Goal: Task Accomplishment & Management: Manage account settings

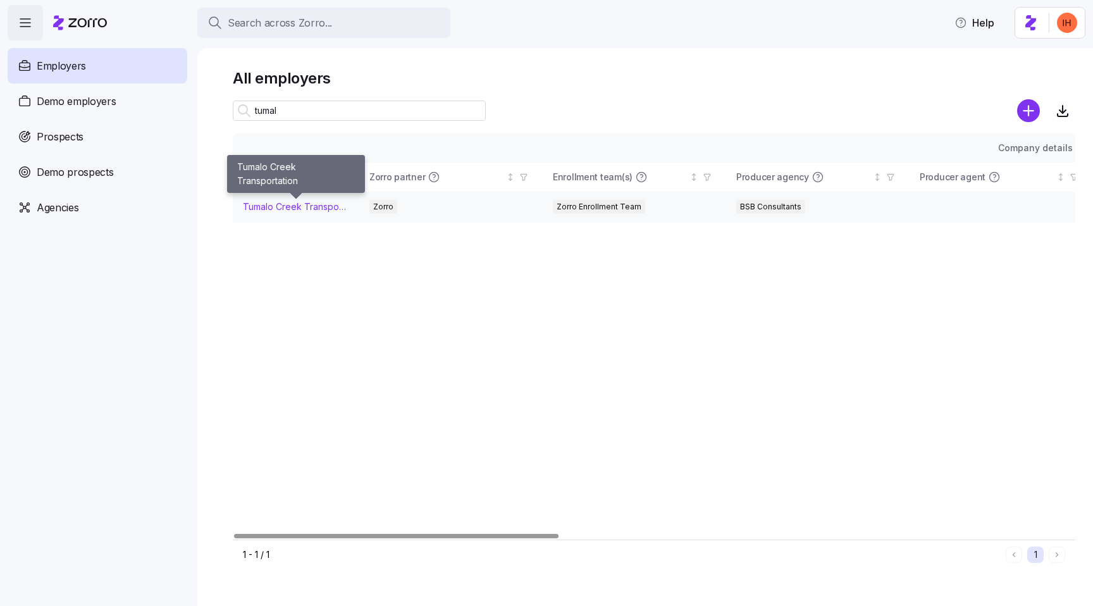
type input "tumal"
click at [279, 209] on link "Tumalo Creek Transportation" at bounding box center [296, 207] width 106 height 13
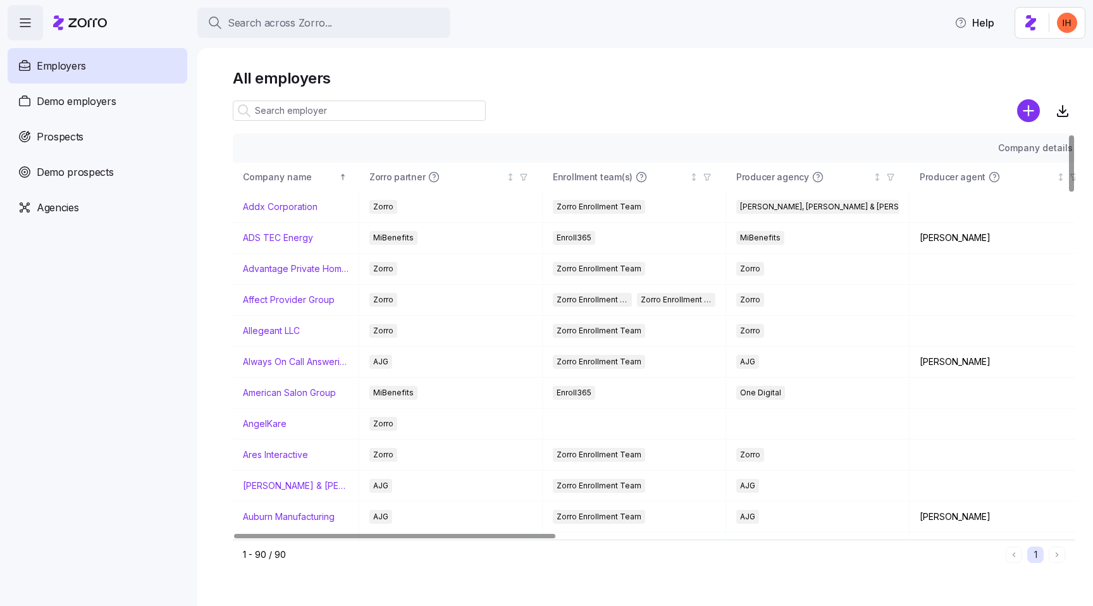
click at [338, 106] on input at bounding box center [359, 111] width 253 height 20
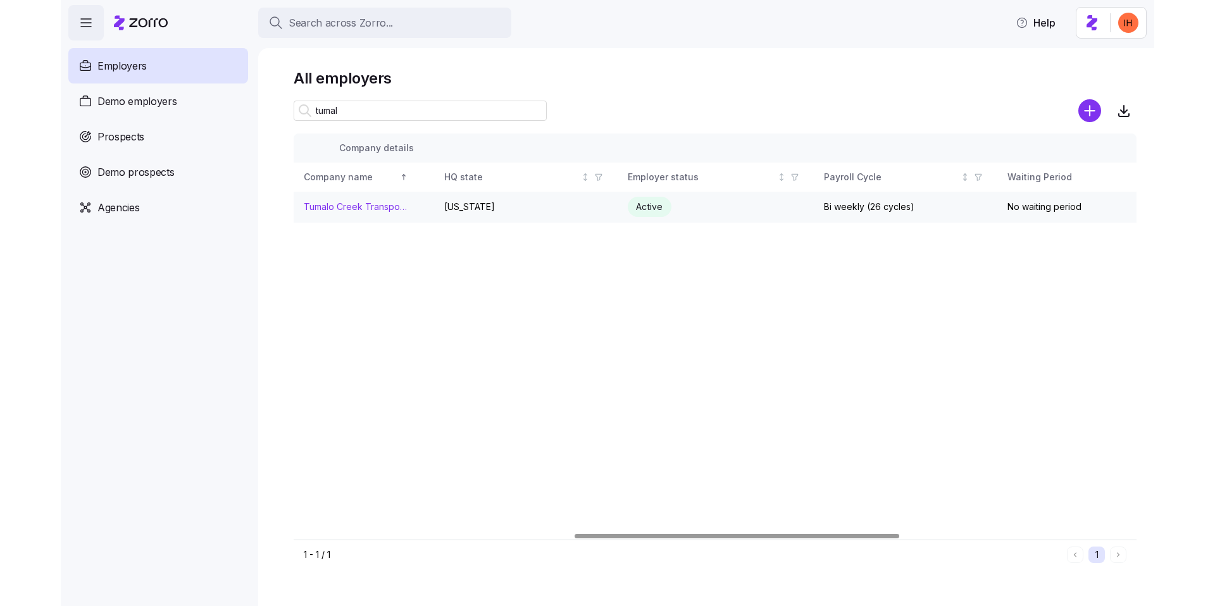
scroll to position [0, 673]
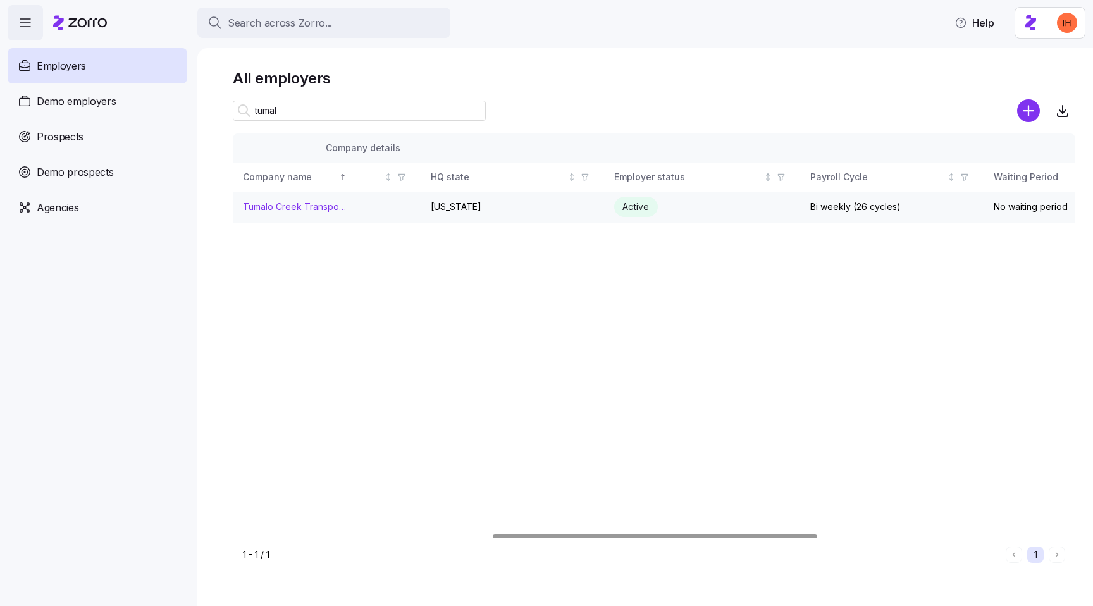
type input "tumal"
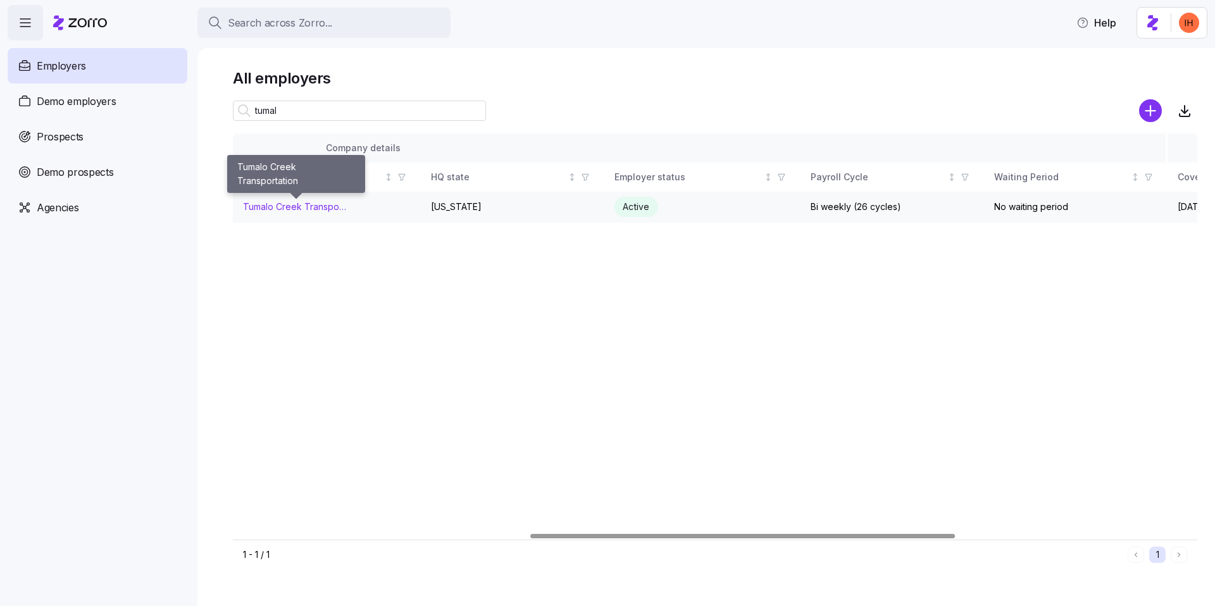
click at [300, 208] on link "Tumalo Creek Transportation" at bounding box center [296, 207] width 106 height 13
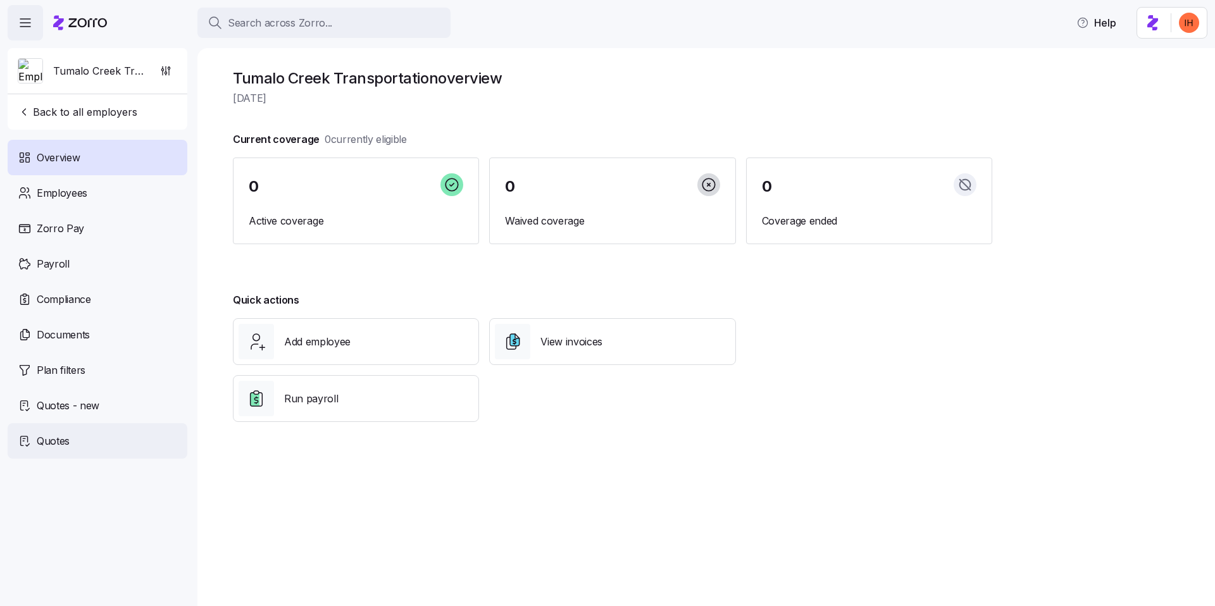
click at [60, 431] on div "Quotes" at bounding box center [98, 440] width 180 height 35
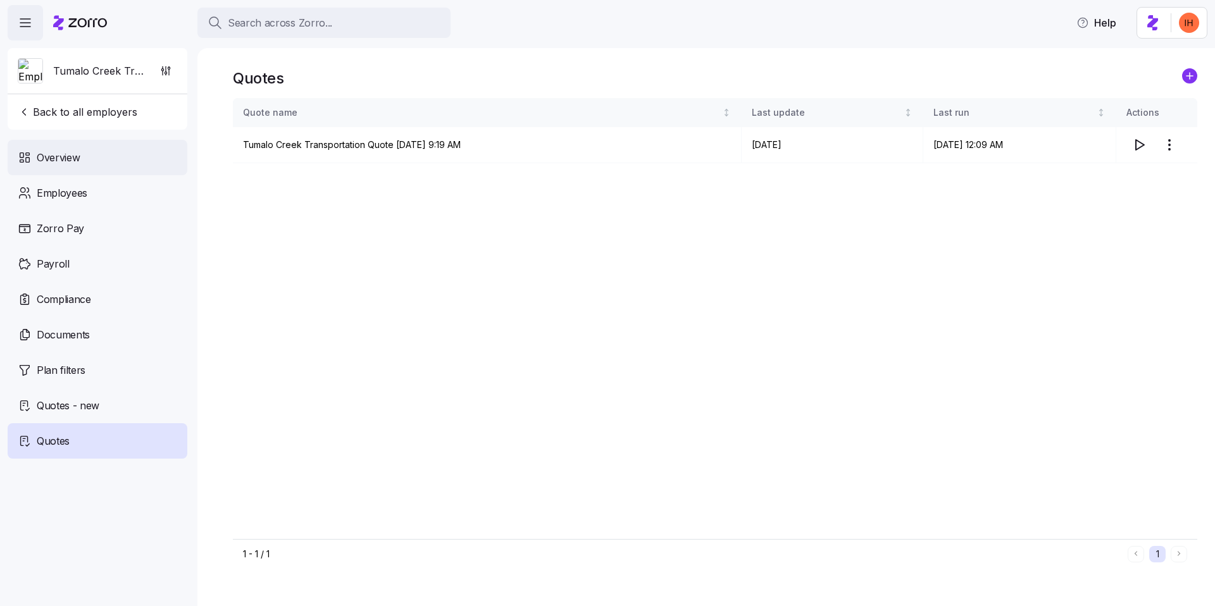
click at [66, 149] on div "Overview" at bounding box center [98, 157] width 180 height 35
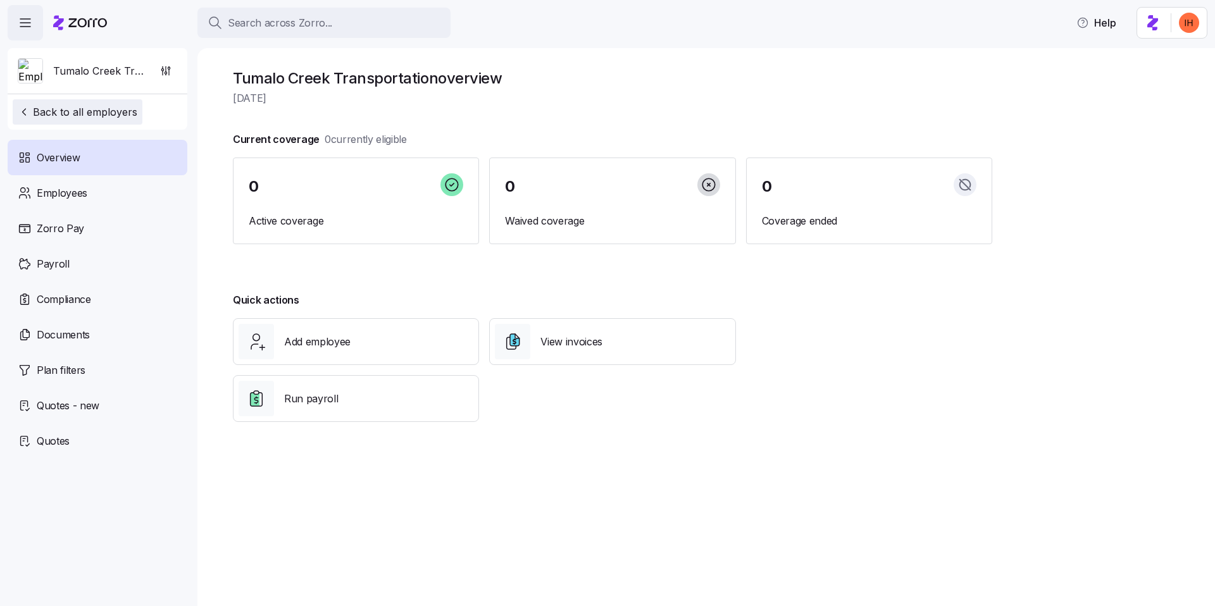
click at [82, 116] on span "Back to all employers" at bounding box center [78, 111] width 120 height 15
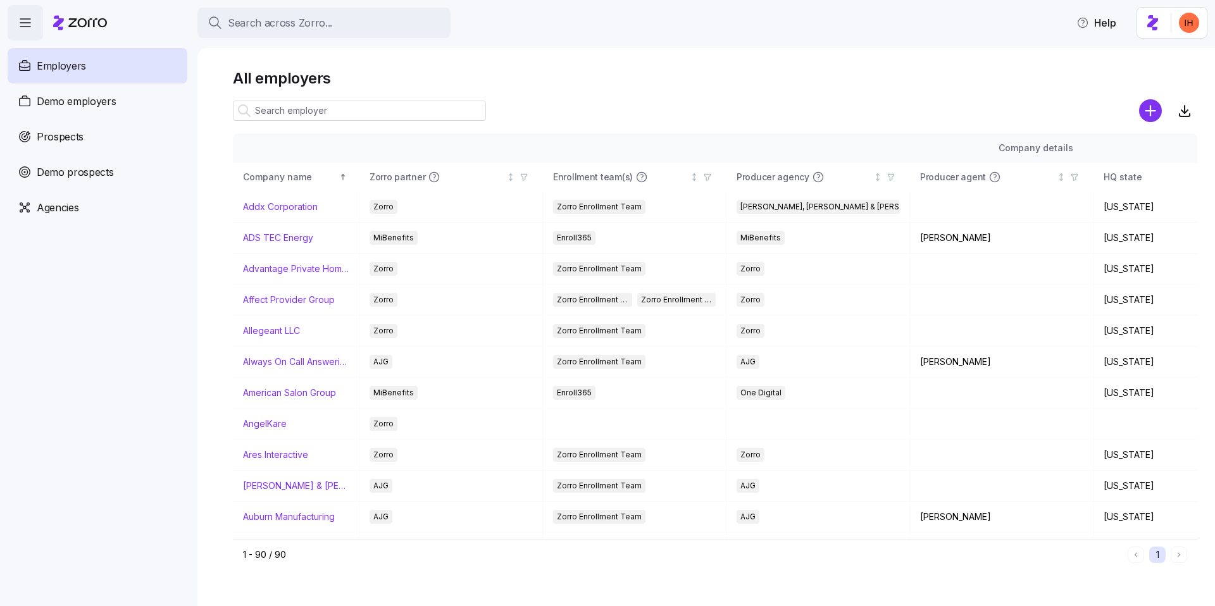
click at [275, 119] on input at bounding box center [359, 111] width 253 height 20
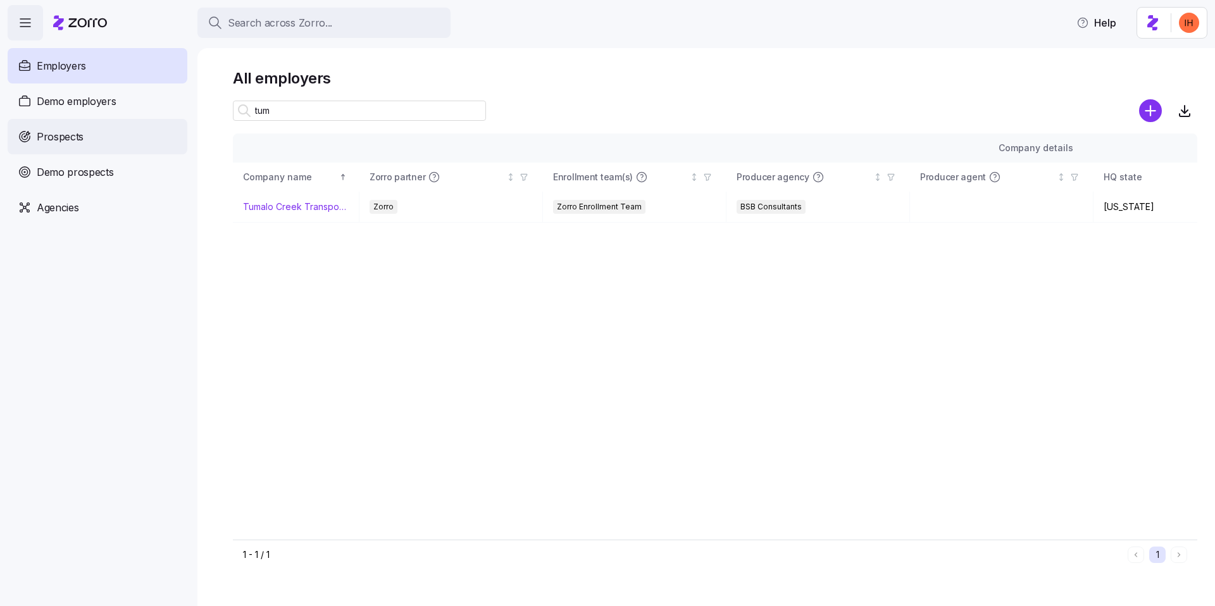
type input "tum"
click at [61, 138] on span "Prospects" at bounding box center [60, 137] width 47 height 16
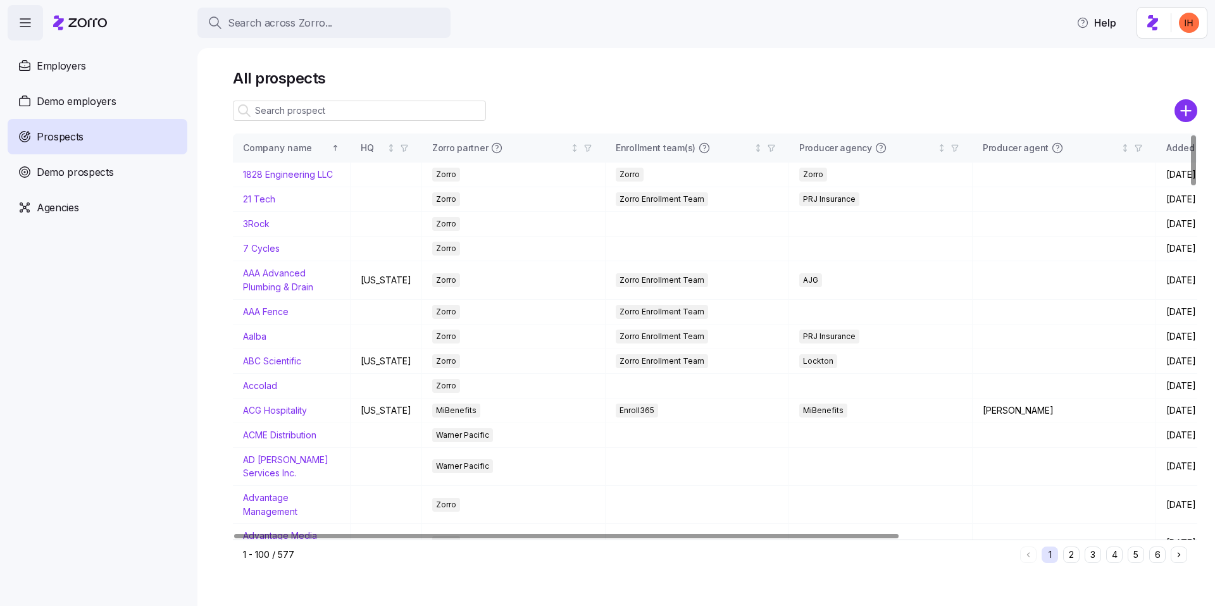
click at [274, 111] on input at bounding box center [359, 111] width 253 height 20
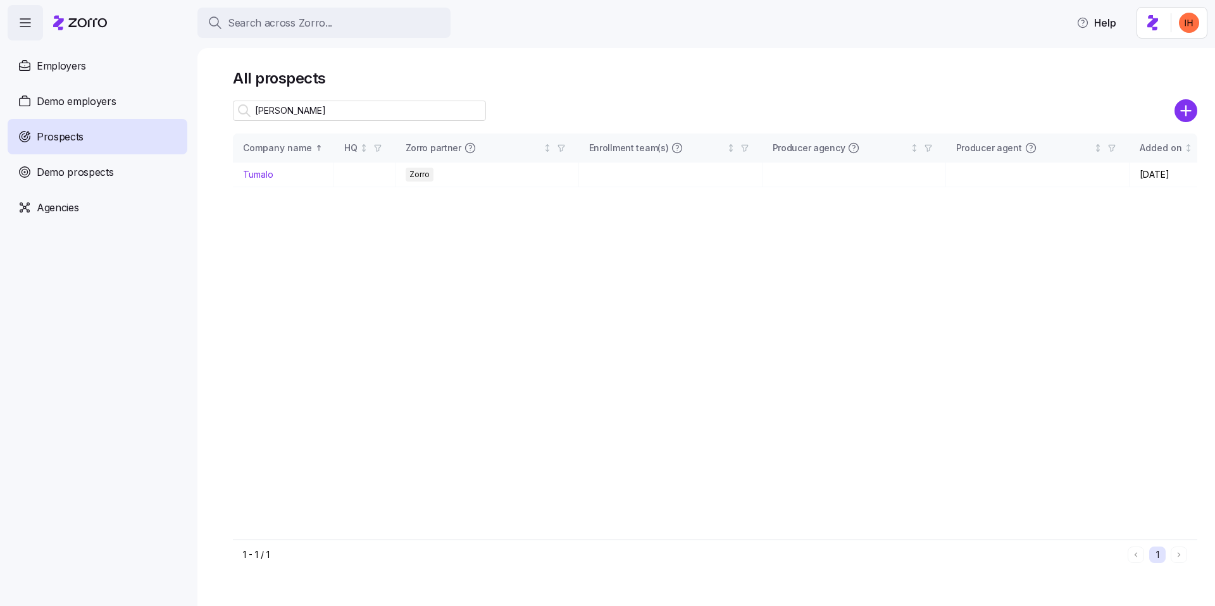
click at [280, 118] on input "tumal" at bounding box center [359, 111] width 253 height 20
click at [266, 110] on input "tumal" at bounding box center [359, 111] width 253 height 20
type input "tumal"
click at [254, 176] on link "Tumalo" at bounding box center [258, 174] width 30 height 11
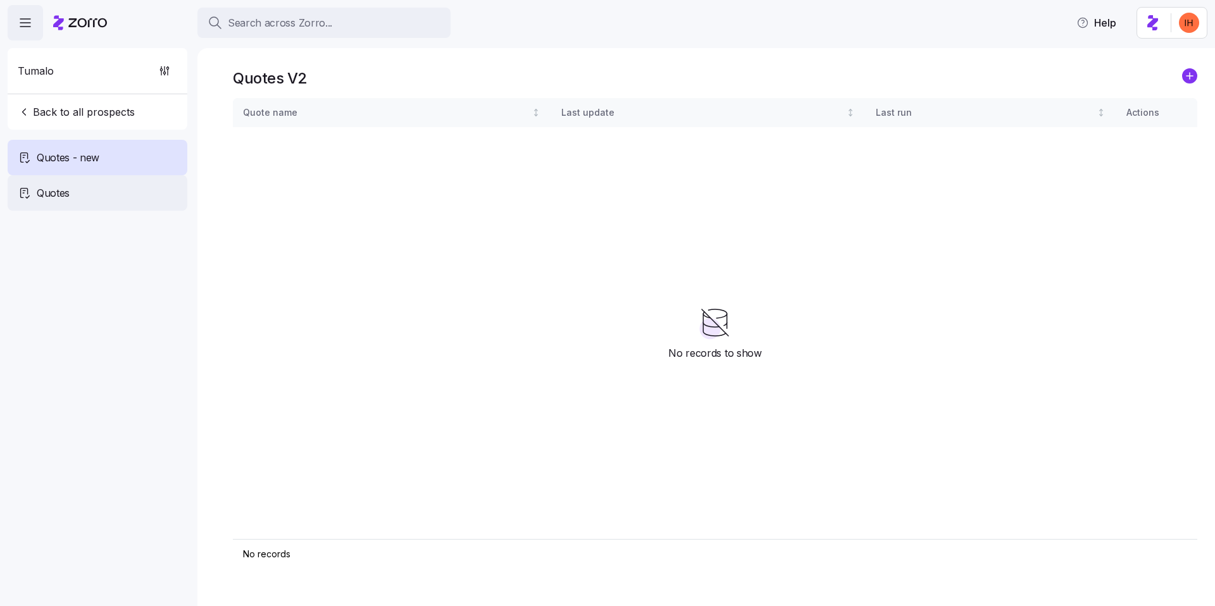
click at [109, 178] on div "Quotes" at bounding box center [98, 192] width 180 height 35
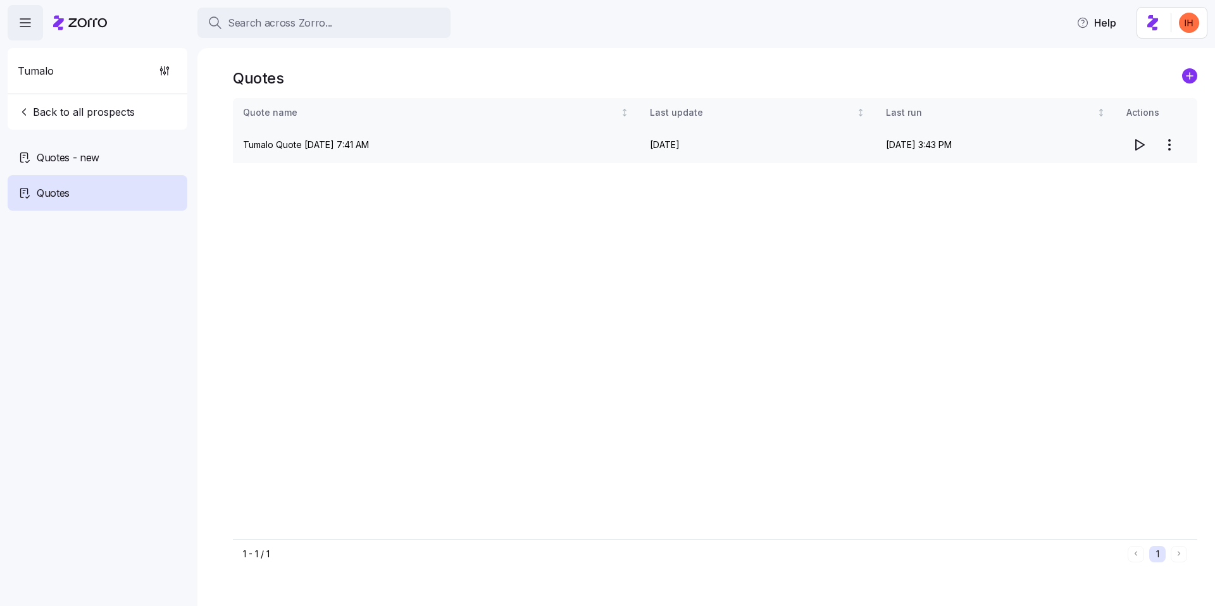
click at [1093, 148] on icon "button" at bounding box center [1140, 145] width 8 height 10
click at [1093, 147] on html "Search across Zorro... Help Tumalo Back to all prospects Quotes - new Quotes Qu…" at bounding box center [607, 299] width 1215 height 598
click at [774, 255] on html "Search across Zorro... Help Tumalo Back to all prospects Quotes - new Quotes Qu…" at bounding box center [607, 299] width 1215 height 598
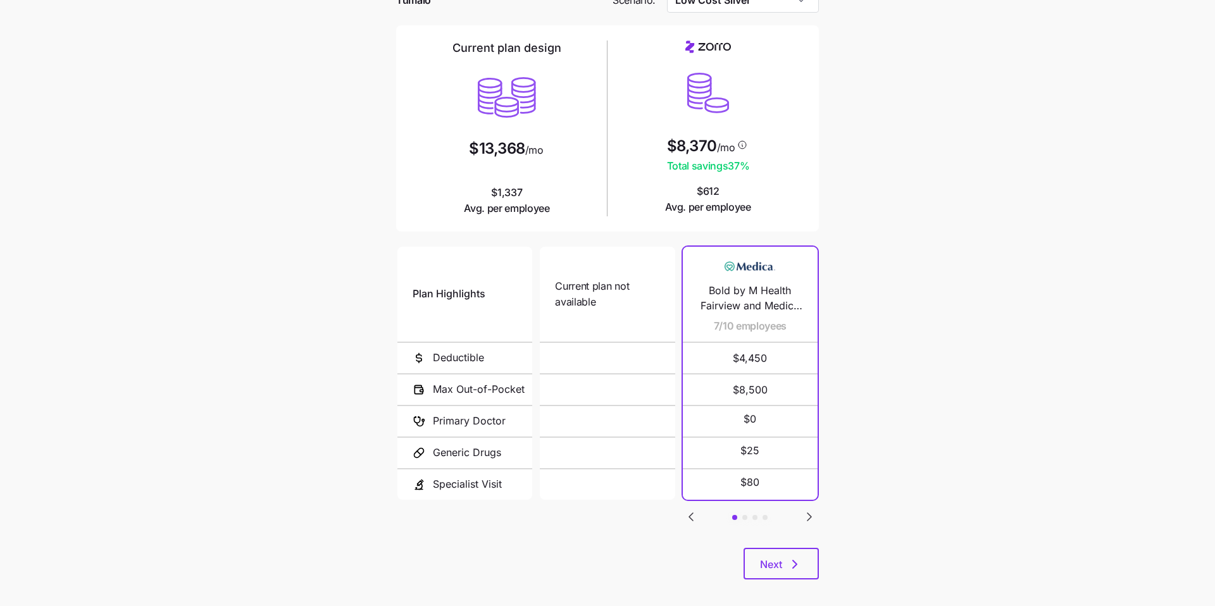
scroll to position [85, 0]
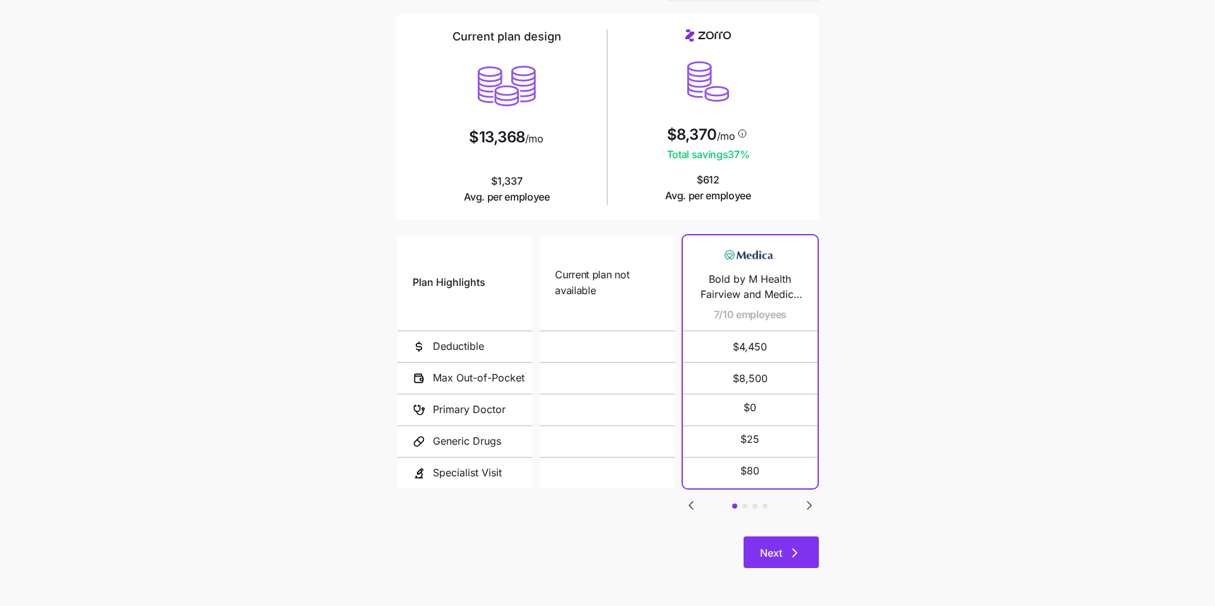
click at [793, 558] on icon "button" at bounding box center [794, 552] width 15 height 15
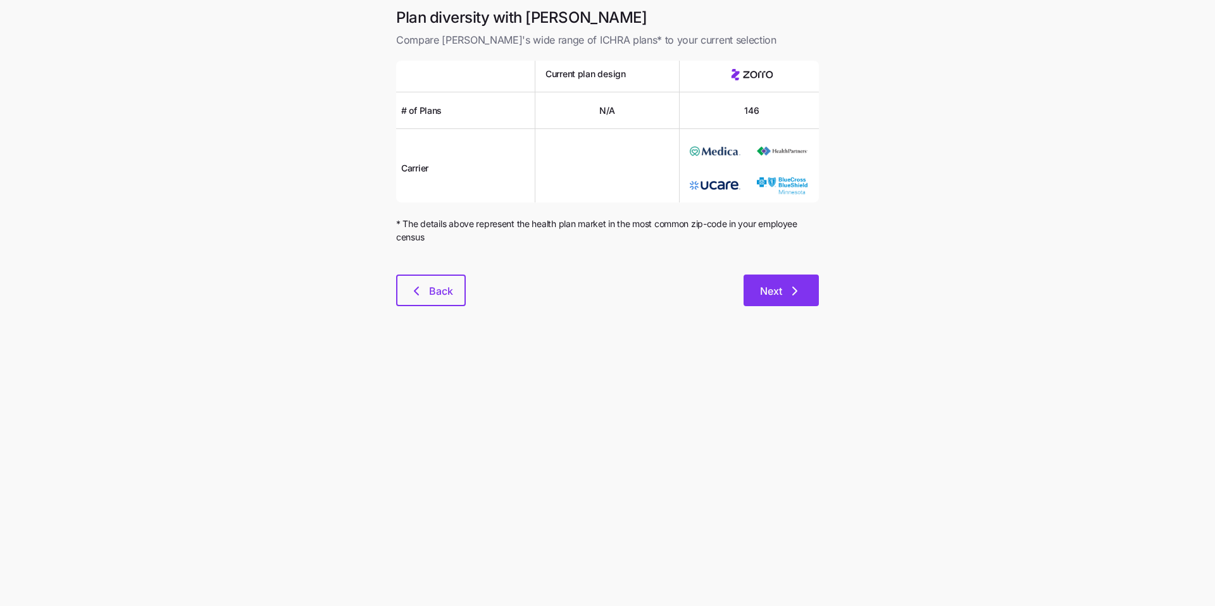
click at [771, 285] on span "Next" at bounding box center [771, 290] width 22 height 15
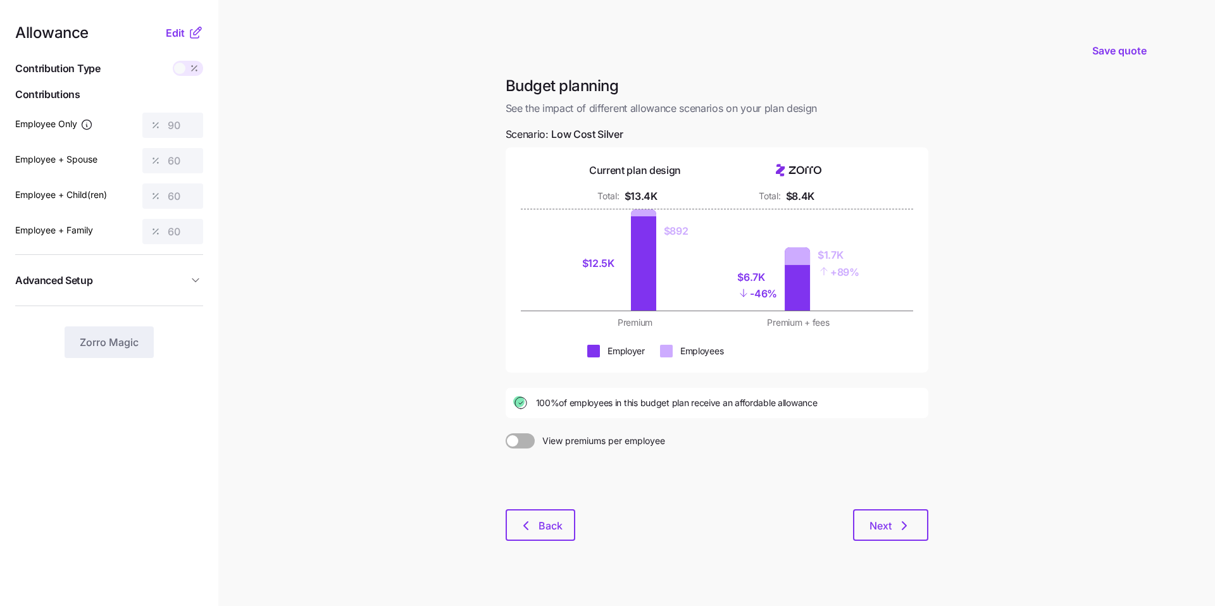
click at [173, 288] on button "Advanced Setup" at bounding box center [109, 280] width 188 height 31
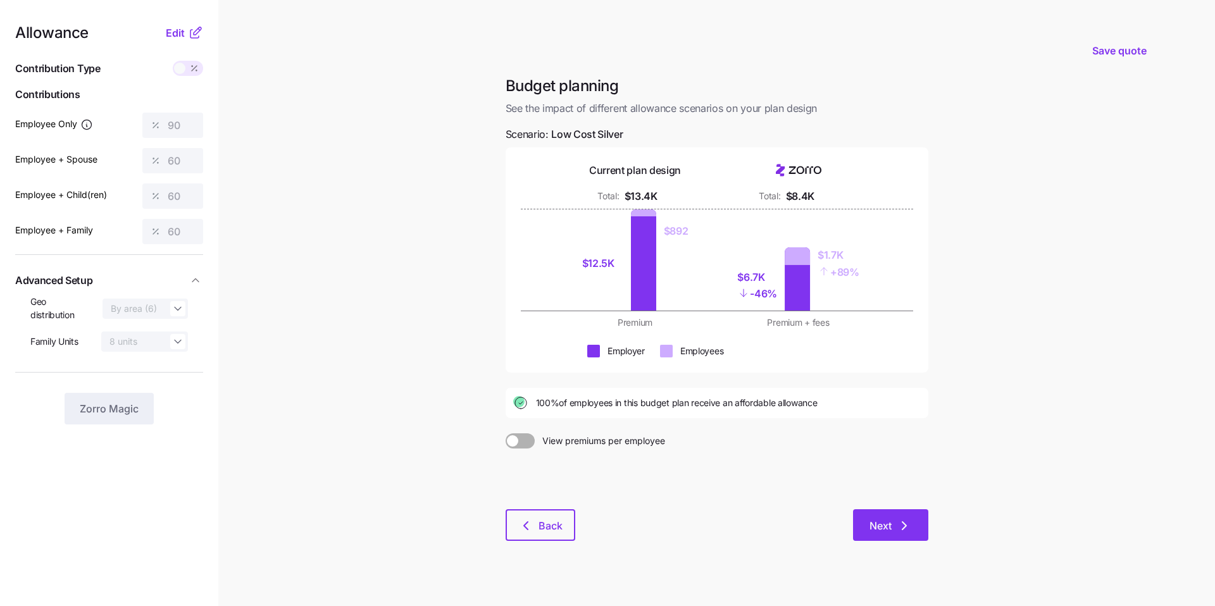
click at [914, 527] on button "Next" at bounding box center [890, 525] width 75 height 32
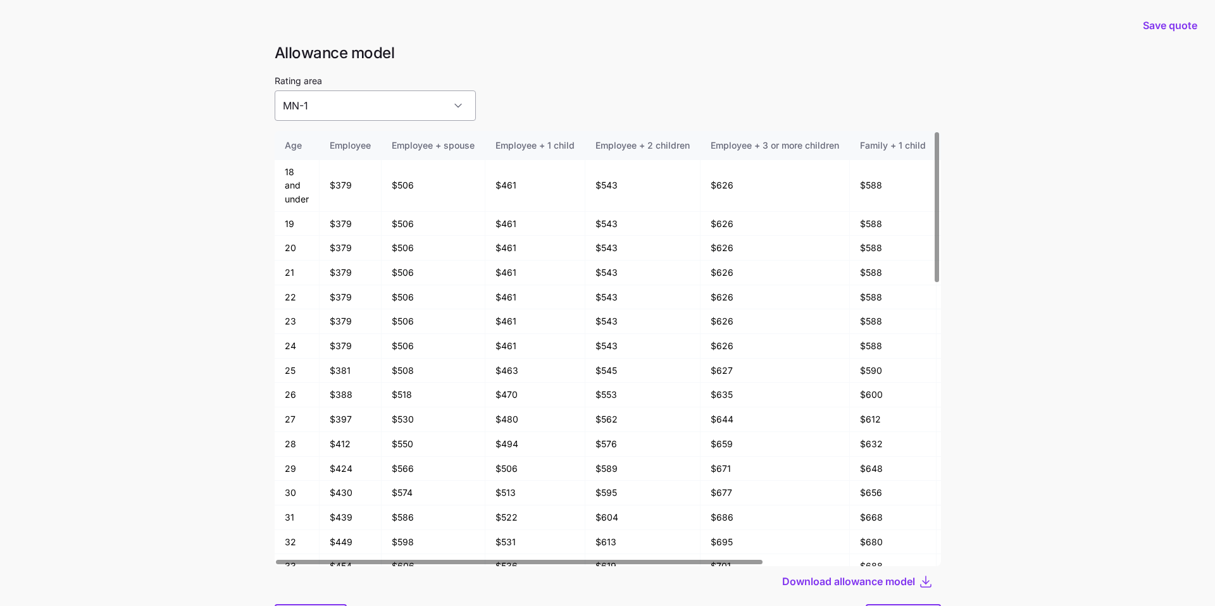
click at [396, 109] on input "MN-1" at bounding box center [375, 105] width 201 height 30
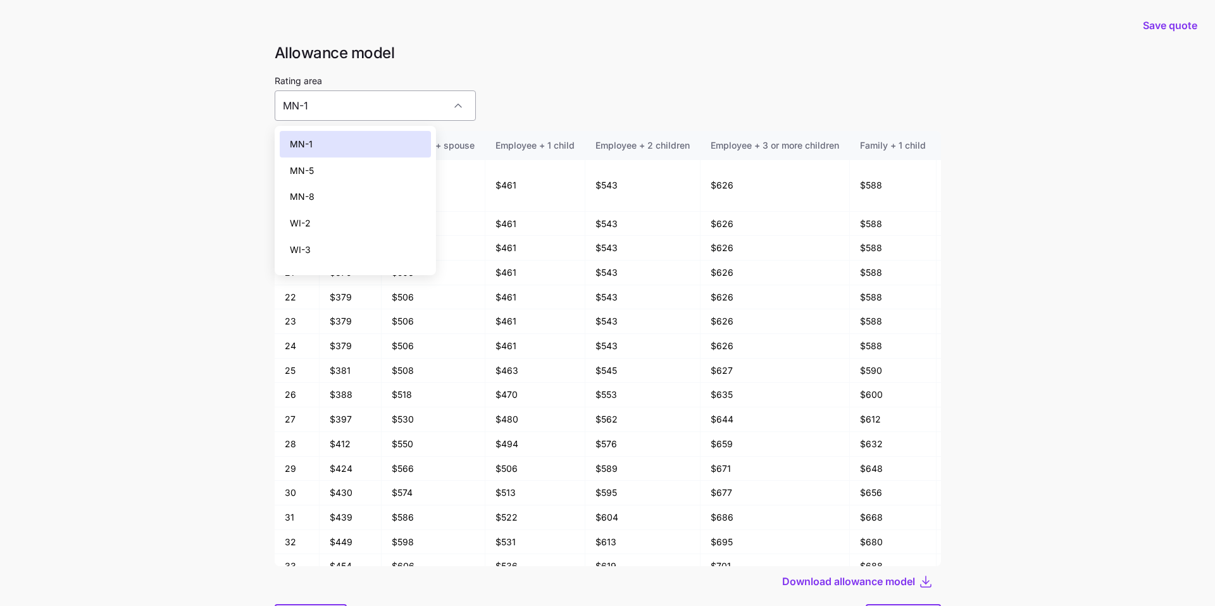
click at [396, 109] on input "MN-1" at bounding box center [375, 105] width 201 height 30
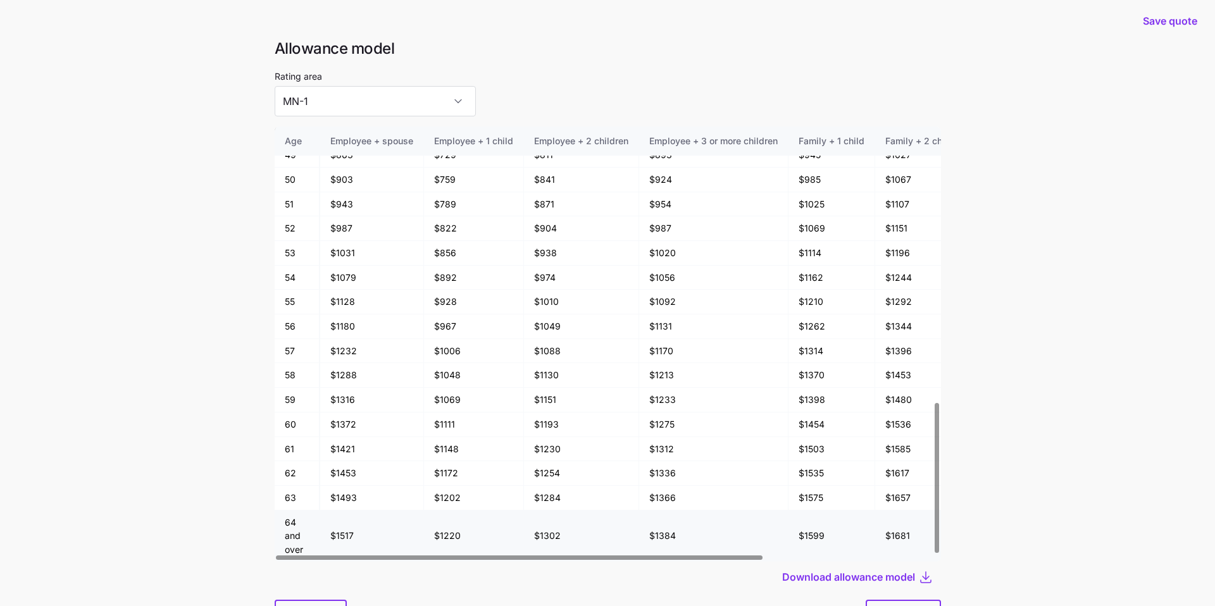
scroll to position [798, 0]
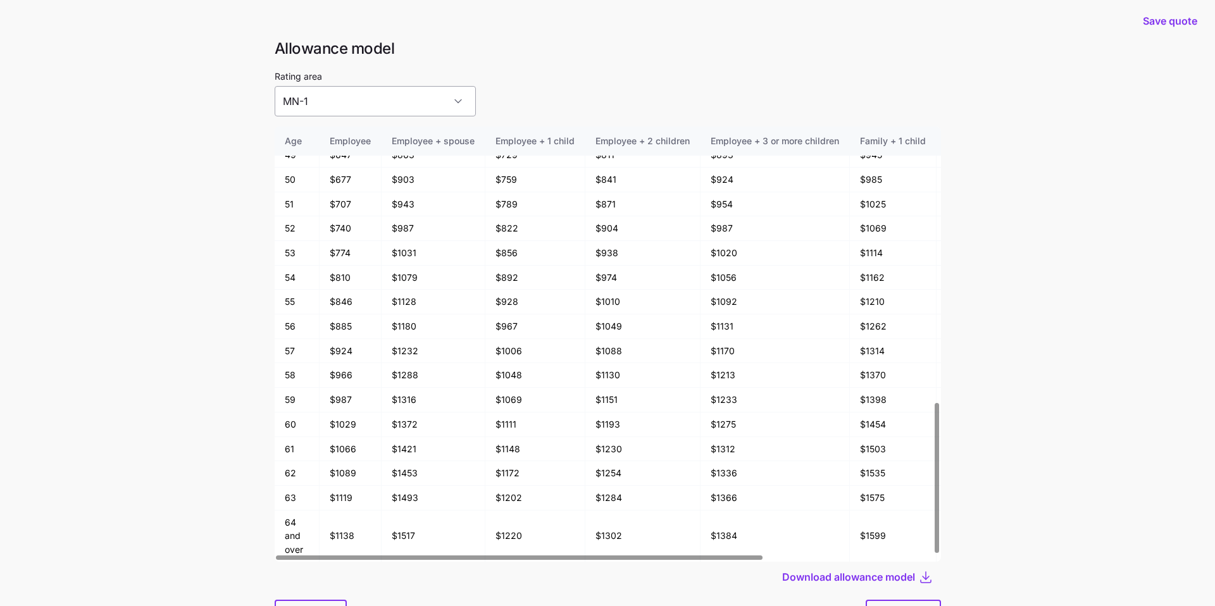
click at [356, 90] on input "MN-1" at bounding box center [375, 101] width 201 height 30
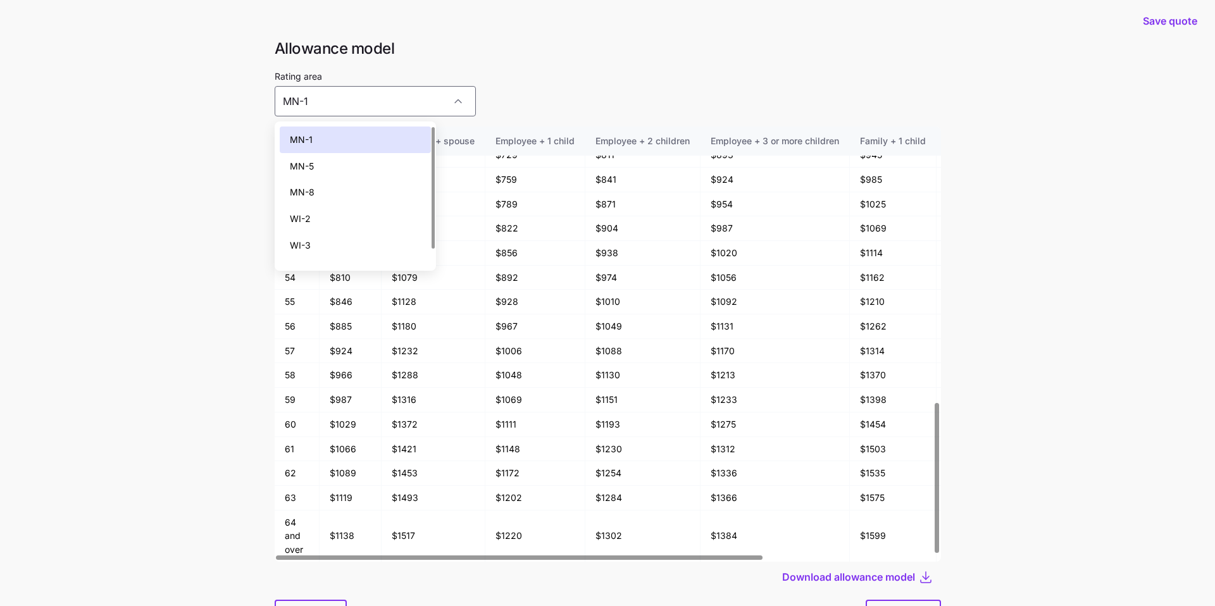
scroll to position [19, 0]
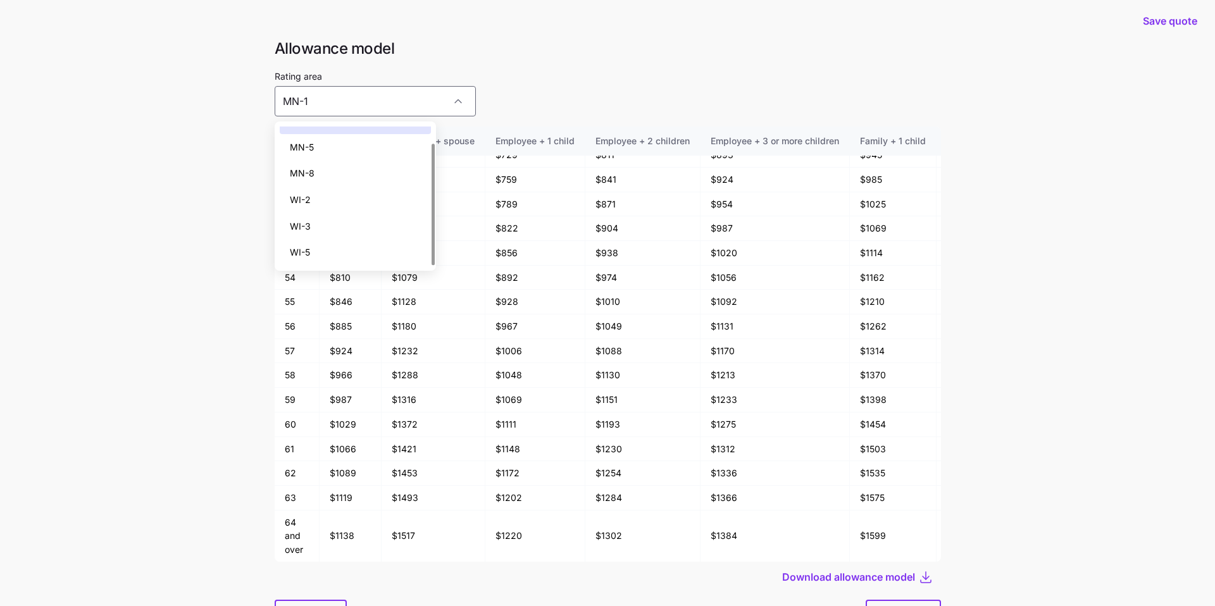
click at [337, 248] on div "WI-5" at bounding box center [355, 252] width 151 height 27
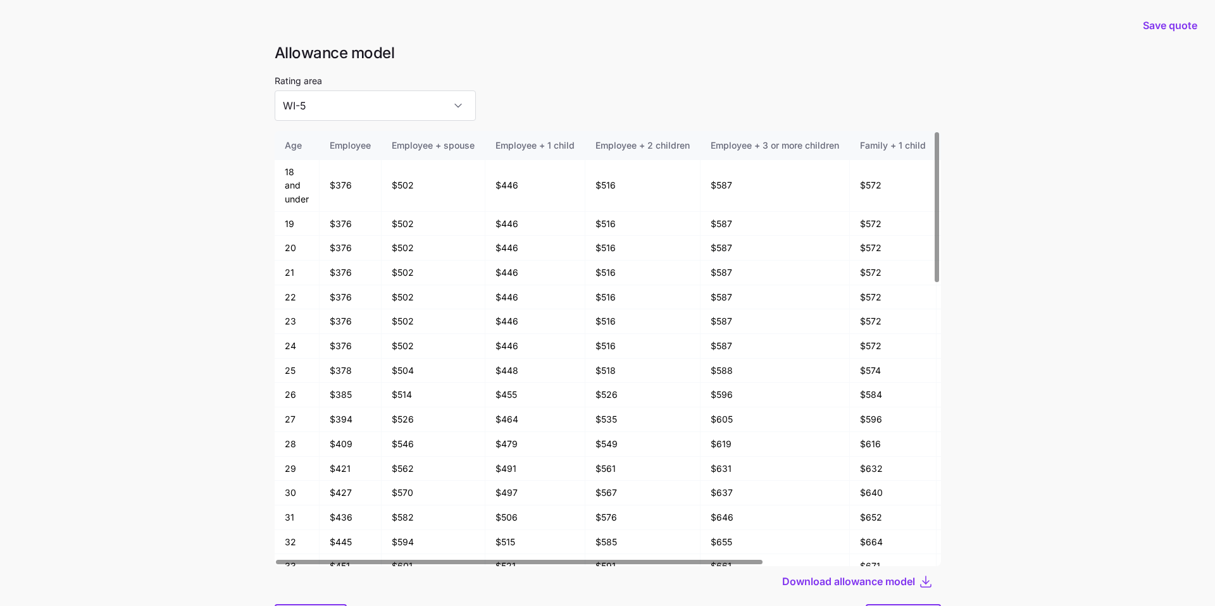
scroll to position [68, 0]
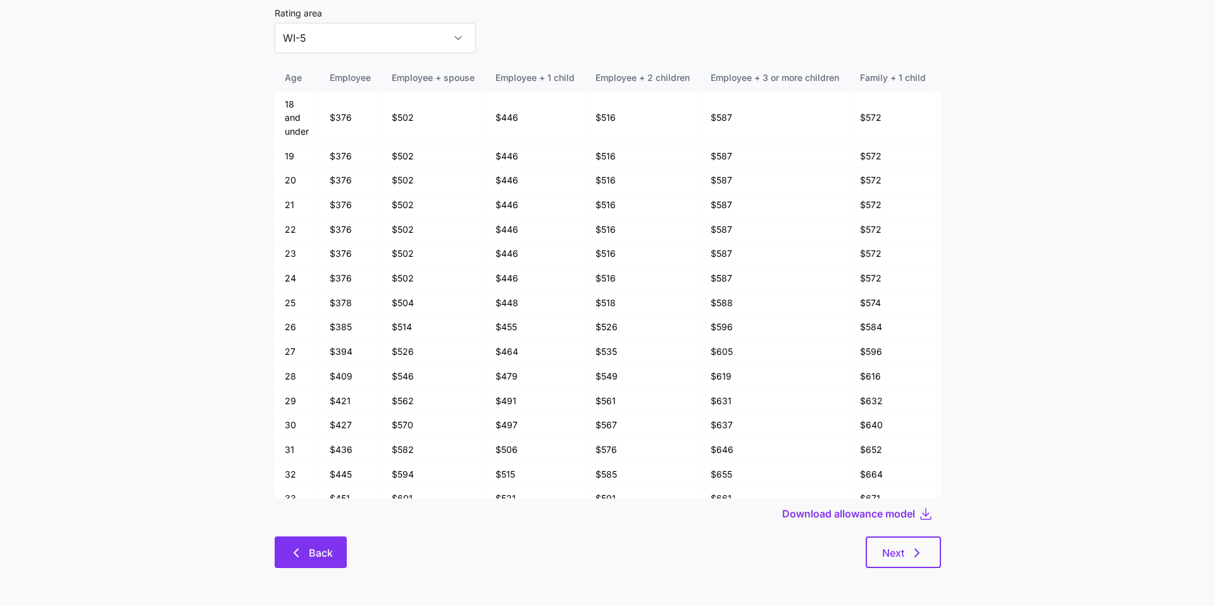
click at [317, 557] on span "Back" at bounding box center [321, 552] width 24 height 15
type input "MN-1"
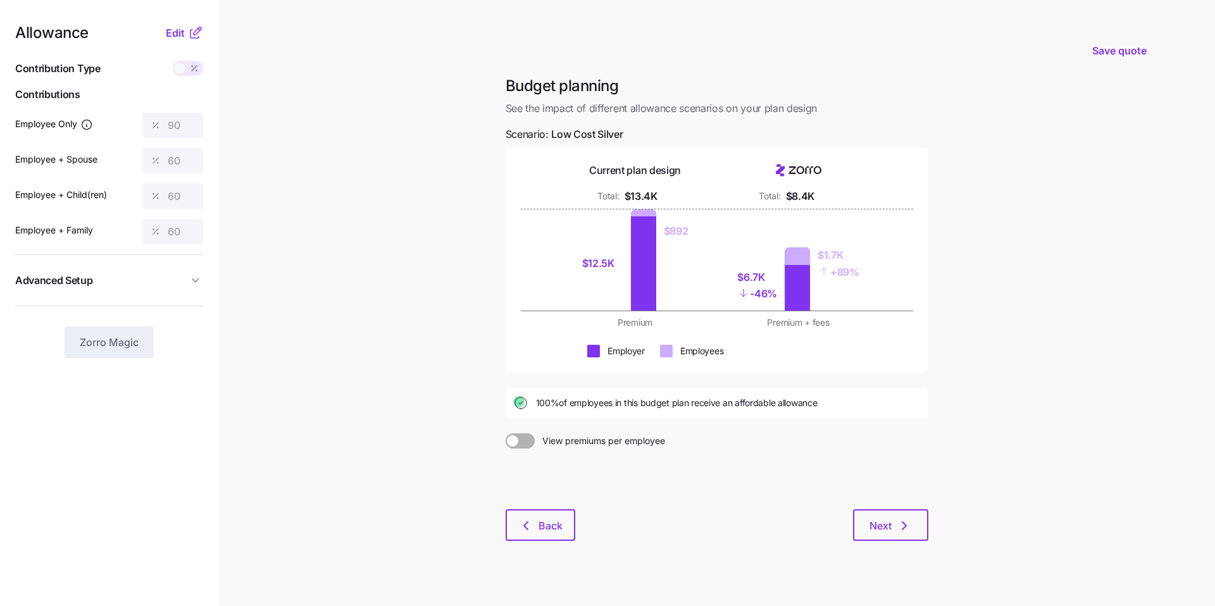
click at [306, 216] on main "Save quote Budget planning See the impact of different allowance scenarios on y…" at bounding box center [607, 311] width 1215 height 622
click at [181, 283] on span "Advanced Setup" at bounding box center [101, 281] width 173 height 16
click at [885, 509] on div "Next" at bounding box center [751, 525] width 353 height 32
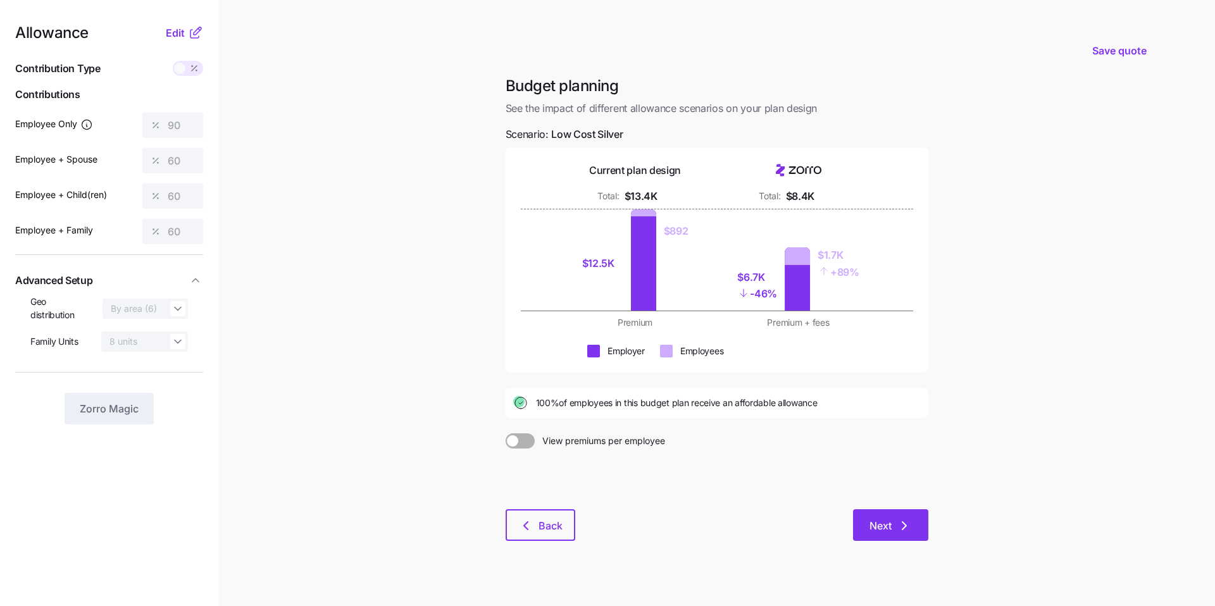
click at [877, 533] on span "Next" at bounding box center [880, 525] width 22 height 15
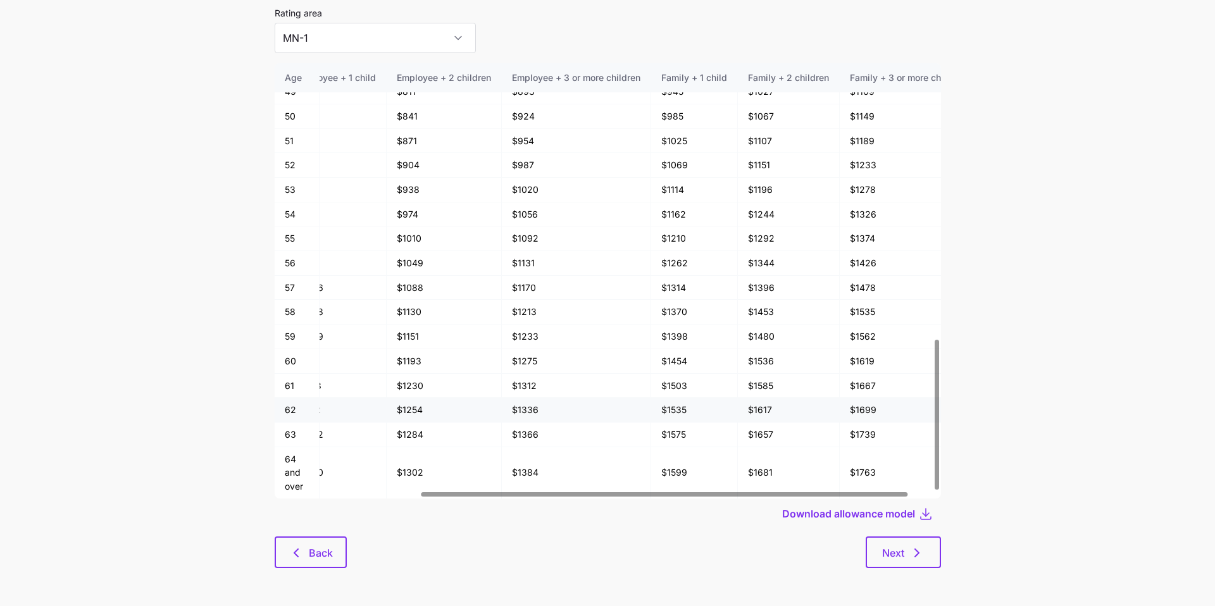
scroll to position [798, 232]
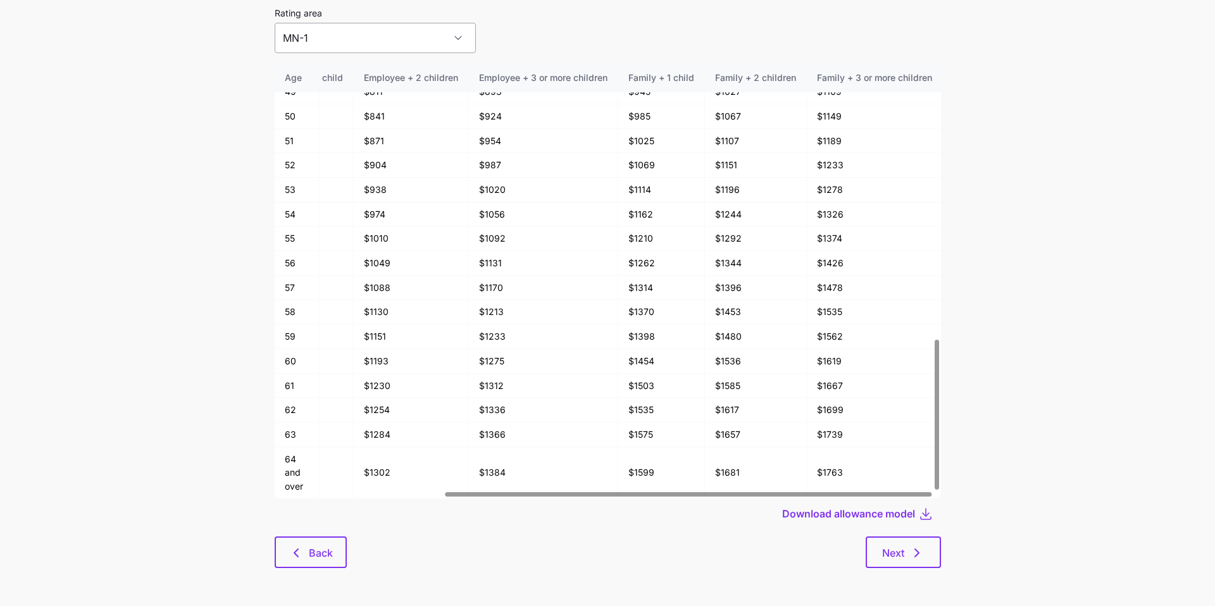
click at [357, 48] on input "MN-1" at bounding box center [375, 38] width 201 height 30
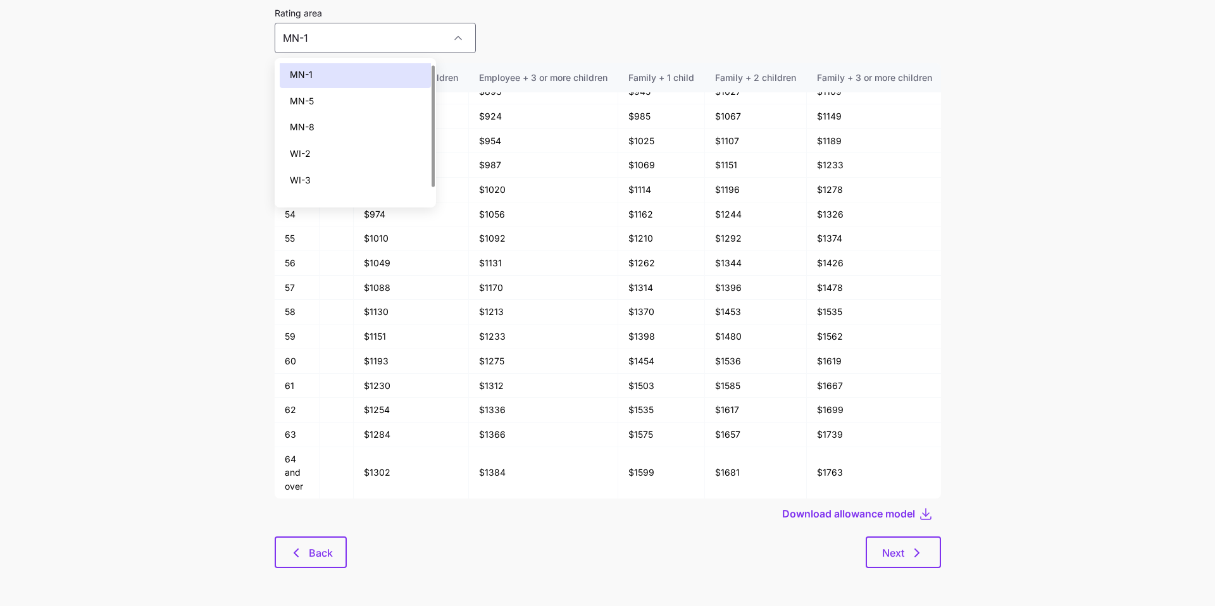
scroll to position [19, 0]
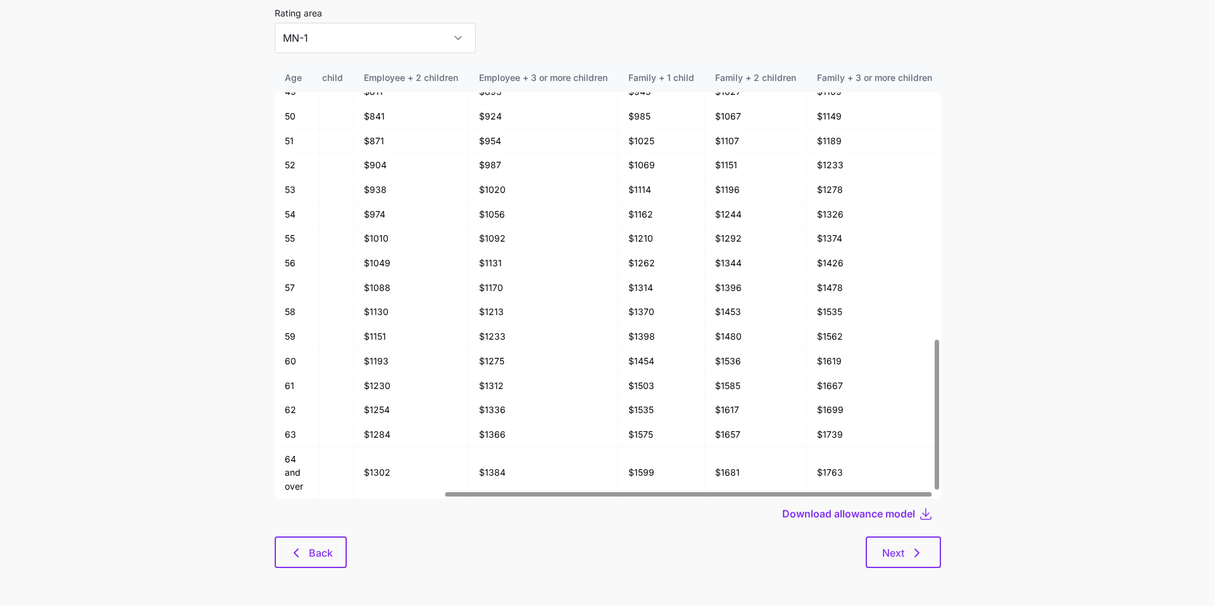
click at [983, 205] on main "Save quote Allowance model Rating area MN-1 Age Employee Employee + spouse Empl…" at bounding box center [607, 269] width 1215 height 674
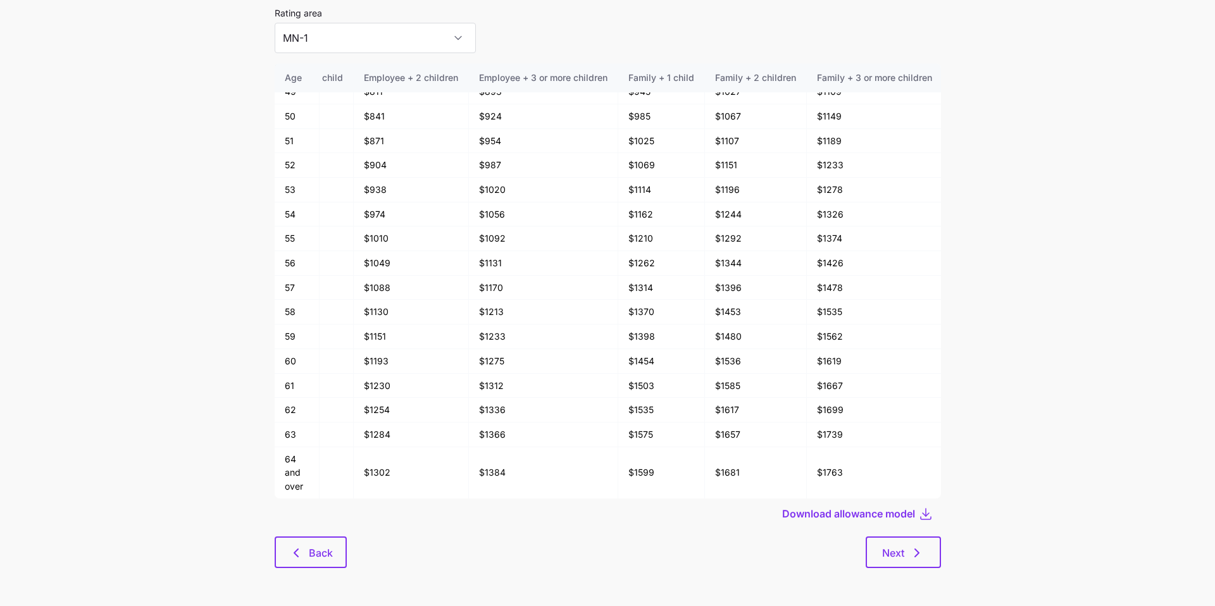
scroll to position [0, 0]
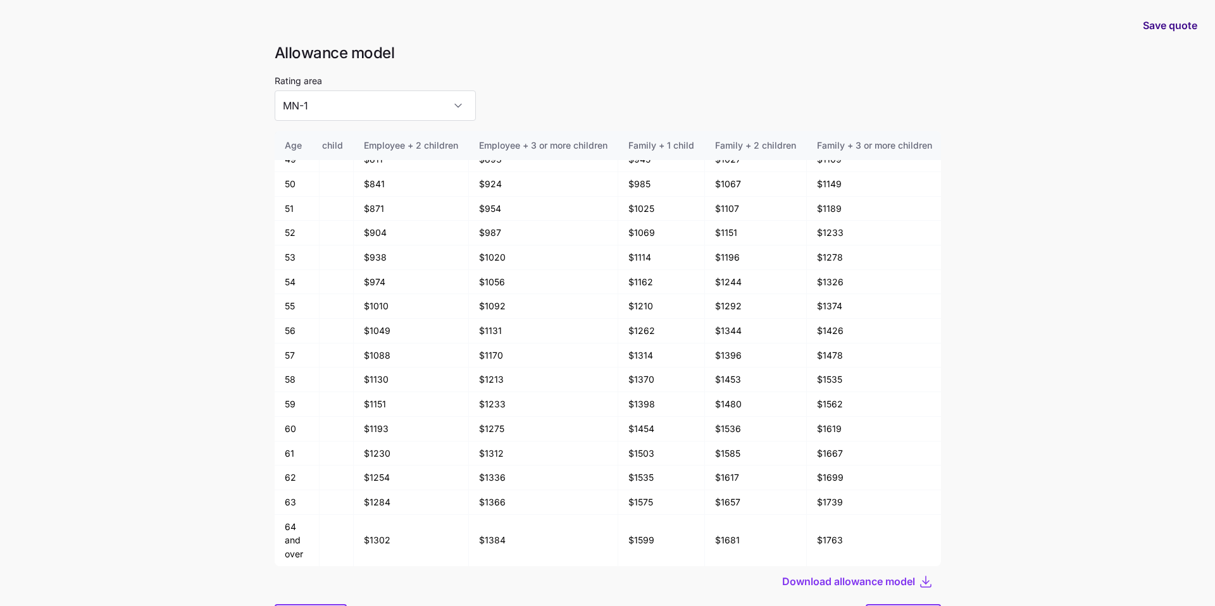
click at [1168, 33] on button "Save quote" at bounding box center [1169, 25] width 75 height 35
click at [1194, 25] on icon "button" at bounding box center [1191, 28] width 10 height 10
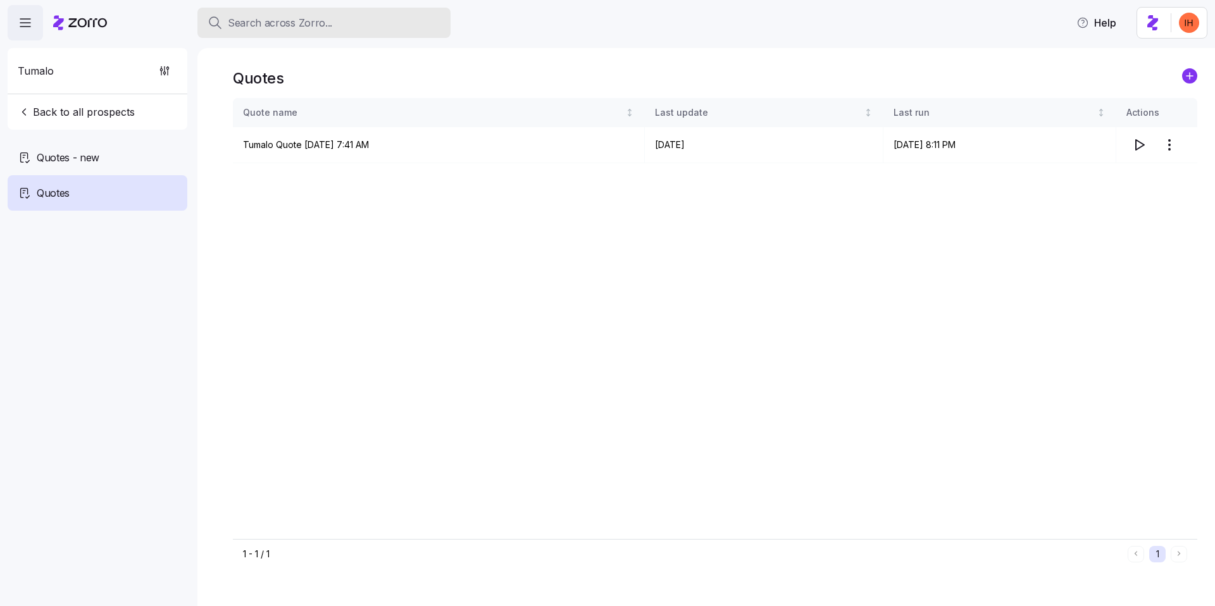
click at [247, 24] on span "Search across Zorro..." at bounding box center [280, 23] width 104 height 16
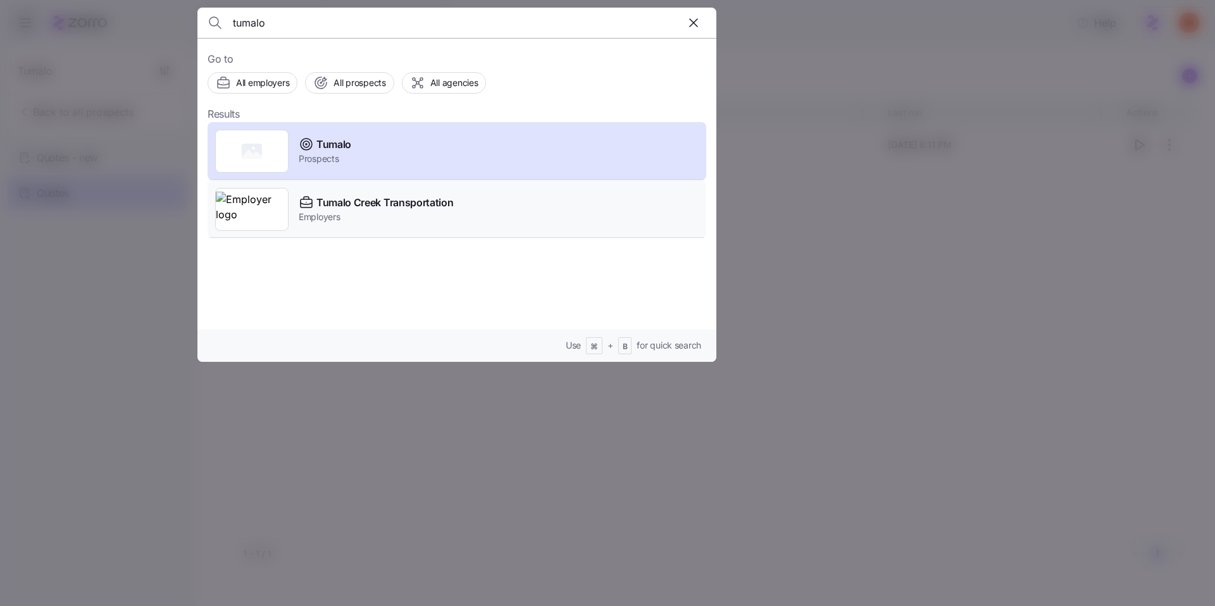
type input "tumalo"
click at [374, 211] on span "Employers" at bounding box center [376, 217] width 154 height 13
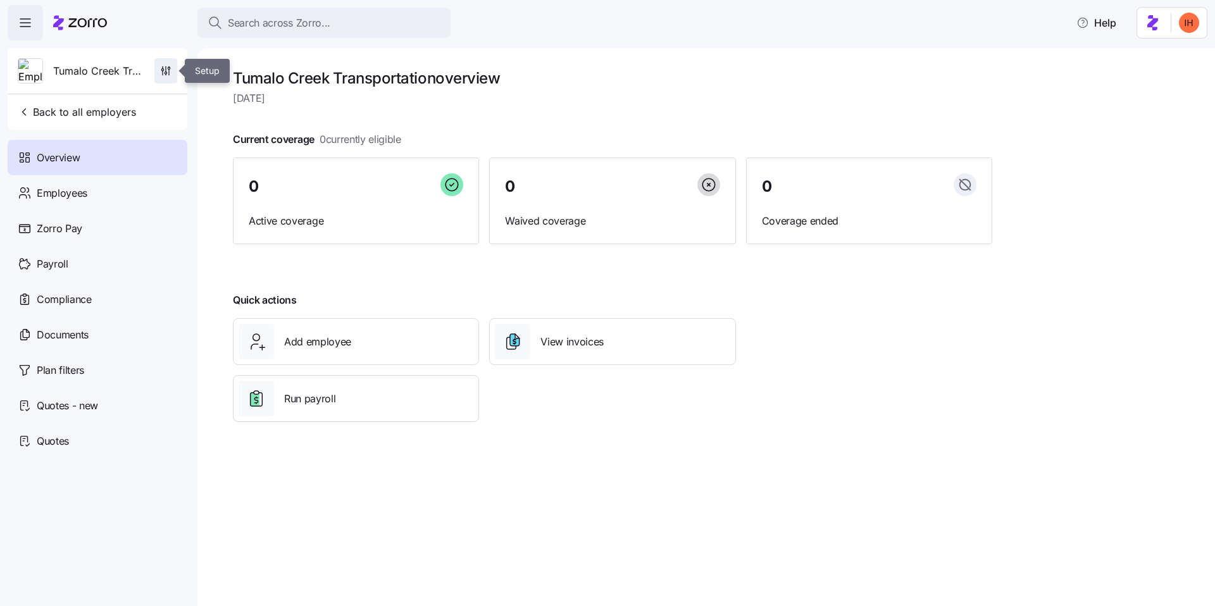
click at [169, 70] on icon "button" at bounding box center [165, 71] width 13 height 13
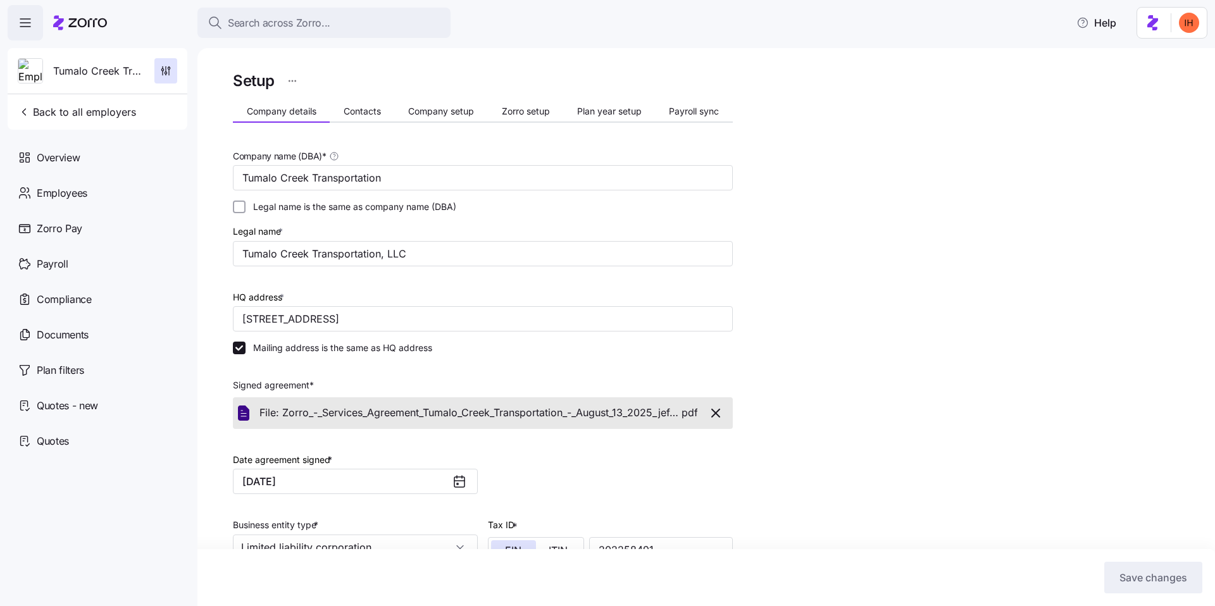
click at [288, 81] on html "Search across Zorro... Help Tumalo Creek Transportation Back to all employers O…" at bounding box center [607, 299] width 1215 height 598
click at [224, 118] on div "Change to prospect" at bounding box center [230, 112] width 83 height 14
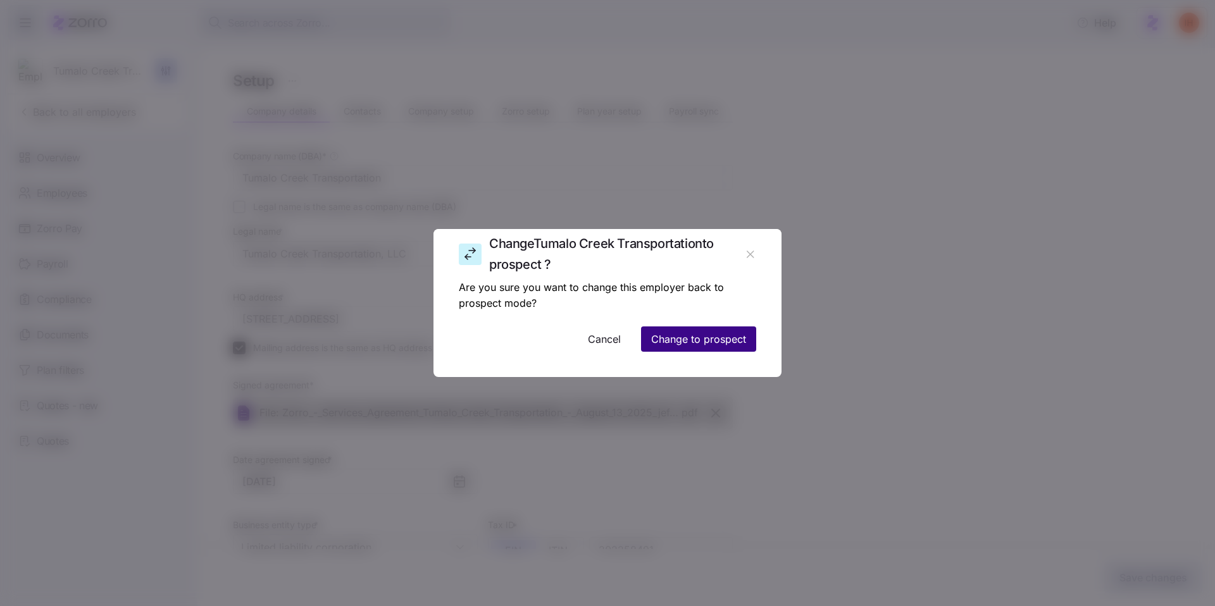
click at [679, 348] on button "Change to prospect" at bounding box center [698, 338] width 115 height 25
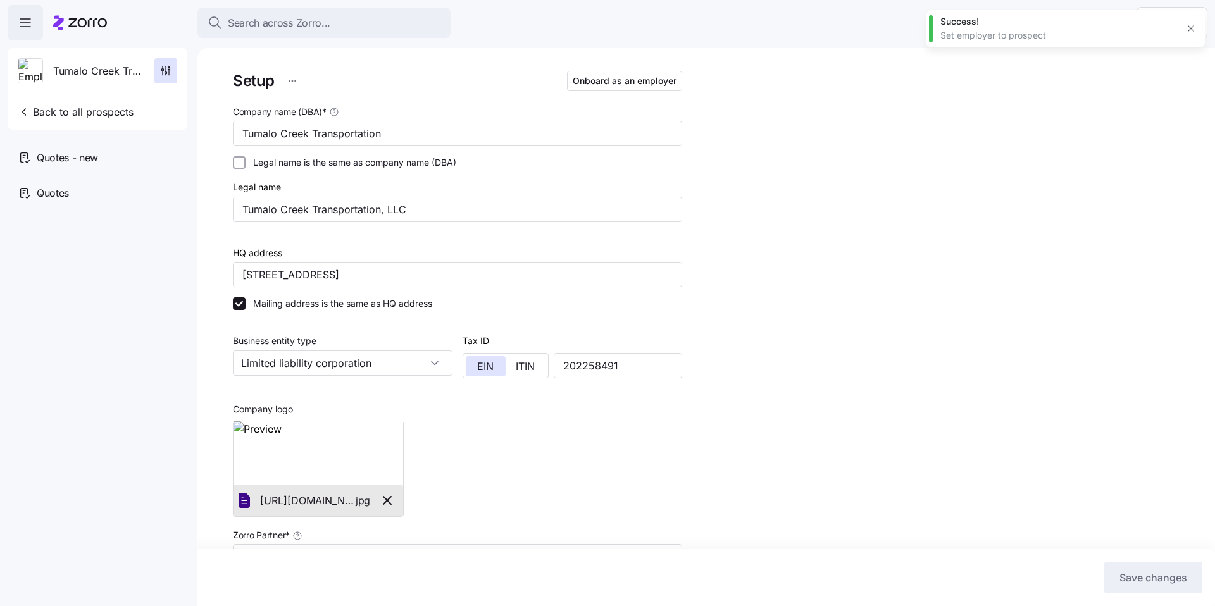
type input "Zorro"
type input "BSB Consultants"
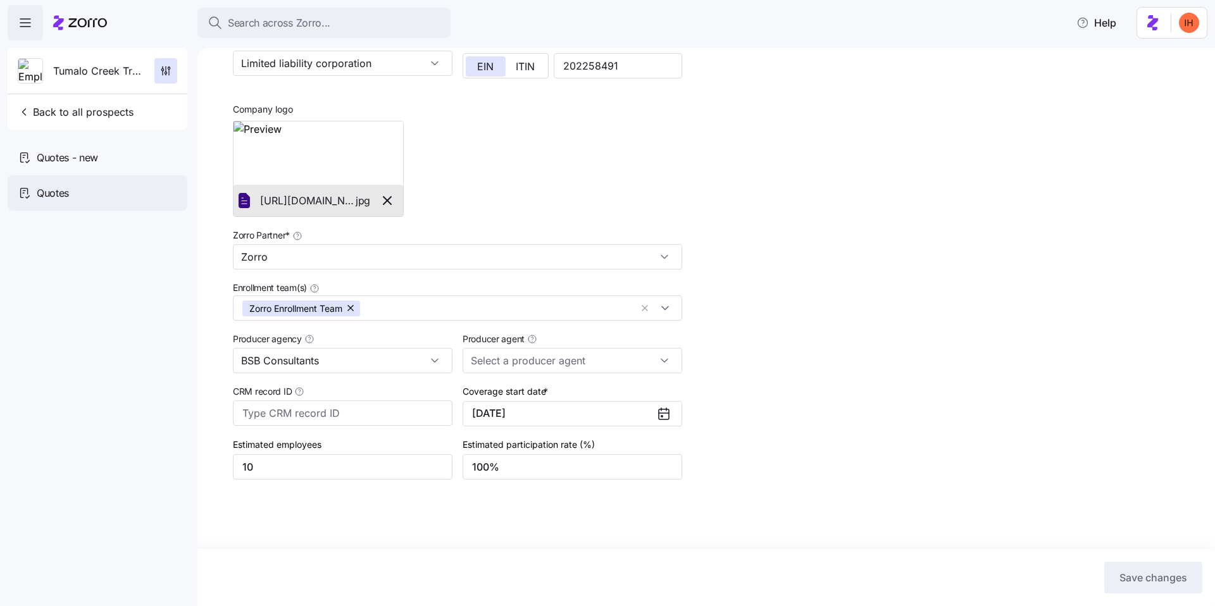
click at [117, 195] on div "Quotes" at bounding box center [98, 192] width 180 height 35
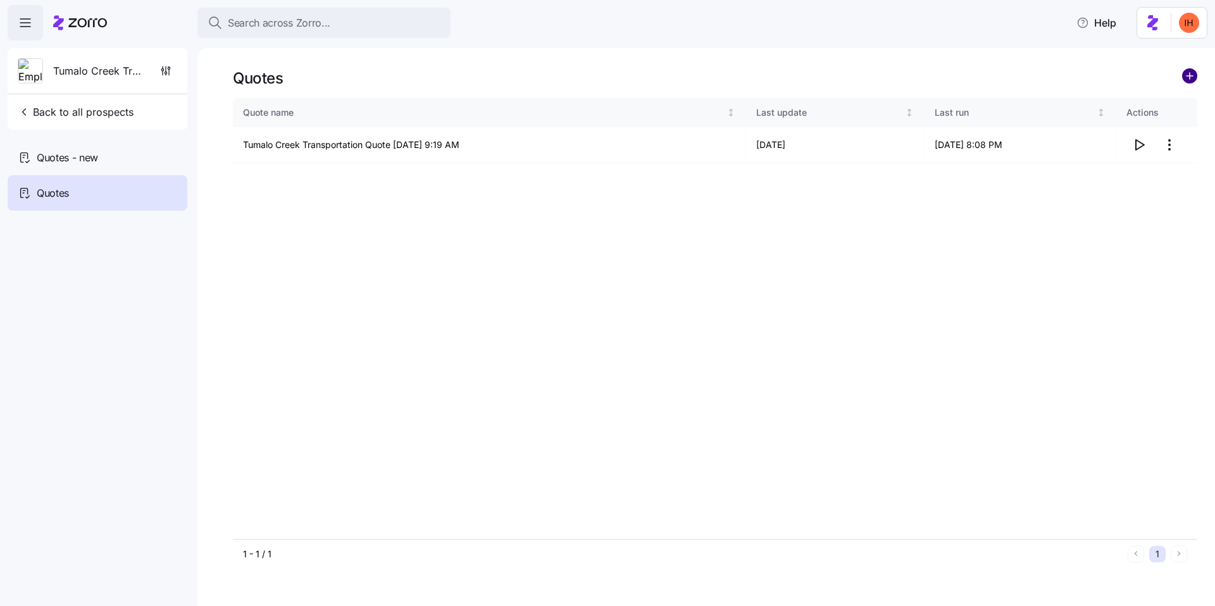
click at [1193, 78] on circle "add icon" at bounding box center [1189, 76] width 14 height 14
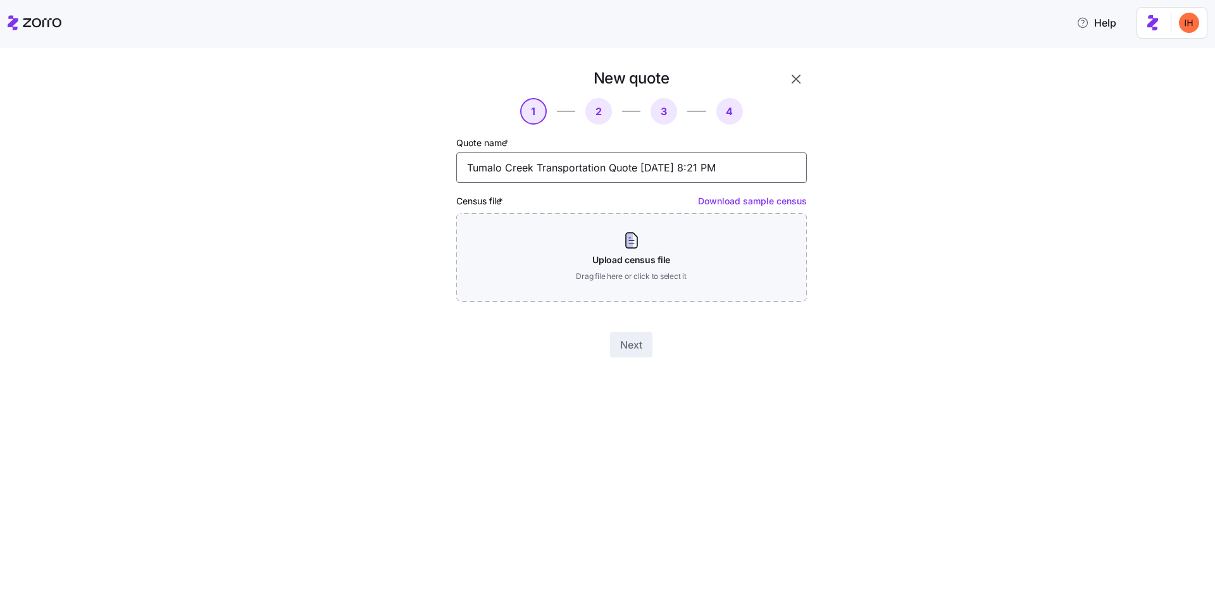
click at [746, 164] on input "Tumalo Creek Transportation Quote 08/26/2025 8:21 PM" at bounding box center [631, 167] width 350 height 30
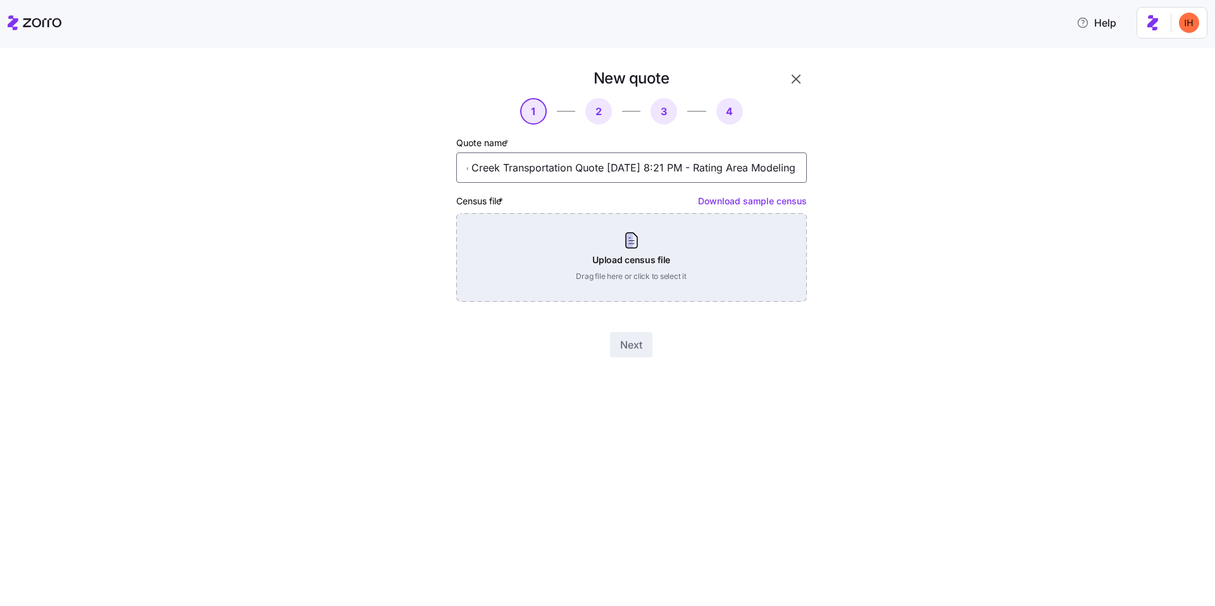
type input "Tumalo Creek Transportation Quote [DATE] 8:21 PM - Rating Area Modeling"
click at [645, 240] on div "Upload census file Drag file here or click to select it" at bounding box center [631, 257] width 350 height 89
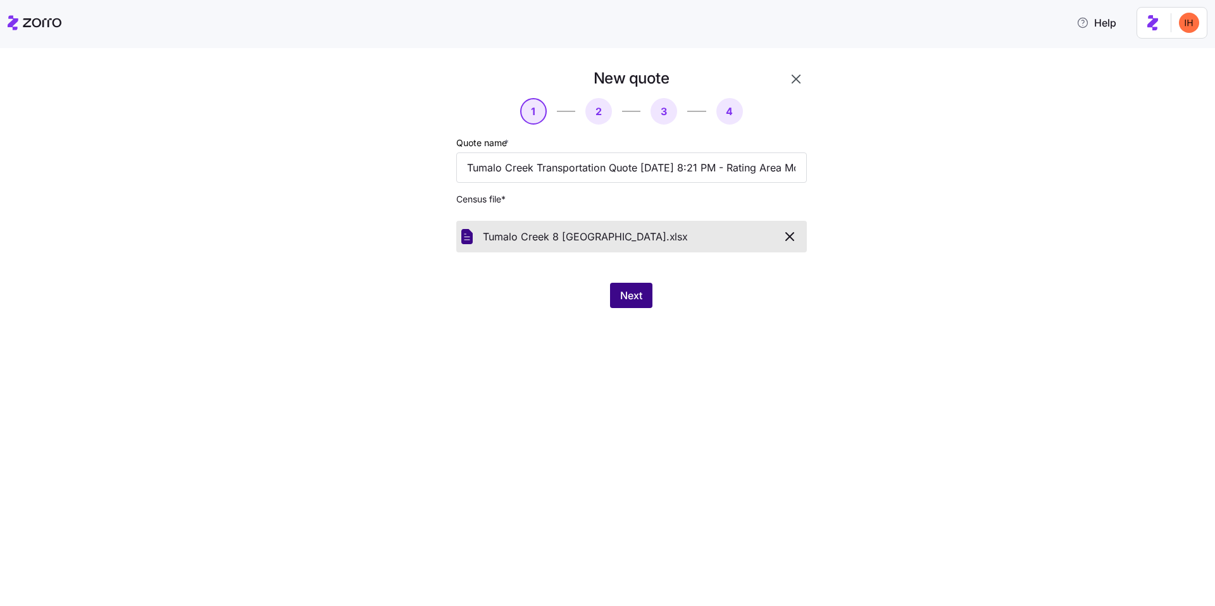
click at [620, 292] on span "Next" at bounding box center [631, 295] width 22 height 15
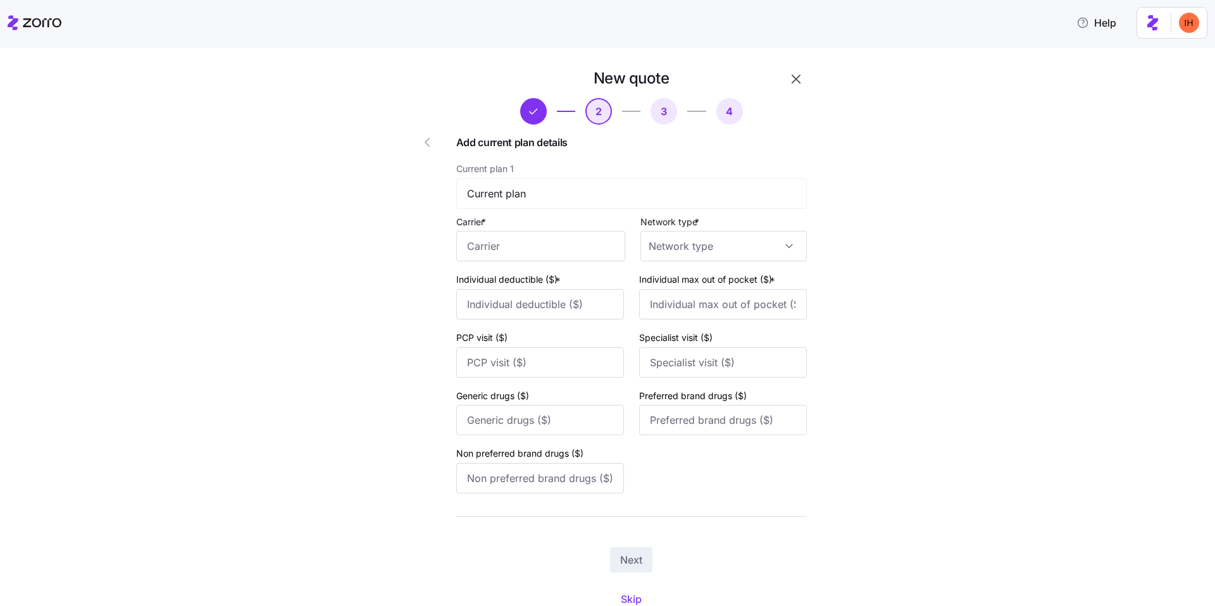
scroll to position [50, 0]
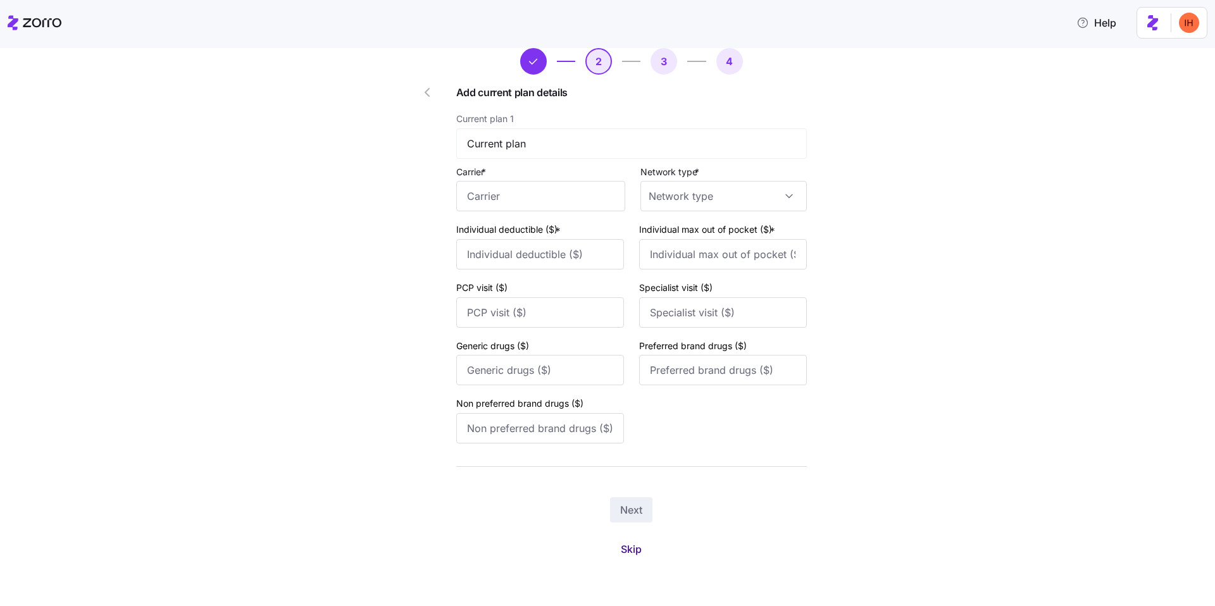
click at [629, 552] on span "Skip" at bounding box center [631, 549] width 21 height 15
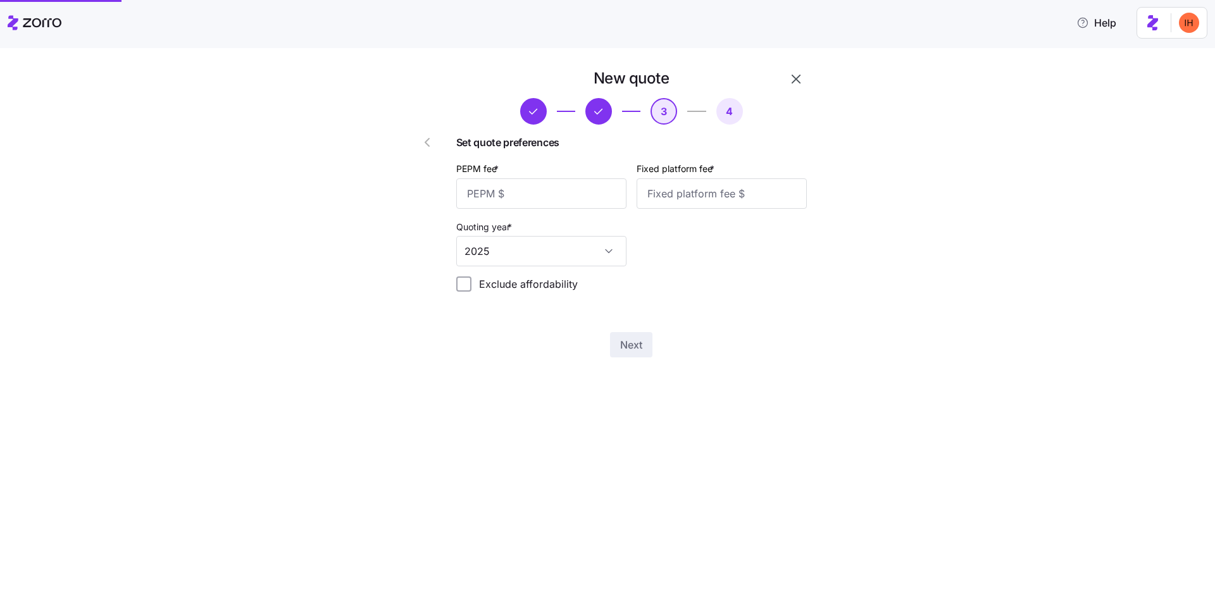
scroll to position [0, 0]
click at [514, 201] on input "PEPM fee *" at bounding box center [541, 193] width 170 height 30
click at [887, 156] on div "New quote 3 4 Set quote preferences PEPM fee * Fixed platform fee * Quoting yea…" at bounding box center [616, 220] width 1162 height 304
click at [530, 198] on input "PEPM fee *" at bounding box center [541, 193] width 170 height 30
type input "0"
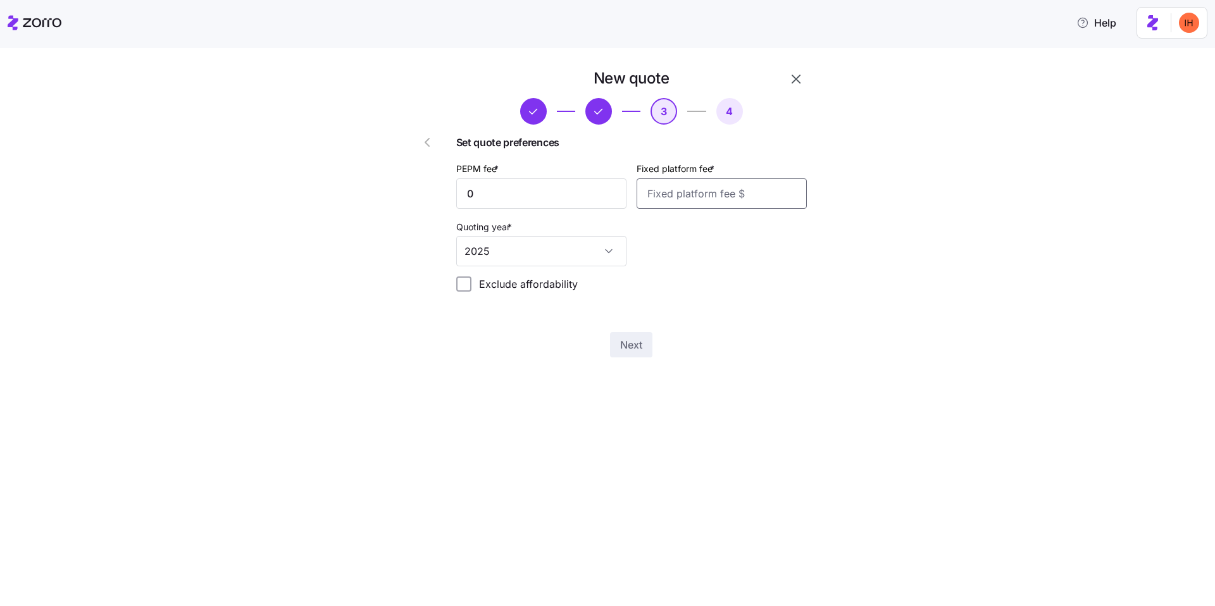
click at [706, 190] on input "Fixed platform fee *" at bounding box center [721, 193] width 170 height 30
type input "2250"
click at [750, 338] on div "Next" at bounding box center [631, 344] width 350 height 25
click at [627, 349] on span "Next" at bounding box center [631, 344] width 22 height 15
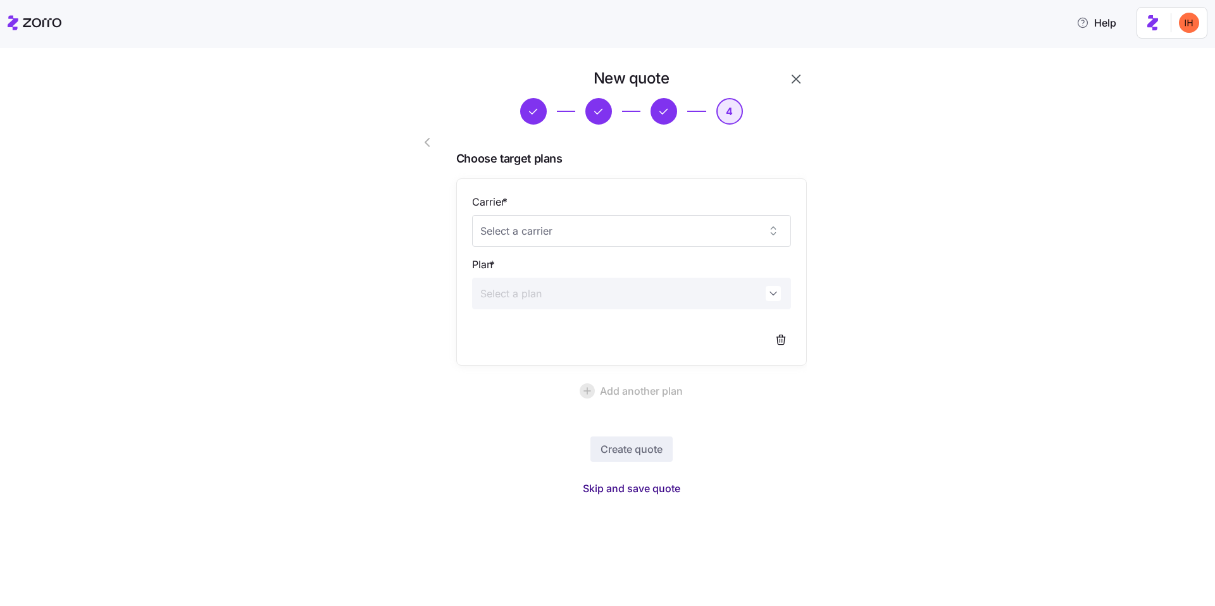
click at [623, 484] on span "Skip and save quote" at bounding box center [631, 488] width 97 height 15
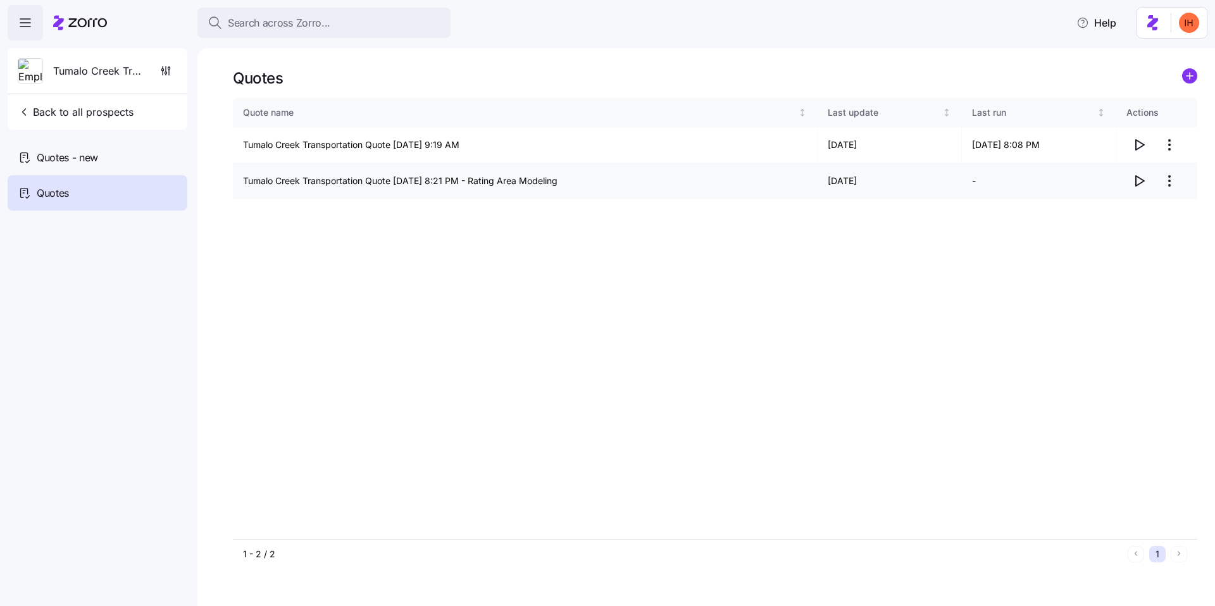
click at [1137, 185] on icon "button" at bounding box center [1138, 180] width 15 height 15
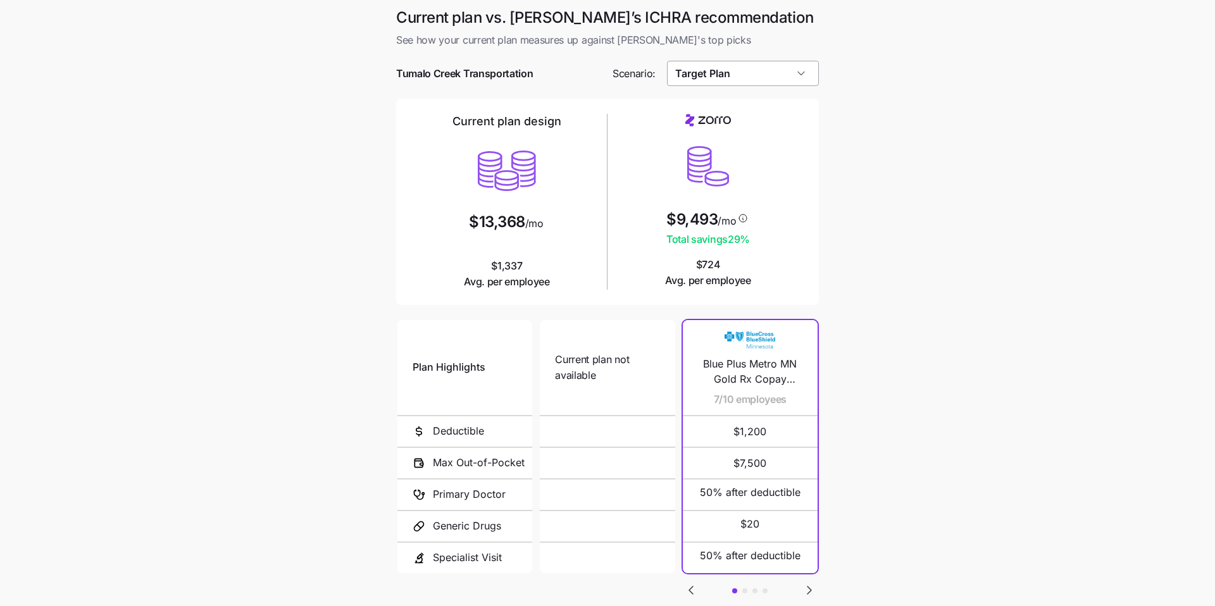
click at [749, 70] on input "Target Plan" at bounding box center [743, 73] width 152 height 25
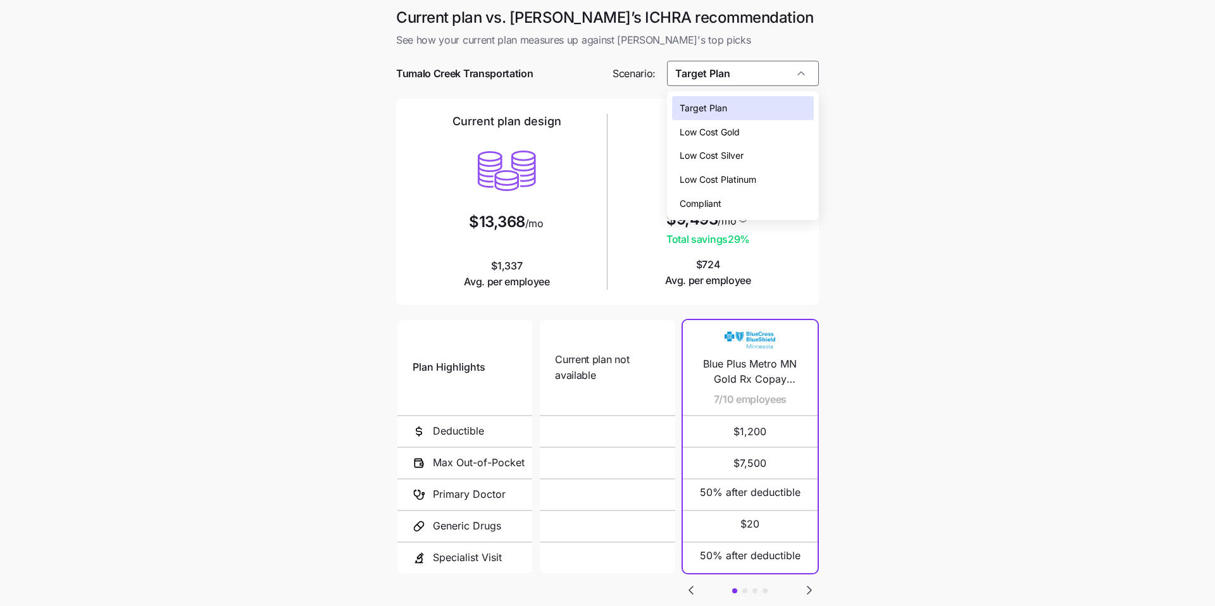
click at [753, 156] on div "Low Cost Silver" at bounding box center [743, 156] width 142 height 24
type input "Low Cost Silver"
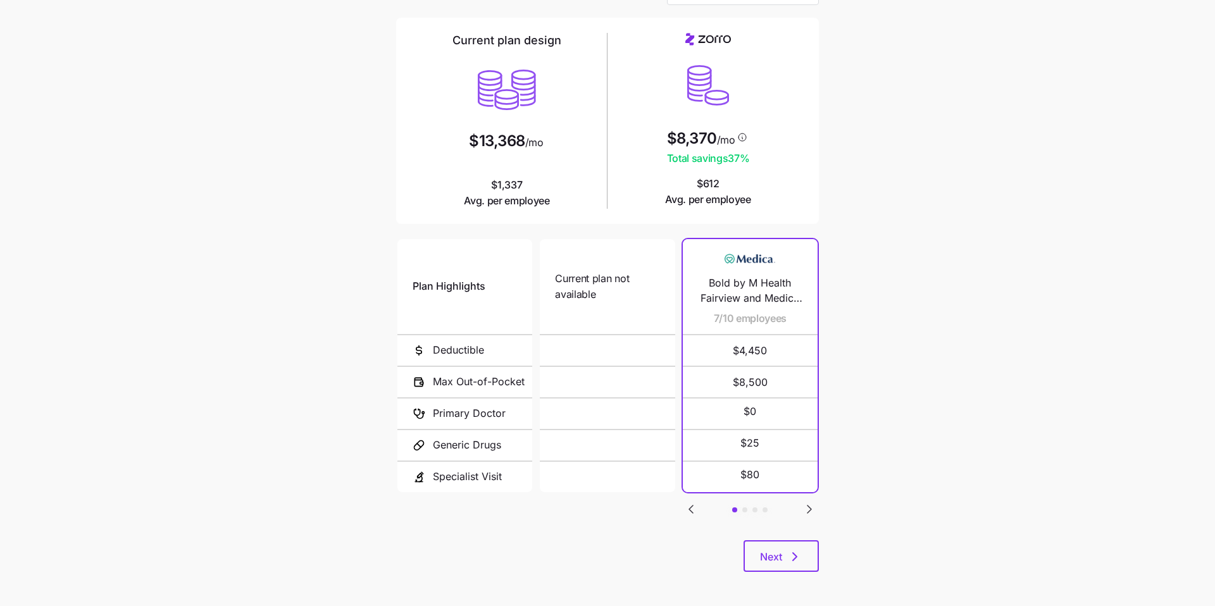
scroll to position [85, 0]
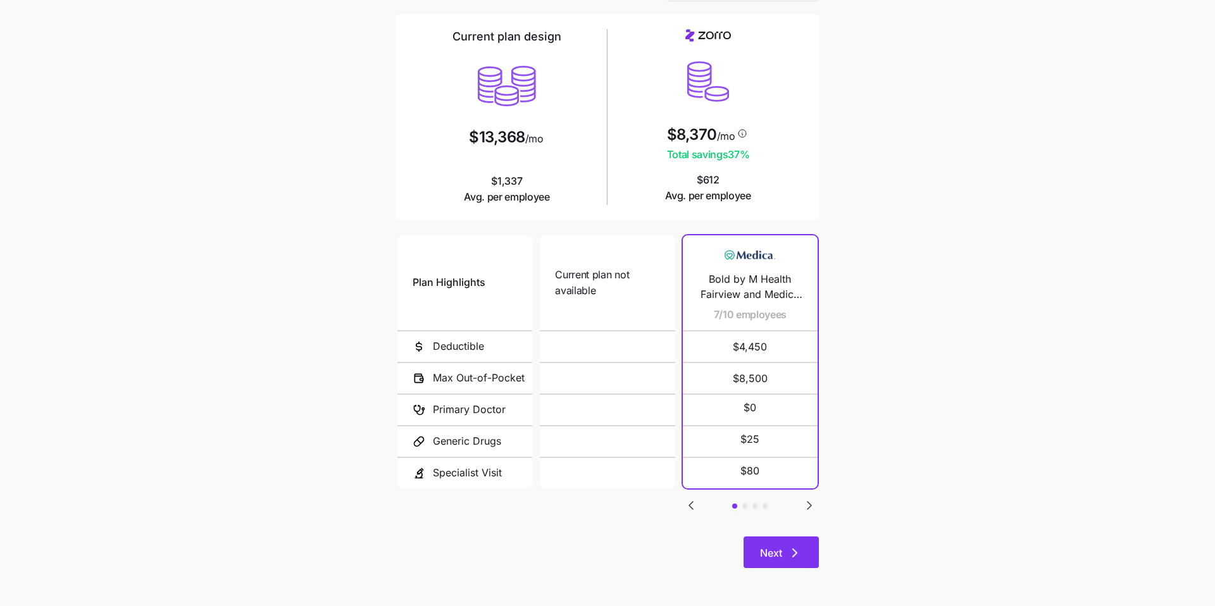
click at [810, 559] on button "Next" at bounding box center [780, 552] width 75 height 32
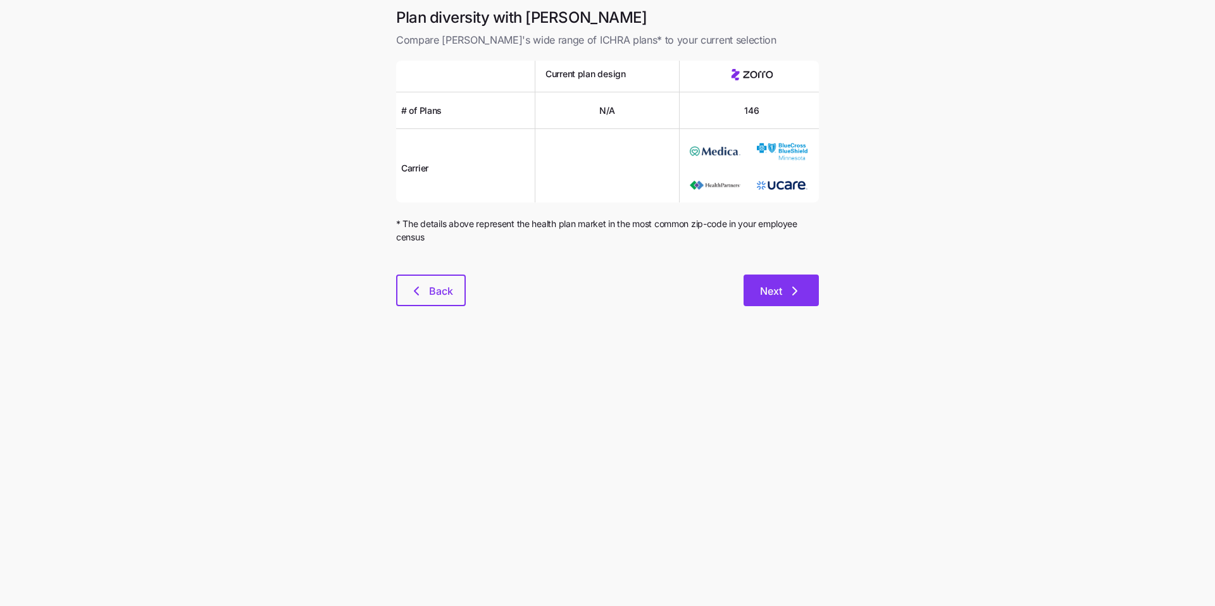
click at [802, 284] on icon "button" at bounding box center [794, 290] width 15 height 15
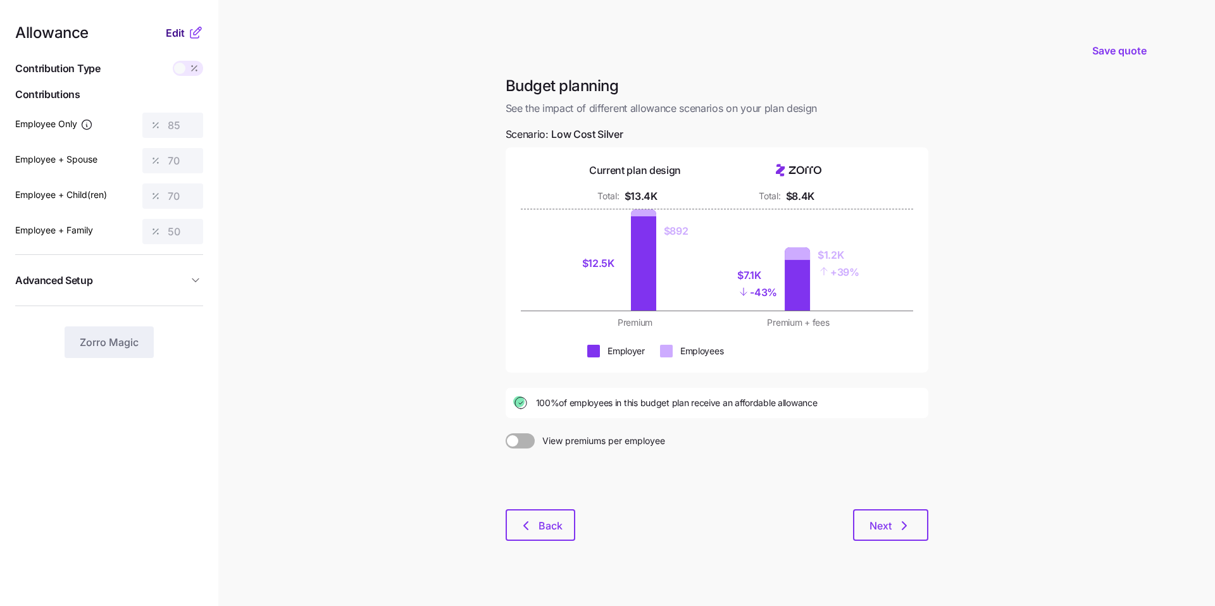
click at [166, 32] on span "Edit" at bounding box center [175, 32] width 19 height 15
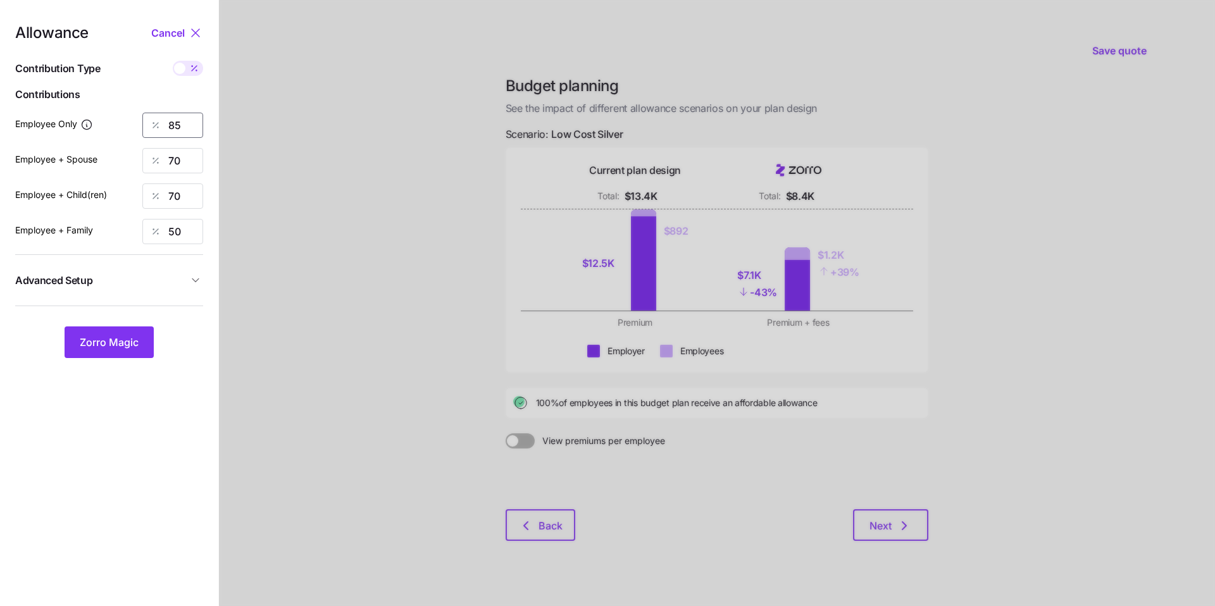
click at [171, 127] on input "85" at bounding box center [172, 125] width 61 height 25
type input "90"
click at [262, 130] on div at bounding box center [717, 311] width 996 height 622
click at [192, 163] on input "70" at bounding box center [172, 160] width 61 height 25
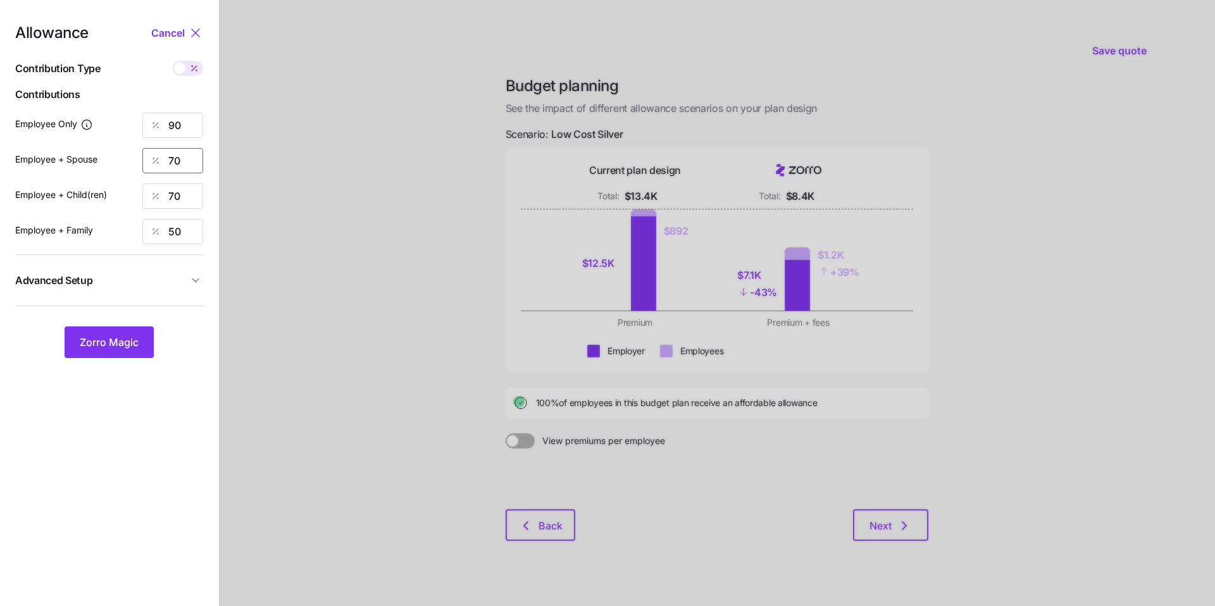
click at [192, 163] on input "70" at bounding box center [172, 160] width 61 height 25
type input "60"
click at [254, 159] on div at bounding box center [717, 311] width 996 height 622
click at [169, 208] on div "Allowance Cancel Contribution Type Use classes Contributions Employee Only 90 E…" at bounding box center [109, 191] width 188 height 333
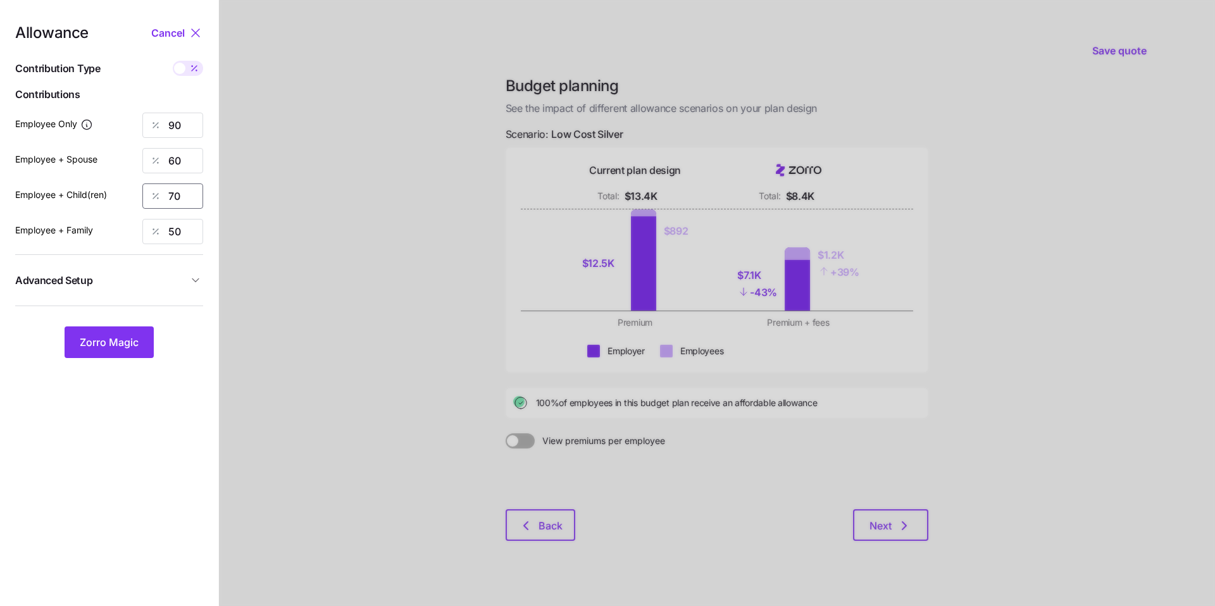
click at [173, 203] on input "70" at bounding box center [172, 195] width 61 height 25
type input "60"
click at [300, 191] on div at bounding box center [717, 311] width 996 height 622
click at [191, 235] on input "50" at bounding box center [172, 231] width 61 height 25
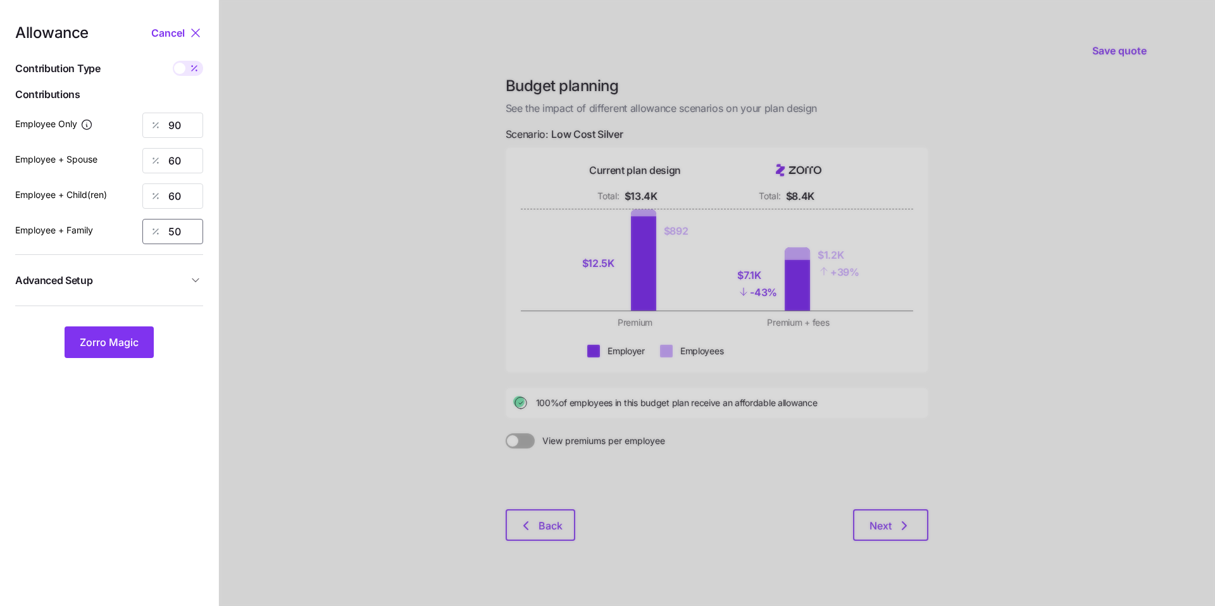
click at [191, 235] on input "50" at bounding box center [172, 231] width 61 height 25
type input "60"
click at [271, 238] on div at bounding box center [717, 311] width 996 height 622
click at [192, 287] on button "Advanced Setup" at bounding box center [109, 280] width 188 height 31
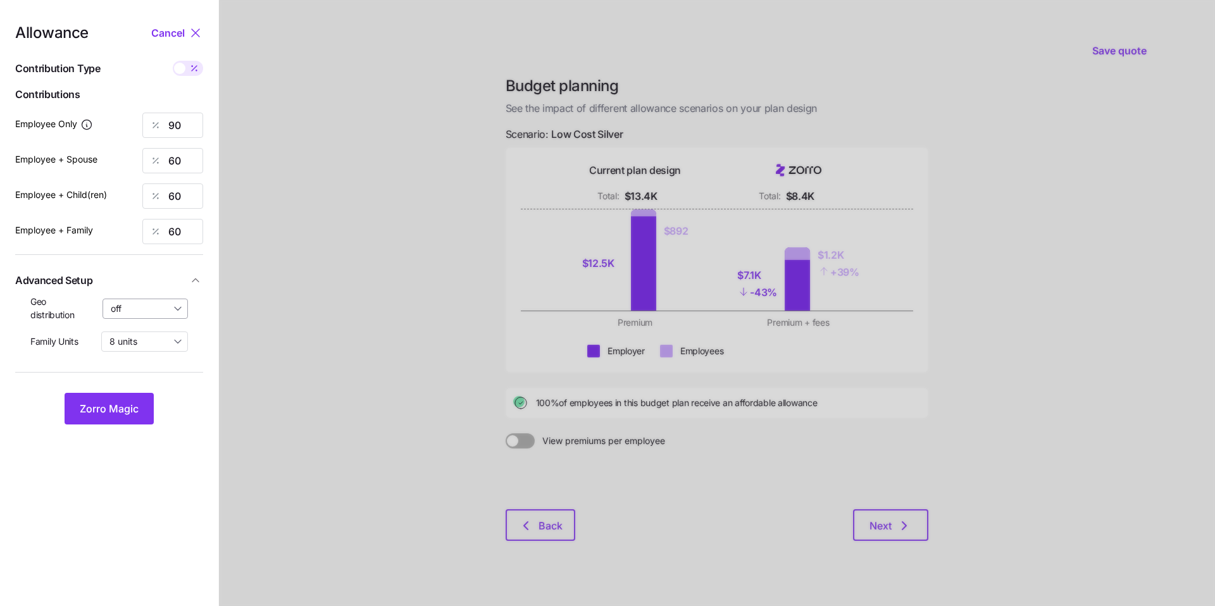
click at [150, 302] on input "off" at bounding box center [145, 309] width 86 height 20
click at [149, 356] on span "By area (6)" at bounding box center [138, 361] width 46 height 14
type input "By area (6)"
click at [131, 407] on span "Zorro Magic" at bounding box center [109, 408] width 59 height 15
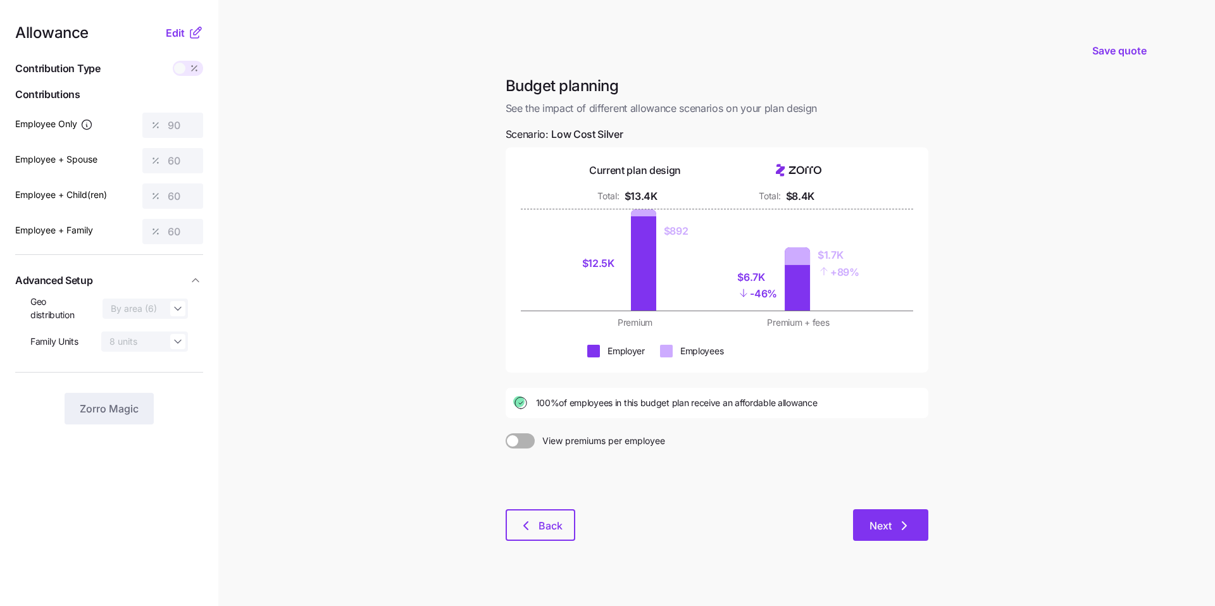
click at [877, 526] on span "Next" at bounding box center [880, 525] width 22 height 15
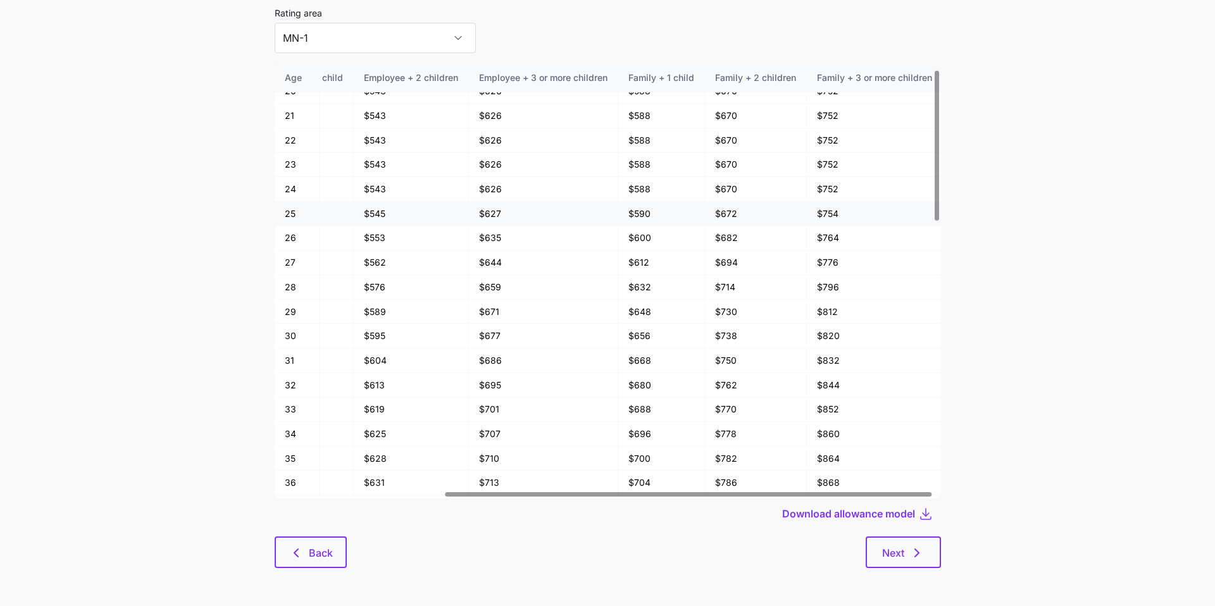
scroll to position [18, 232]
click at [326, 47] on input "MN-1" at bounding box center [375, 38] width 201 height 30
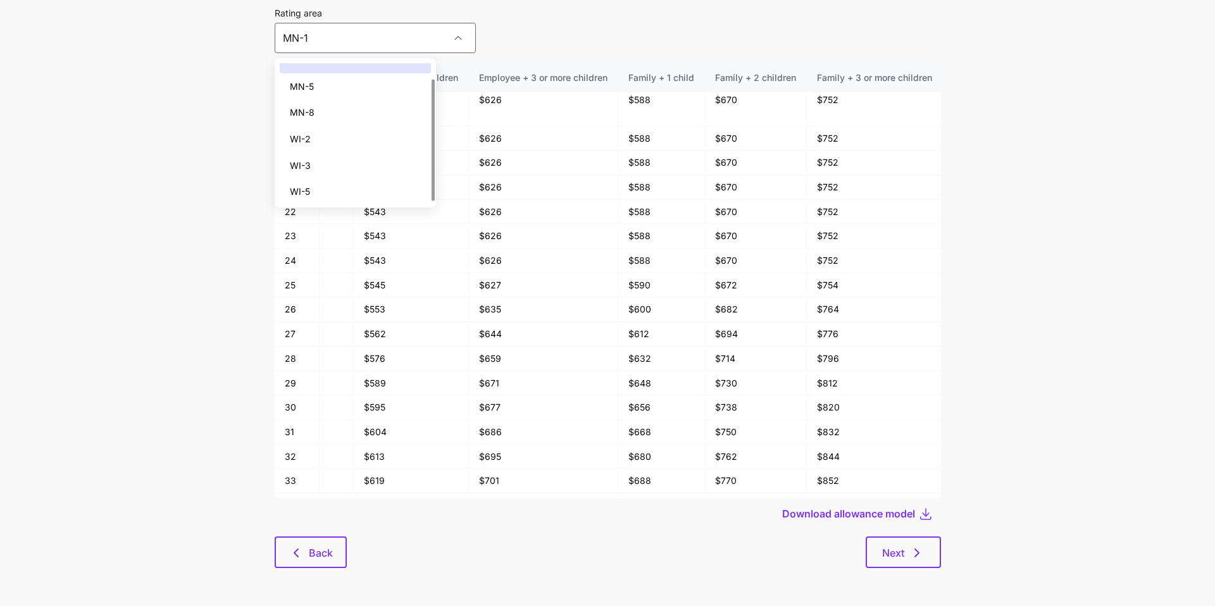
scroll to position [19, 0]
click at [1066, 130] on main "Save quote Allowance model Rating area MN-1 Age Employee Employee + spouse Empl…" at bounding box center [607, 269] width 1215 height 674
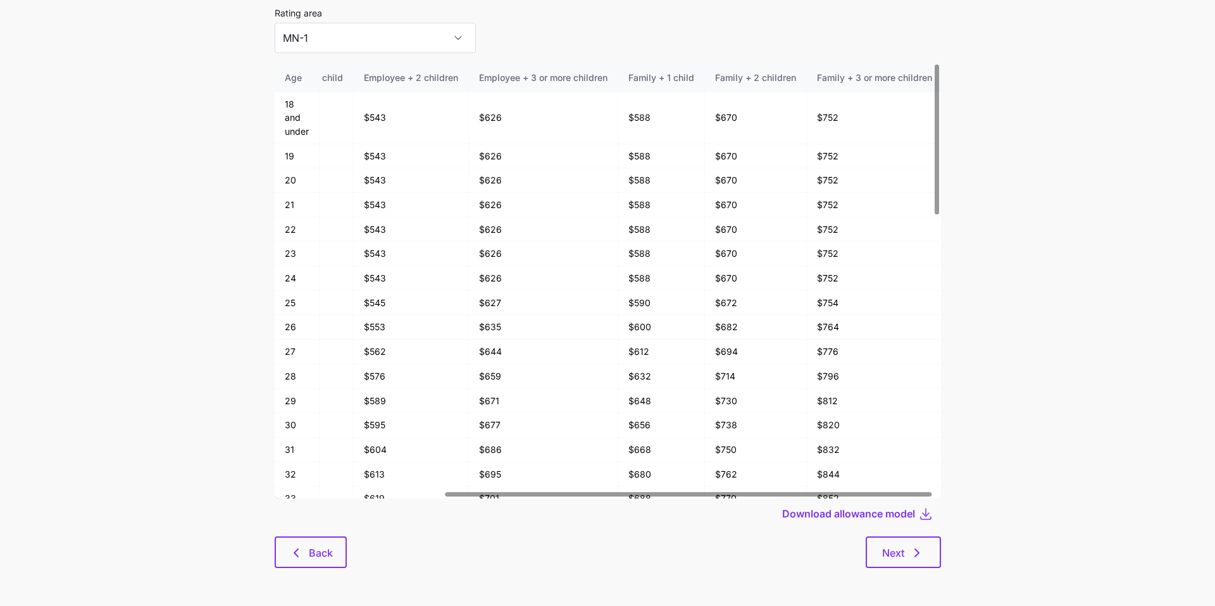
scroll to position [0, 0]
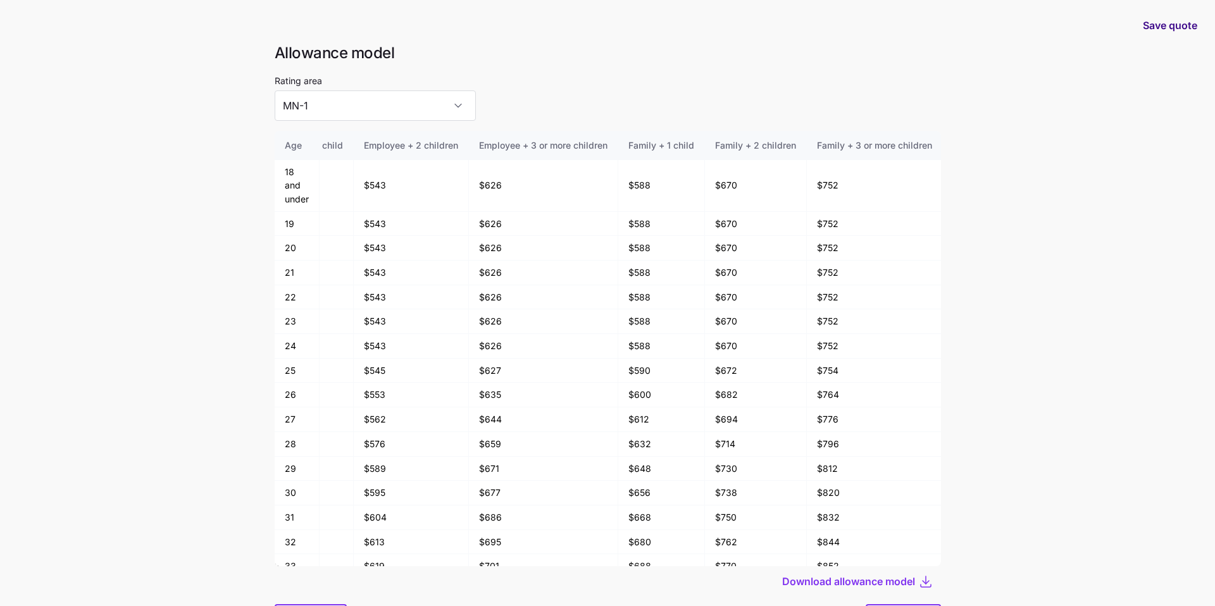
click at [1167, 22] on span "Save quote" at bounding box center [1170, 25] width 54 height 15
click at [1193, 27] on icon "button" at bounding box center [1190, 29] width 6 height 6
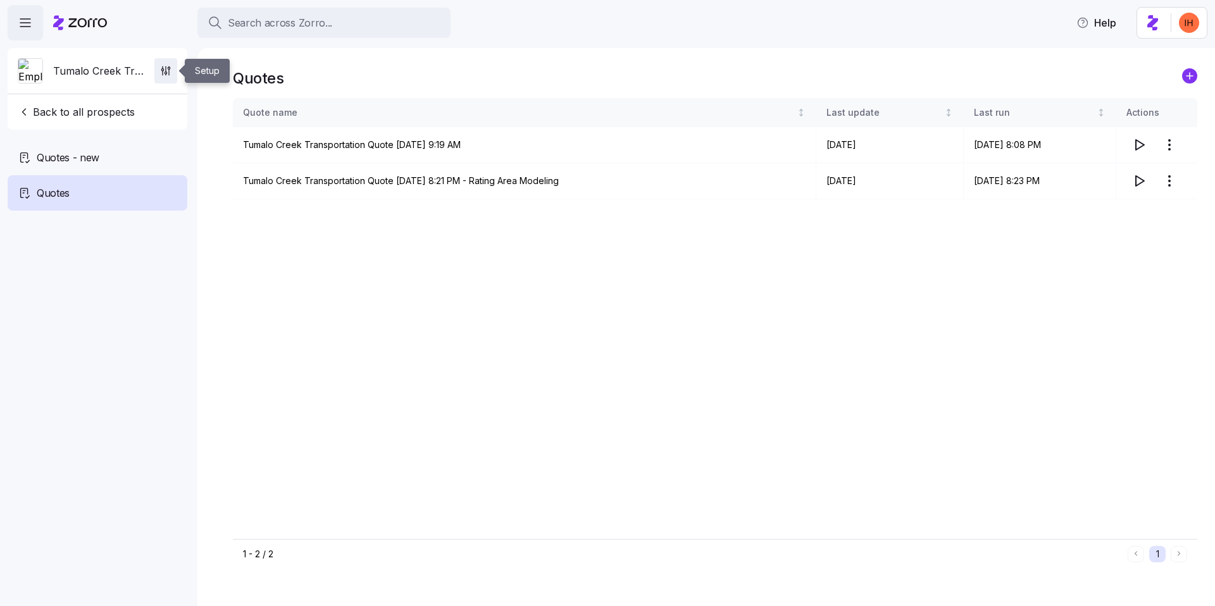
click at [165, 74] on icon "button" at bounding box center [165, 71] width 13 height 13
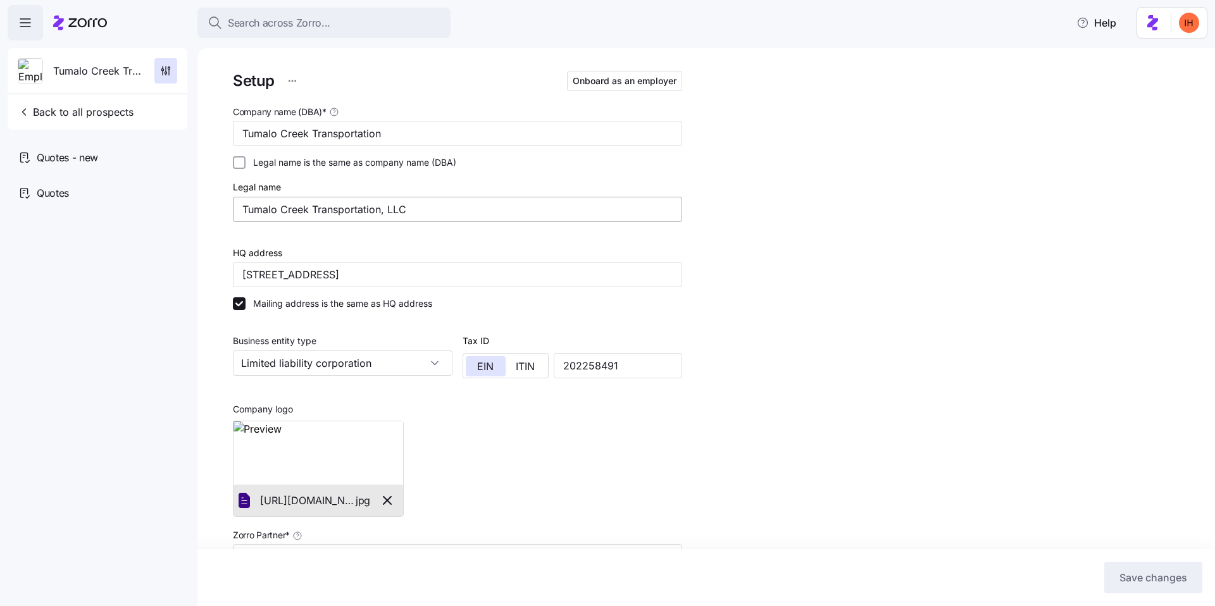
type input "Zorro"
type input "BSB Consultants"
click at [586, 82] on span "Onboard as an employer" at bounding box center [625, 81] width 104 height 13
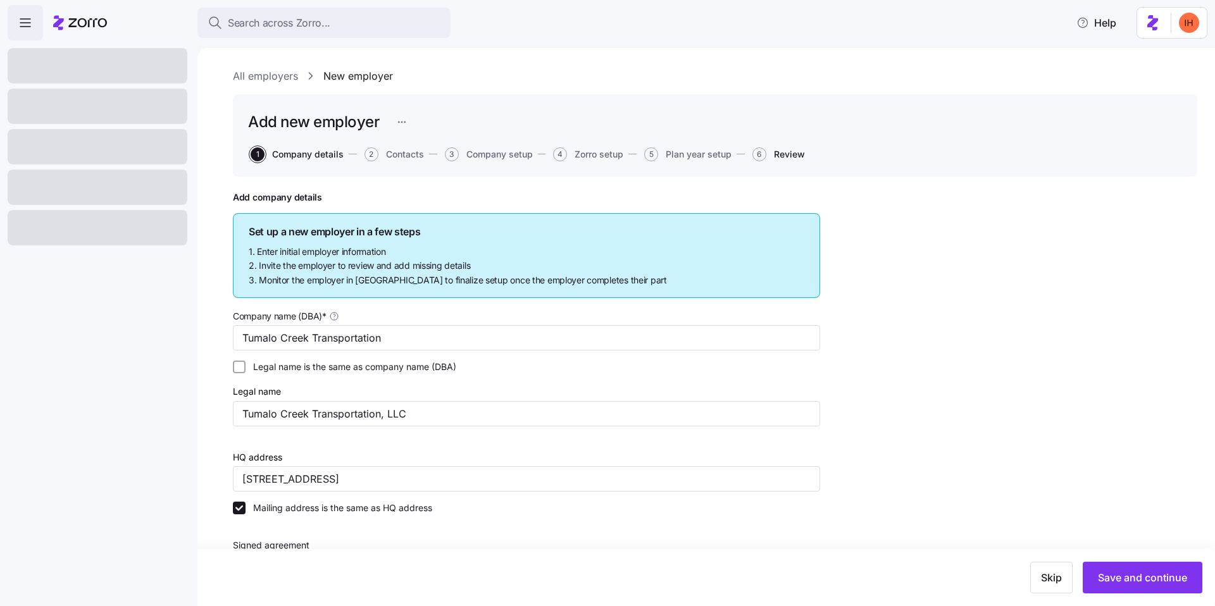
click at [786, 152] on span "Review" at bounding box center [789, 154] width 31 height 9
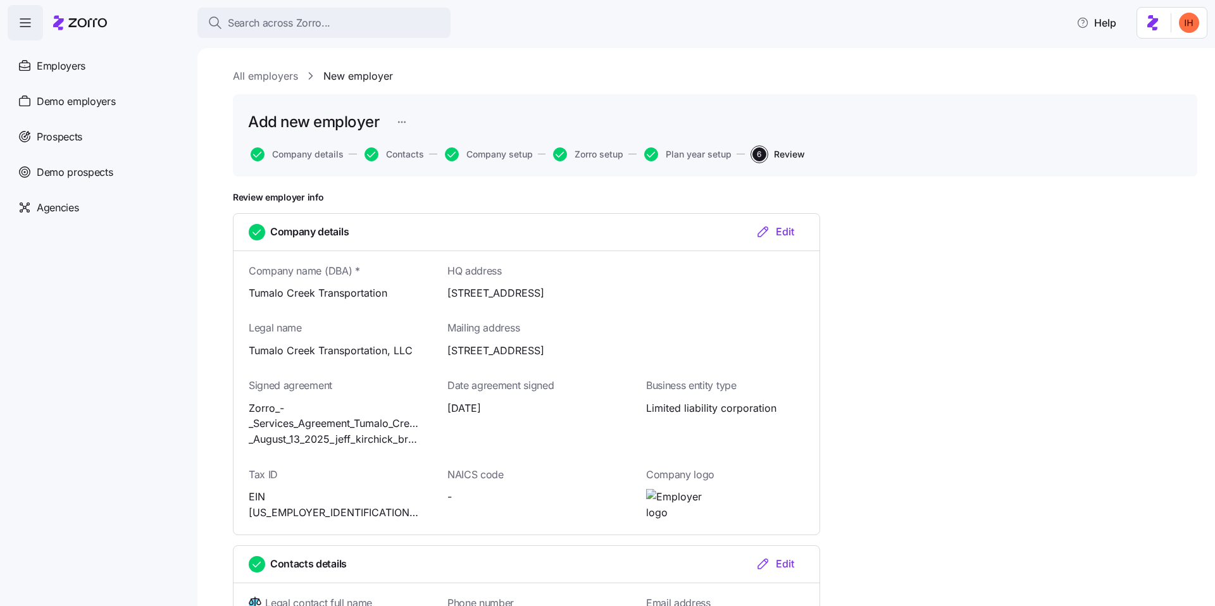
click at [1184, 29] on html "Search across Zorro... Help Employers Demo employers Prospects Demo prospects A…" at bounding box center [607, 299] width 1215 height 598
click at [1173, 54] on div "My settings" at bounding box center [1164, 57] width 66 height 14
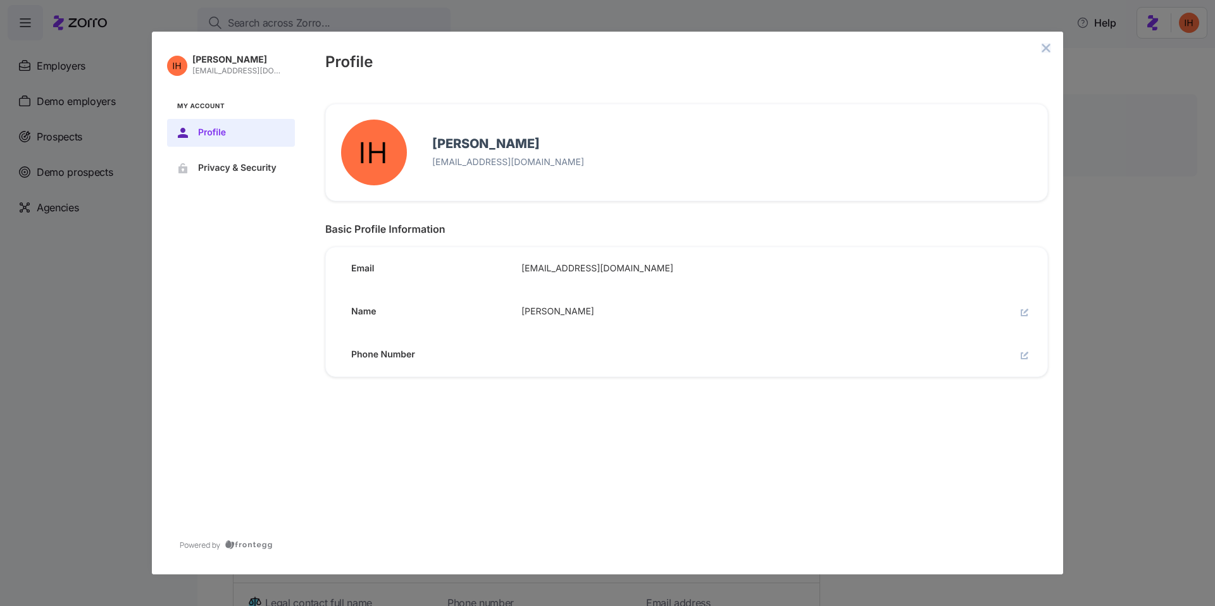
click at [1043, 48] on icon "close admin-box" at bounding box center [1046, 48] width 10 height 10
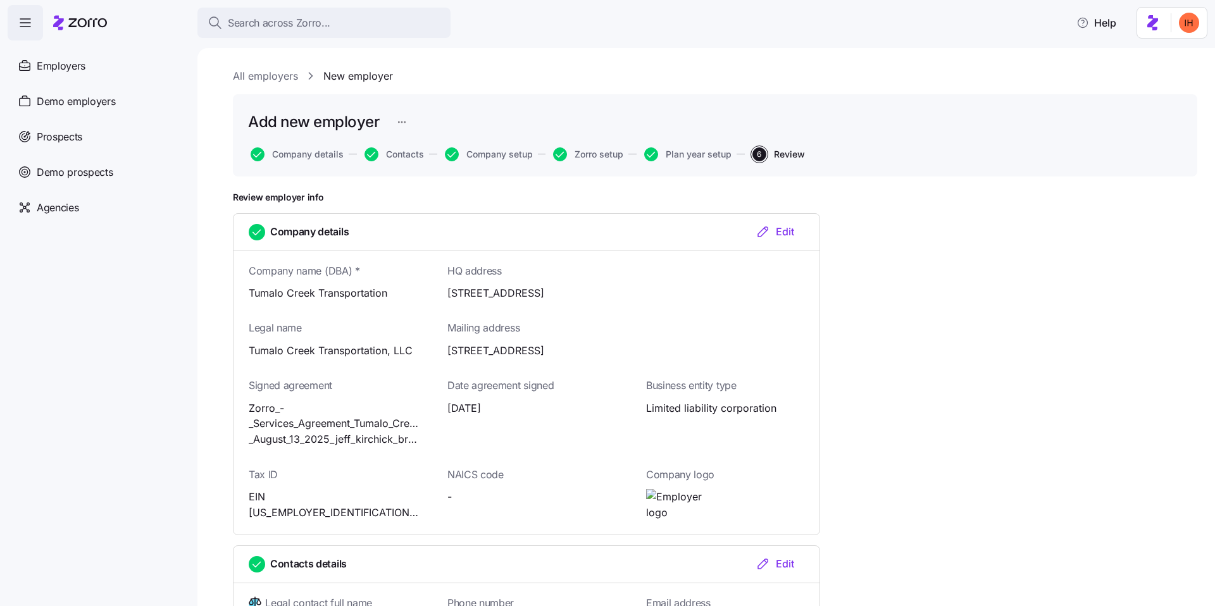
click at [252, 77] on link "All employers" at bounding box center [265, 76] width 65 height 16
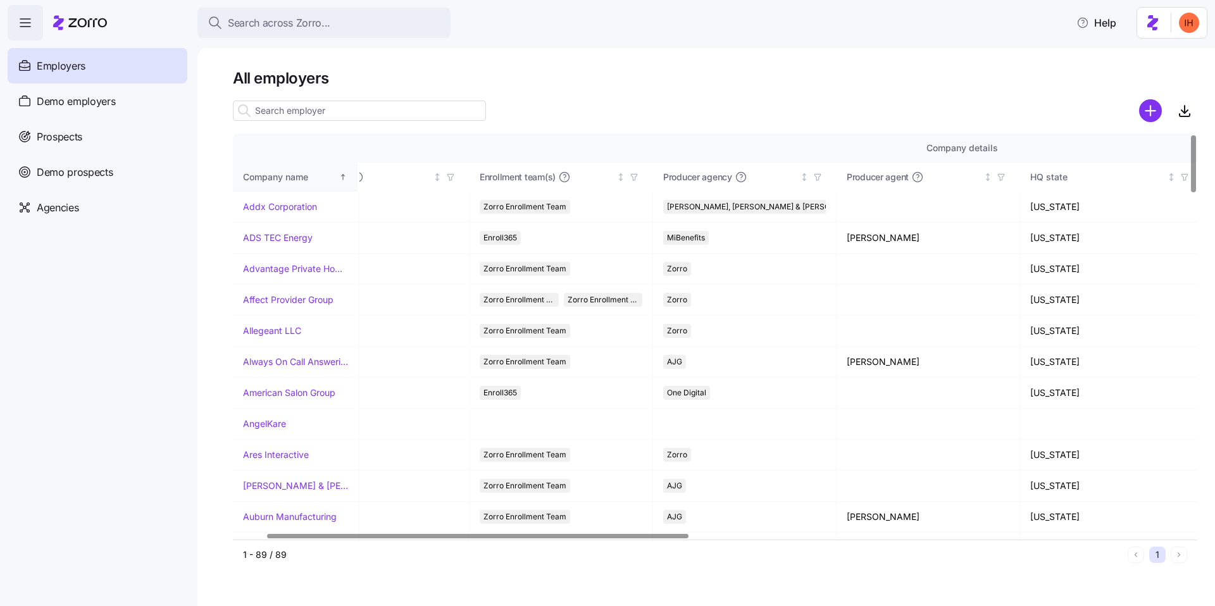
scroll to position [0, 75]
click at [275, 105] on input at bounding box center [359, 111] width 253 height 20
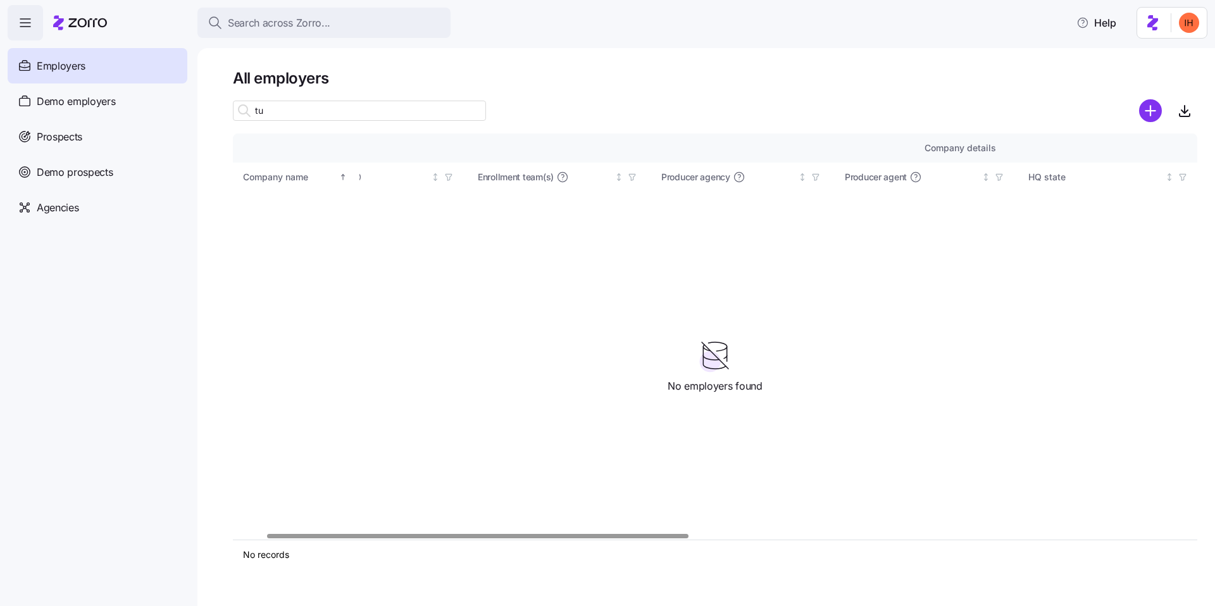
type input "t"
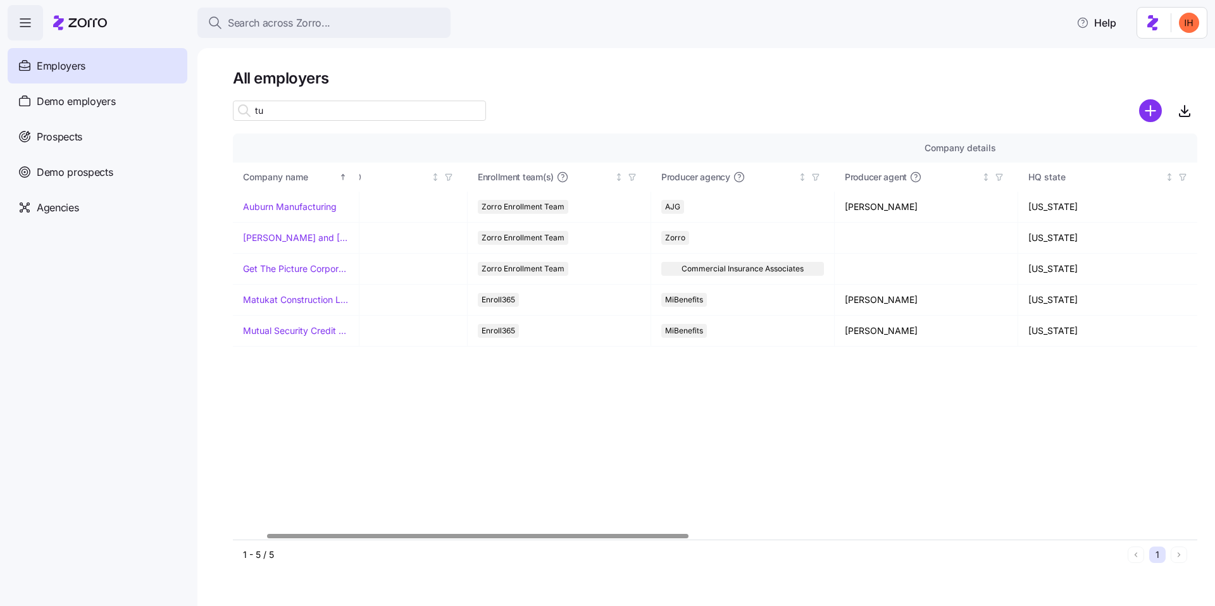
type input "t"
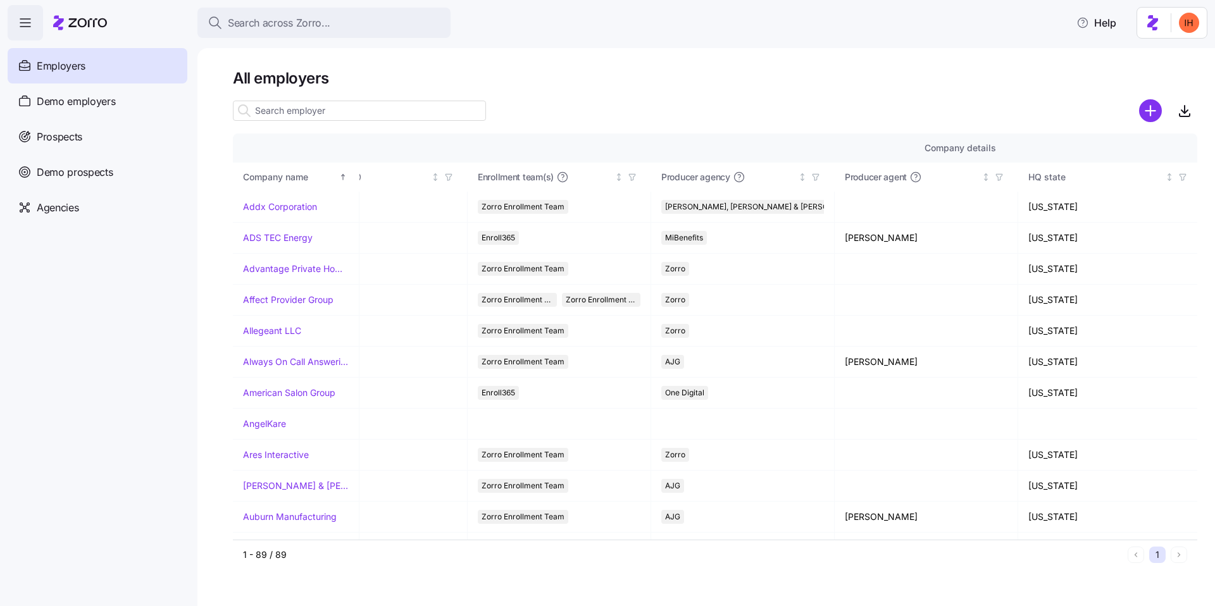
click at [327, 116] on input at bounding box center [359, 111] width 253 height 20
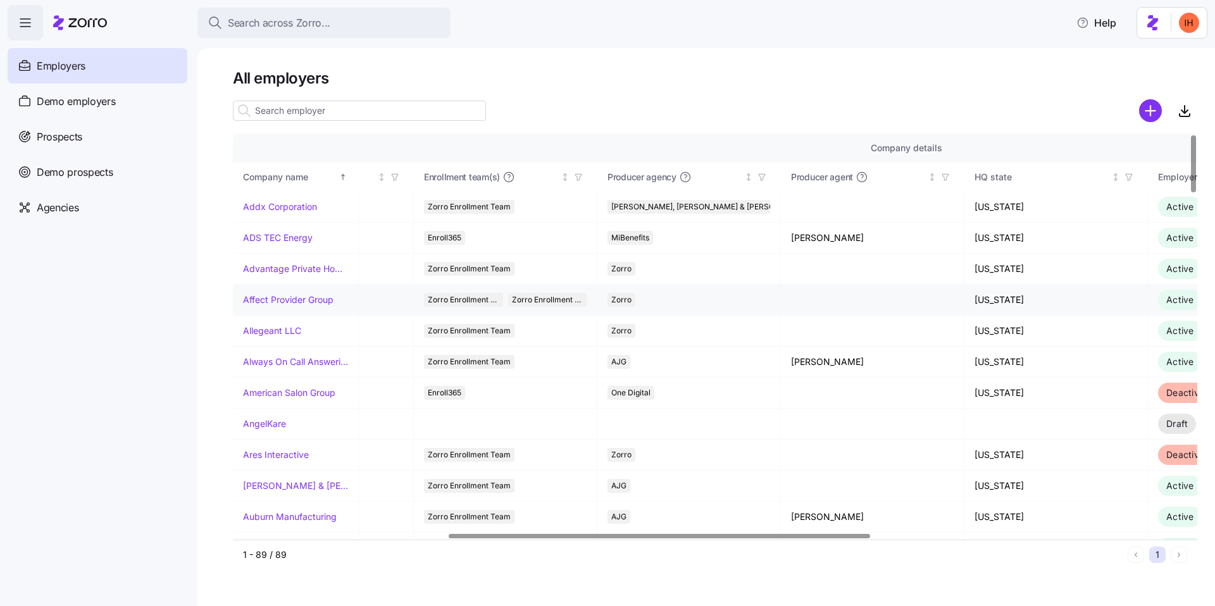
scroll to position [0, 0]
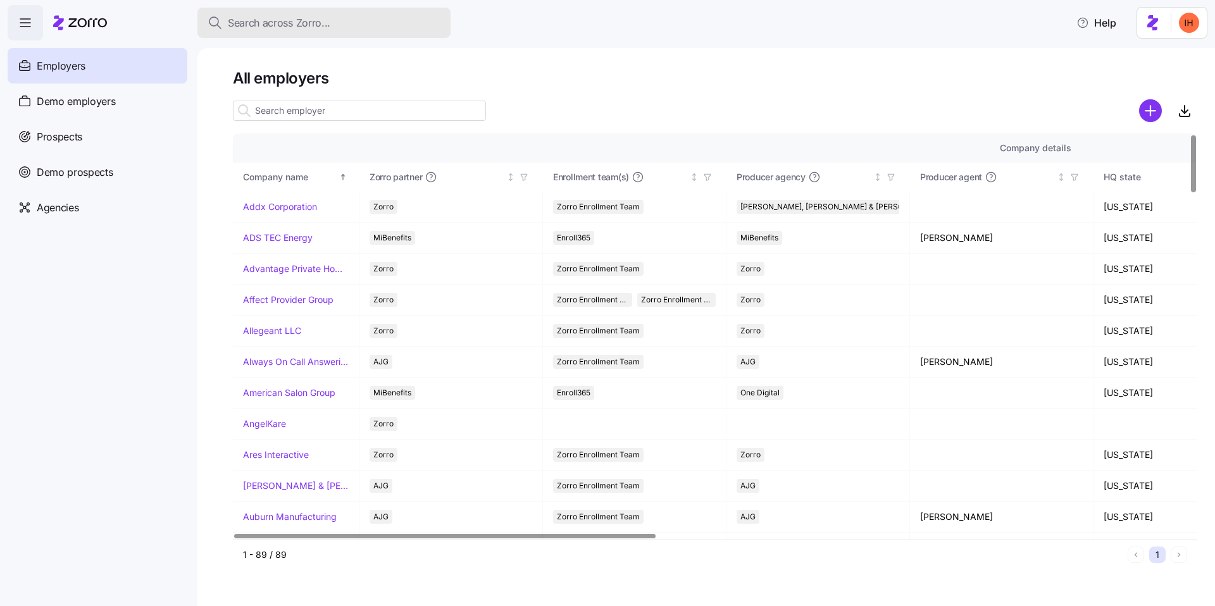
click at [332, 11] on button "Search across Zorro..." at bounding box center [323, 23] width 253 height 30
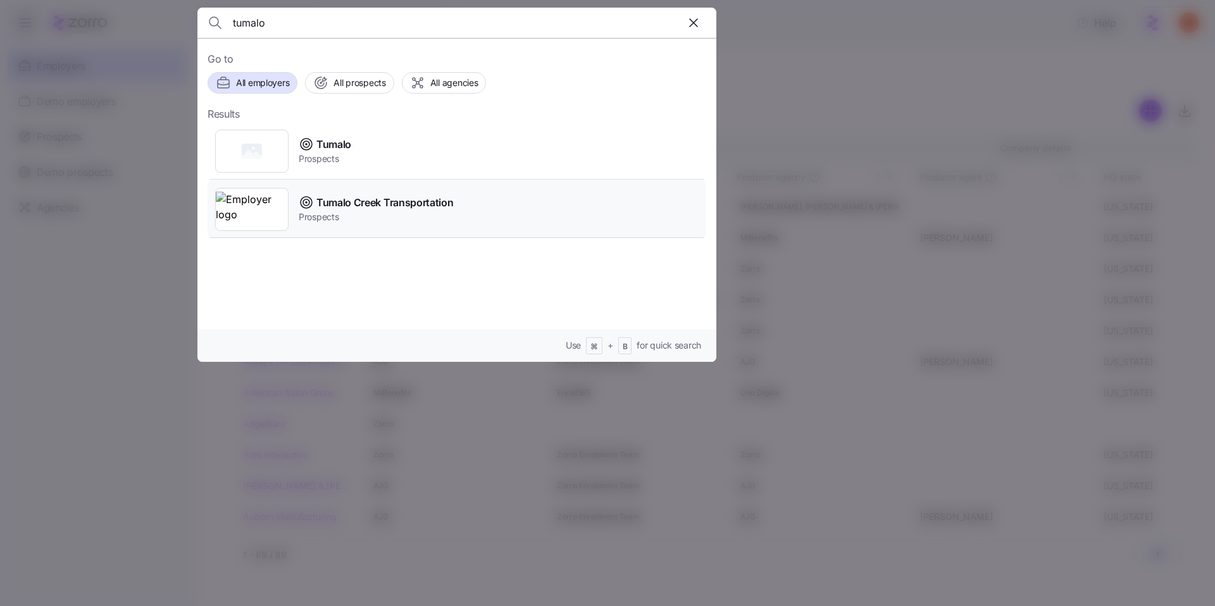
type input "tumalo"
click at [395, 202] on span "Tumalo Creek Transportation" at bounding box center [384, 203] width 137 height 16
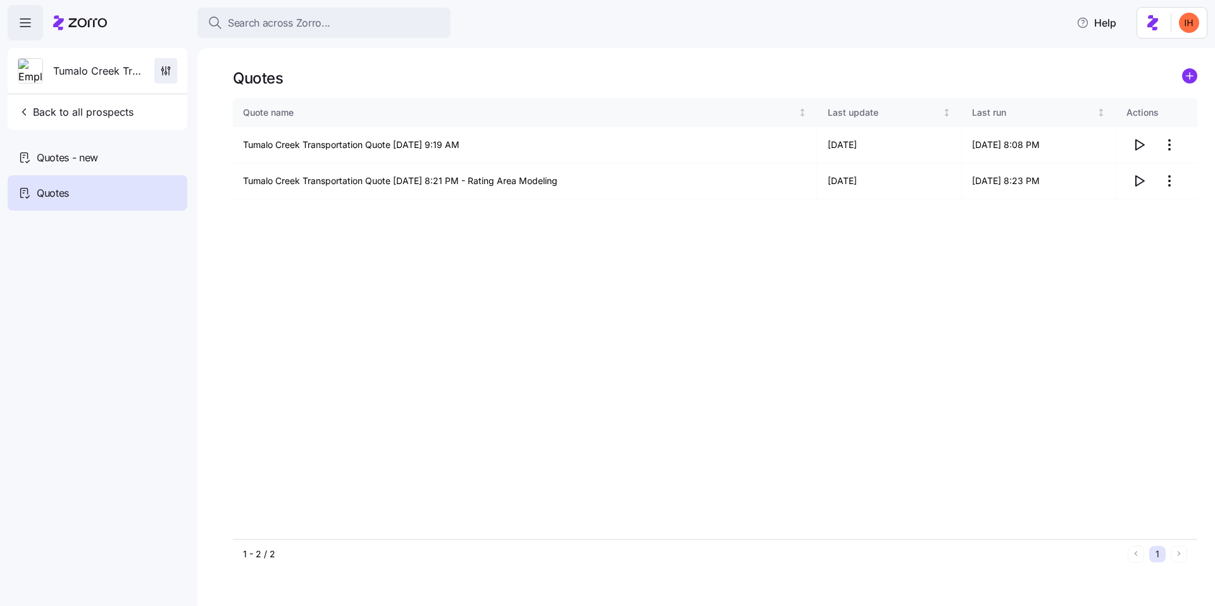
click at [169, 71] on icon "button" at bounding box center [169, 73] width 0 height 6
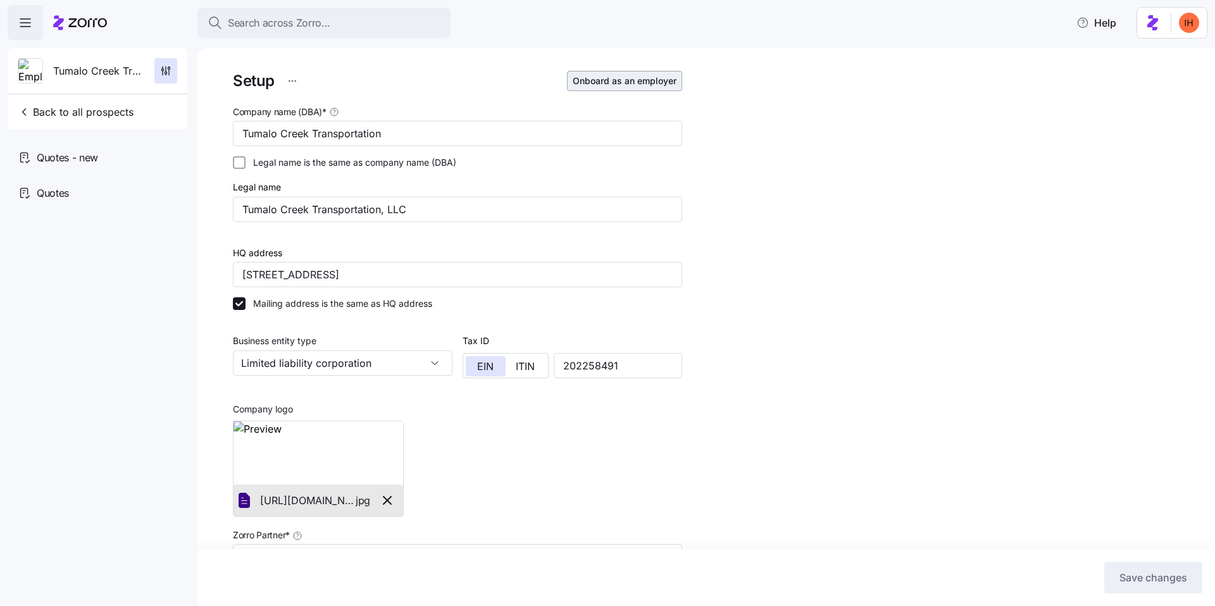
click at [631, 74] on button "Onboard as an employer" at bounding box center [624, 81] width 115 height 20
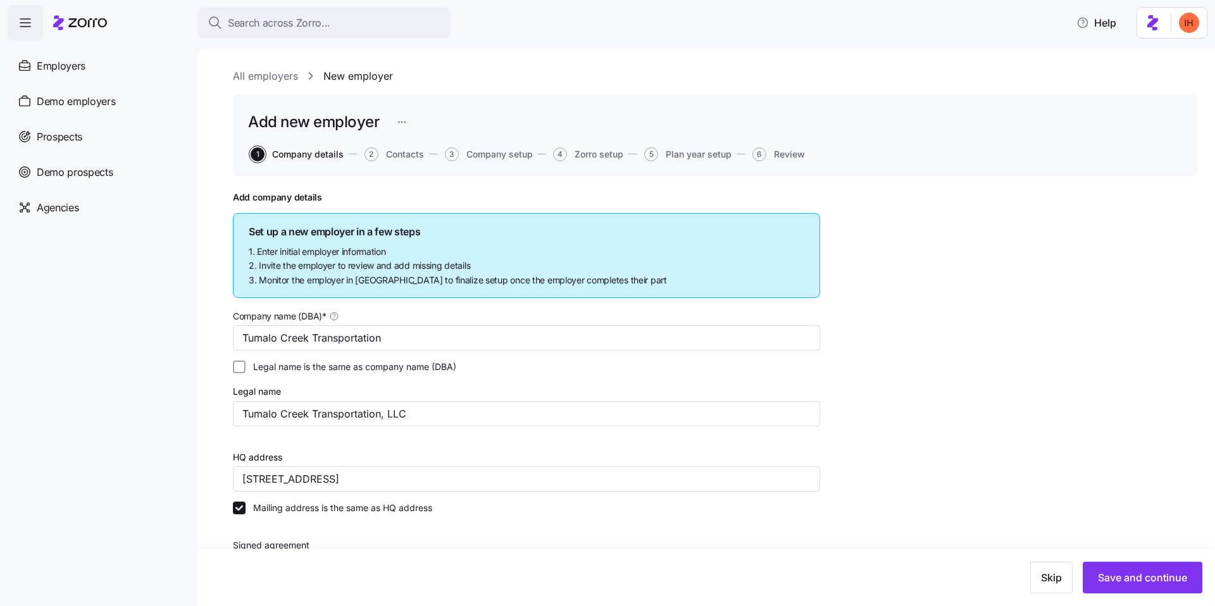
scroll to position [418, 0]
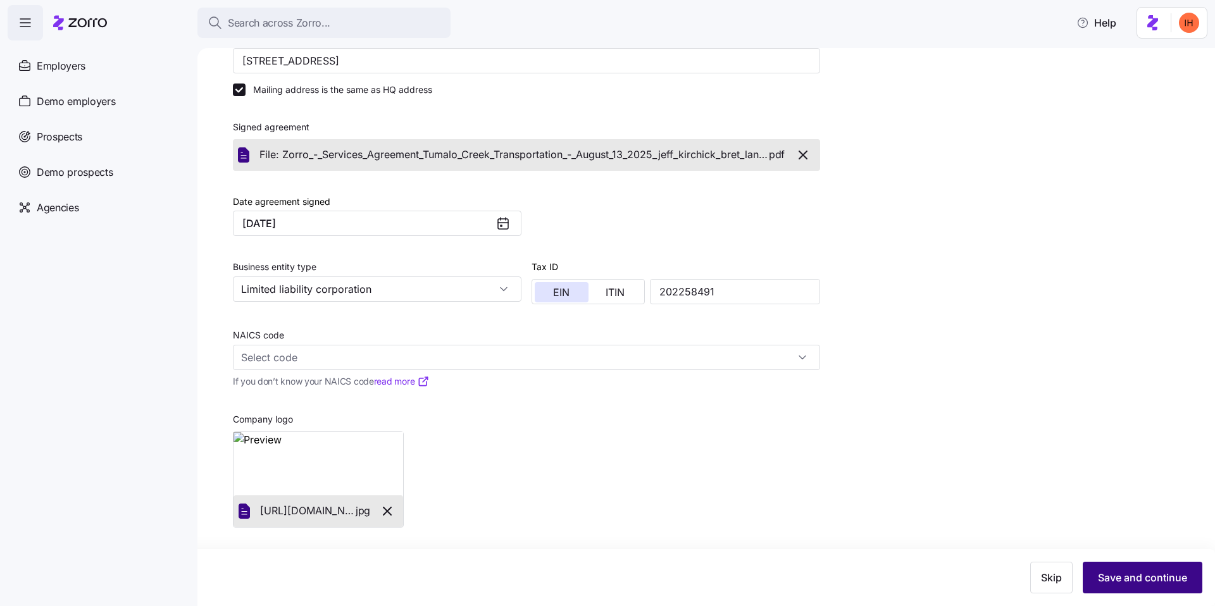
click at [1146, 589] on button "Save and continue" at bounding box center [1142, 578] width 120 height 32
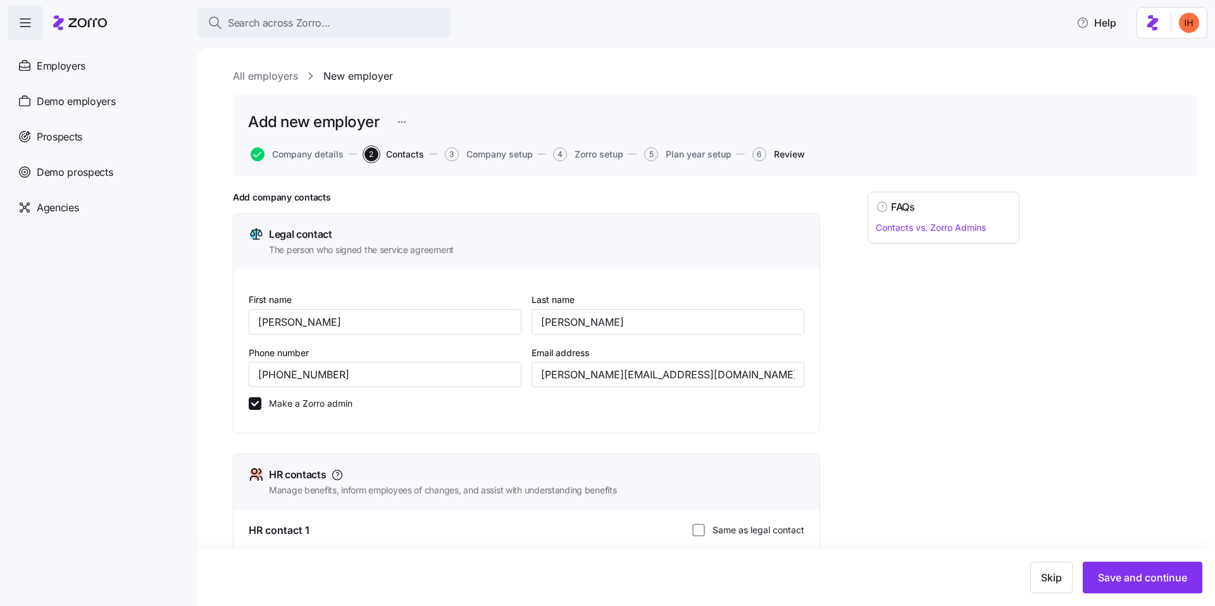
click at [784, 150] on span "Review" at bounding box center [789, 154] width 31 height 9
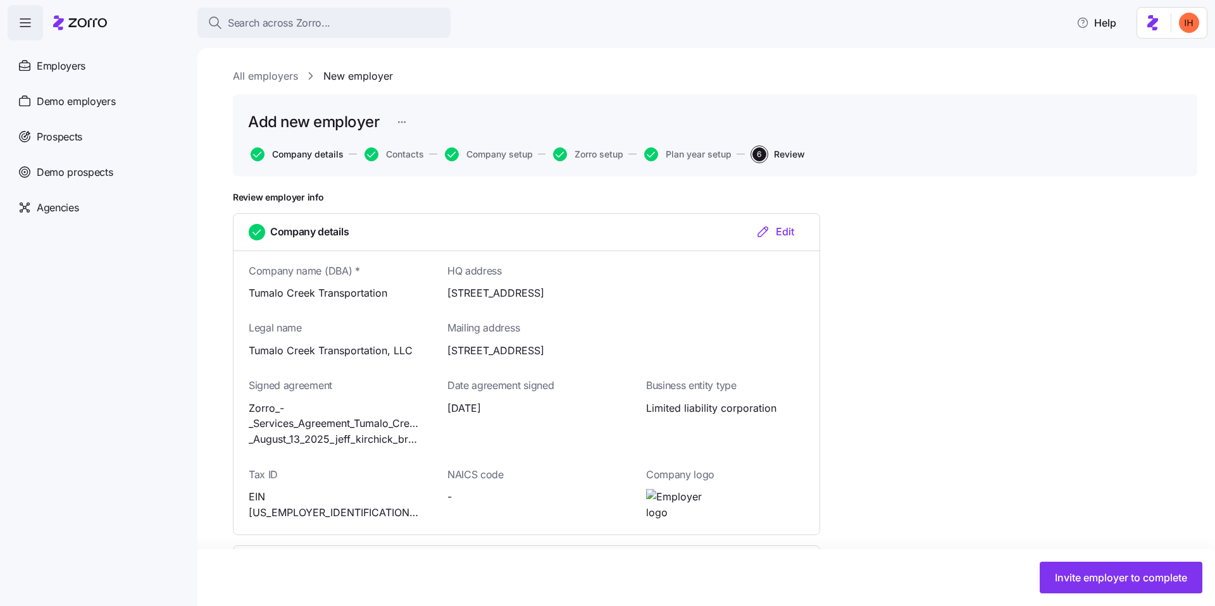
click at [304, 153] on span "Company details" at bounding box center [307, 154] width 71 height 9
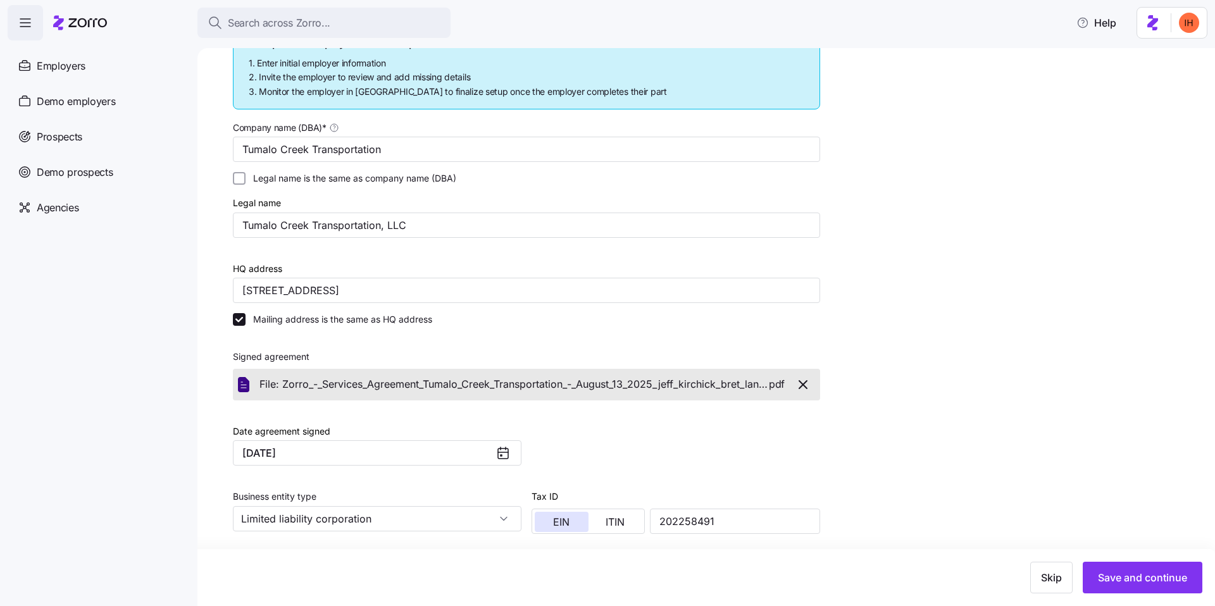
scroll to position [418, 0]
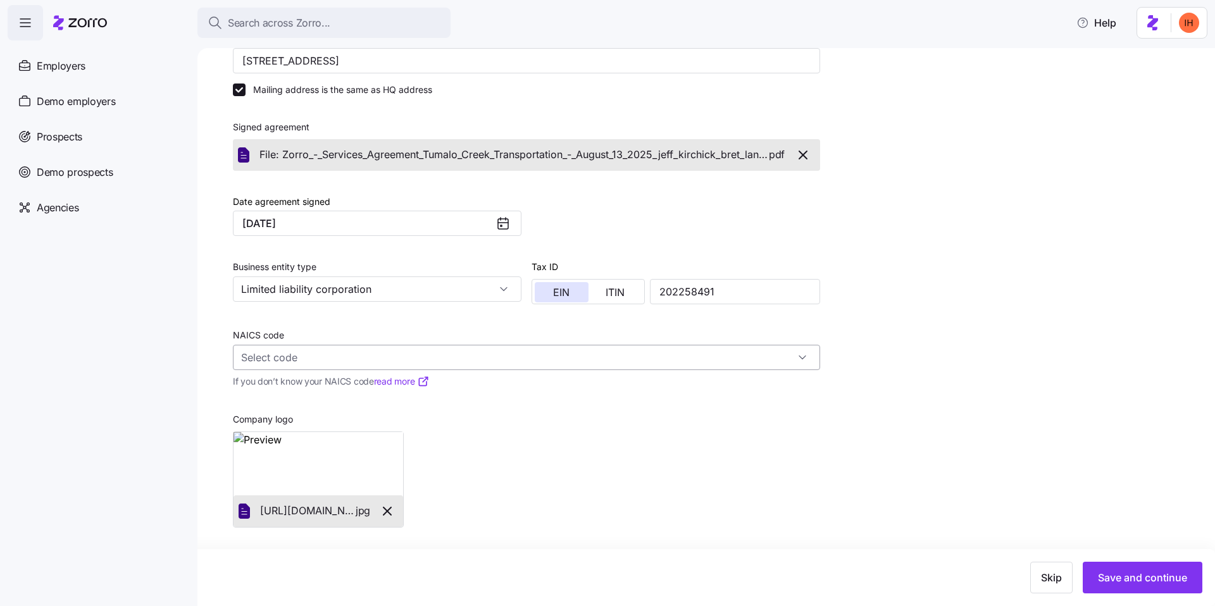
click at [308, 357] on input "NAICS code" at bounding box center [526, 357] width 587 height 25
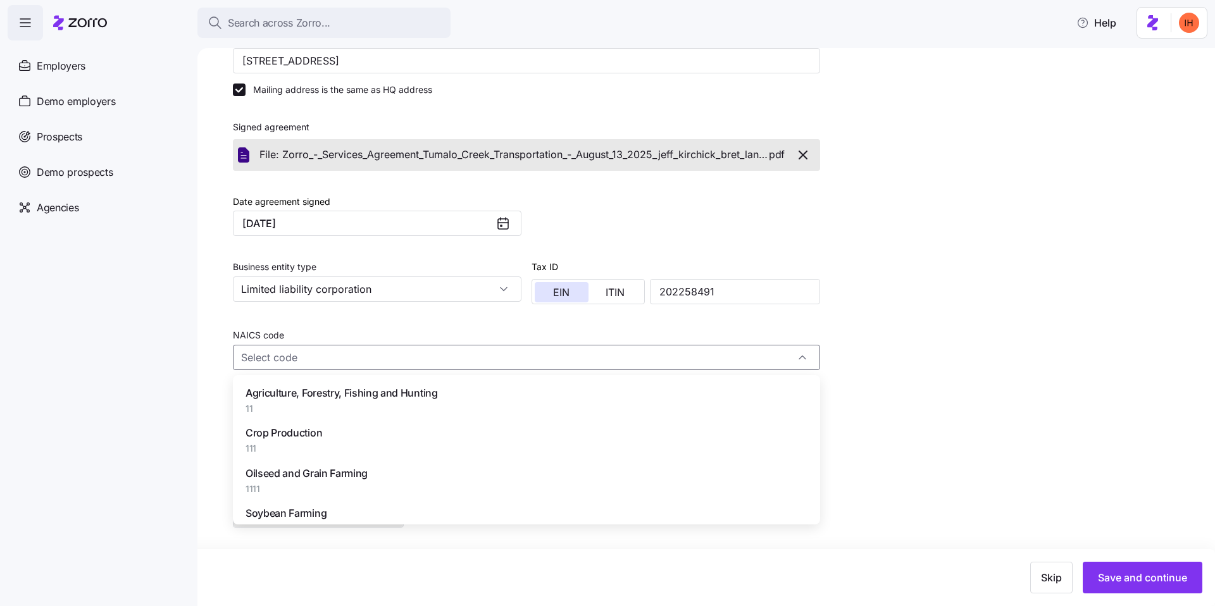
click at [1084, 536] on div "Add company details Set up a new employer in a few steps 1. Enter initial emplo…" at bounding box center [715, 182] width 964 height 817
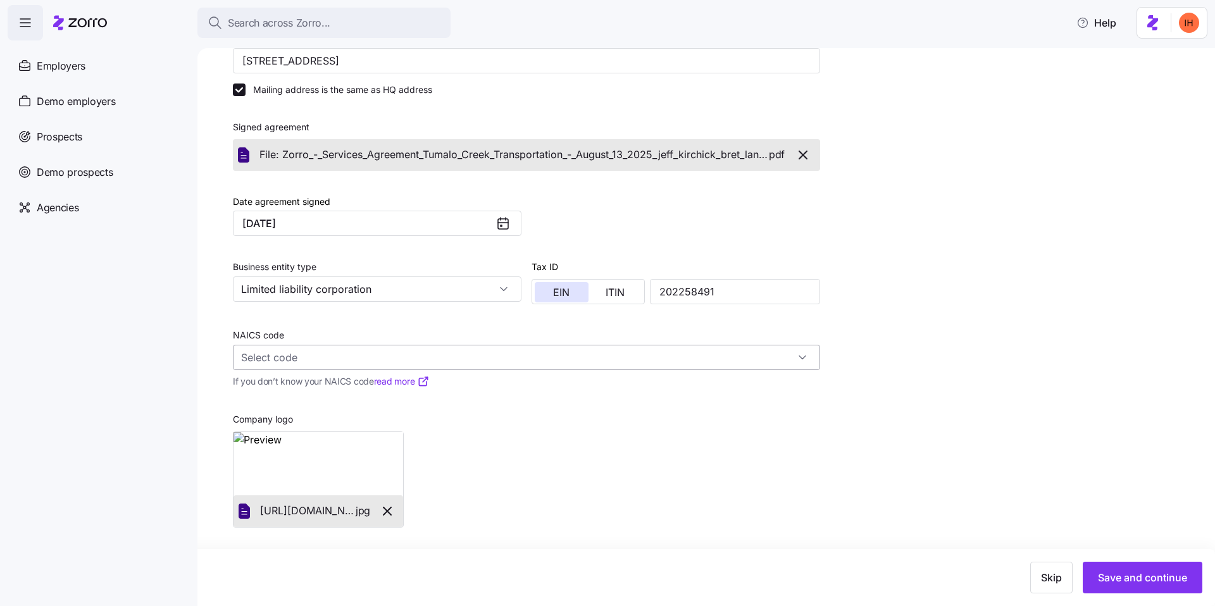
click at [637, 350] on input "NAICS code" at bounding box center [526, 357] width 587 height 25
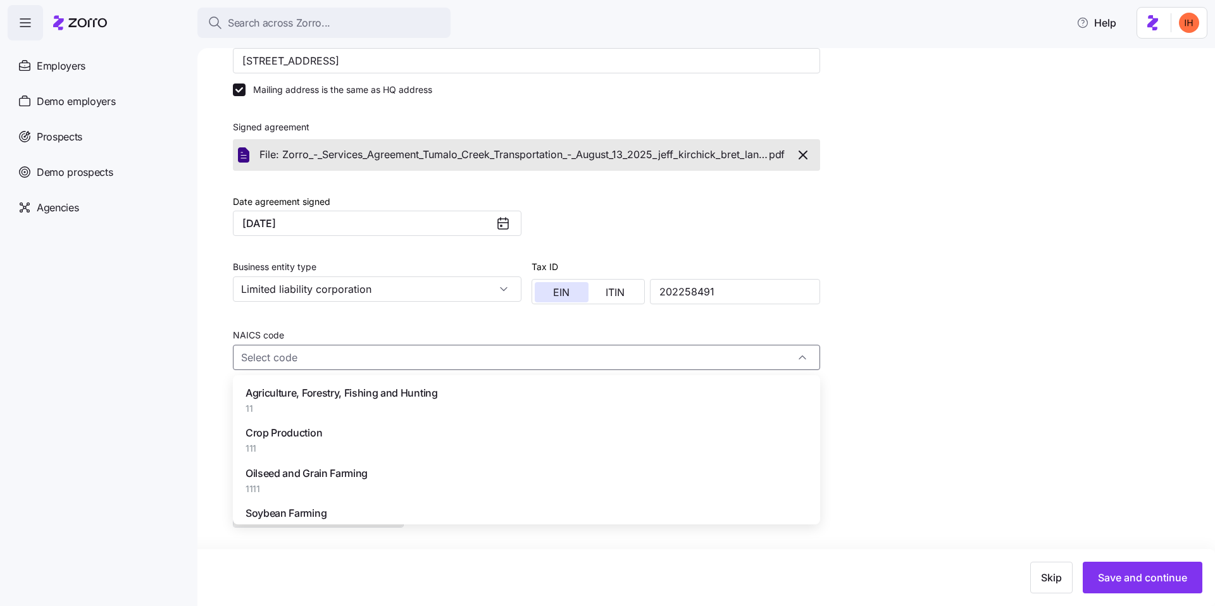
click at [1011, 335] on div "Add company details Set up a new employer in a few steps 1. Enter initial emplo…" at bounding box center [715, 182] width 964 height 817
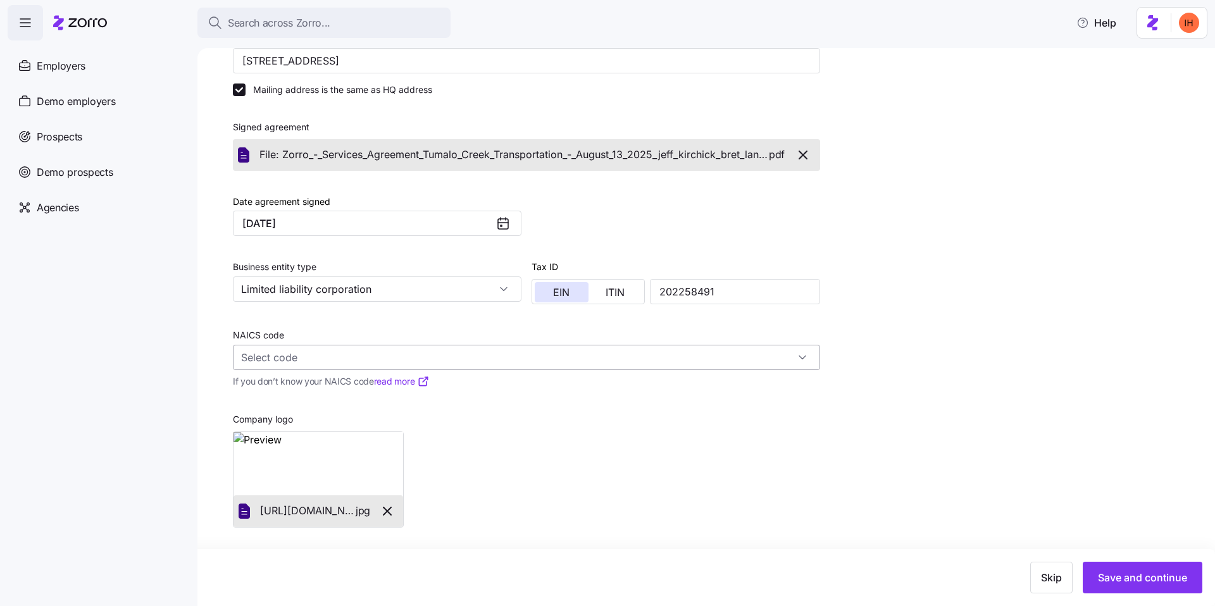
click at [349, 363] on input "NAICS code" at bounding box center [526, 357] width 587 height 25
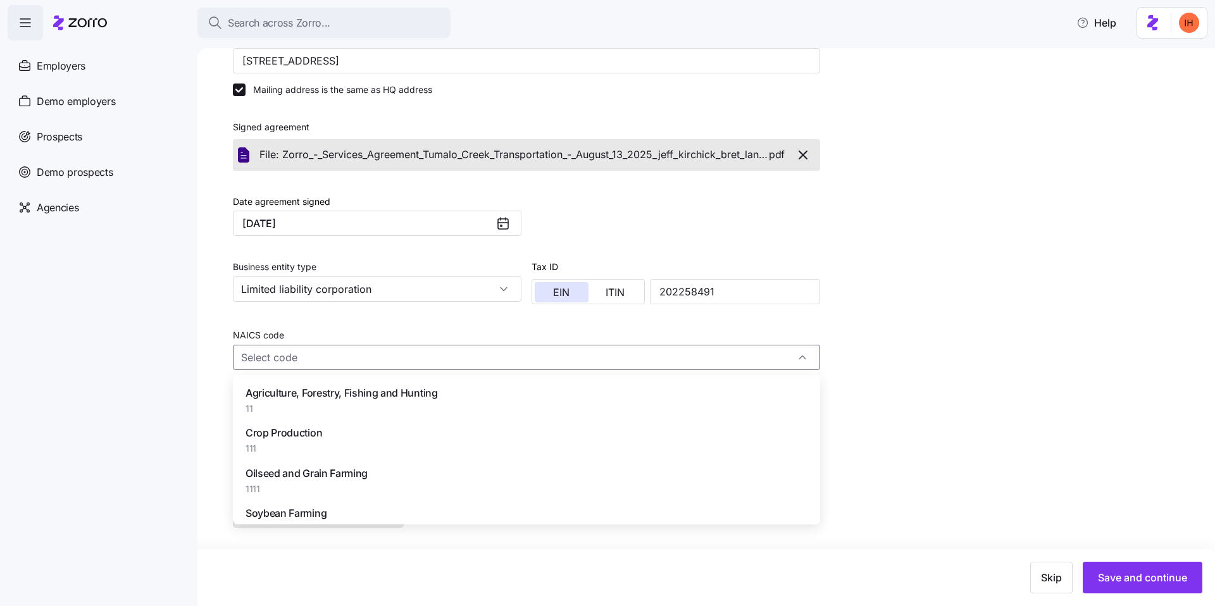
click at [176, 344] on nav "Employers Demo employers Prospects Demo prospects Agencies" at bounding box center [98, 323] width 197 height 566
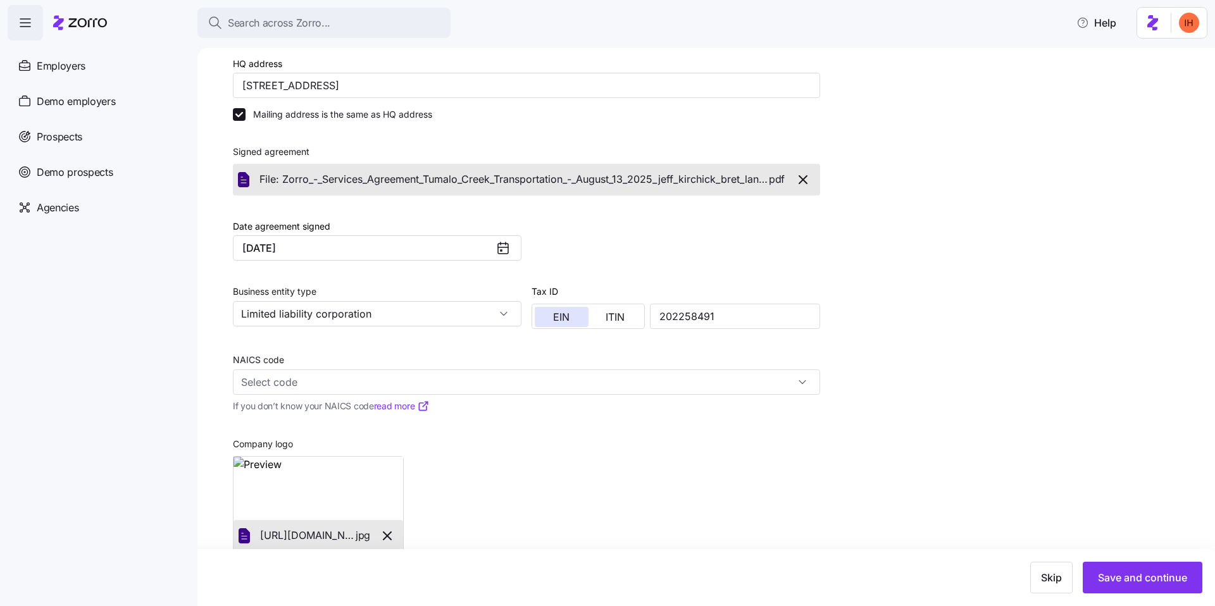
scroll to position [390, 0]
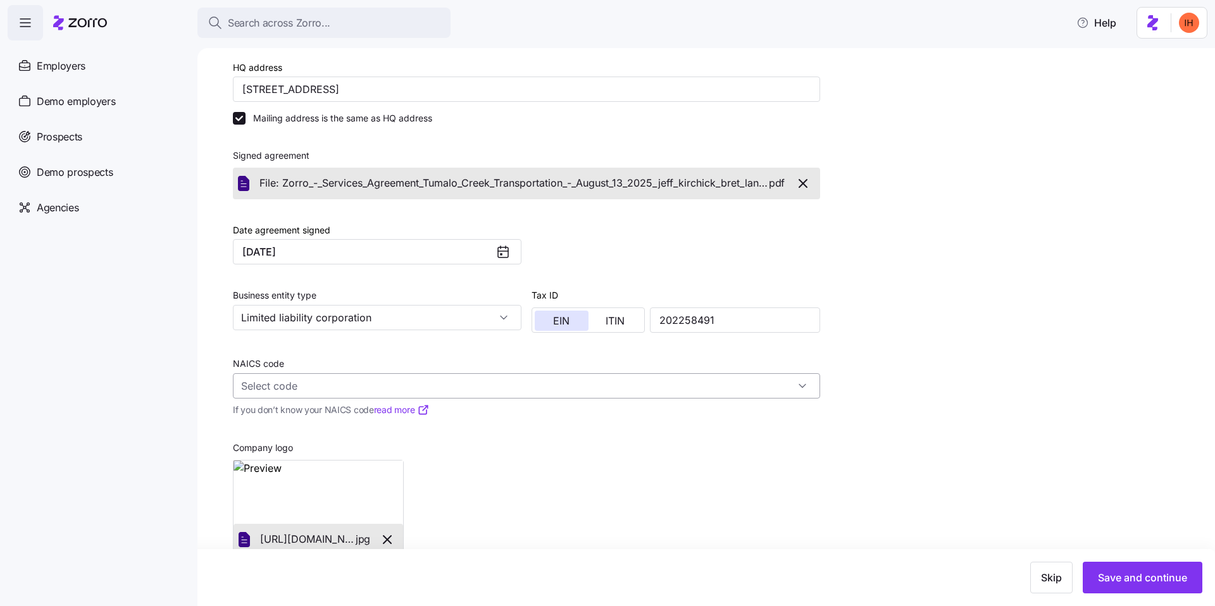
click at [368, 382] on input "NAICS code" at bounding box center [526, 385] width 587 height 25
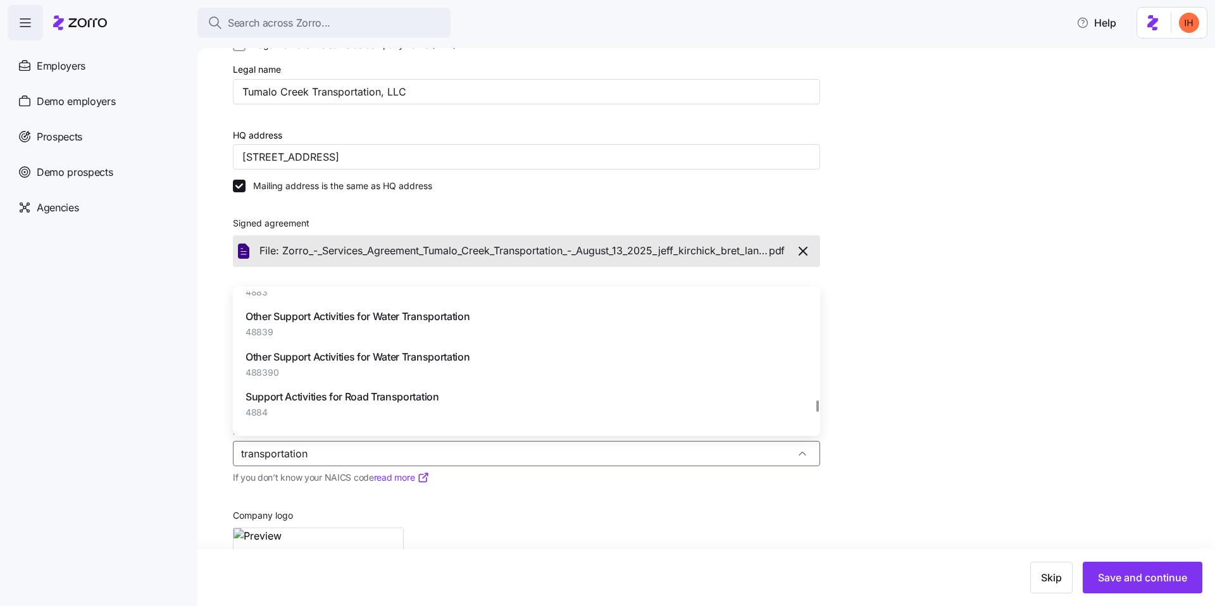
scroll to position [2885, 0]
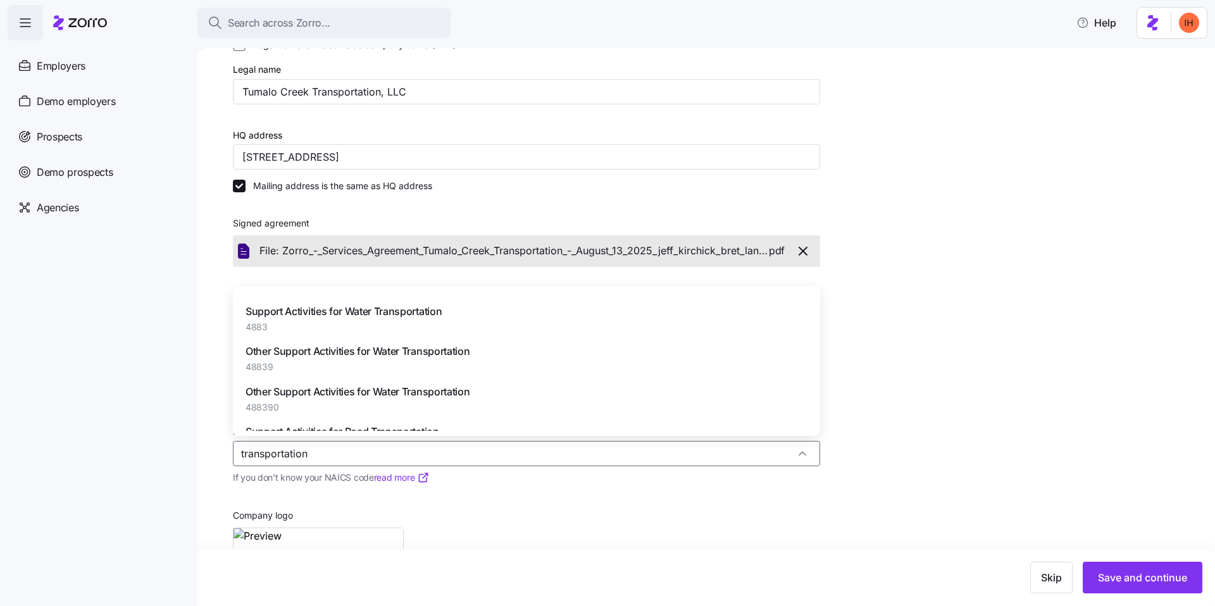
type input "transportation"
click at [926, 344] on div "Add company details Set up a new employer in a few steps 1. Enter initial emplo…" at bounding box center [715, 278] width 964 height 817
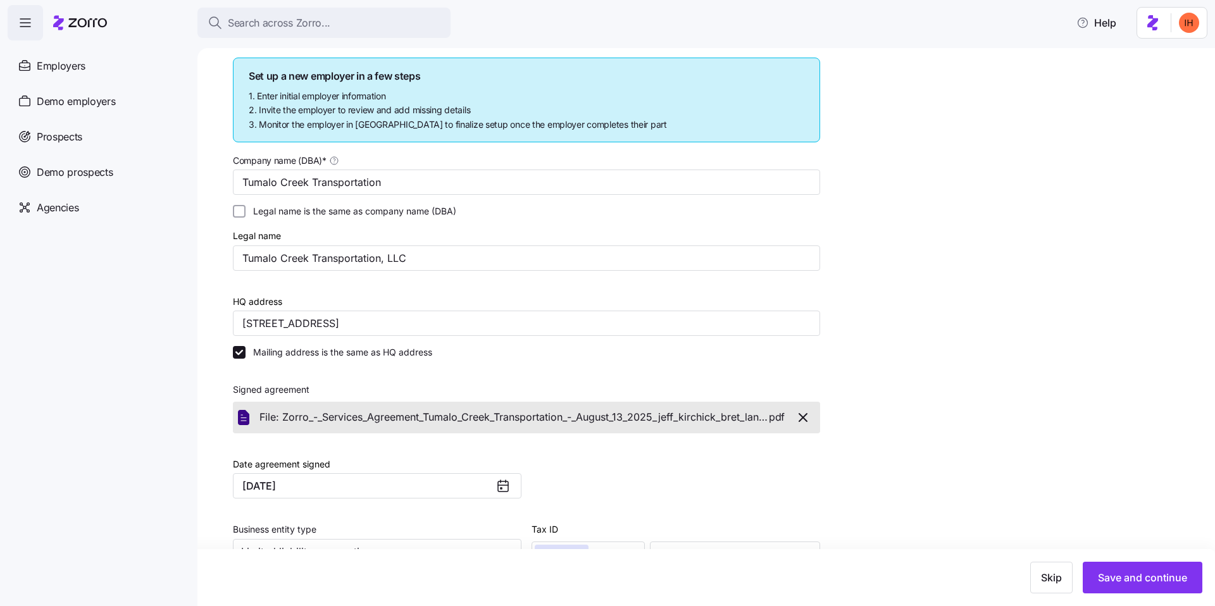
scroll to position [0, 0]
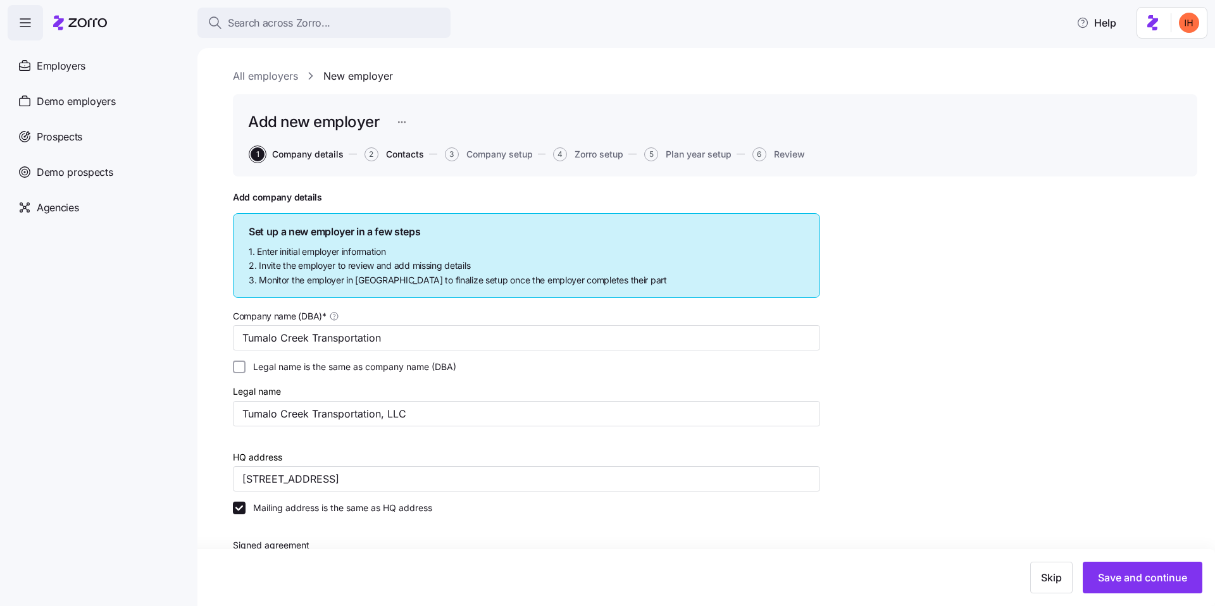
click at [399, 157] on span "Contacts" at bounding box center [405, 154] width 38 height 9
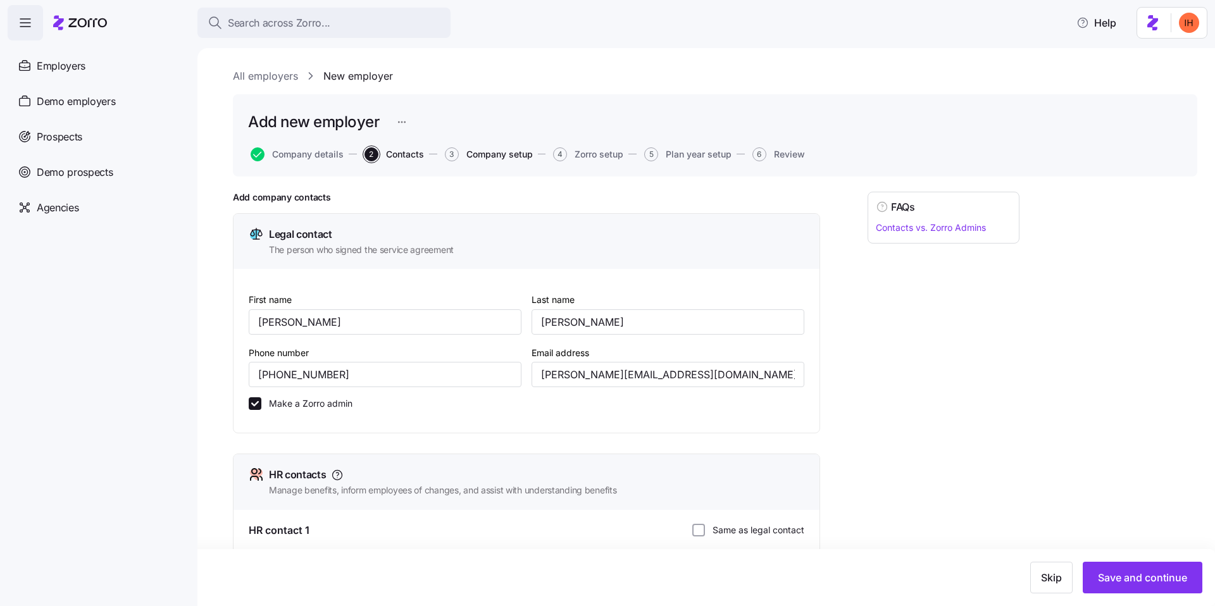
click at [480, 154] on span "Company setup" at bounding box center [499, 154] width 66 height 9
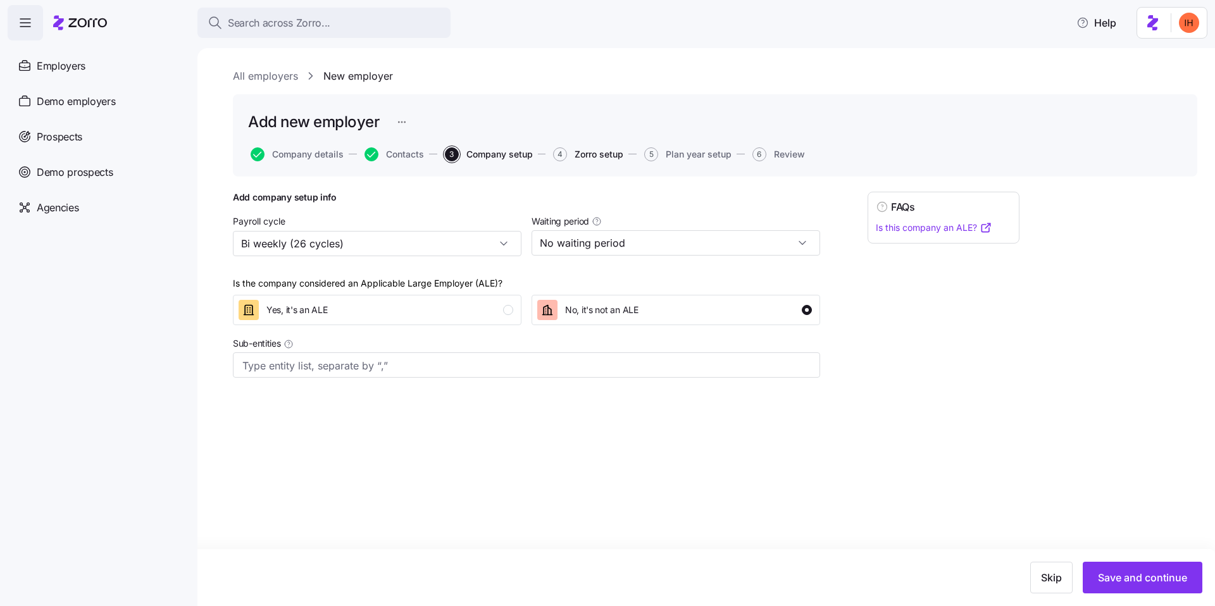
click at [588, 150] on span "Zorro setup" at bounding box center [598, 154] width 49 height 9
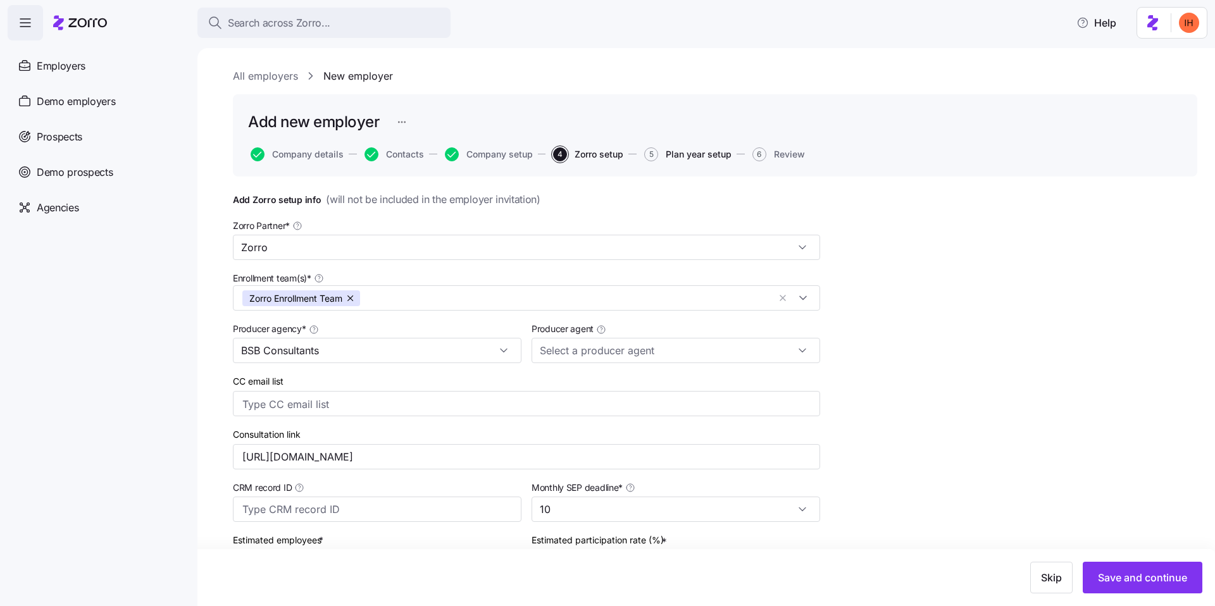
click at [688, 154] on span "Plan year setup" at bounding box center [699, 154] width 66 height 9
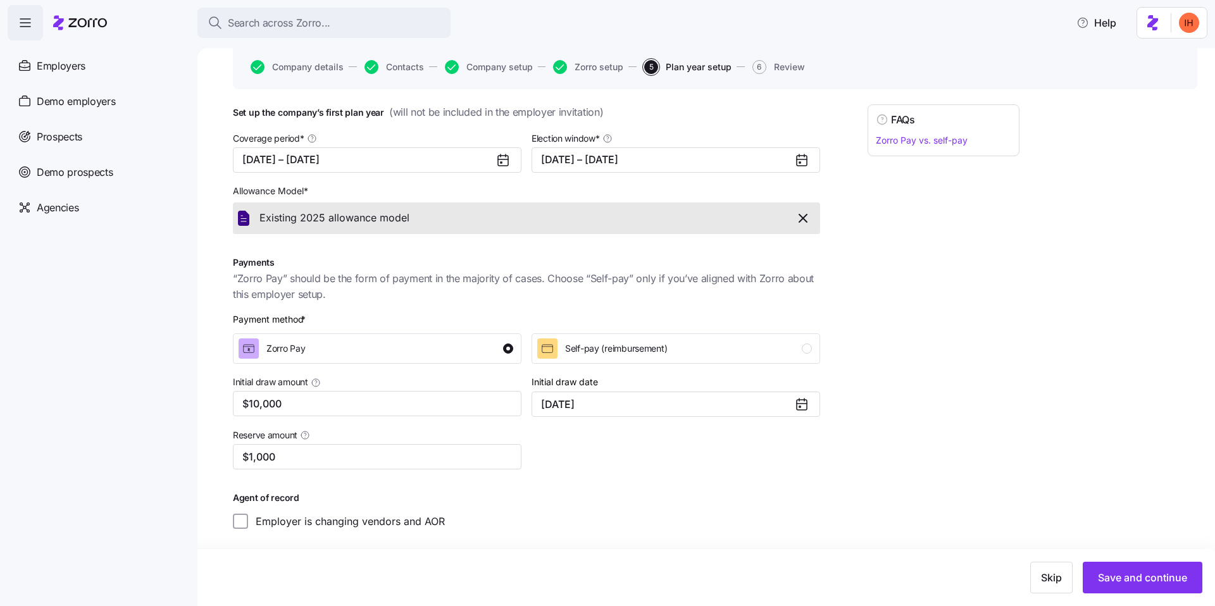
scroll to position [89, 0]
click at [361, 215] on span "Existing 2025 allowance model" at bounding box center [334, 217] width 150 height 16
click at [597, 57] on div "Add new employer Company details Contacts Company setup Zorro setup 5 Plan year…" at bounding box center [715, 47] width 964 height 82
click at [603, 66] on span "Zorro setup" at bounding box center [598, 65] width 49 height 9
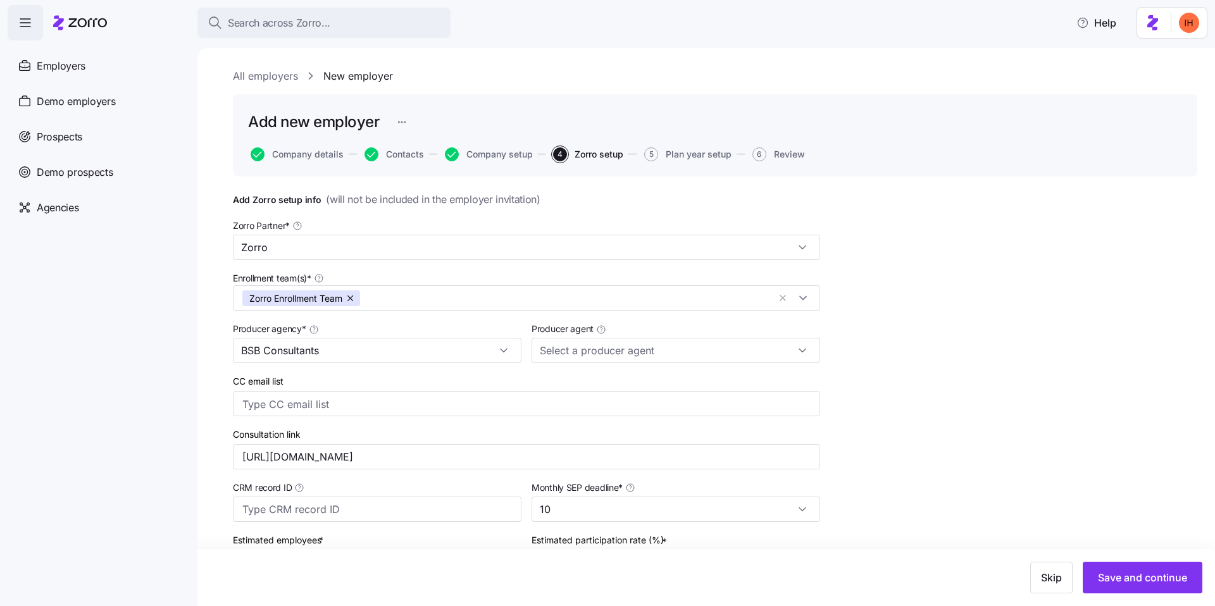
scroll to position [123, 0]
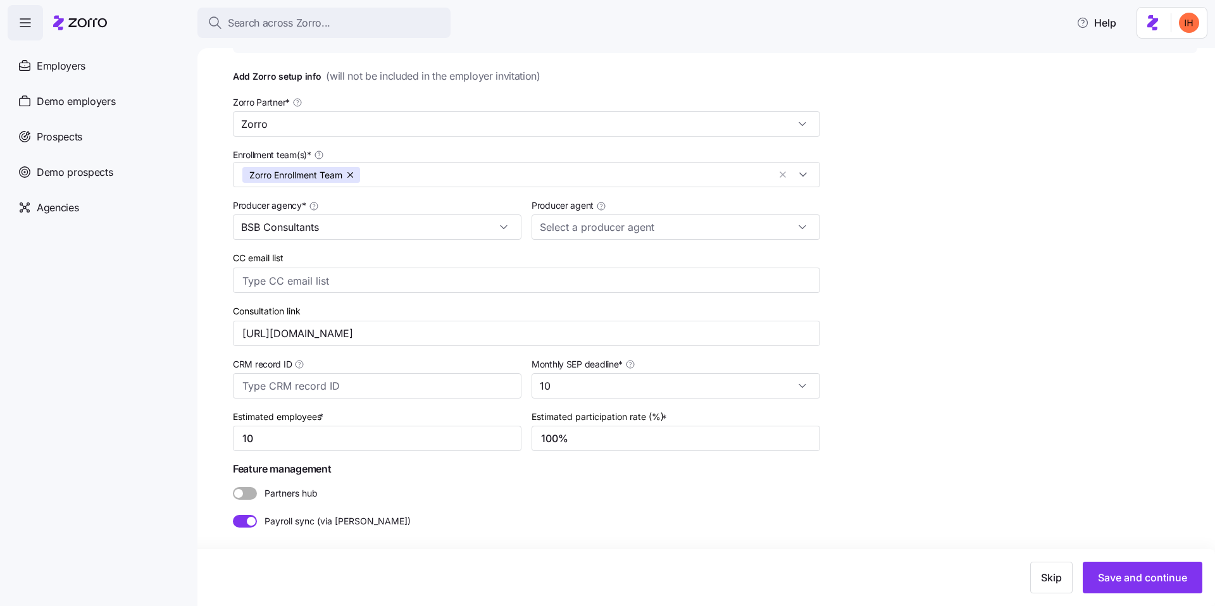
click at [249, 519] on span at bounding box center [251, 521] width 9 height 9
click at [233, 515] on input "Payroll sync (via Finch)" at bounding box center [233, 515] width 0 height 0
click at [251, 520] on span at bounding box center [250, 521] width 15 height 13
click at [233, 515] on input "Payroll sync (via Finch)" at bounding box center [233, 515] width 0 height 0
click at [251, 520] on span at bounding box center [251, 521] width 9 height 9
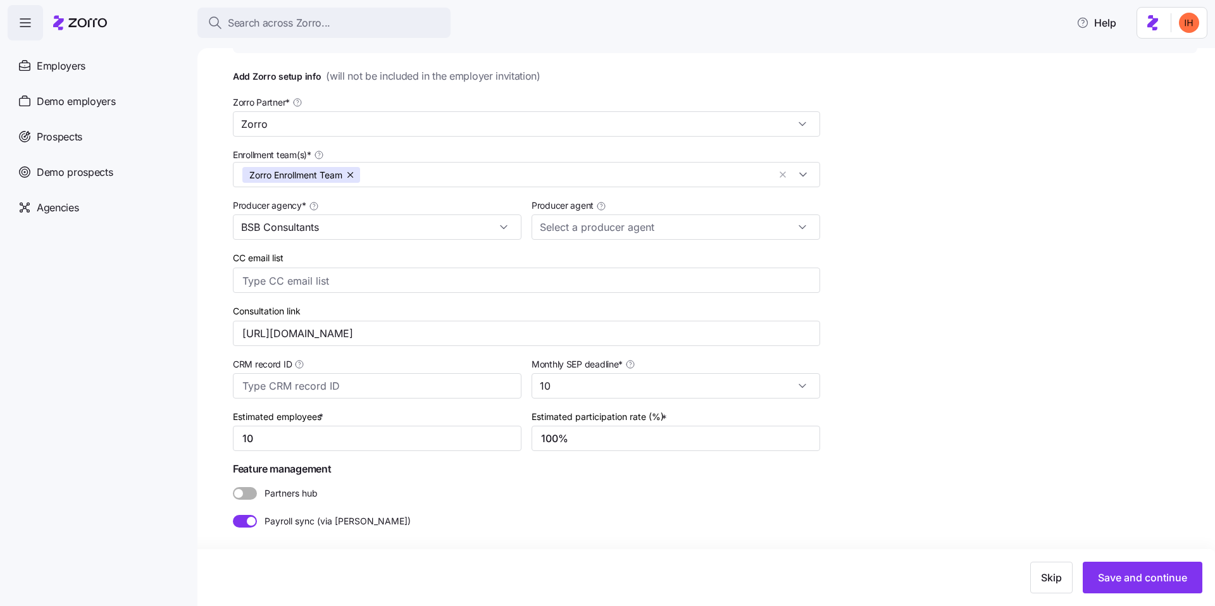
click at [233, 515] on input "Payroll sync (via Finch)" at bounding box center [233, 515] width 0 height 0
click at [257, 519] on span "Payroll sync (via Finch)" at bounding box center [334, 521] width 154 height 13
click at [233, 515] on input "Payroll sync (via Finch)" at bounding box center [233, 515] width 0 height 0
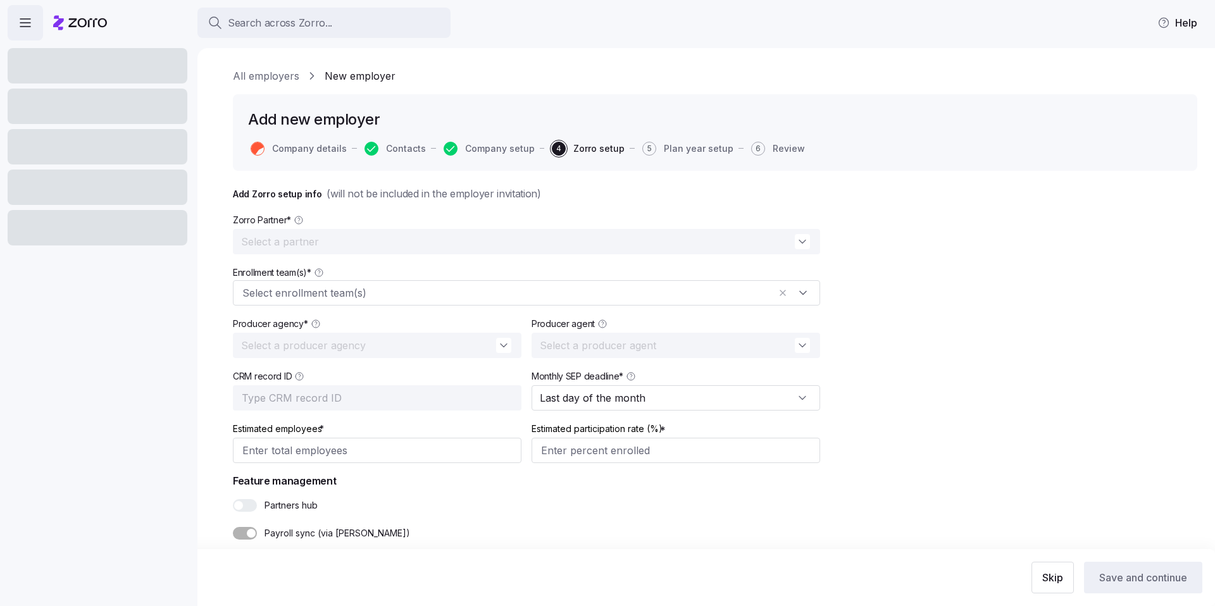
type input "10"
type input "100%"
type input "10"
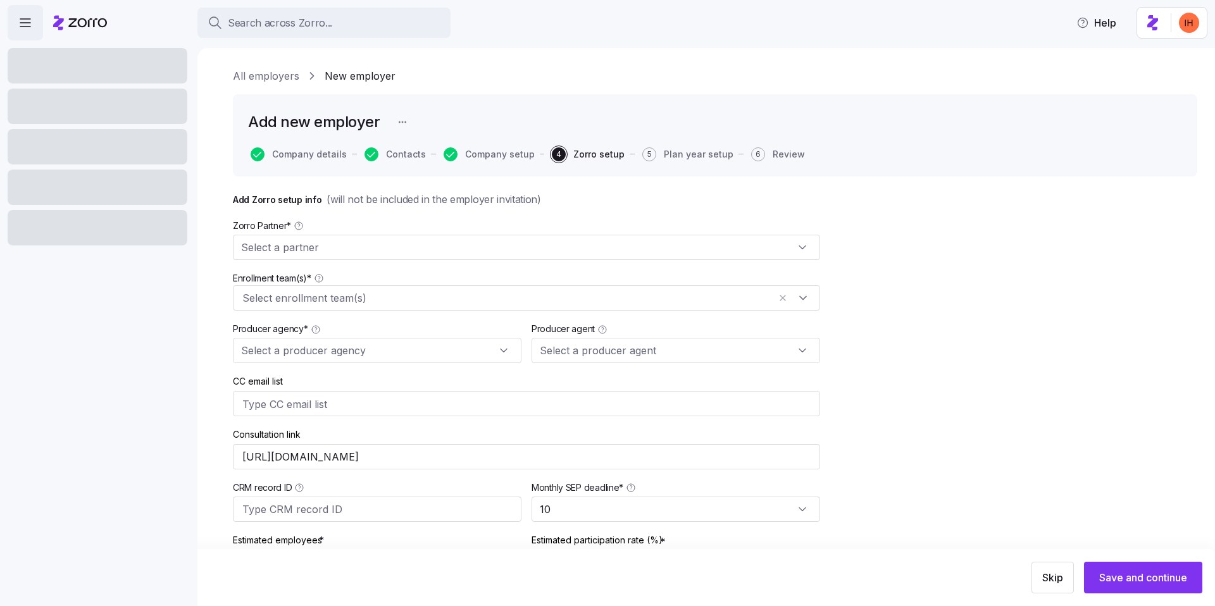
type input "Zorro"
type input "BSB Consultants"
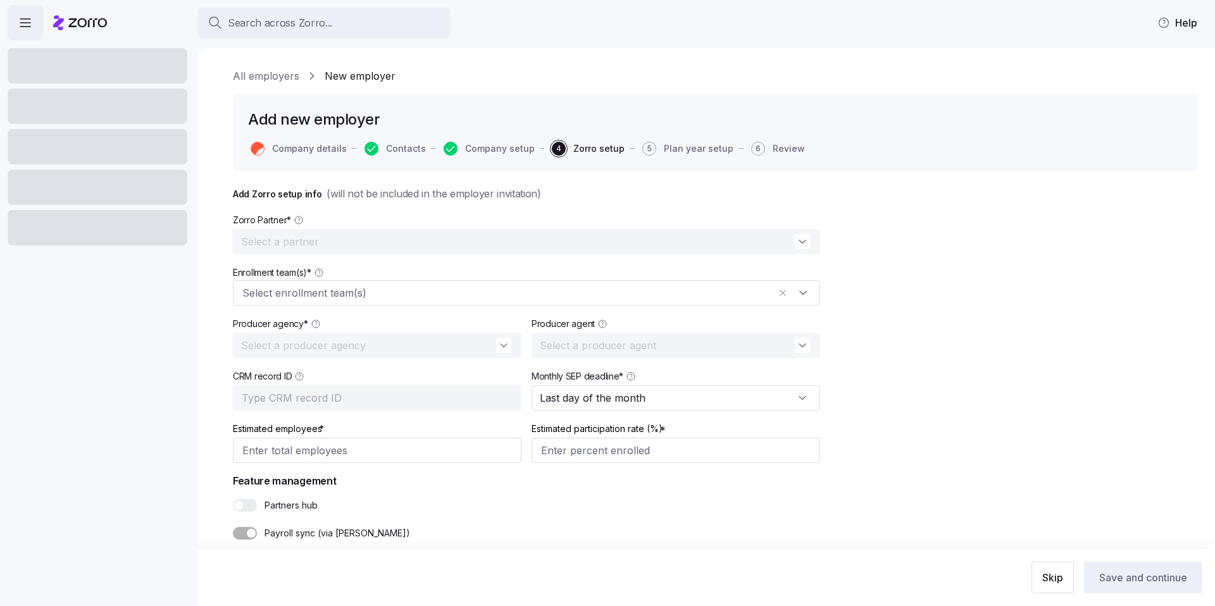
type input "10"
type input "100%"
type input "10"
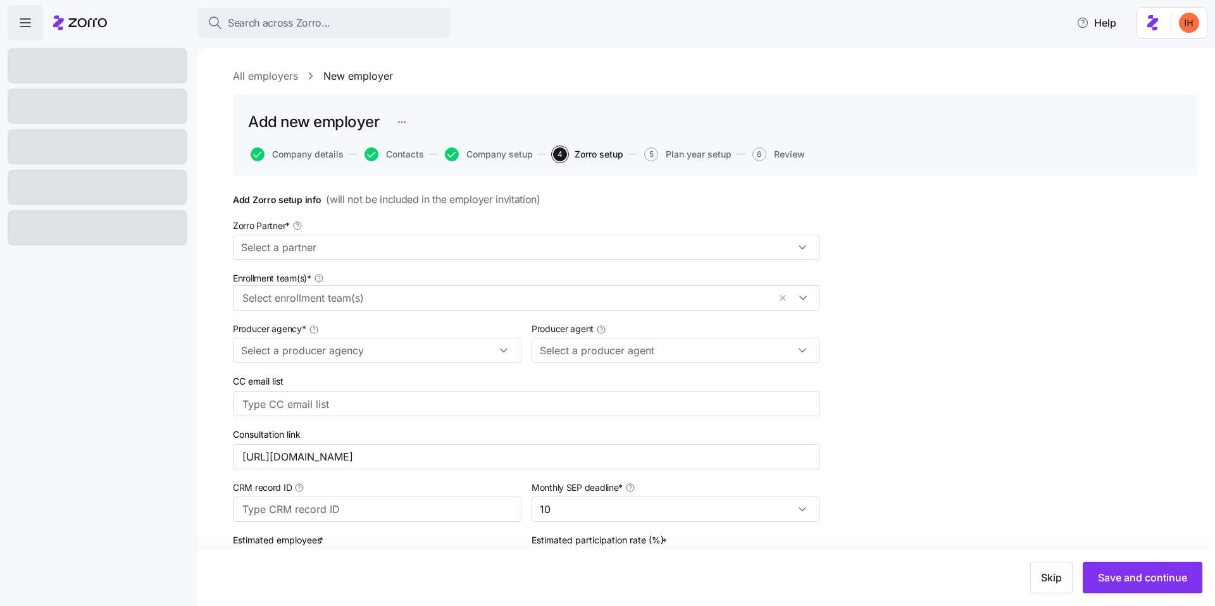
scroll to position [123, 0]
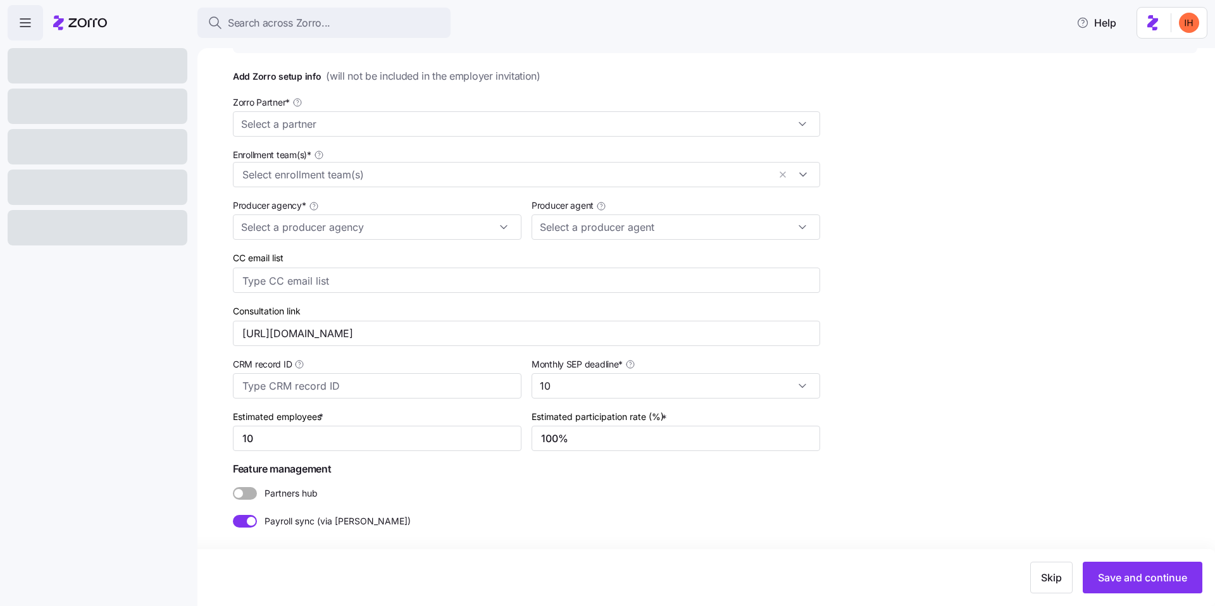
type input "Zorro"
type input "BSB Consultants"
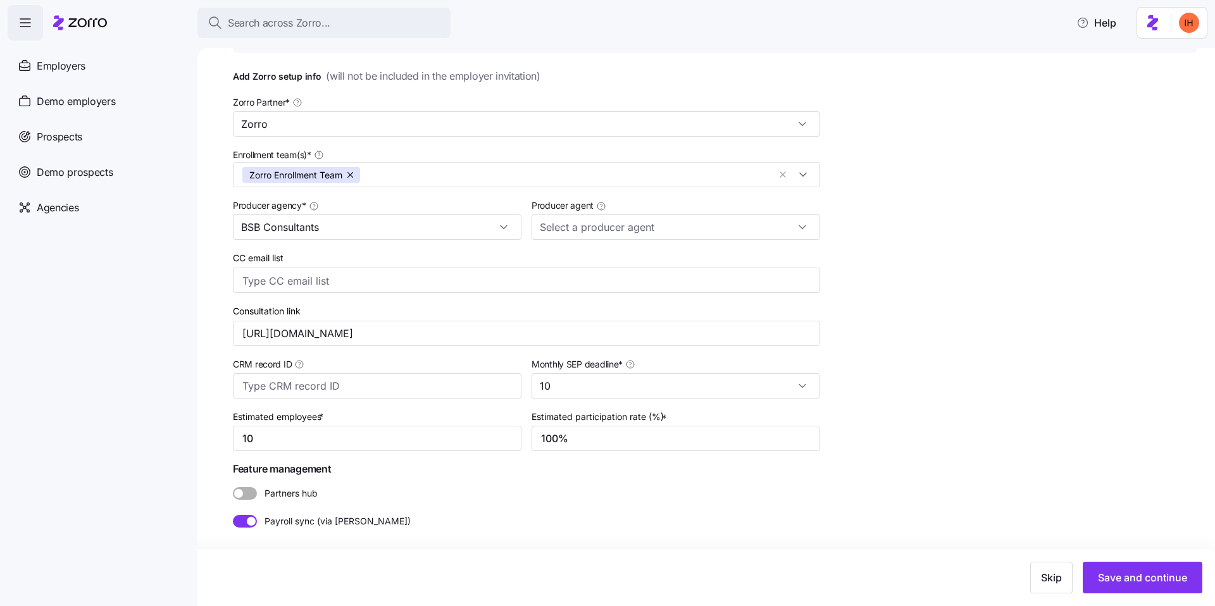
click at [252, 521] on span at bounding box center [251, 521] width 9 height 9
click at [233, 515] on input "Payroll sync (via [PERSON_NAME])" at bounding box center [233, 515] width 0 height 0
click at [1129, 581] on span "Save and continue" at bounding box center [1142, 577] width 89 height 15
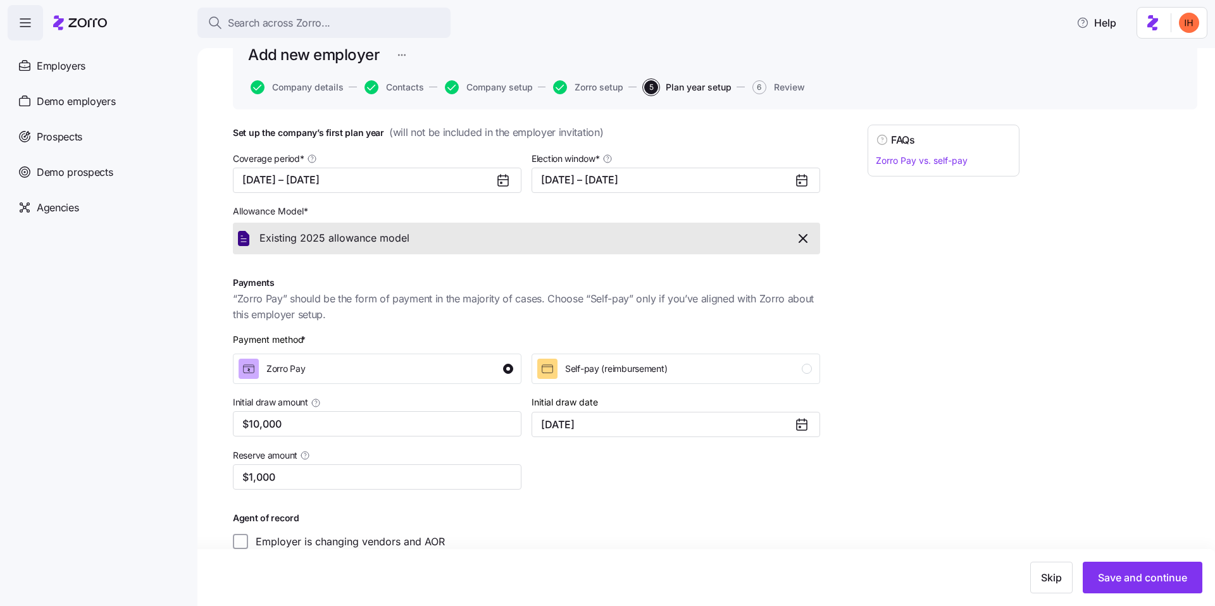
scroll to position [77, 0]
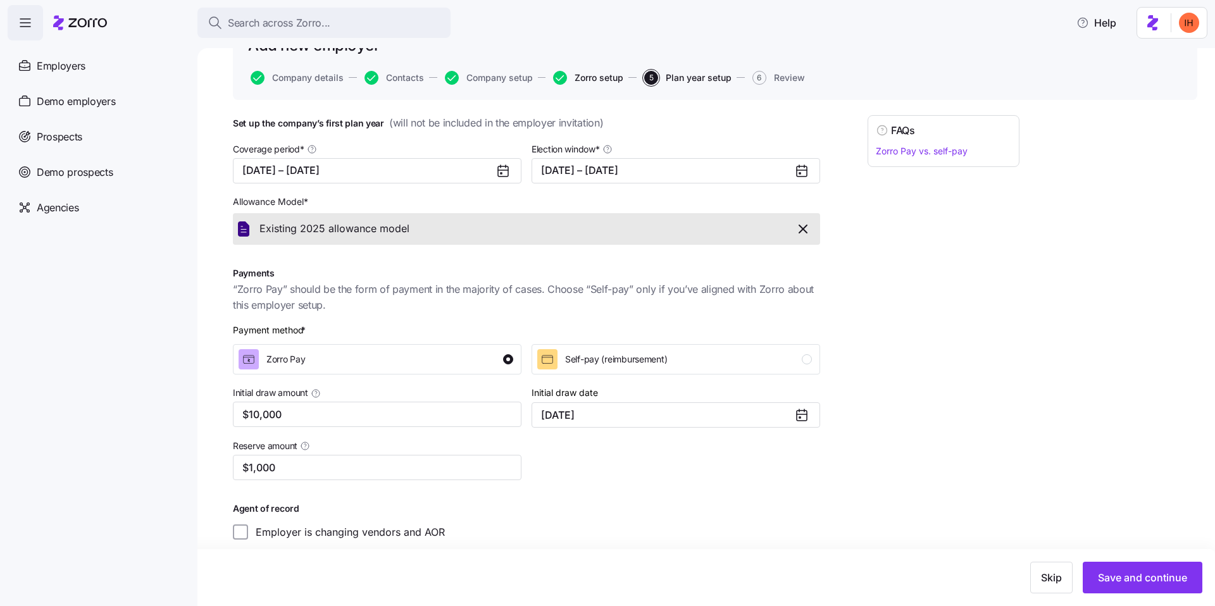
click at [597, 78] on span "Zorro setup" at bounding box center [598, 77] width 49 height 9
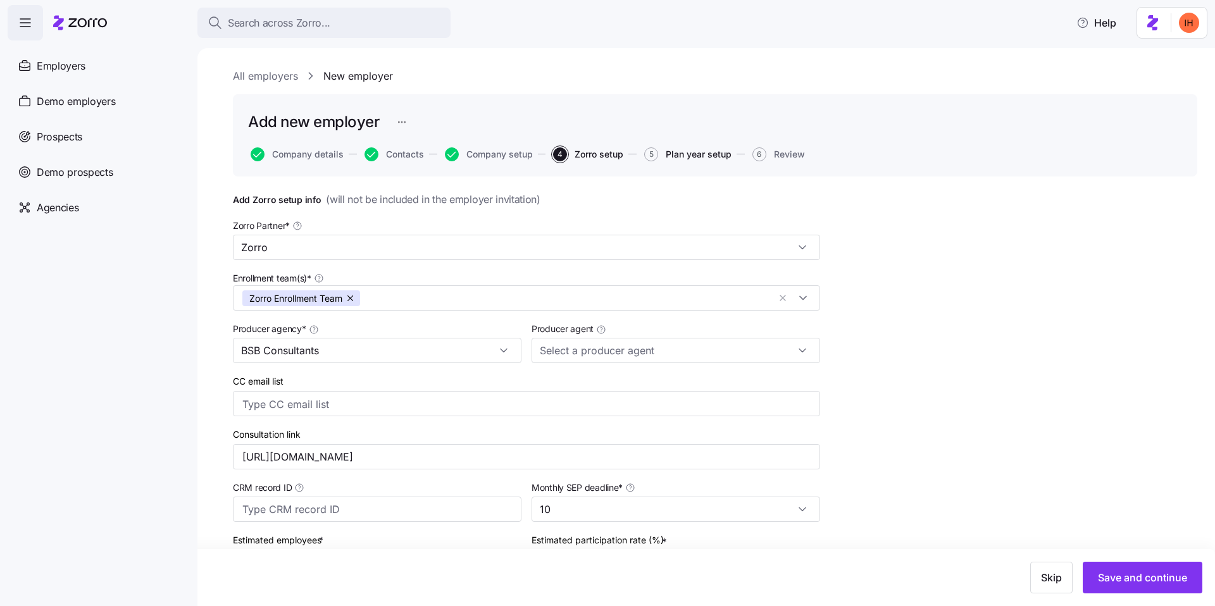
click at [685, 158] on span "Plan year setup" at bounding box center [699, 154] width 66 height 9
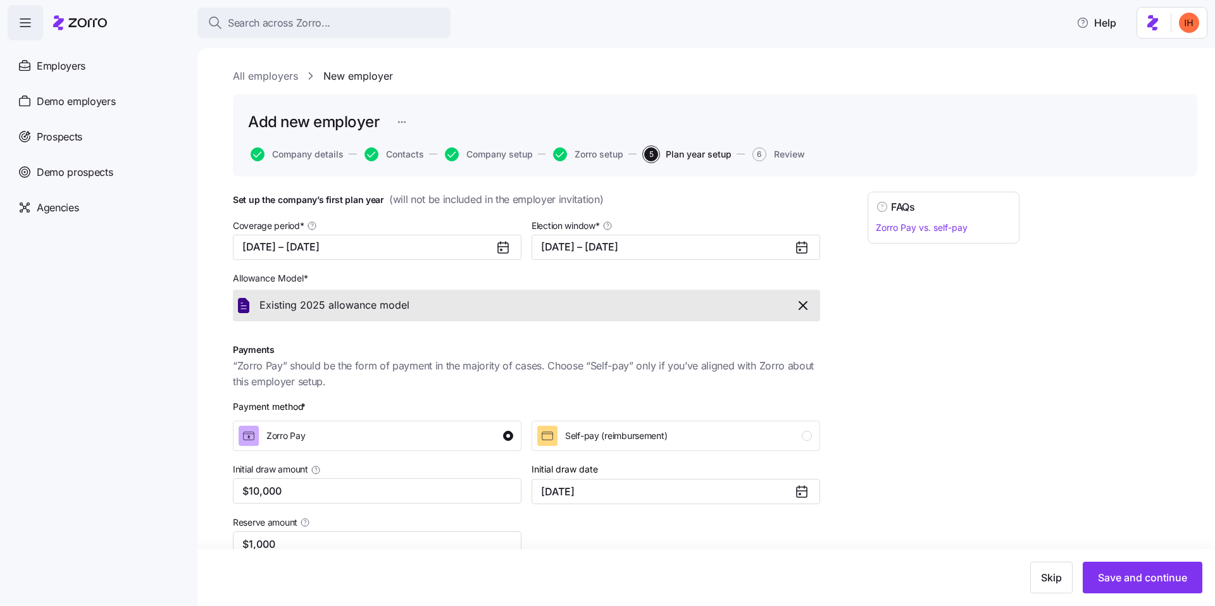
scroll to position [89, 0]
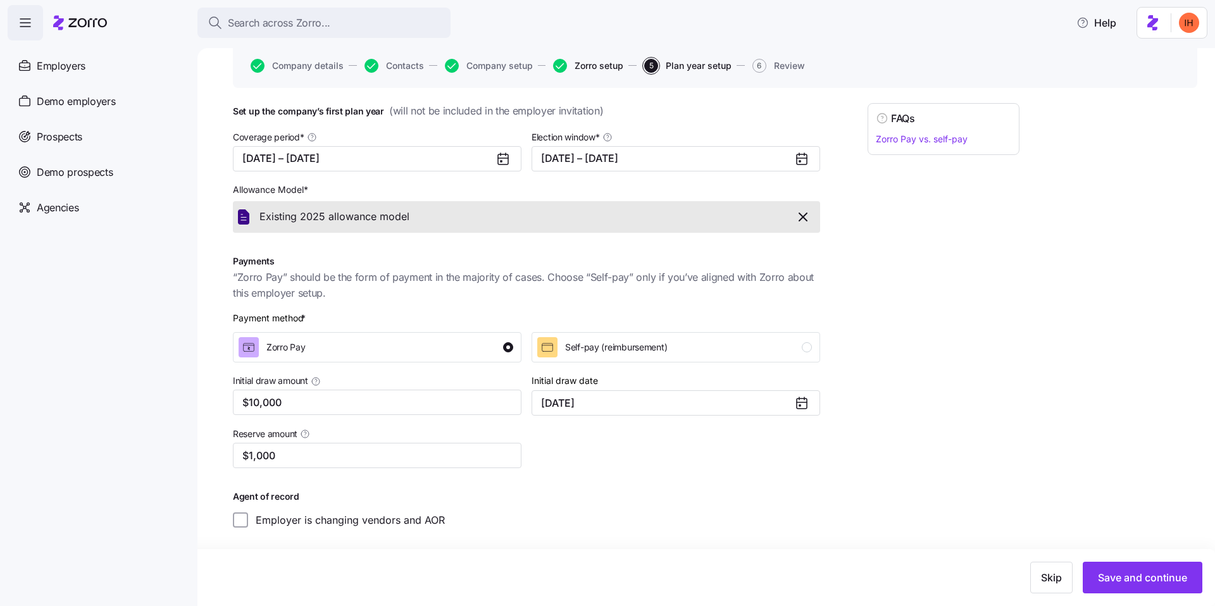
click at [599, 63] on span "Zorro setup" at bounding box center [598, 65] width 49 height 9
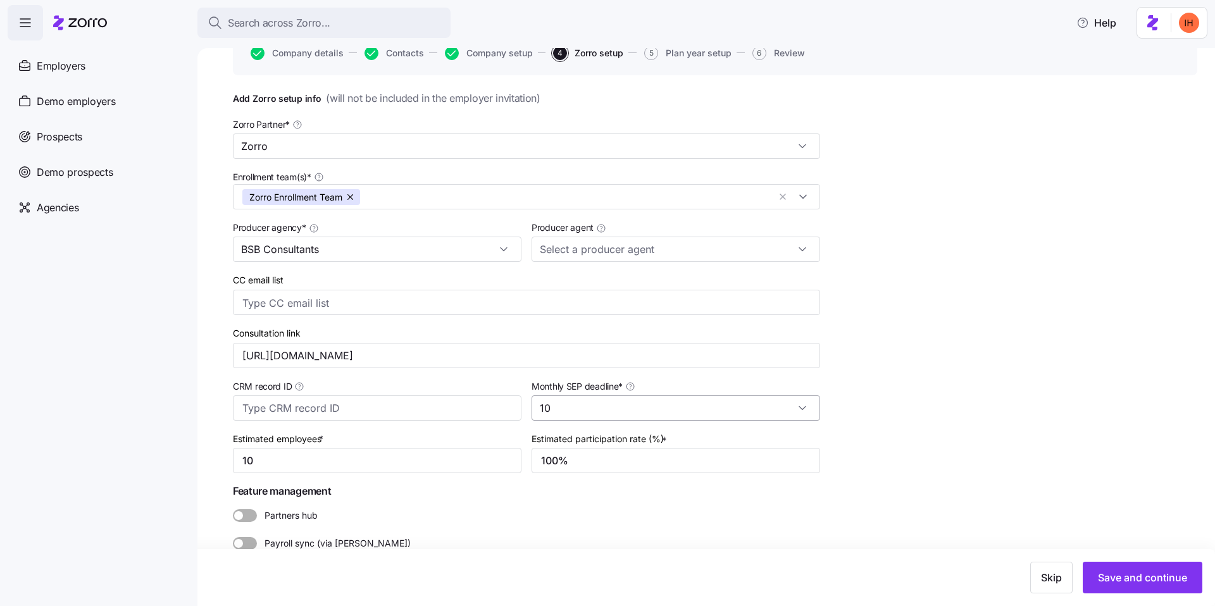
scroll to position [102, 0]
click at [623, 242] on input "Producer agent" at bounding box center [675, 247] width 288 height 25
click at [600, 283] on span "[PERSON_NAME] ([EMAIL_ADDRESS][DOMAIN_NAME])" at bounding box center [661, 283] width 234 height 14
type input "[PERSON_NAME] ([EMAIL_ADDRESS][DOMAIN_NAME])"
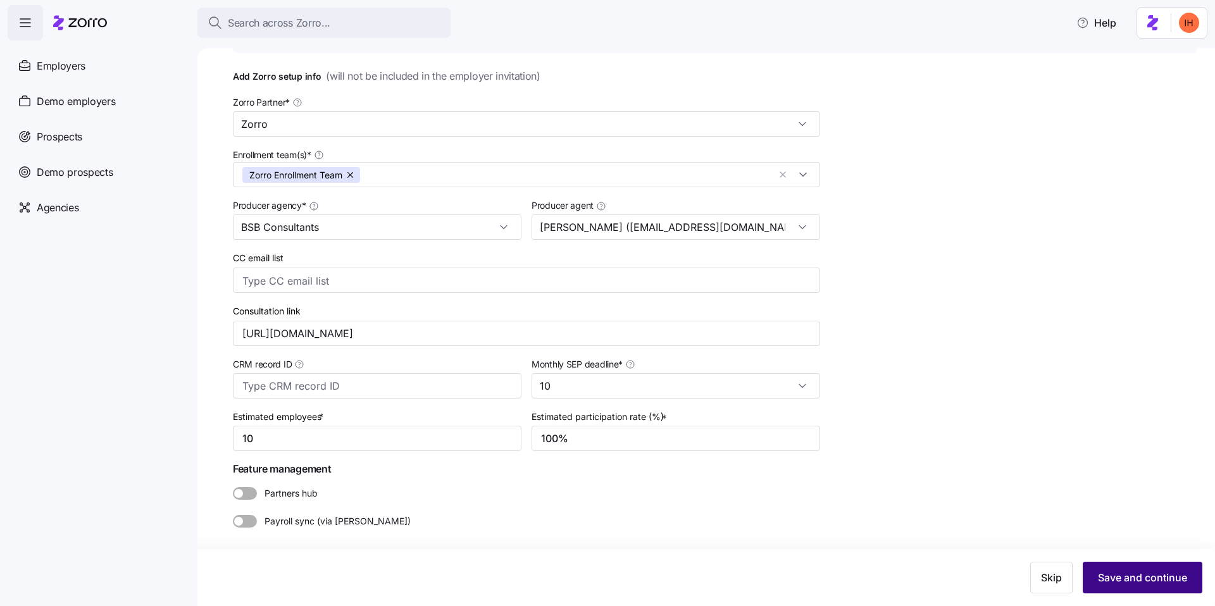
click at [1127, 577] on span "Save and continue" at bounding box center [1142, 577] width 89 height 15
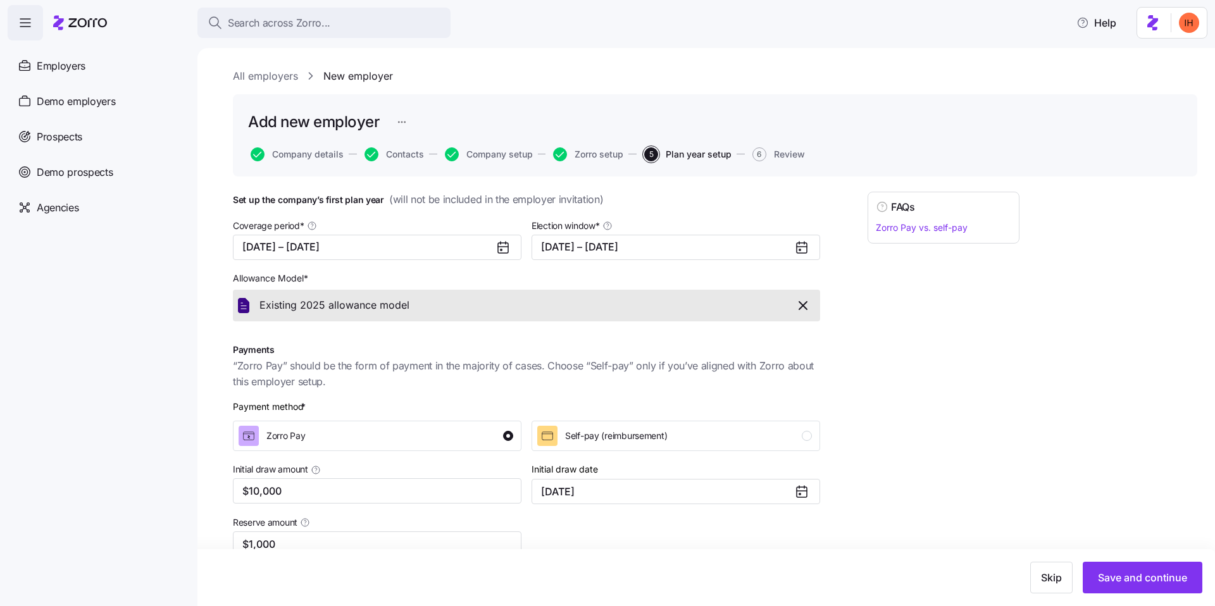
click at [908, 328] on div "FAQs Zorro Pay vs. self-pay" at bounding box center [943, 404] width 152 height 425
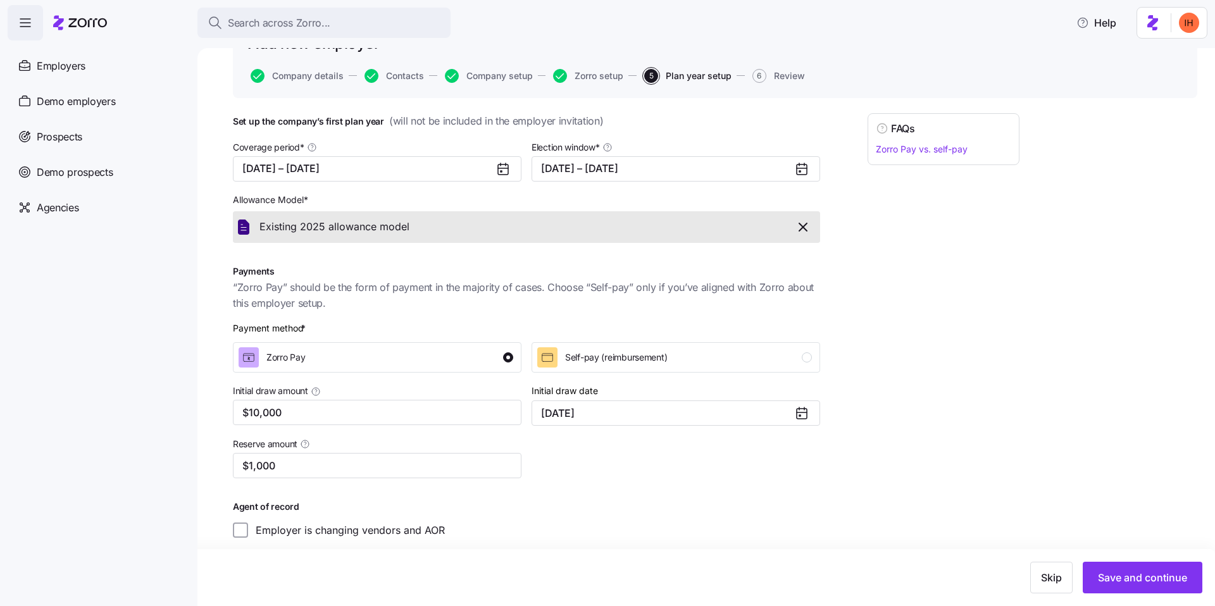
scroll to position [89, 0]
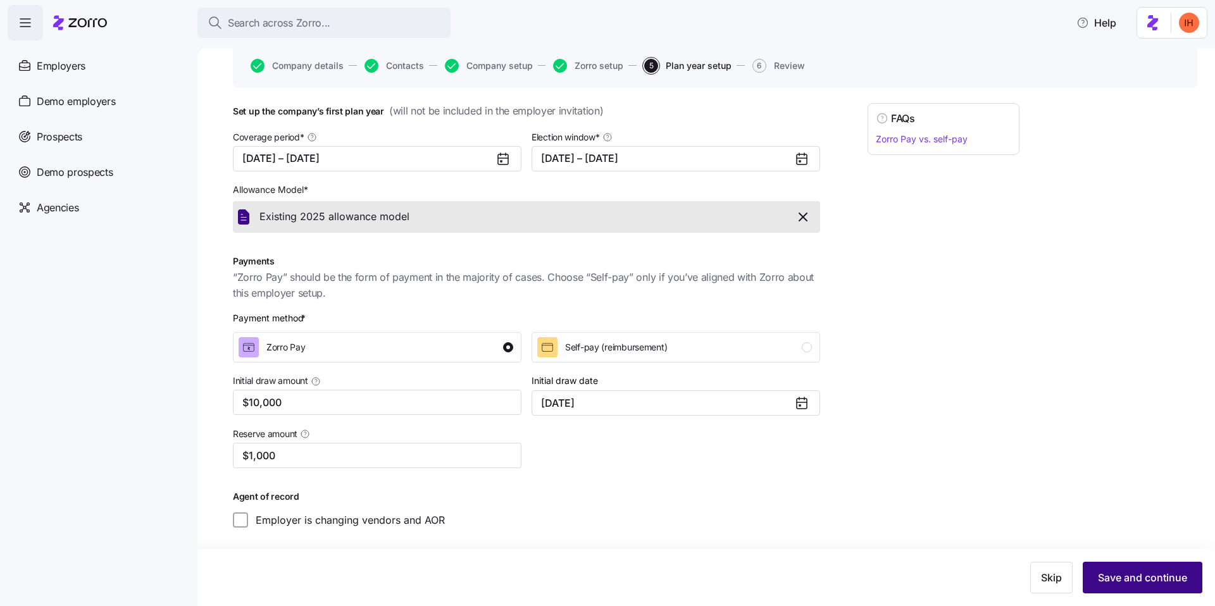
click at [1152, 585] on button "Save and continue" at bounding box center [1142, 578] width 120 height 32
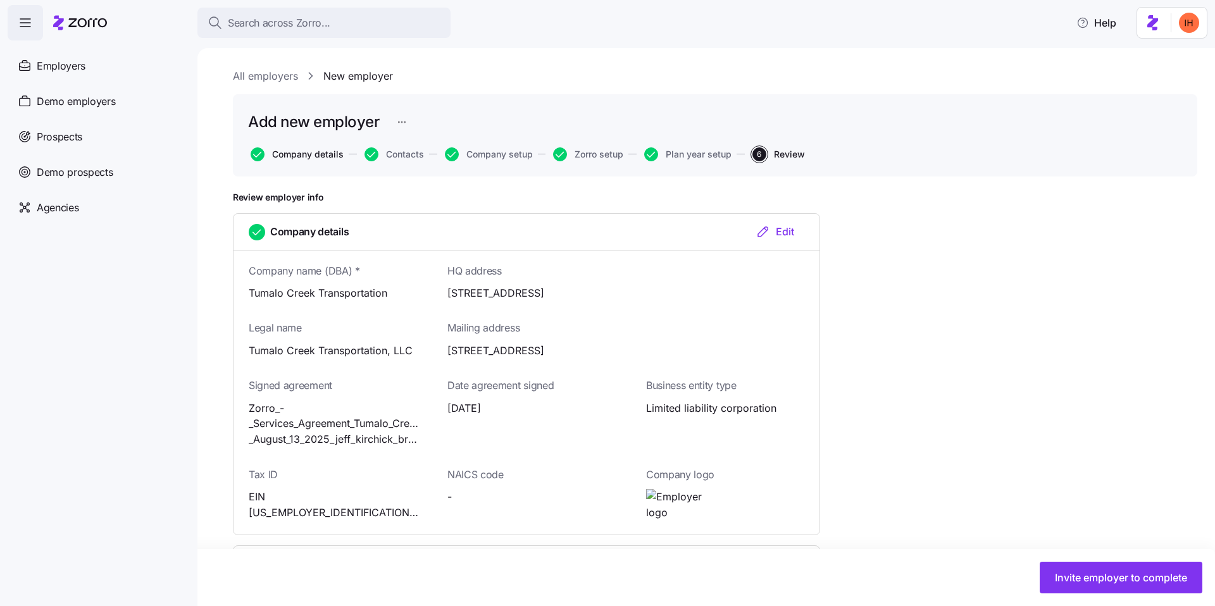
click at [316, 154] on span "Company details" at bounding box center [307, 154] width 71 height 9
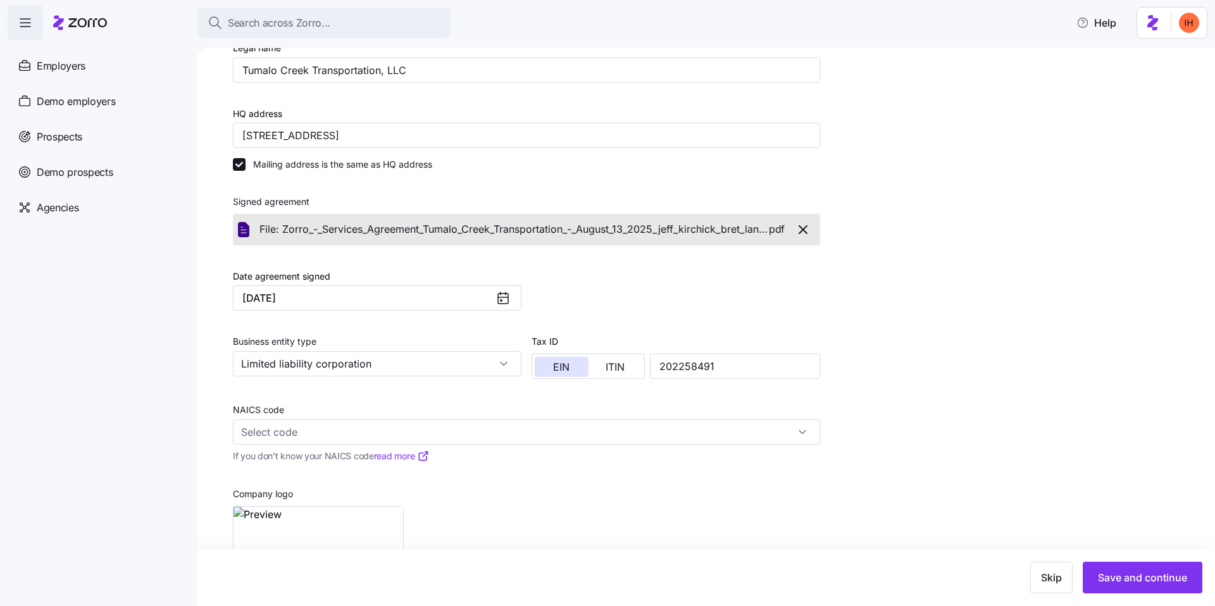
scroll to position [418, 0]
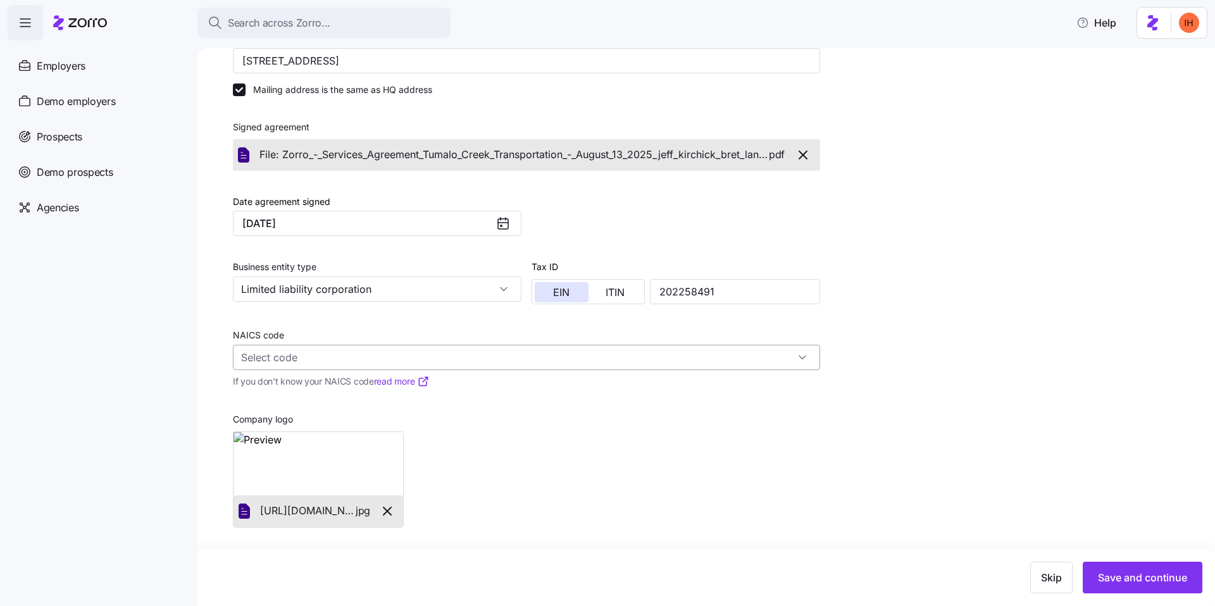
click at [290, 359] on input "NAICS code" at bounding box center [526, 357] width 587 height 25
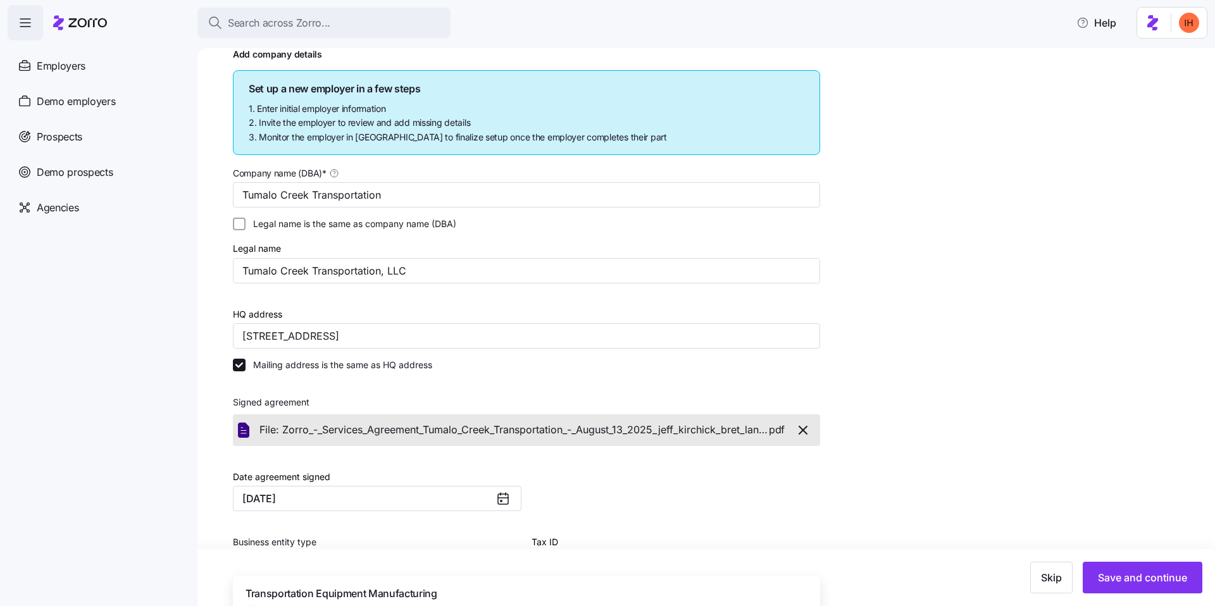
scroll to position [0, 0]
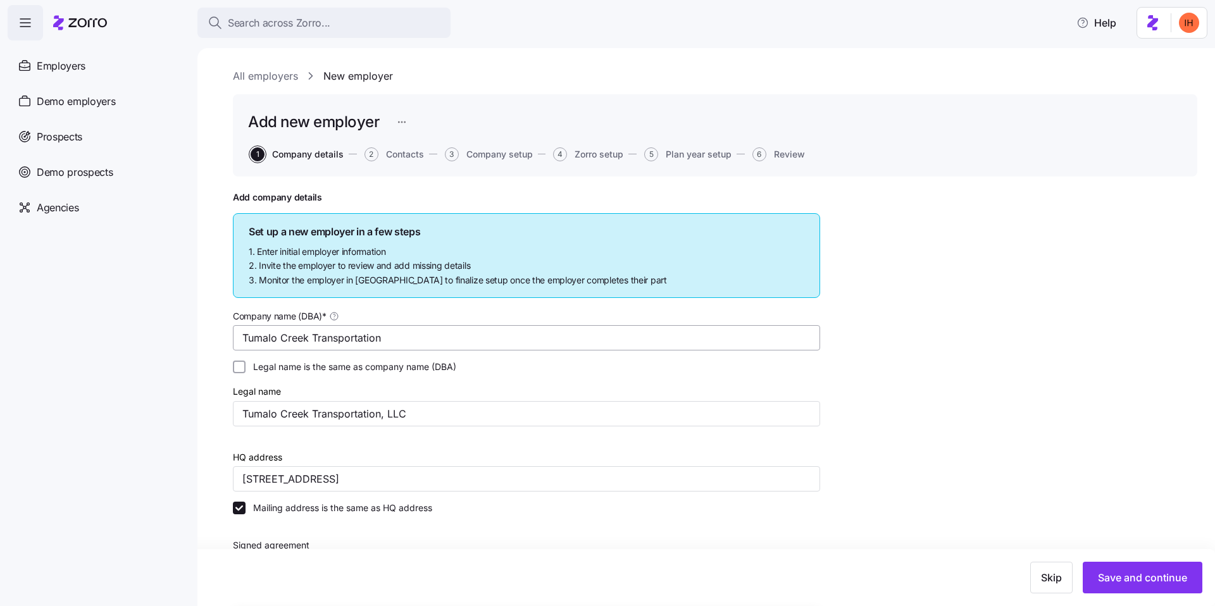
type input "transportation"
click at [426, 342] on input "Tumalo Creek Transportation" at bounding box center [526, 337] width 587 height 25
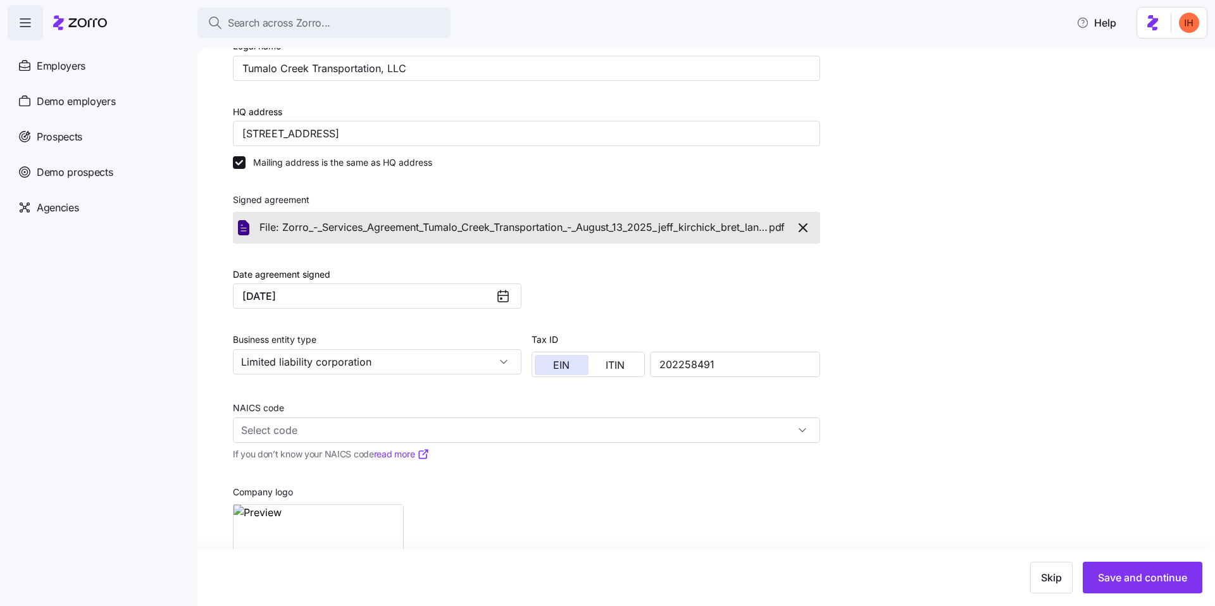
scroll to position [418, 0]
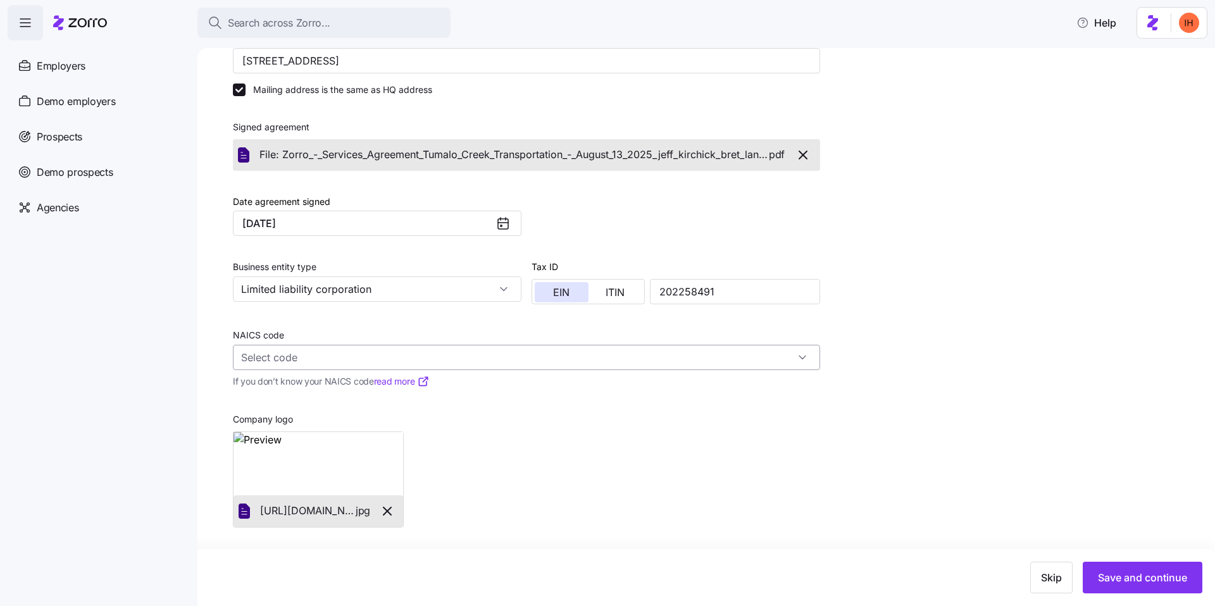
click at [356, 354] on input "NAICS code" at bounding box center [526, 357] width 587 height 25
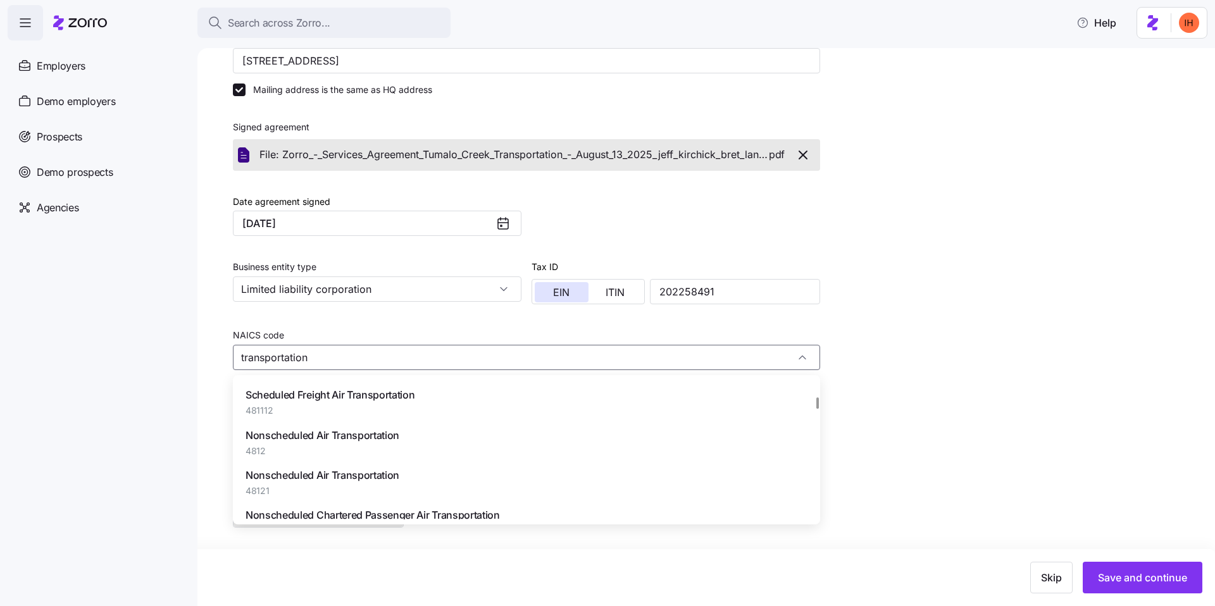
scroll to position [435, 0]
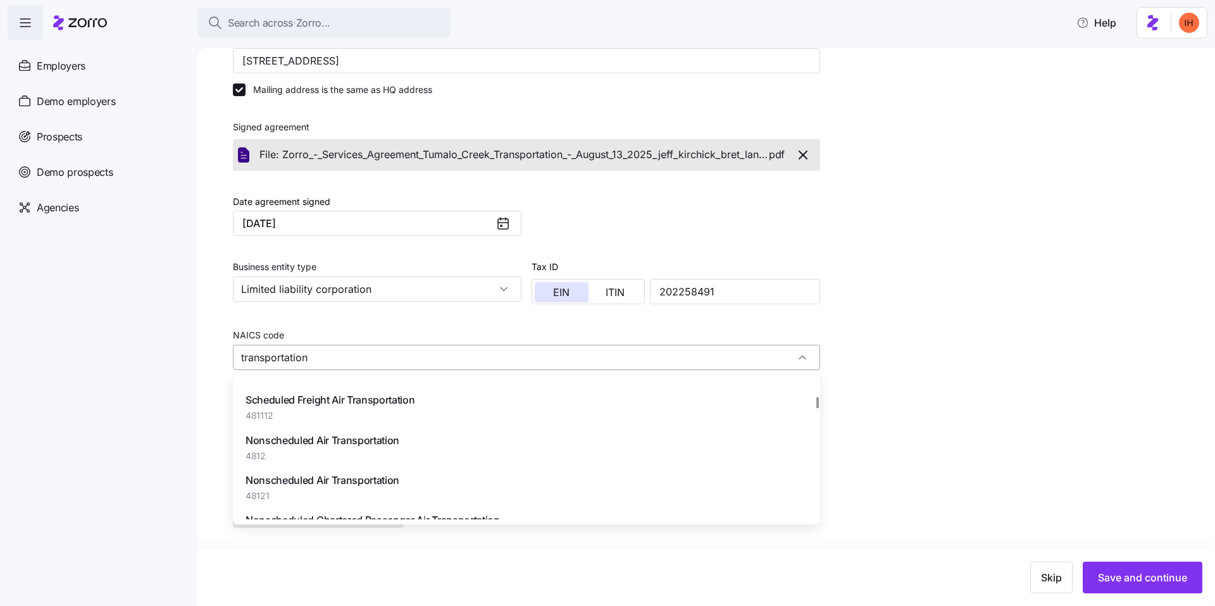
click at [301, 347] on input "transportation" at bounding box center [526, 357] width 587 height 25
click at [301, 361] on input "transportation" at bounding box center [526, 357] width 587 height 25
click at [333, 353] on input "transportation" at bounding box center [526, 357] width 587 height 25
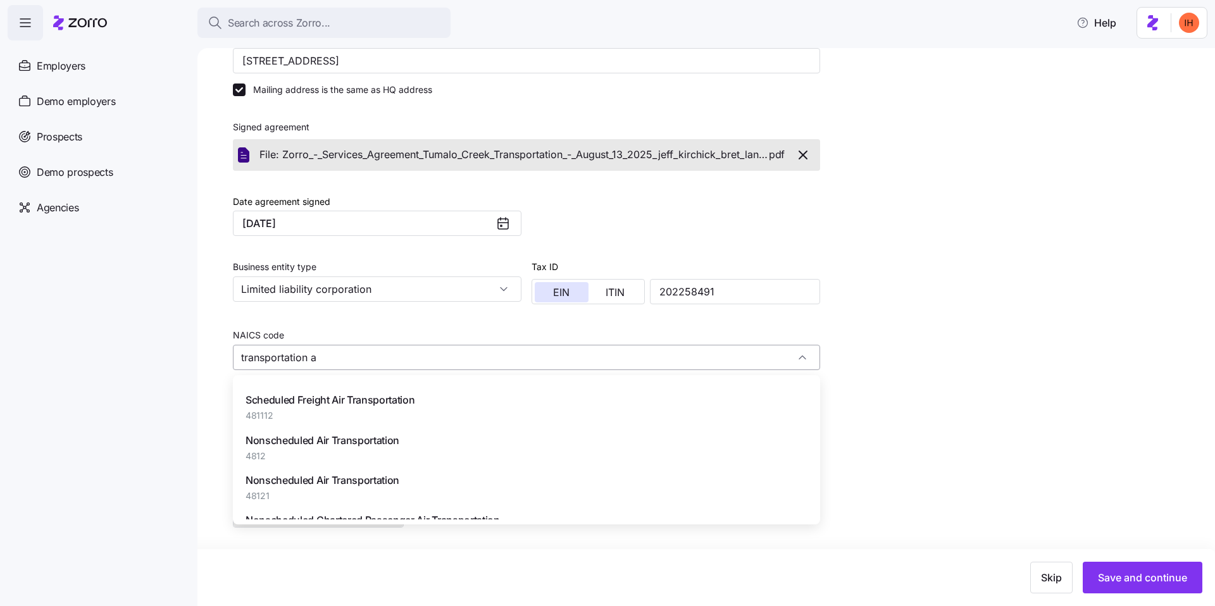
scroll to position [0, 0]
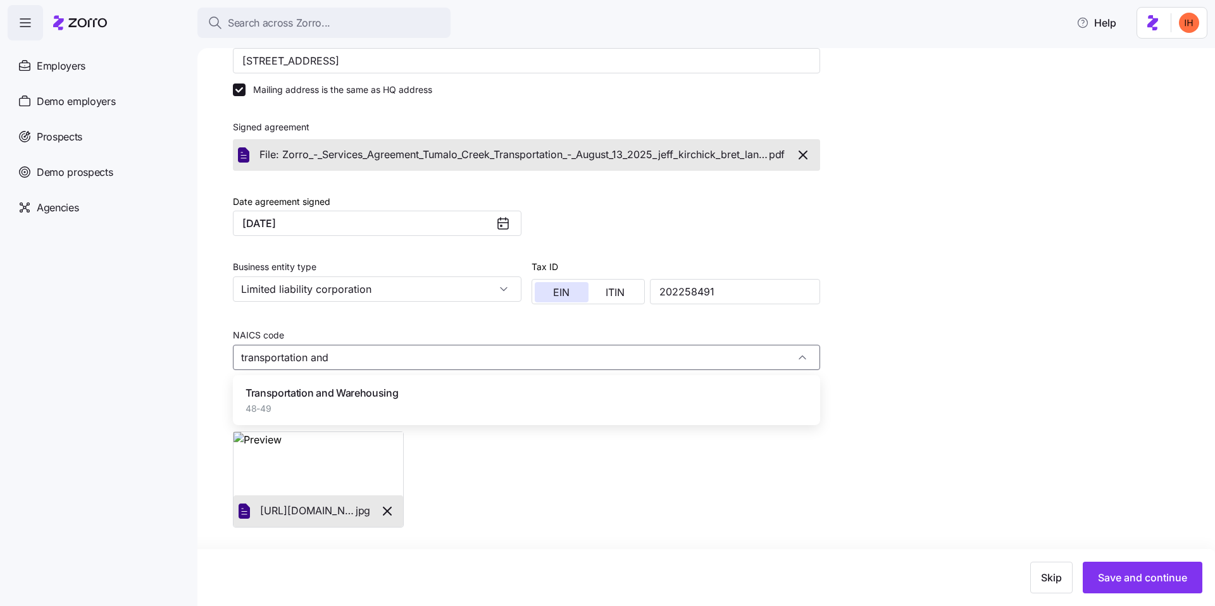
click at [361, 388] on span "Transportation and Warehousing" at bounding box center [321, 393] width 152 height 16
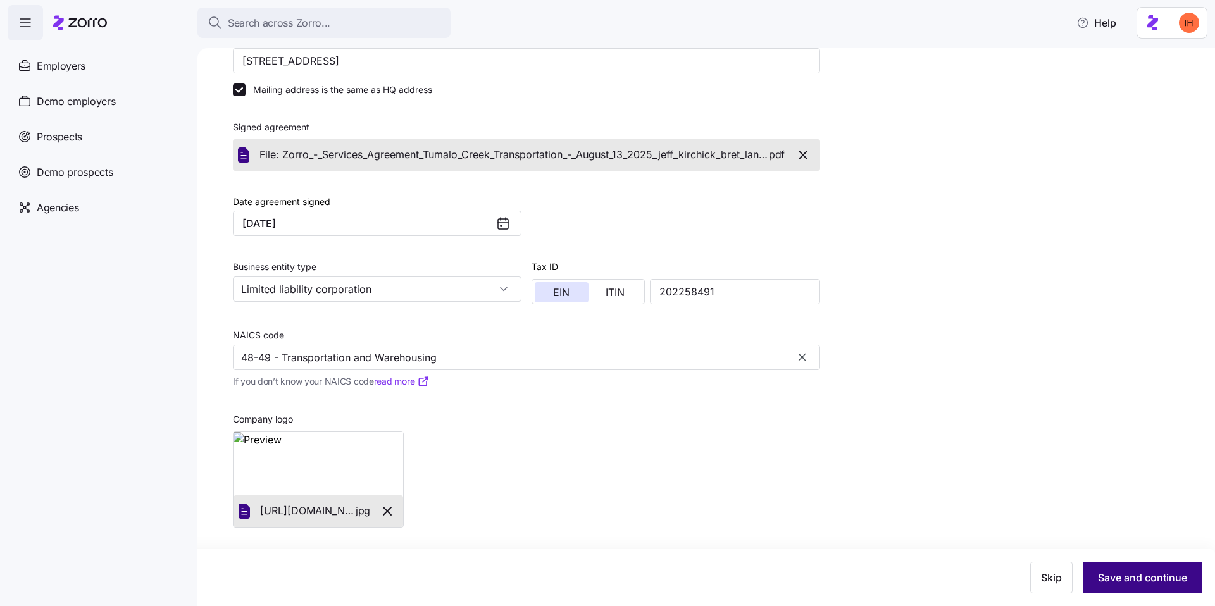
type input "48-49 - Transportation and Warehousing"
click at [1129, 575] on span "Save and continue" at bounding box center [1142, 577] width 89 height 15
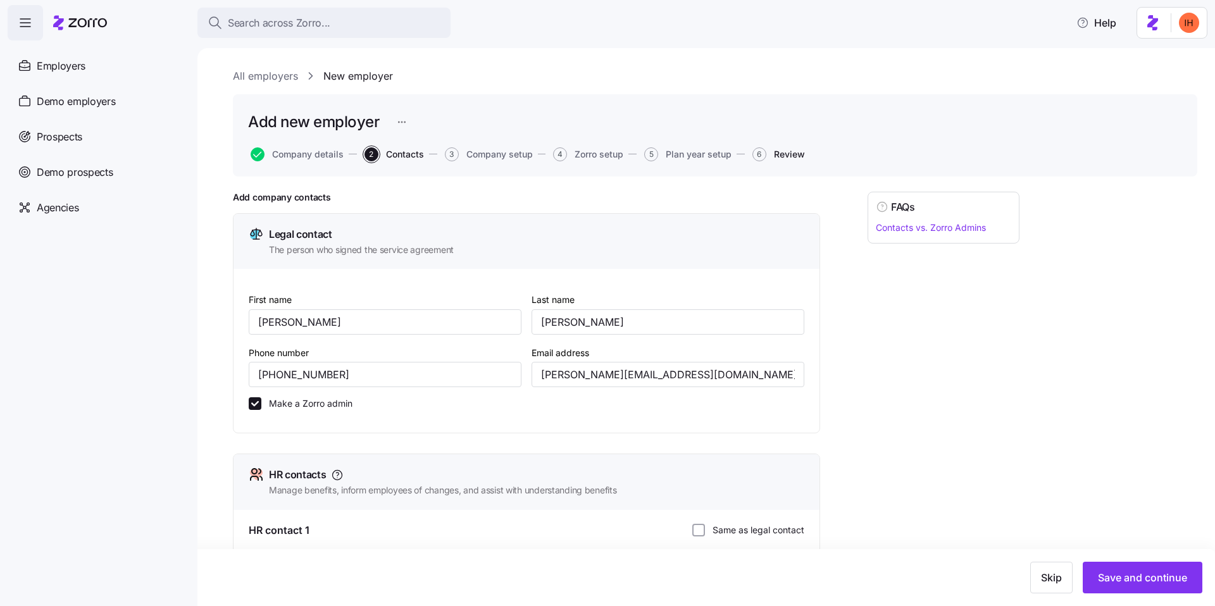
click at [781, 156] on span "Review" at bounding box center [789, 154] width 31 height 9
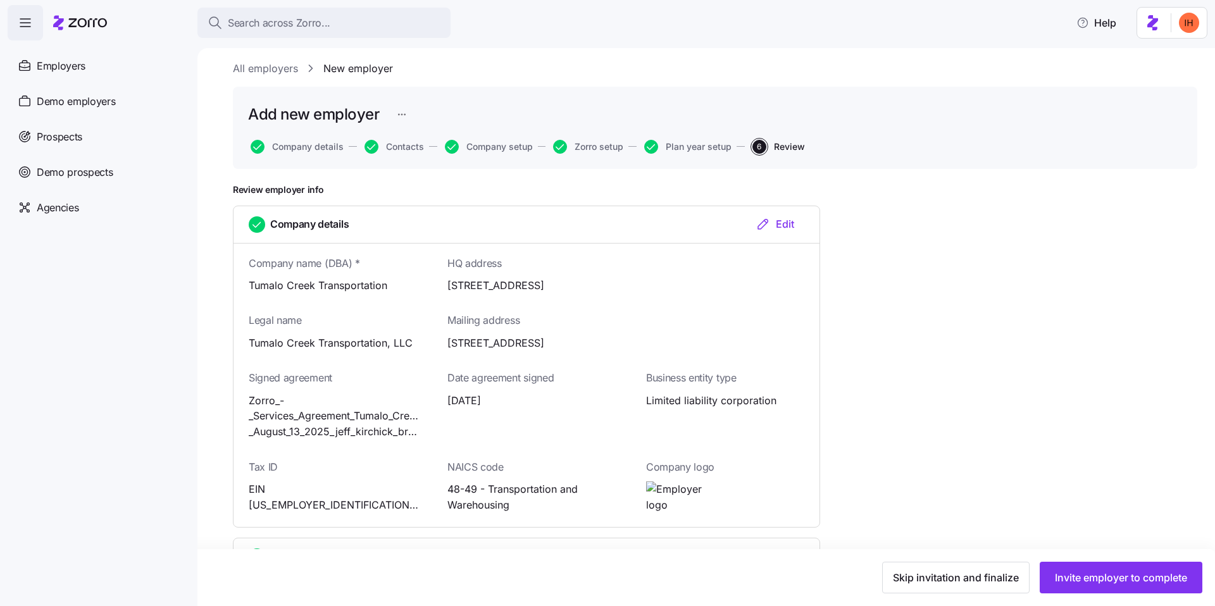
scroll to position [6, 0]
click at [311, 150] on span "Company details" at bounding box center [307, 148] width 71 height 9
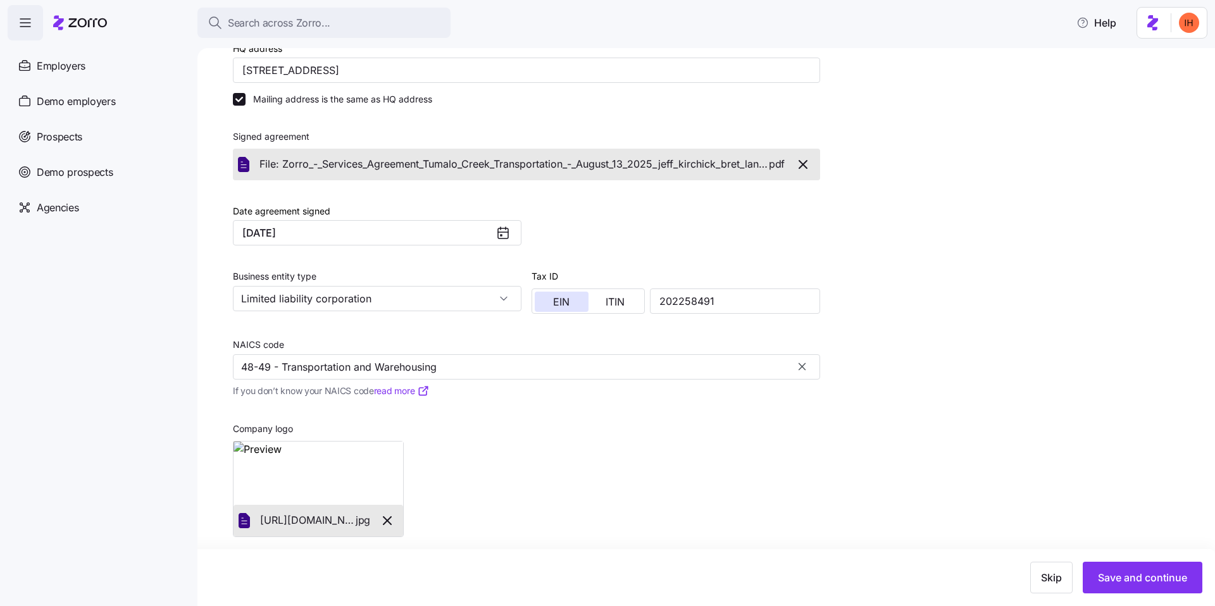
scroll to position [418, 0]
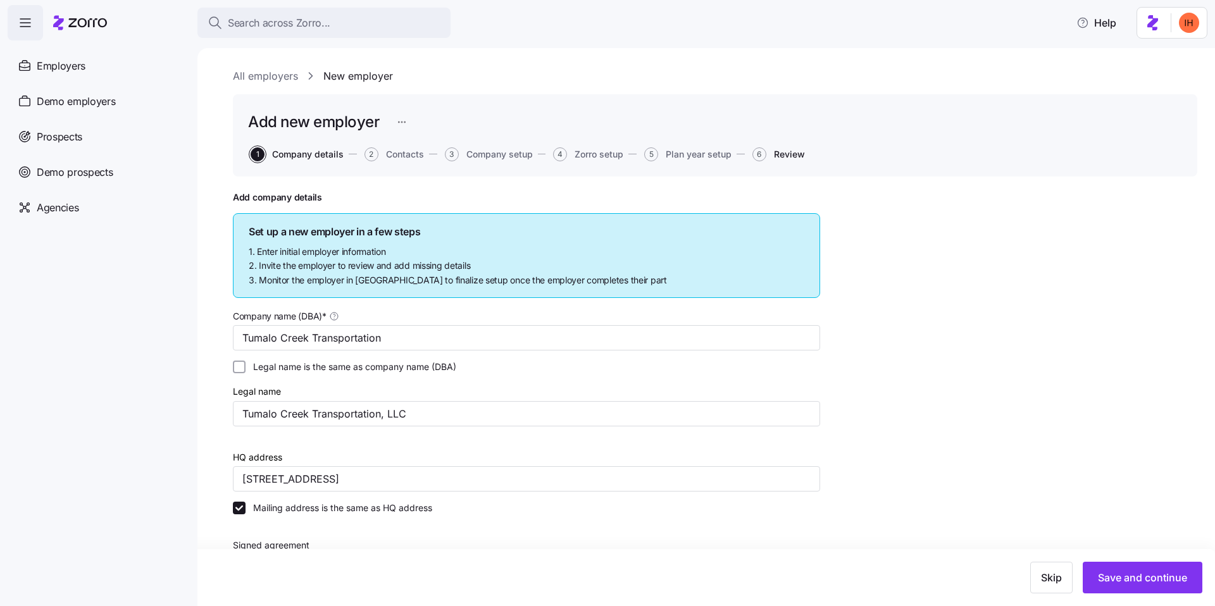
click at [785, 156] on span "Review" at bounding box center [789, 154] width 31 height 9
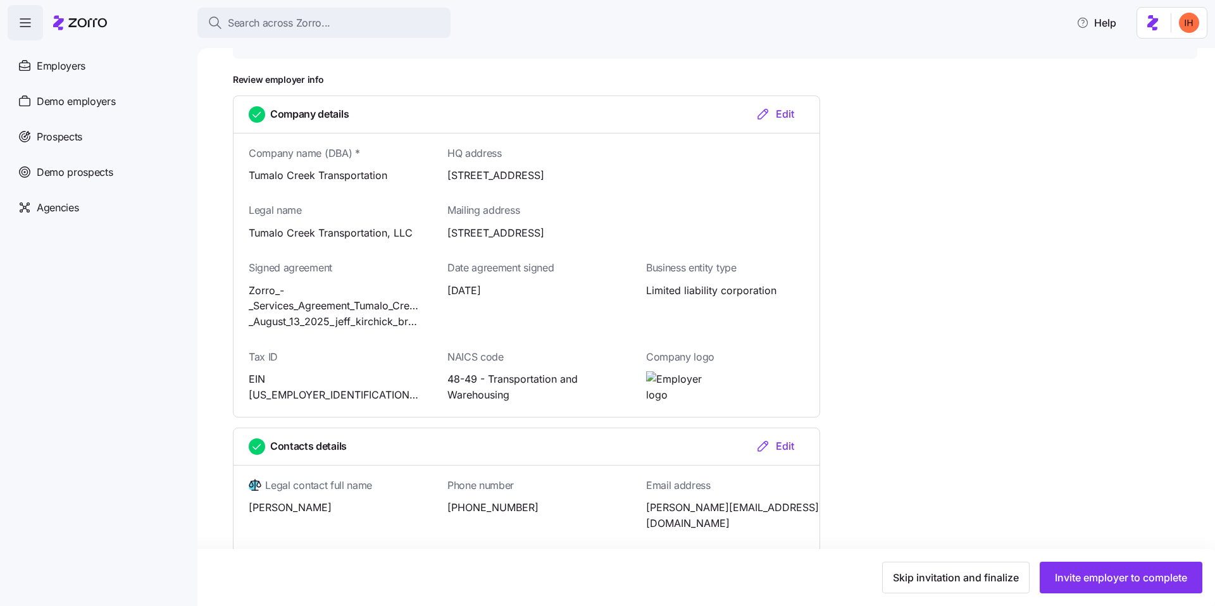
scroll to position [120, 0]
click at [941, 574] on span "Skip invitation and finalize" at bounding box center [956, 577] width 126 height 15
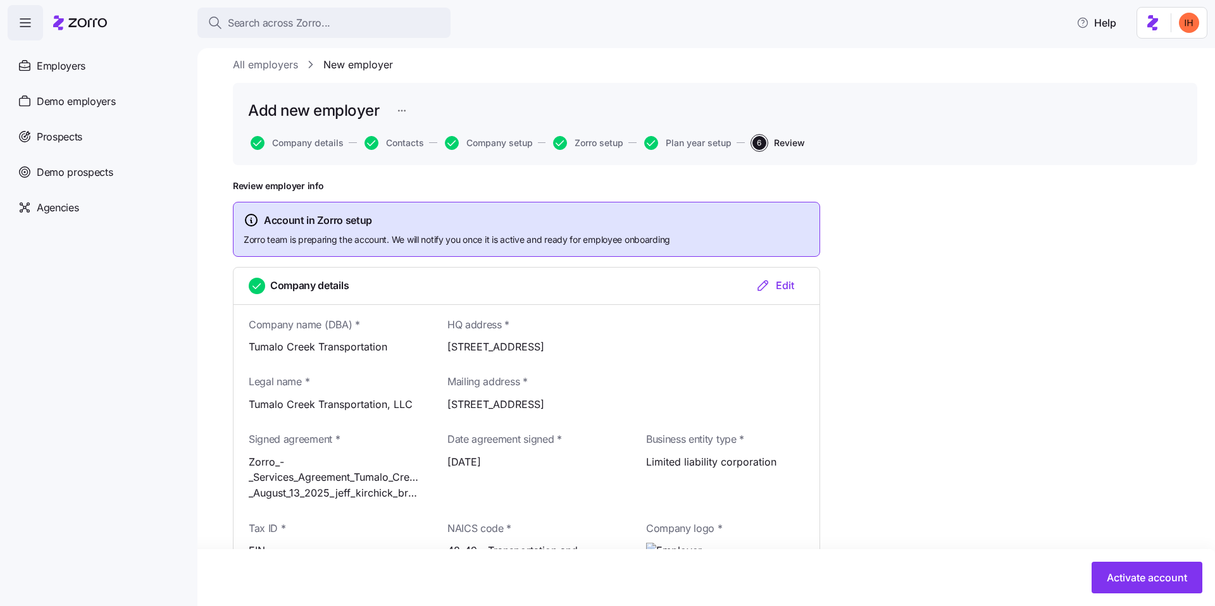
scroll to position [0, 0]
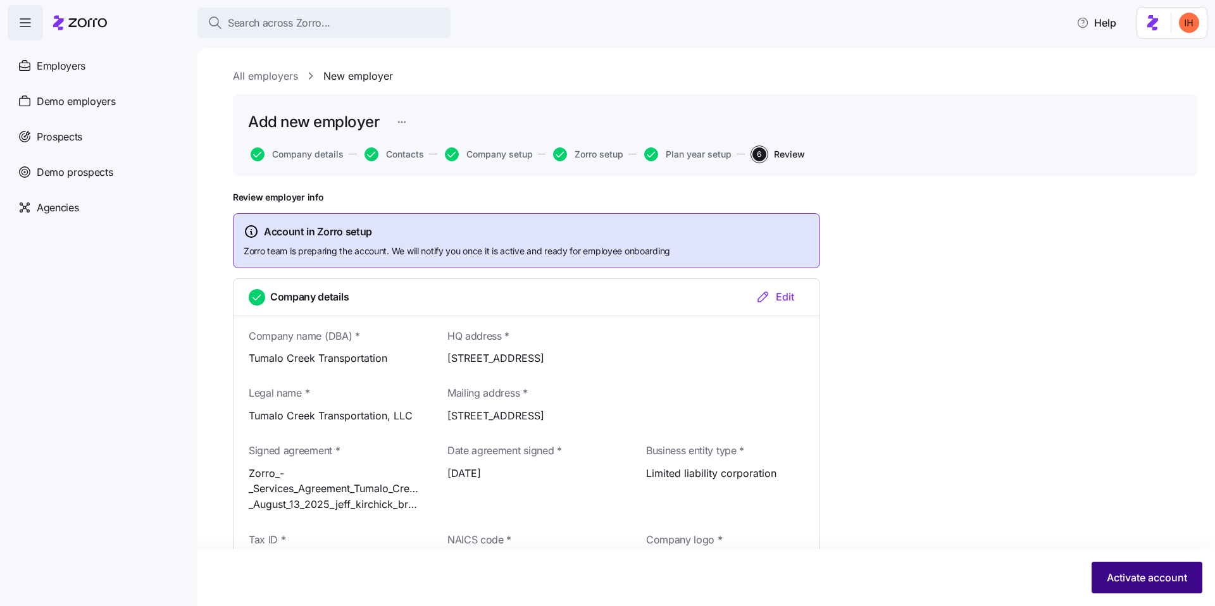
click at [1119, 572] on span "Activate account" at bounding box center [1147, 577] width 80 height 15
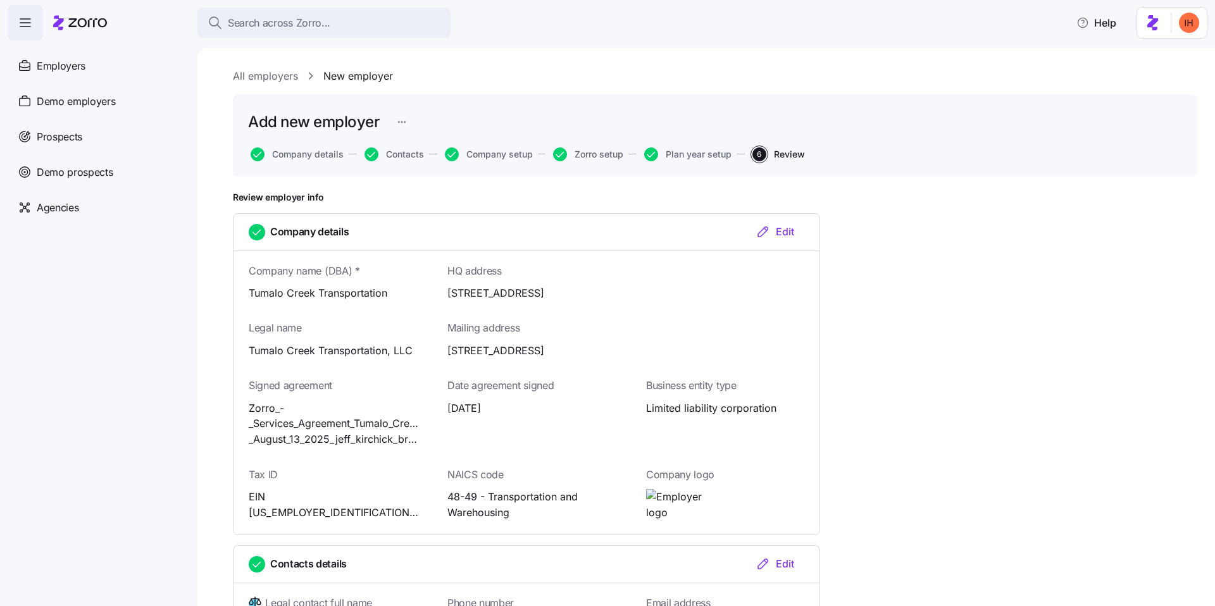
click at [262, 76] on link "All employers" at bounding box center [265, 76] width 65 height 16
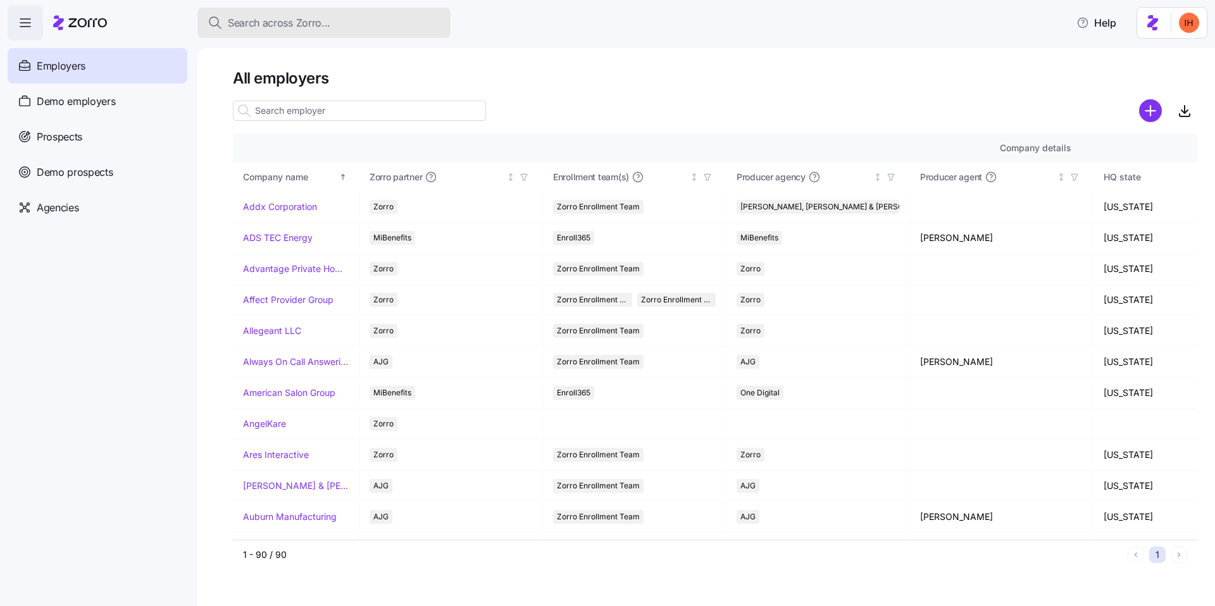
click at [283, 15] on span "Search across Zorro..." at bounding box center [279, 23] width 102 height 16
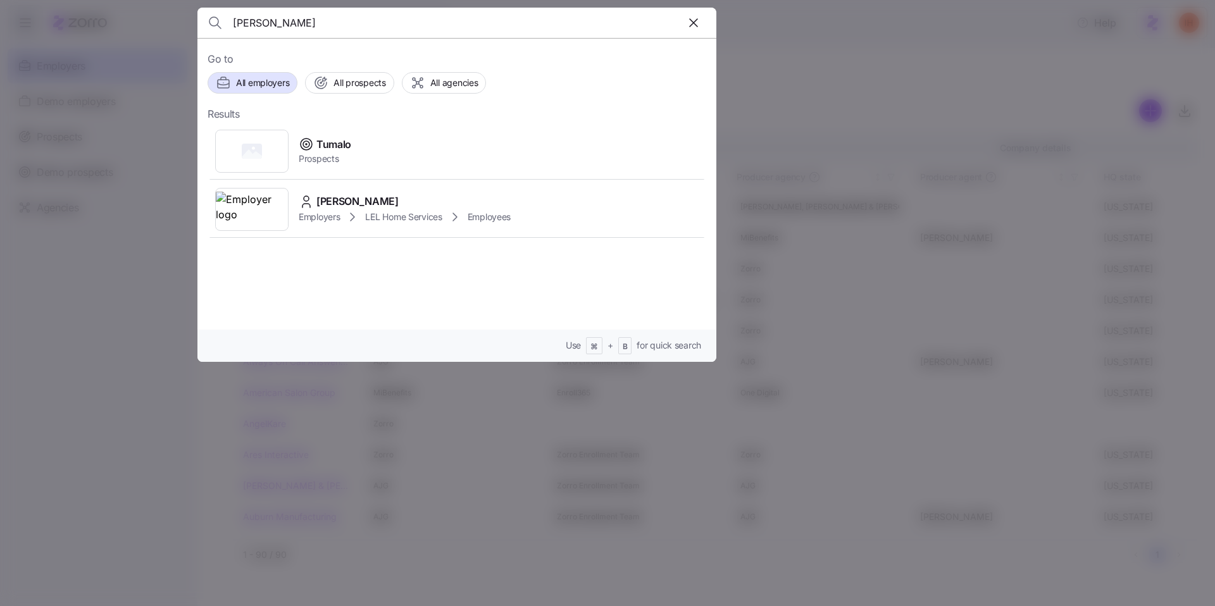
type input "tuma"
click at [779, 141] on div at bounding box center [607, 303] width 1215 height 606
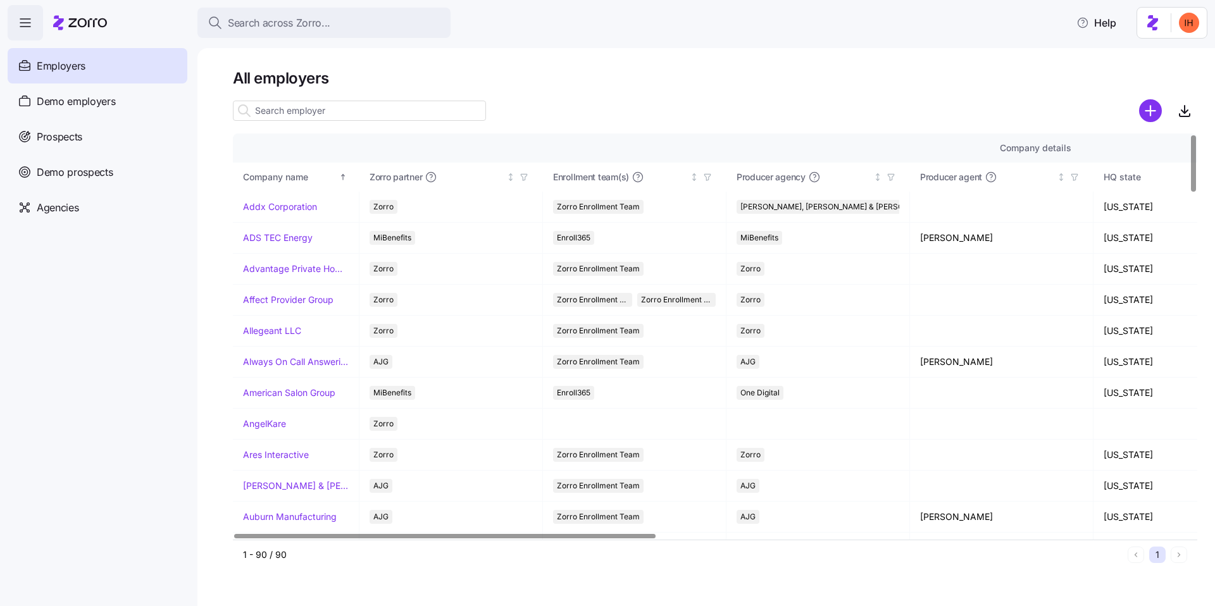
click at [272, 115] on input at bounding box center [359, 111] width 253 height 20
type input "r"
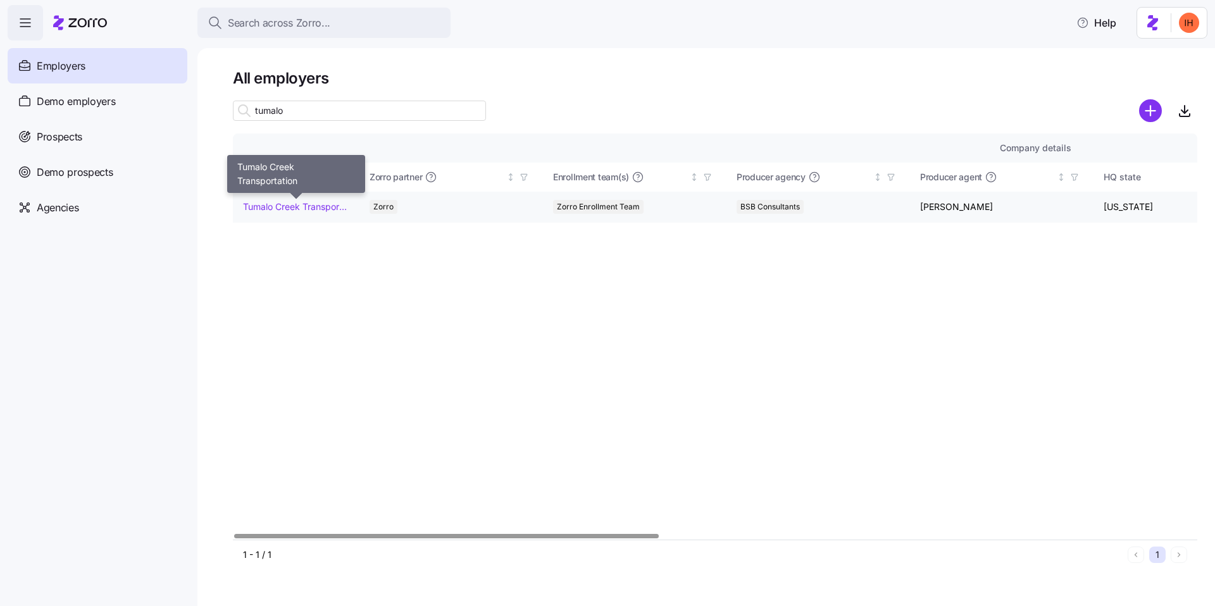
type input "tumalo"
click at [255, 211] on link "Tumalo Creek Transportation" at bounding box center [296, 207] width 106 height 13
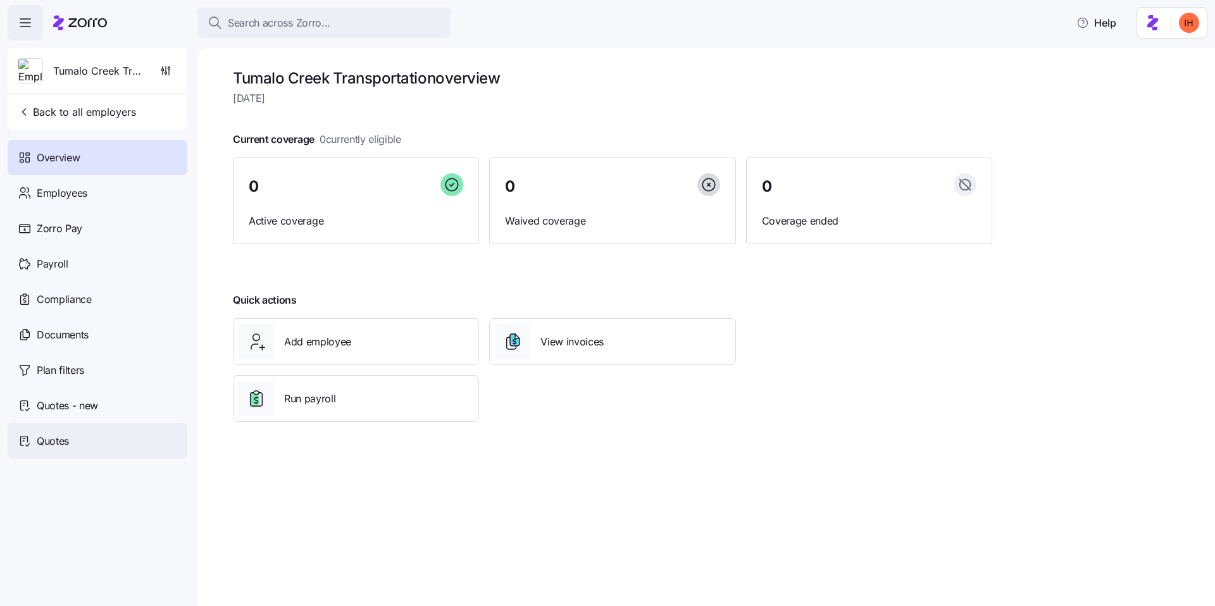
click at [89, 446] on div "Quotes" at bounding box center [98, 440] width 180 height 35
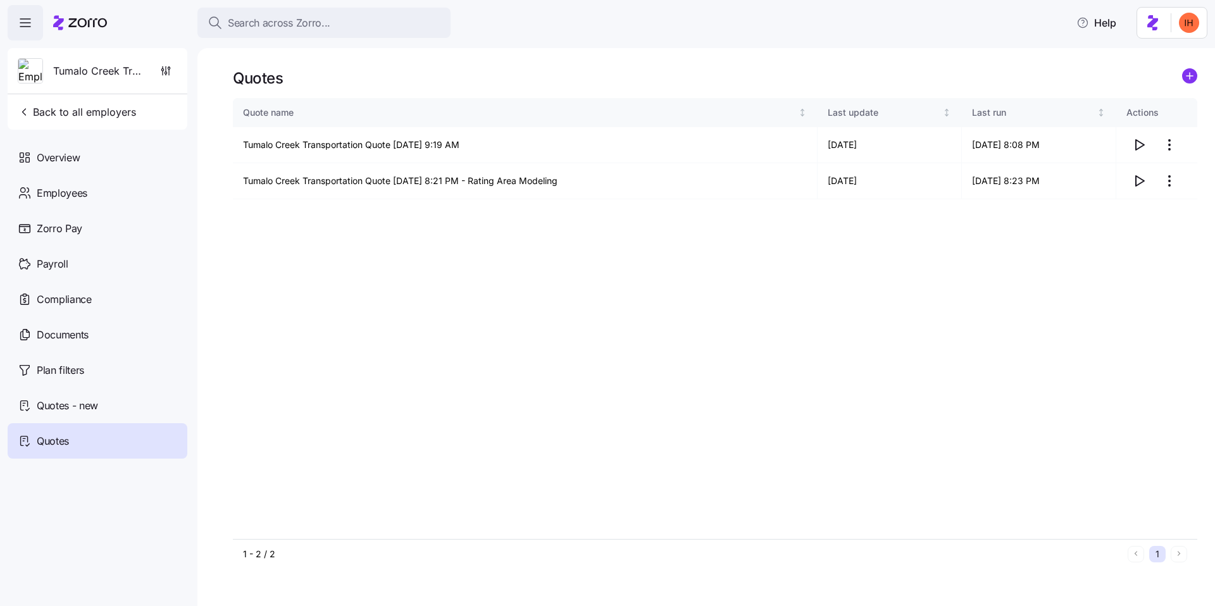
click at [378, 252] on div "Quote name Last update Last run Actions Tumalo Creek Transportation Quote 08/12…" at bounding box center [715, 318] width 964 height 441
click at [406, 142] on td "Tumalo Creek Transportation Quote 08/12/2025 9:19 AM" at bounding box center [525, 145] width 585 height 36
click at [430, 142] on td "Tumalo Creek Transportation Quote 08/12/2025 9:19 AM" at bounding box center [525, 145] width 585 height 36
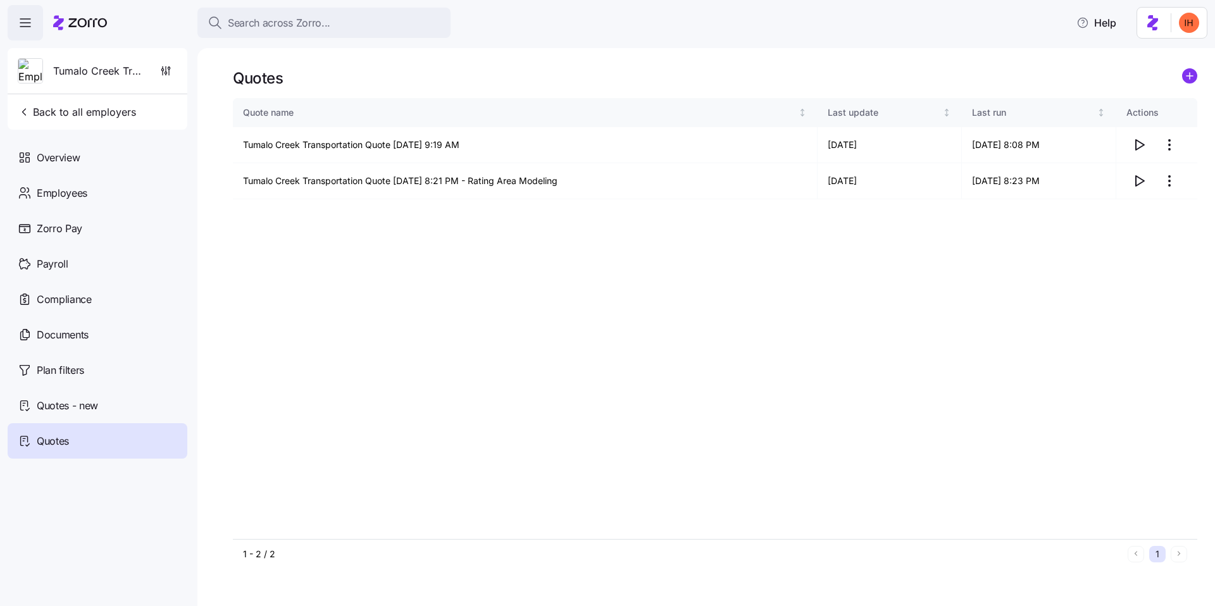
click at [533, 202] on div "Quote name Last update Last run Actions Tumalo Creek Transportation Quote 08/12…" at bounding box center [715, 318] width 964 height 441
click at [395, 146] on td "Tumalo Creek Transportation Quote 08/12/2025 9:19 AM" at bounding box center [525, 145] width 585 height 36
click at [384, 147] on td "Tumalo Creek Transportation Quote 08/12/2025 9:19 AM" at bounding box center [525, 145] width 585 height 36
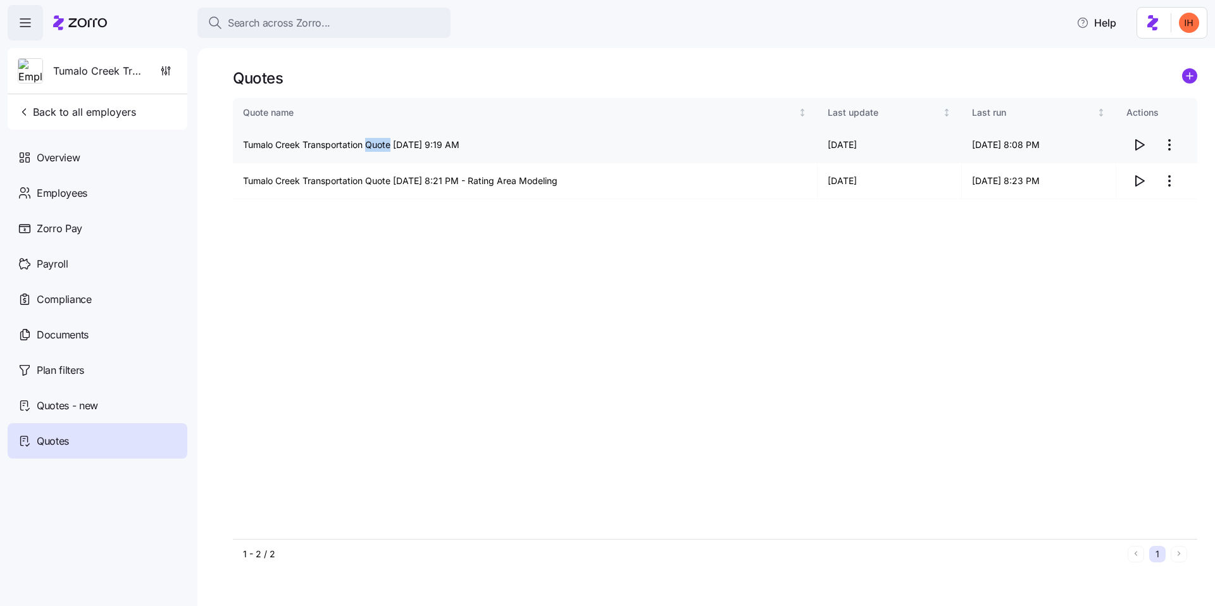
click at [384, 147] on td "Tumalo Creek Transportation Quote 08/12/2025 9:19 AM" at bounding box center [525, 145] width 585 height 36
click at [413, 147] on td "Tumalo Creek Transportation Quote 08/12/2025 9:19 AM" at bounding box center [525, 145] width 585 height 36
click at [80, 193] on span "Employees" at bounding box center [62, 193] width 51 height 16
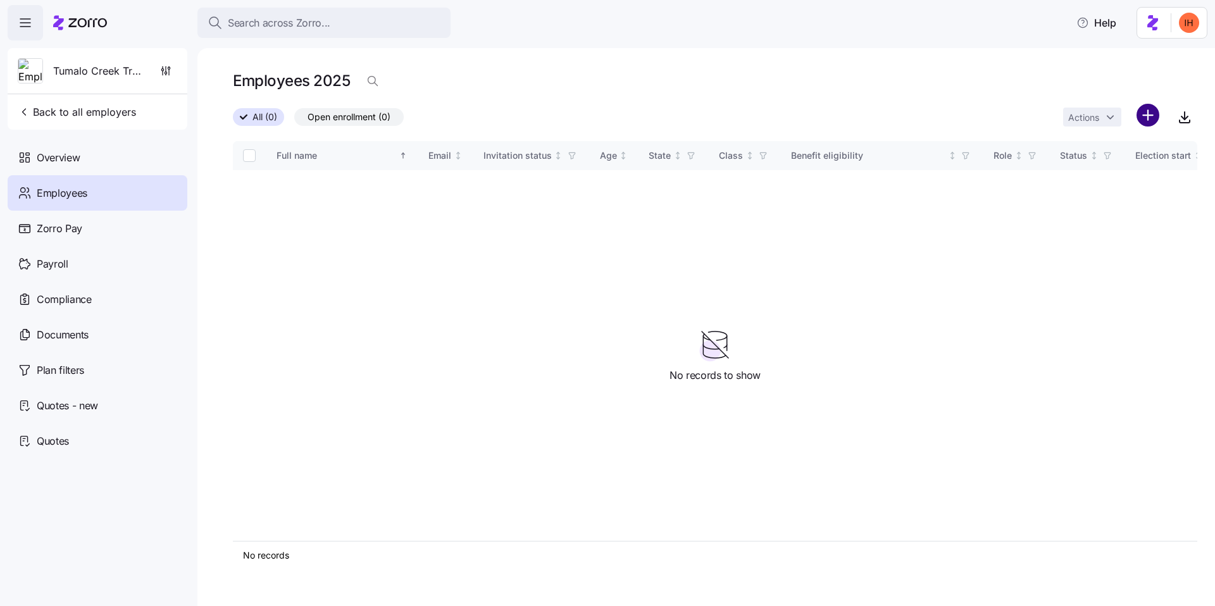
click at [1139, 111] on html "Search across Zorro... Help Tumalo Creek Transportation Back to all employers O…" at bounding box center [607, 299] width 1215 height 598
click at [1095, 156] on div "Upload roster" at bounding box center [1078, 149] width 79 height 15
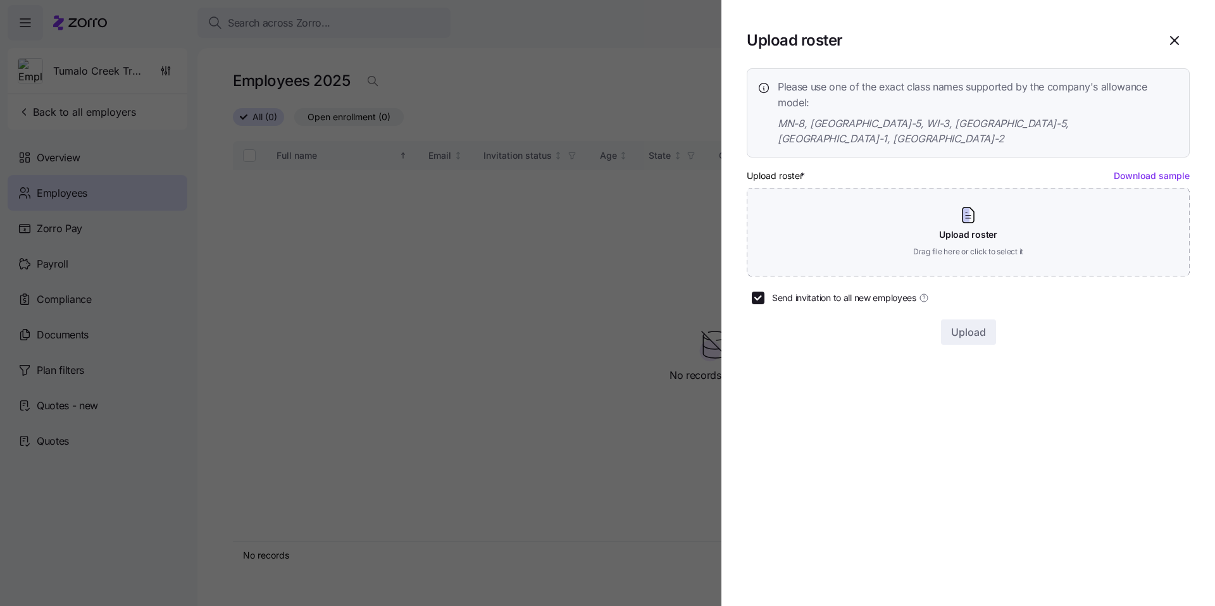
click at [1159, 170] on link "Download sample" at bounding box center [1151, 175] width 76 height 11
drag, startPoint x: 779, startPoint y: 125, endPoint x: 807, endPoint y: 122, distance: 28.0
click at [807, 122] on span "MN-8, MN-5, WI-3, WI-5, MN-1, WI-2" at bounding box center [978, 132] width 401 height 32
drag, startPoint x: 807, startPoint y: 122, endPoint x: 784, endPoint y: 121, distance: 22.2
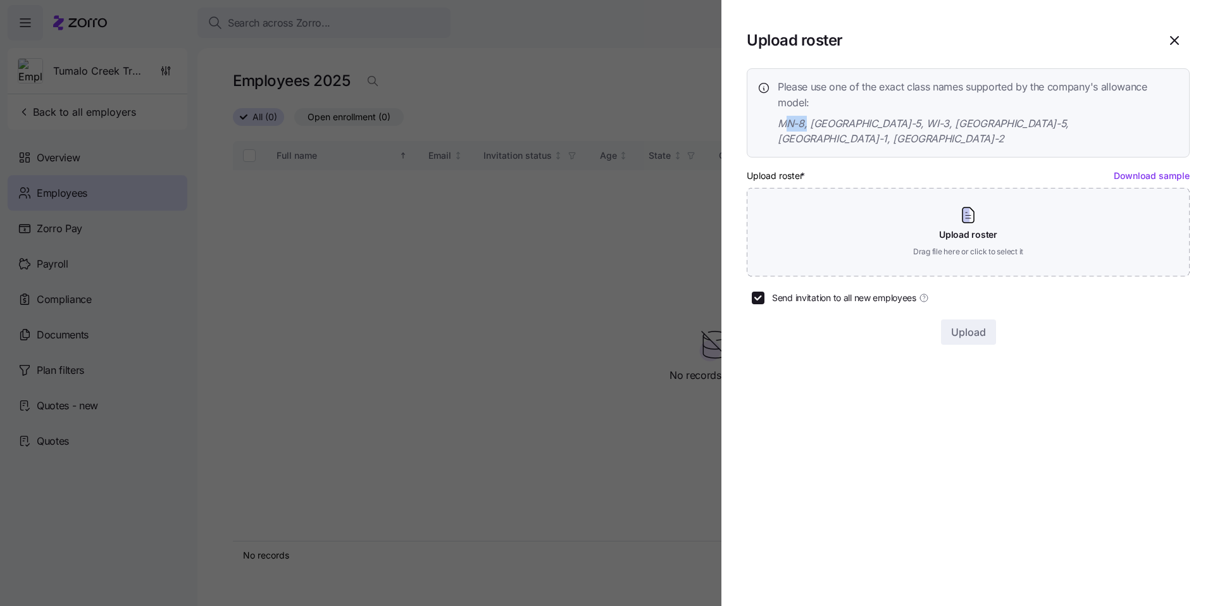
click at [784, 121] on span "MN-8, MN-5, WI-3, WI-5, MN-1, WI-2" at bounding box center [978, 132] width 401 height 32
click at [402, 304] on div at bounding box center [607, 303] width 1215 height 606
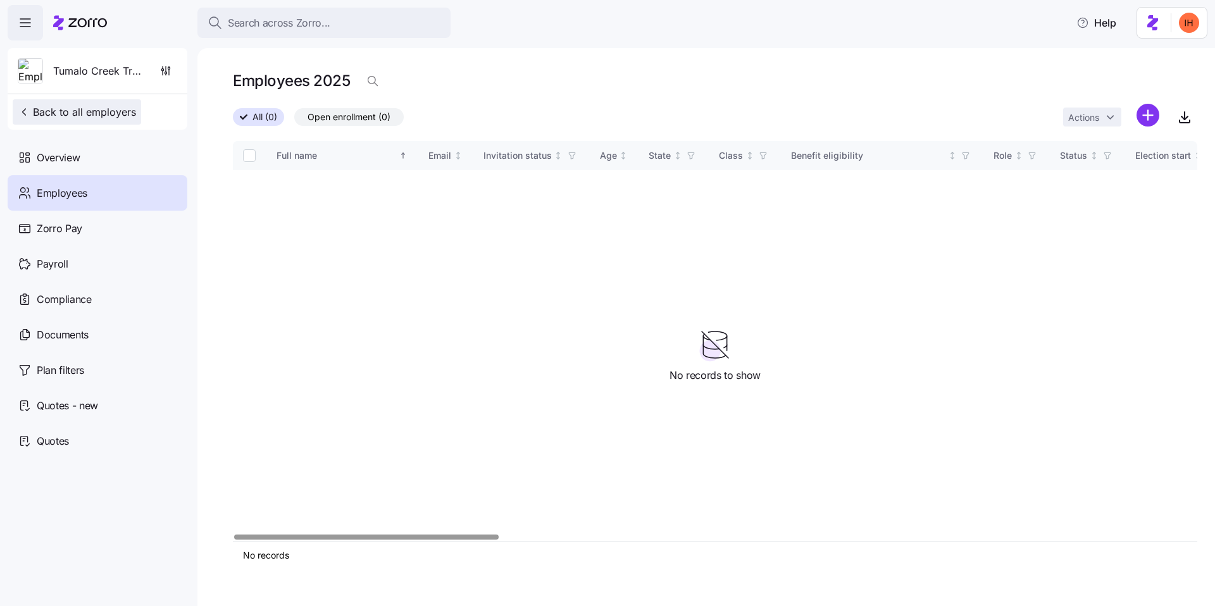
click at [77, 113] on span "Back to all employers" at bounding box center [77, 111] width 118 height 15
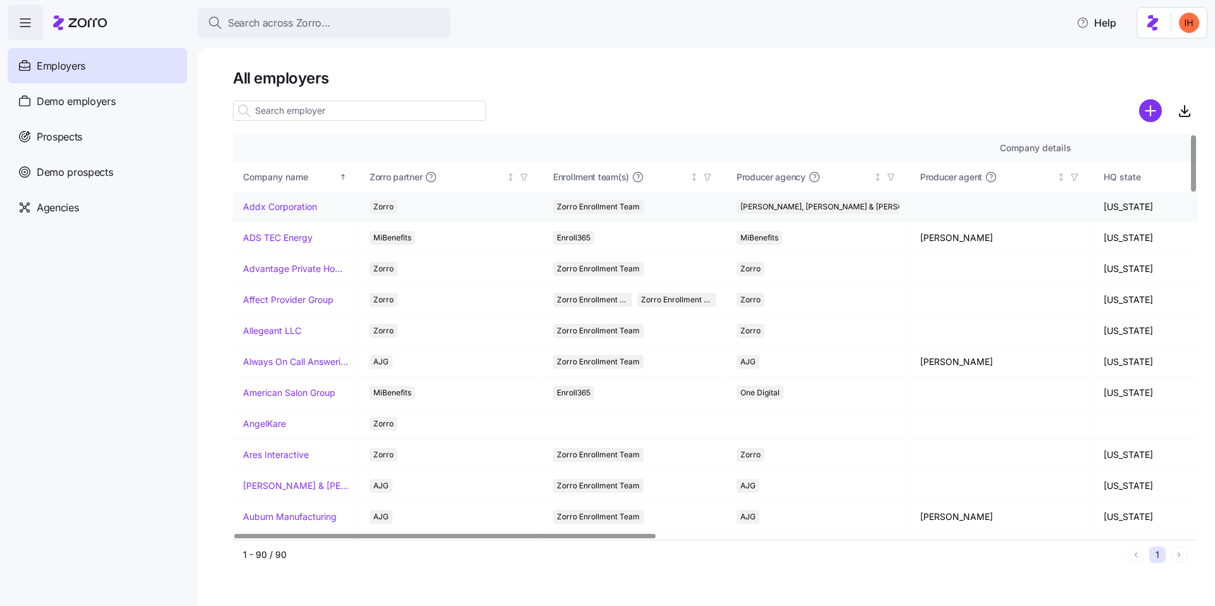
click at [270, 206] on link "Addx Corporation" at bounding box center [280, 207] width 74 height 13
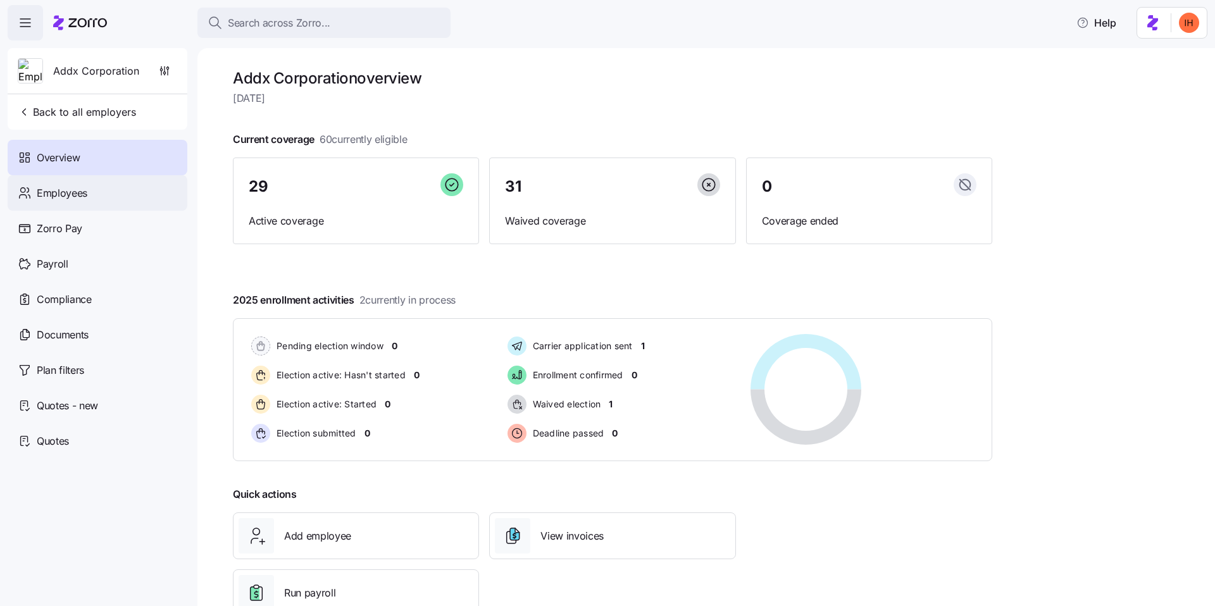
click at [87, 194] on div "Employees" at bounding box center [98, 192] width 180 height 35
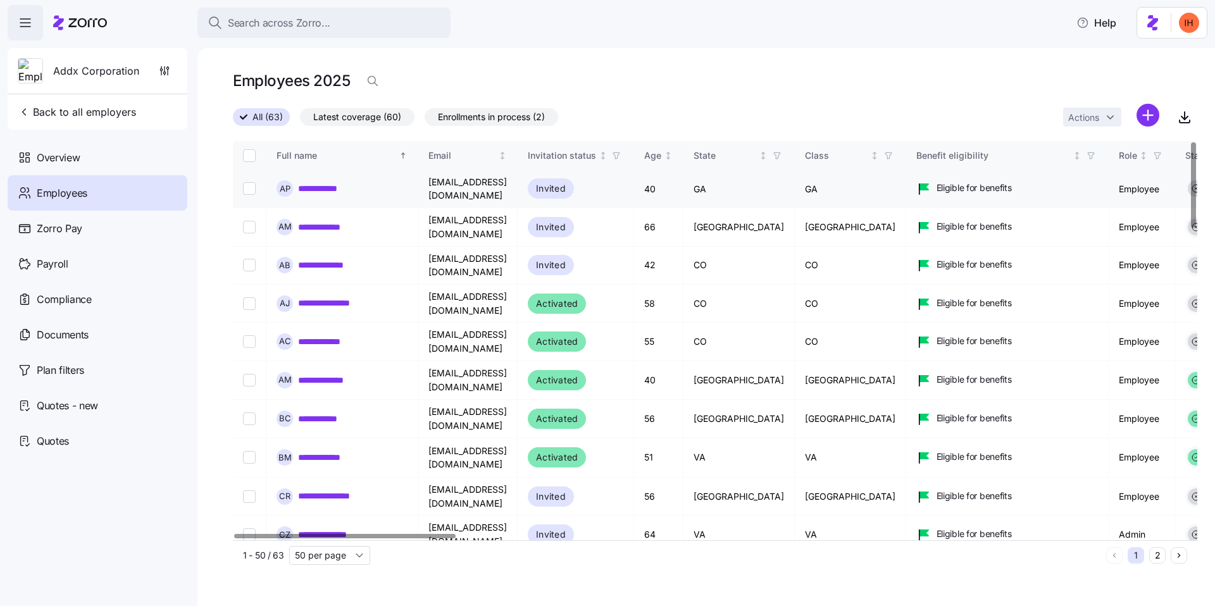
click at [249, 186] on input "Select record 1" at bounding box center [249, 188] width 13 height 13
checkbox input "true"
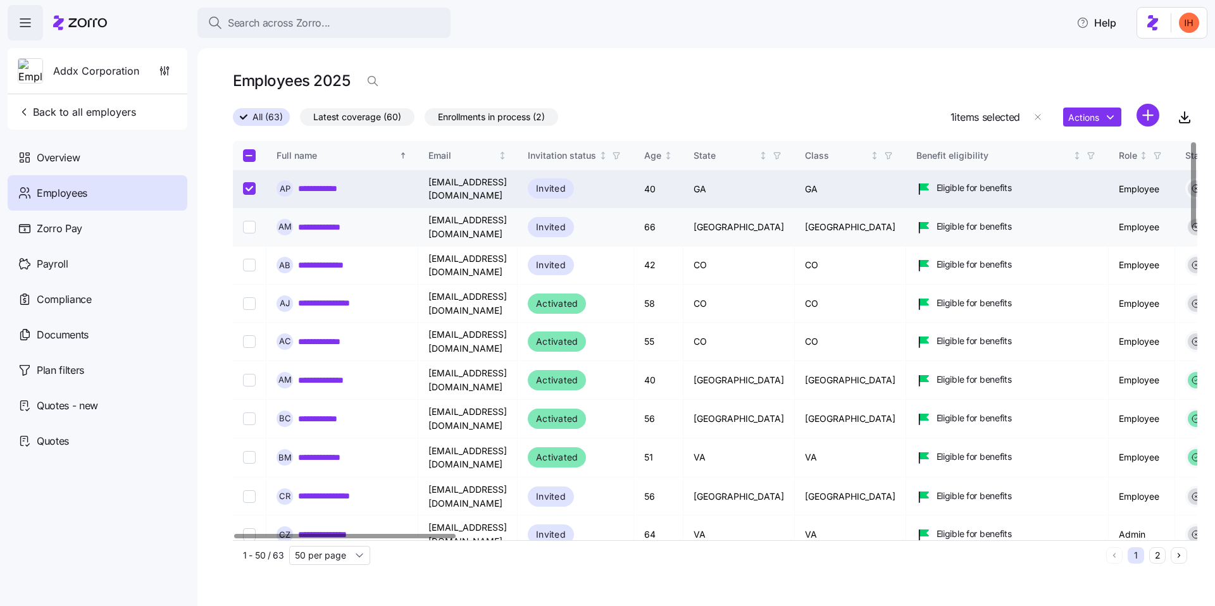
click at [249, 223] on input "Select record 2" at bounding box center [249, 227] width 13 height 13
checkbox input "true"
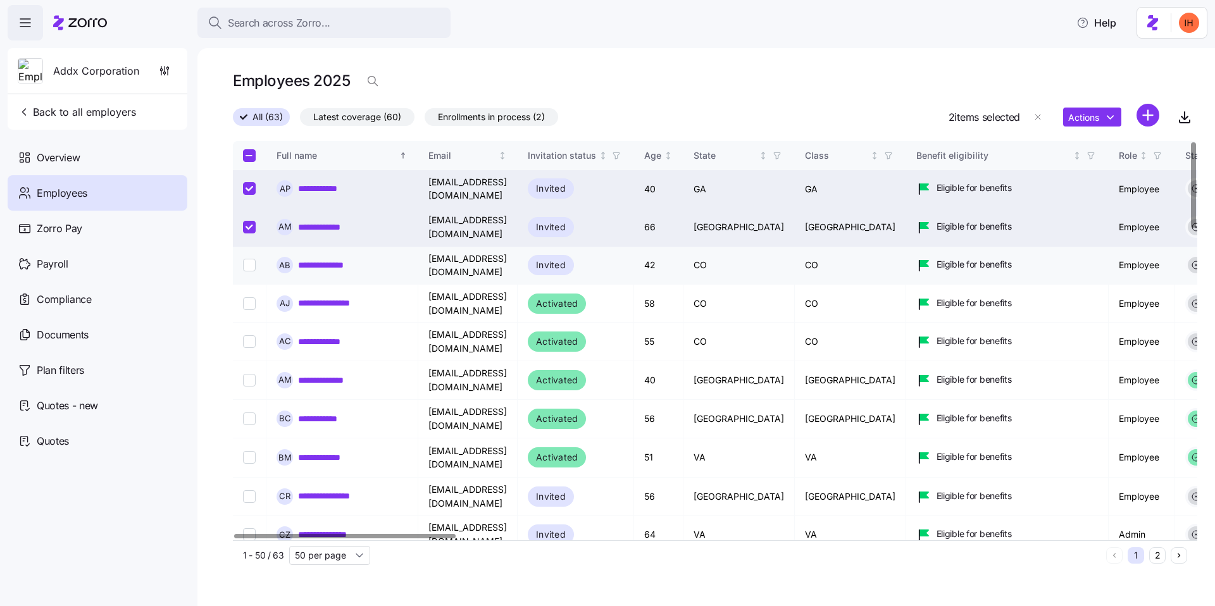
click at [248, 259] on input "Select record 3" at bounding box center [249, 265] width 13 height 13
checkbox input "true"
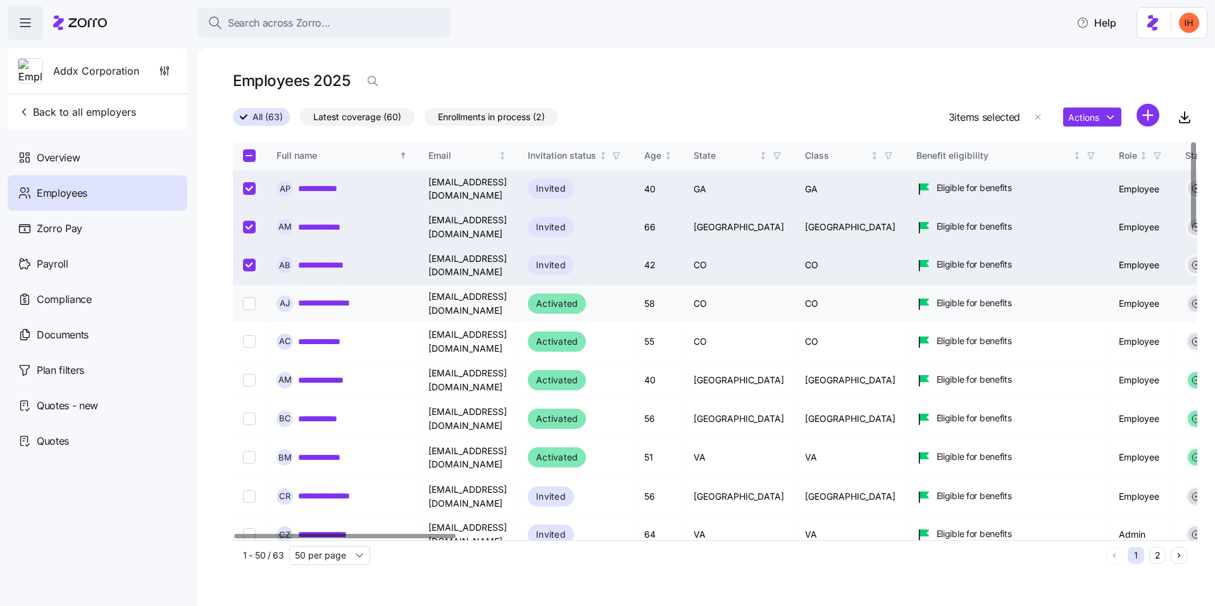
click at [248, 297] on input "Select record 4" at bounding box center [249, 303] width 13 height 13
checkbox input "true"
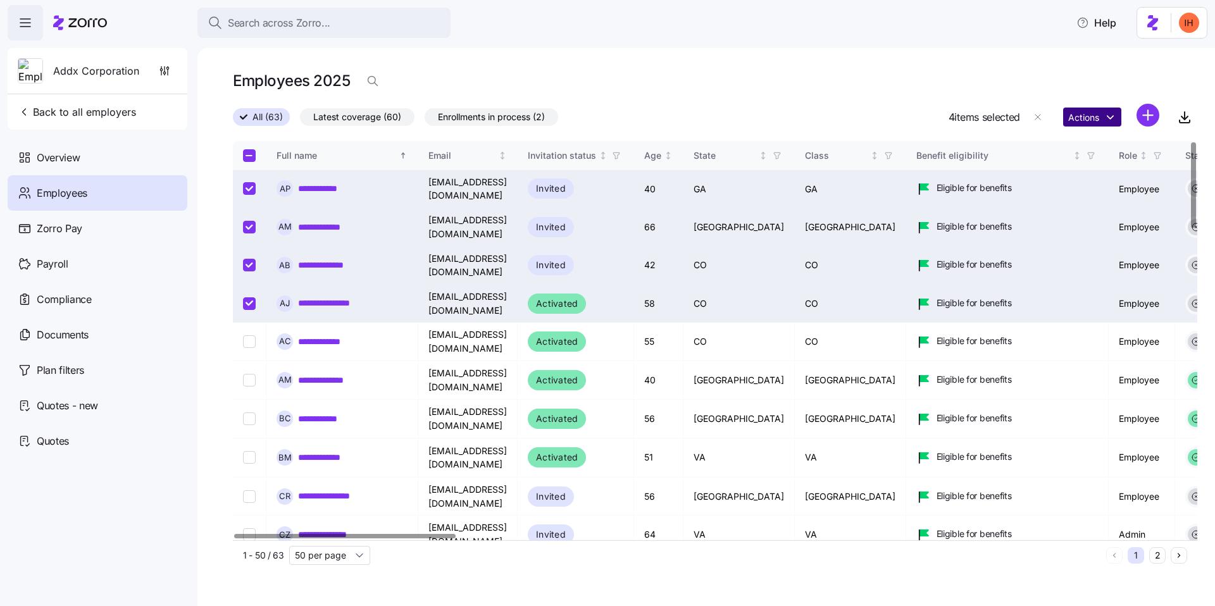
click at [1088, 113] on html "**********" at bounding box center [607, 299] width 1215 height 598
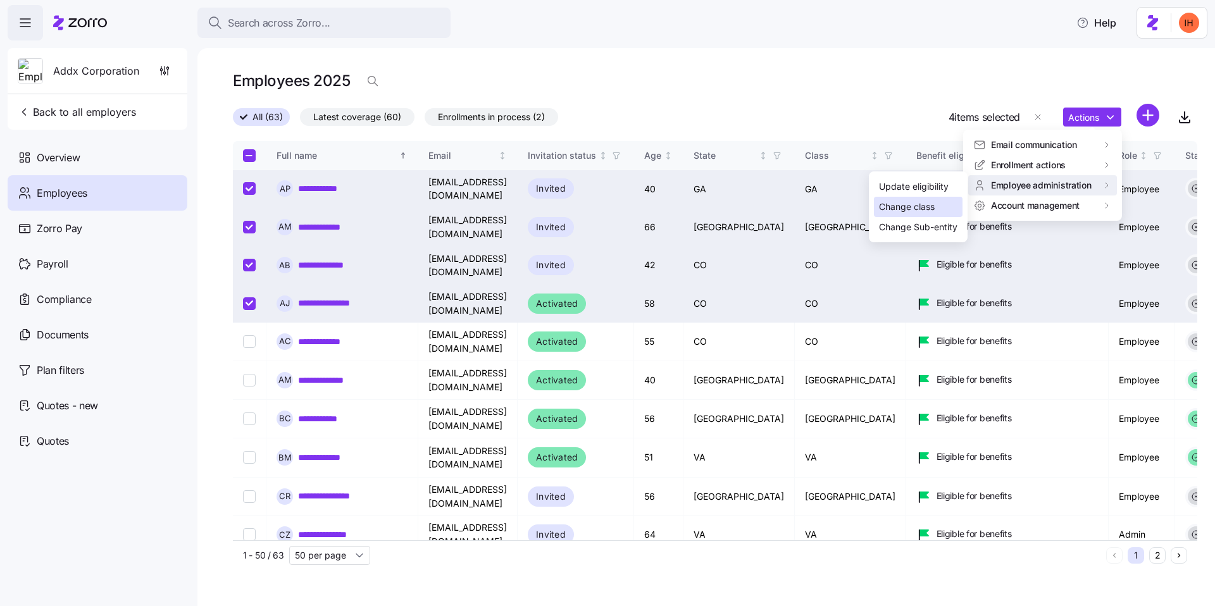
click at [924, 211] on div "Change class" at bounding box center [907, 207] width 56 height 14
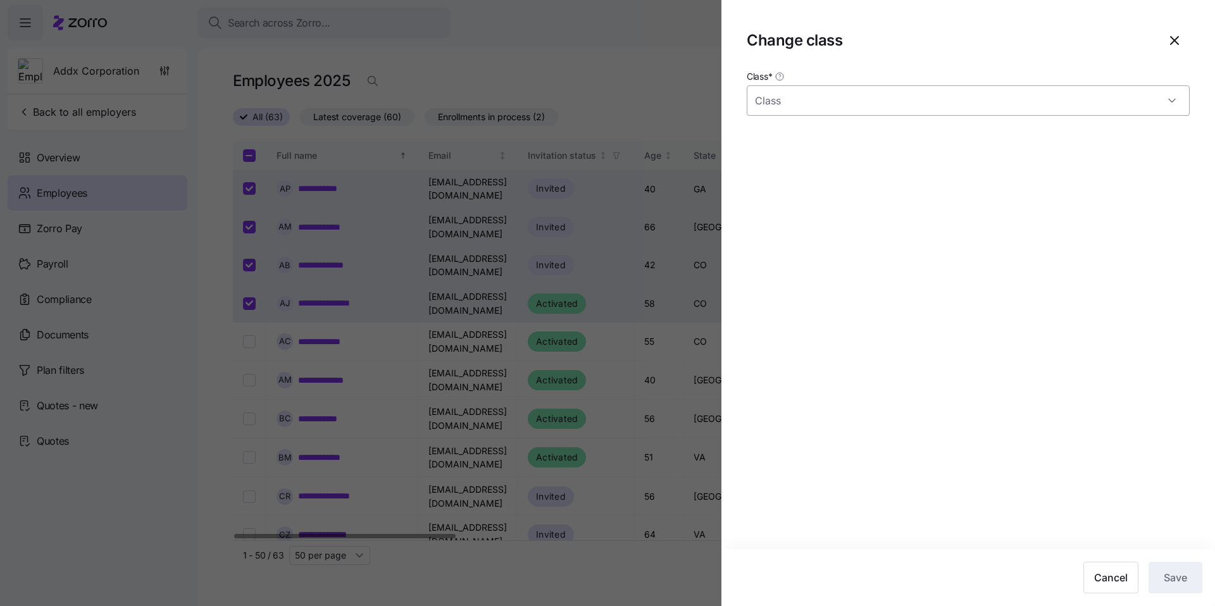
click at [802, 109] on input "Class *" at bounding box center [968, 100] width 443 height 30
click at [912, 473] on section "Change class Class * Cancel Save" at bounding box center [967, 303] width 493 height 606
click at [1095, 586] on button "Cancel" at bounding box center [1110, 578] width 55 height 32
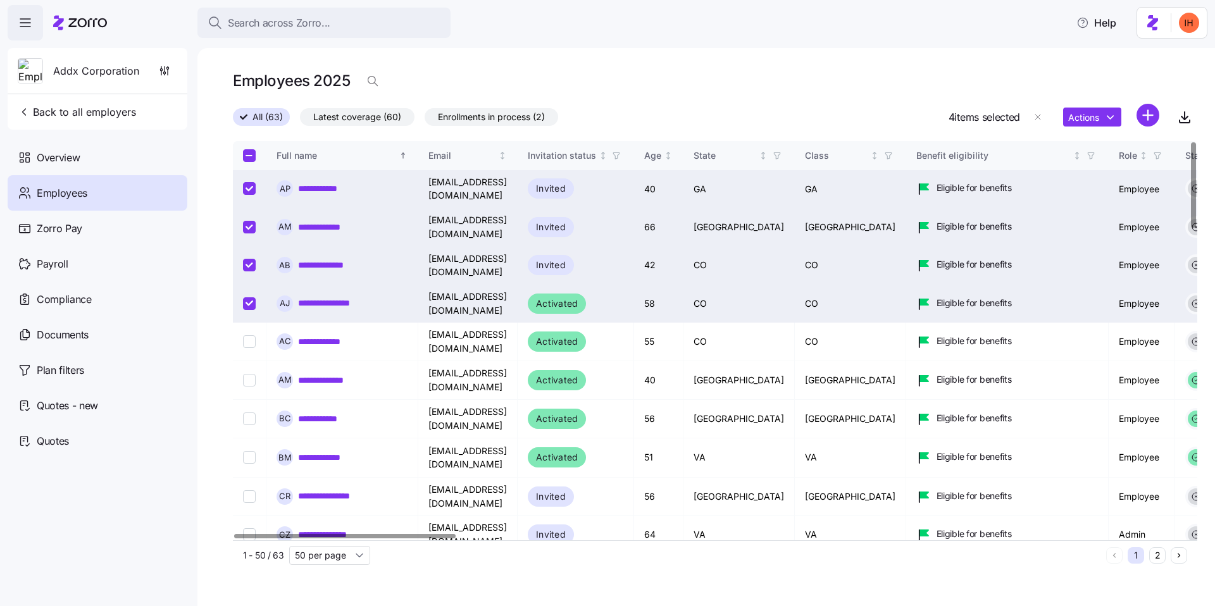
click at [245, 155] on input "Select all records" at bounding box center [249, 155] width 13 height 13
checkbox input "true"
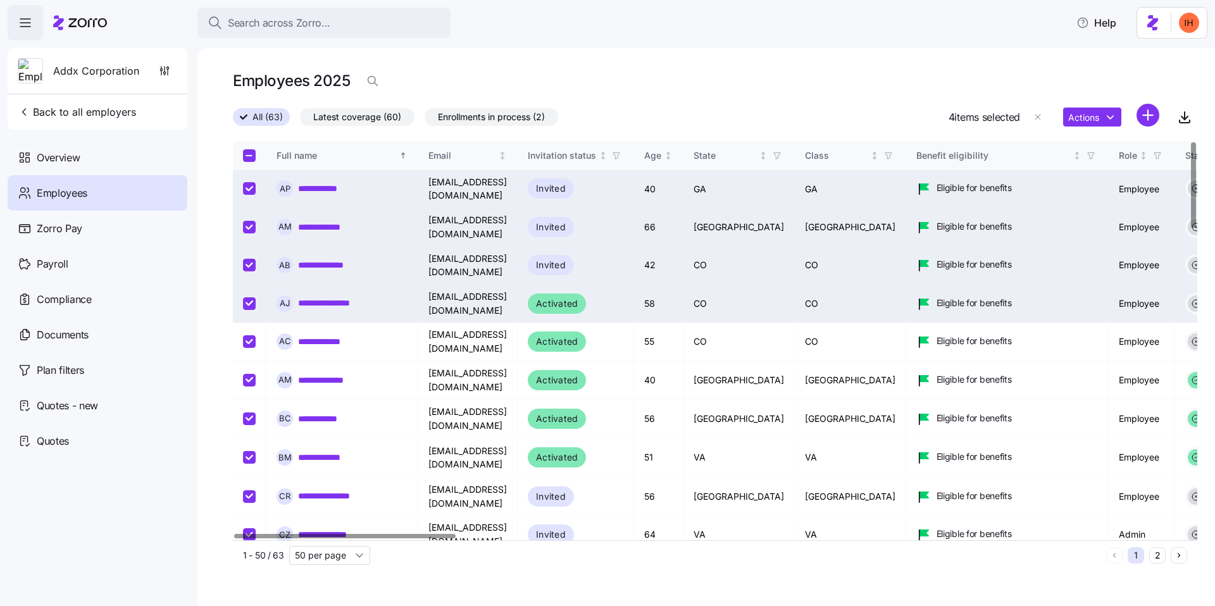
checkbox input "true"
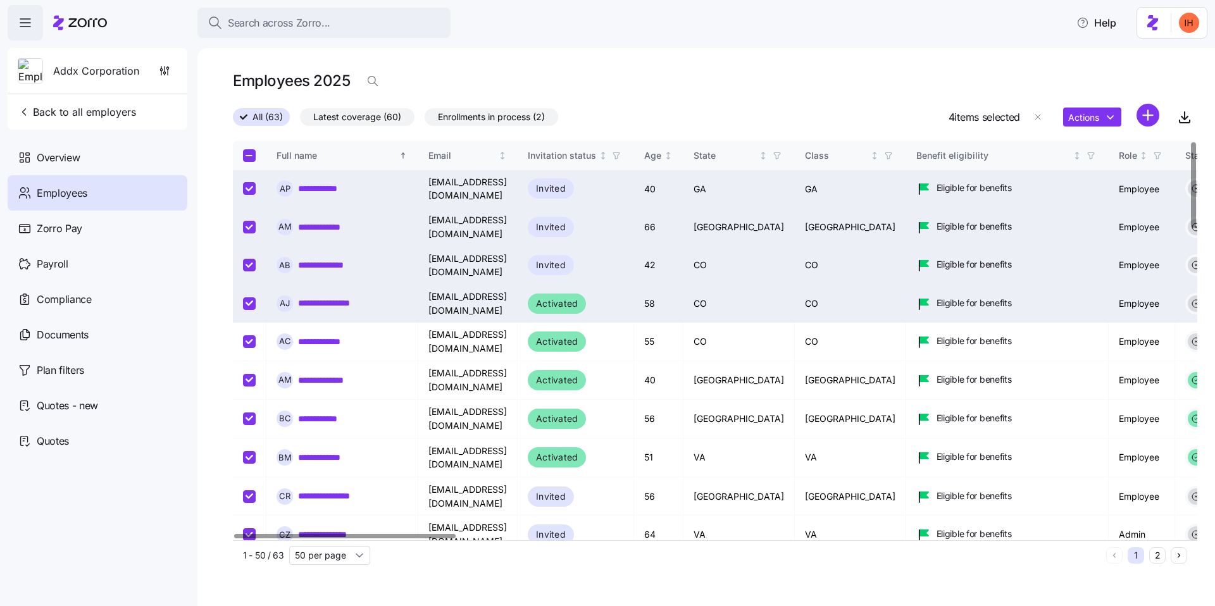
checkbox input "true"
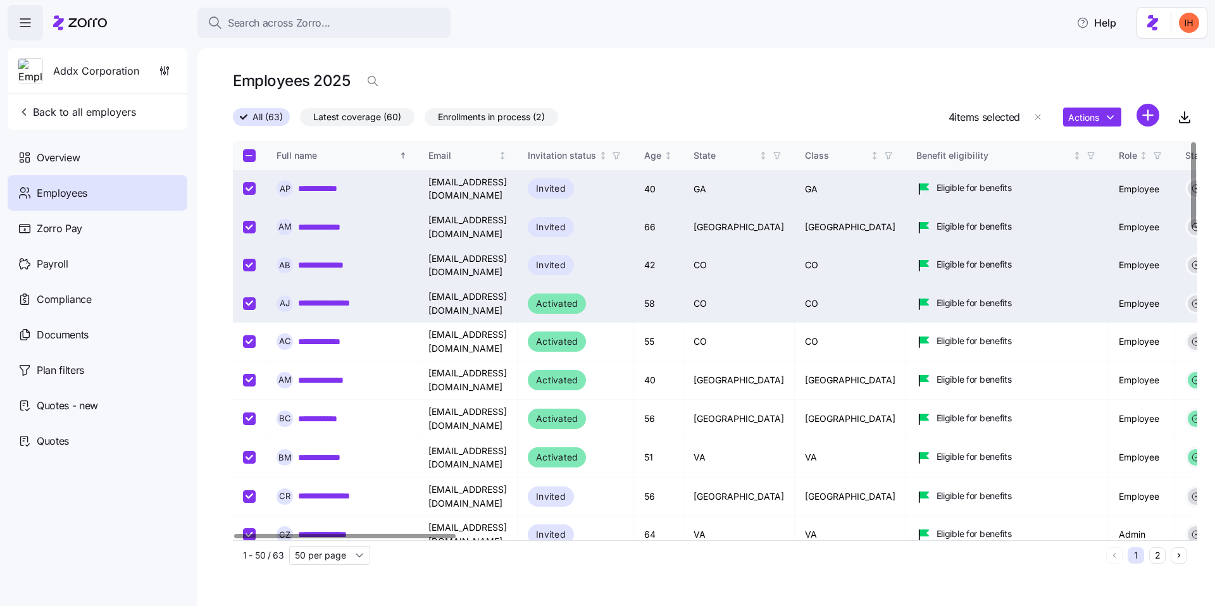
checkbox input "true"
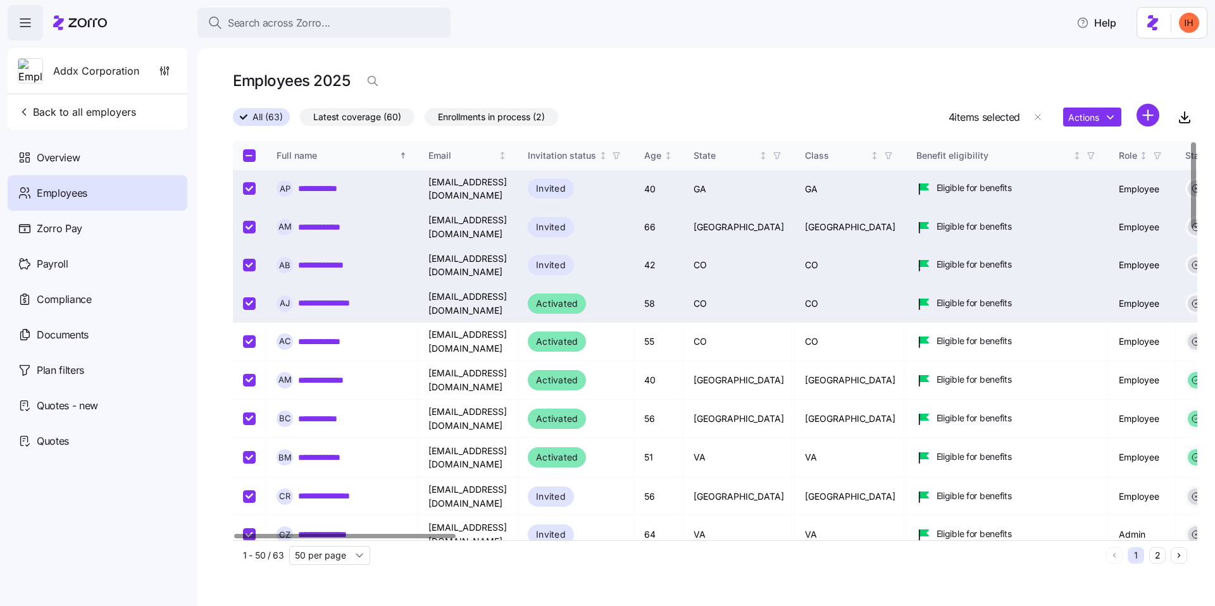
checkbox input "true"
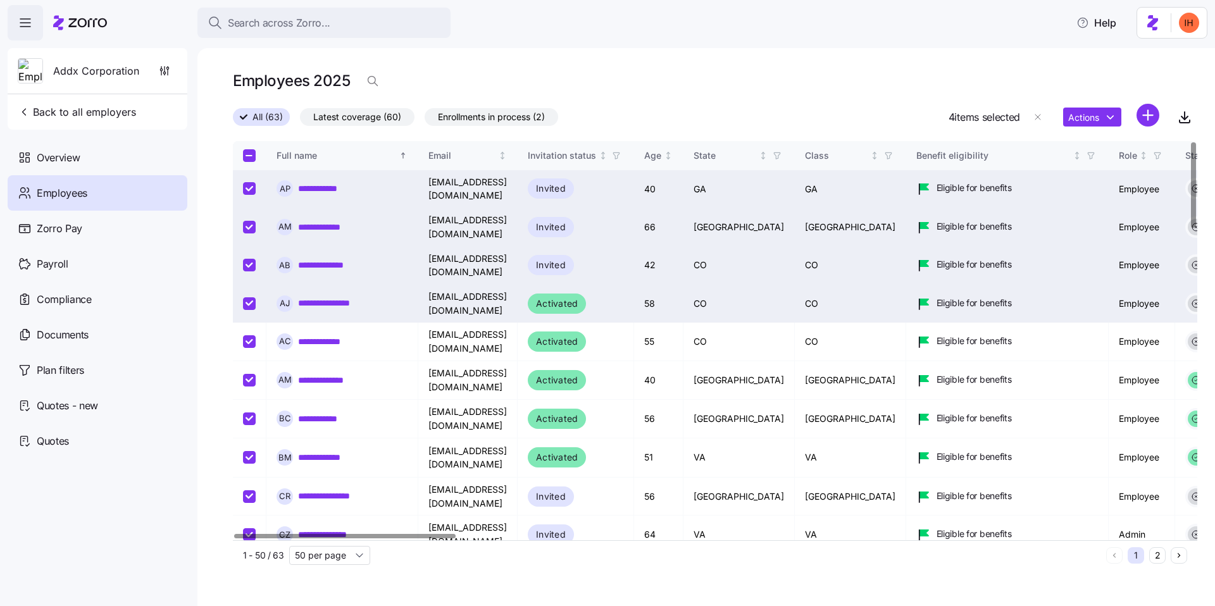
checkbox input "true"
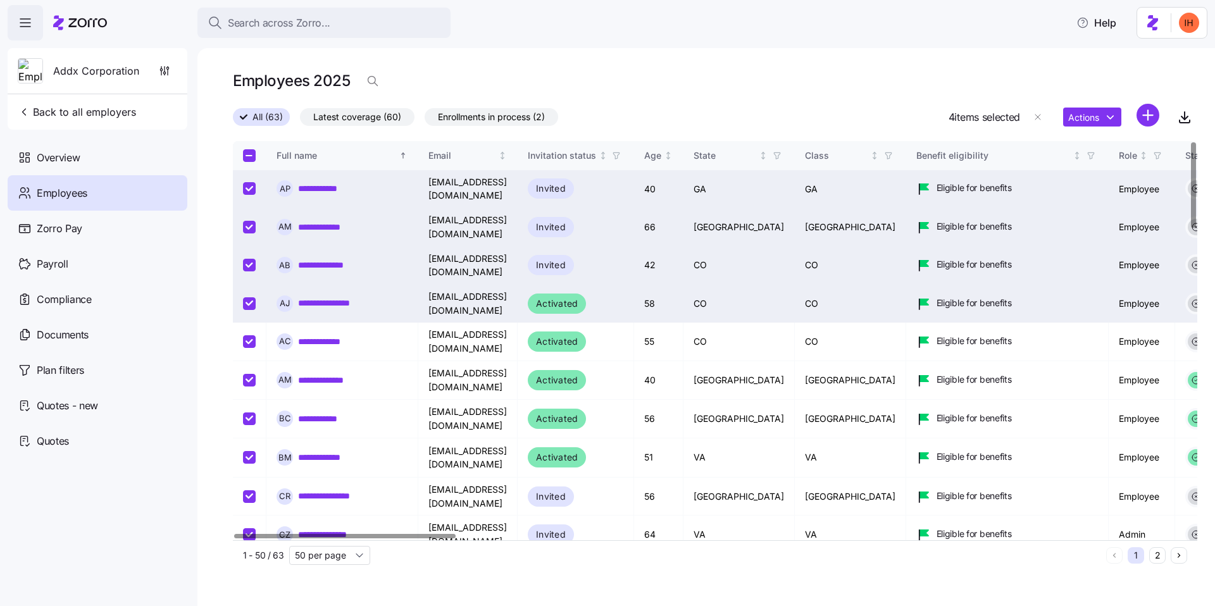
checkbox input "true"
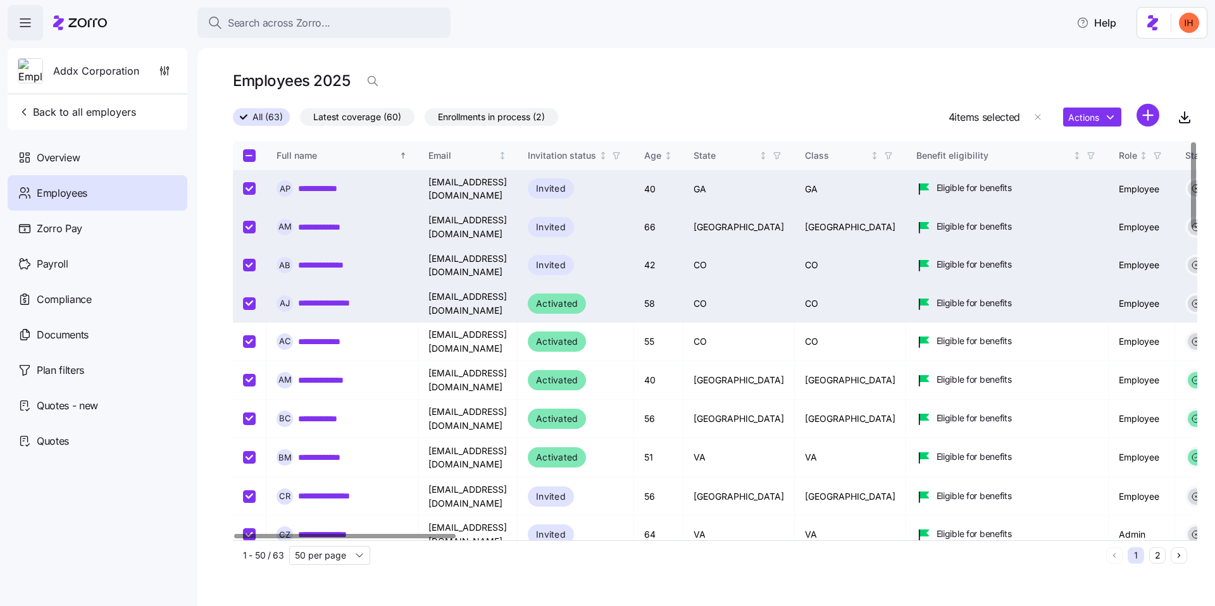
checkbox input "true"
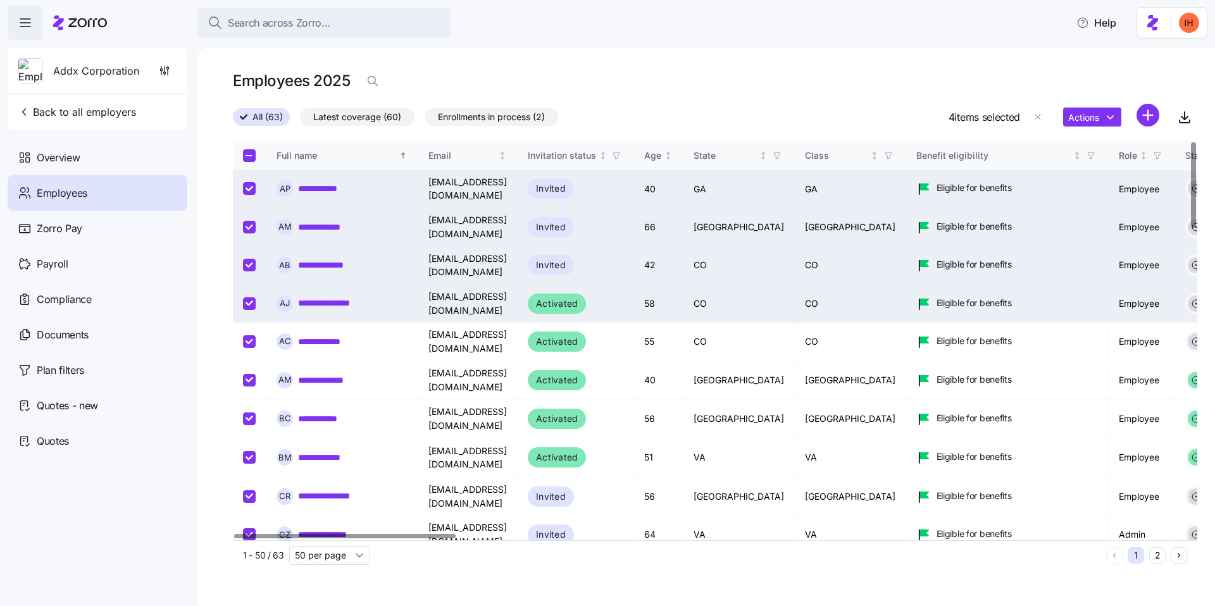
checkbox input "true"
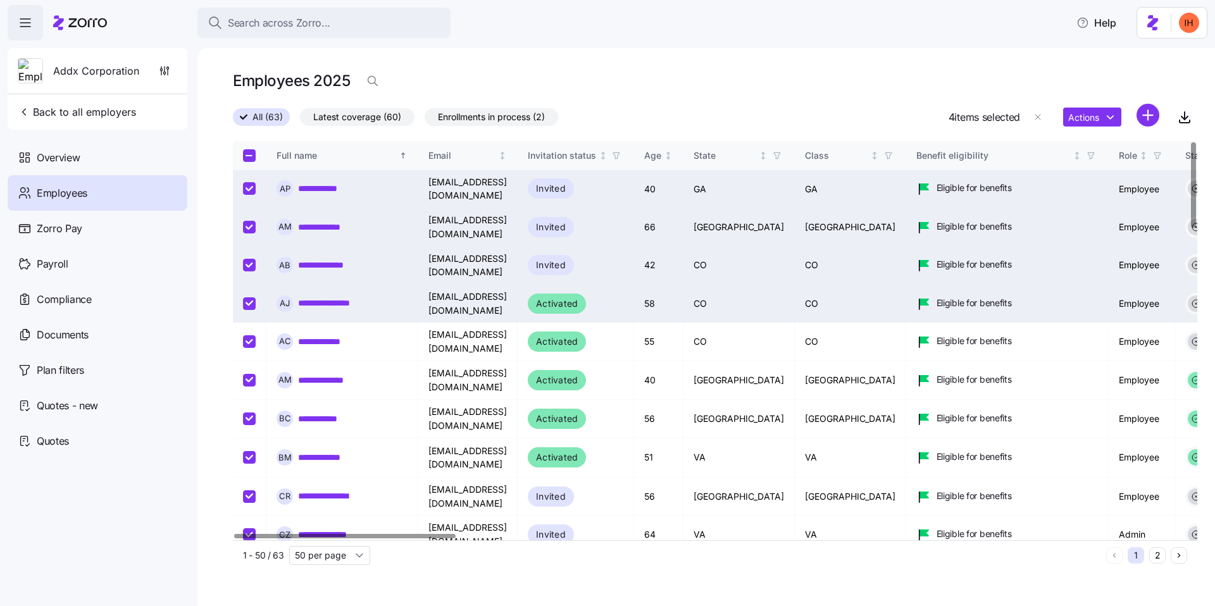
checkbox input "true"
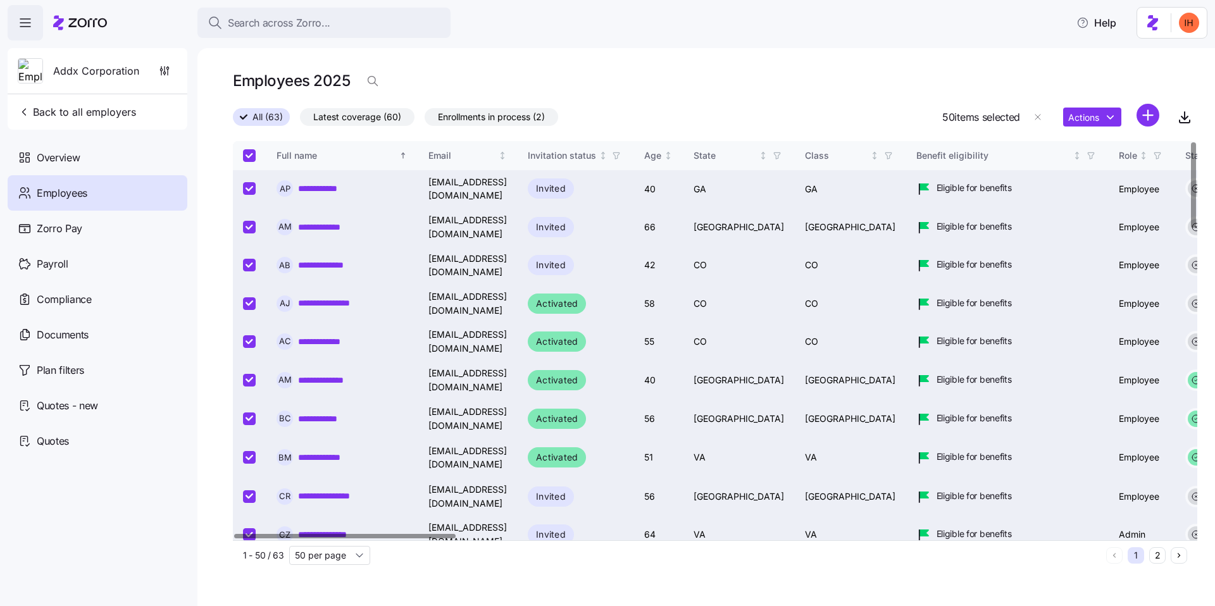
click at [246, 154] on input "Select all records" at bounding box center [249, 155] width 13 height 13
checkbox input "false"
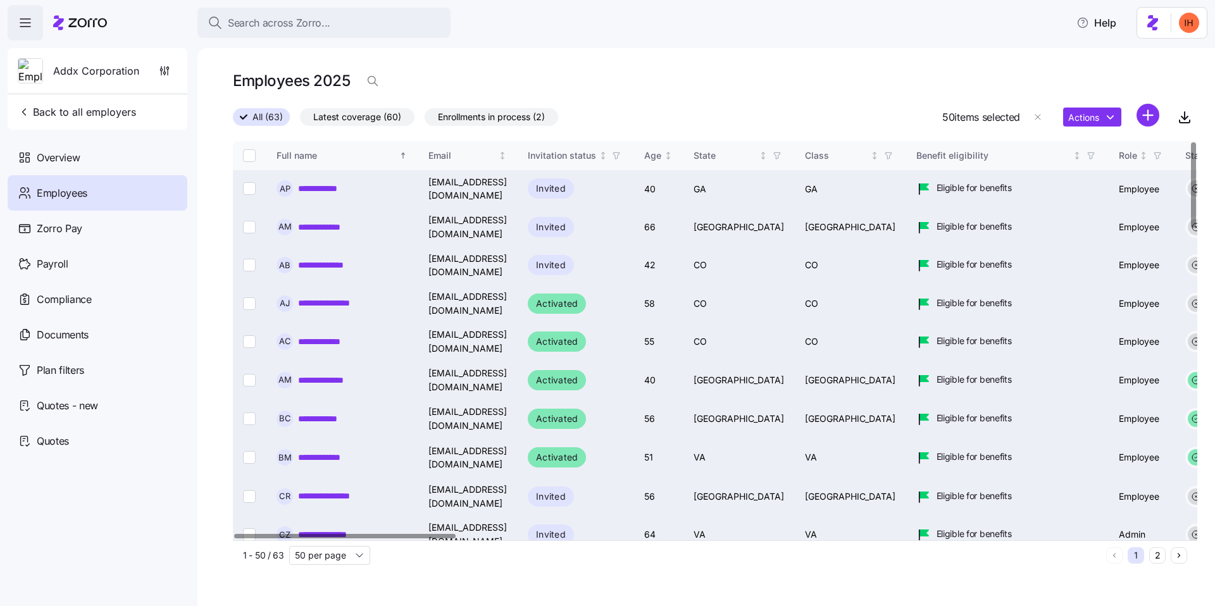
checkbox input "false"
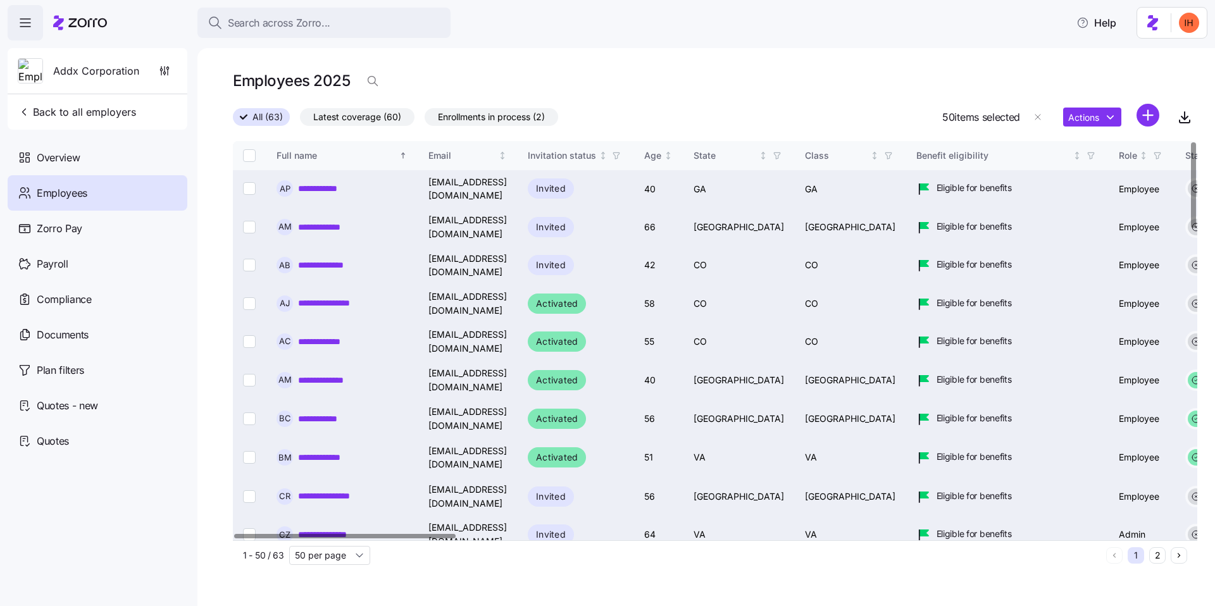
checkbox input "false"
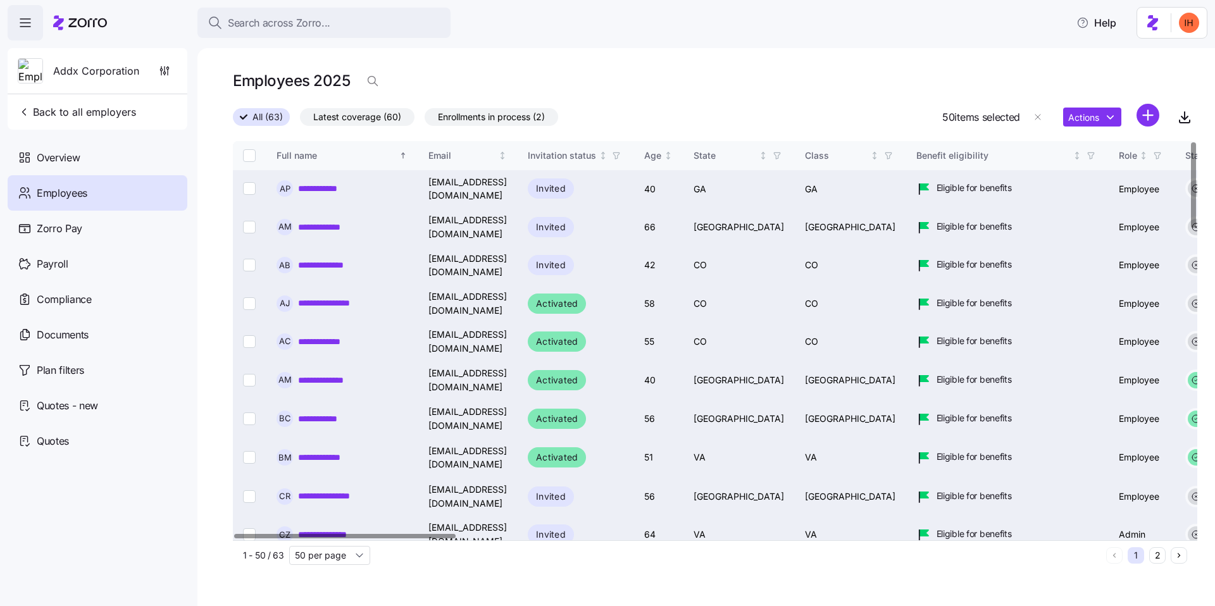
checkbox input "false"
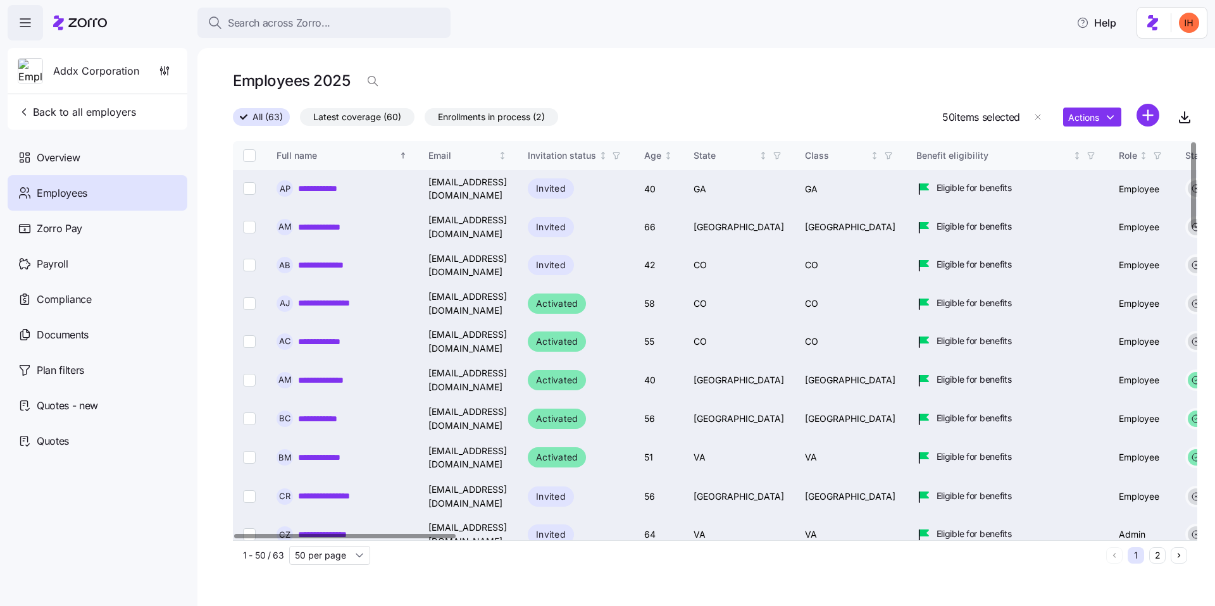
checkbox input "false"
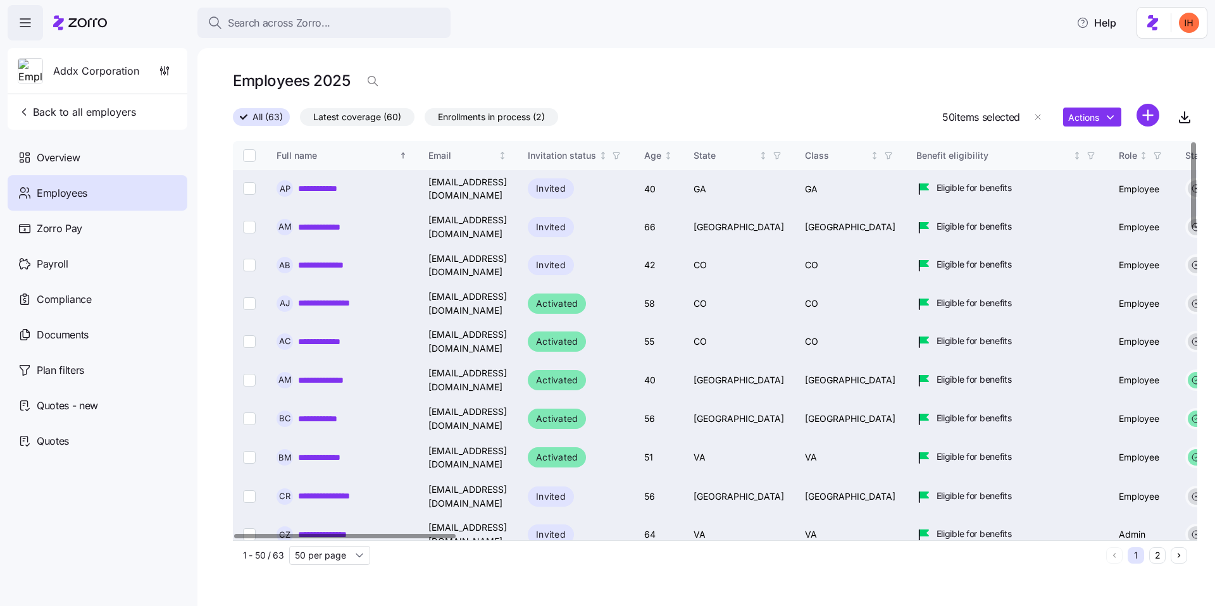
checkbox input "false"
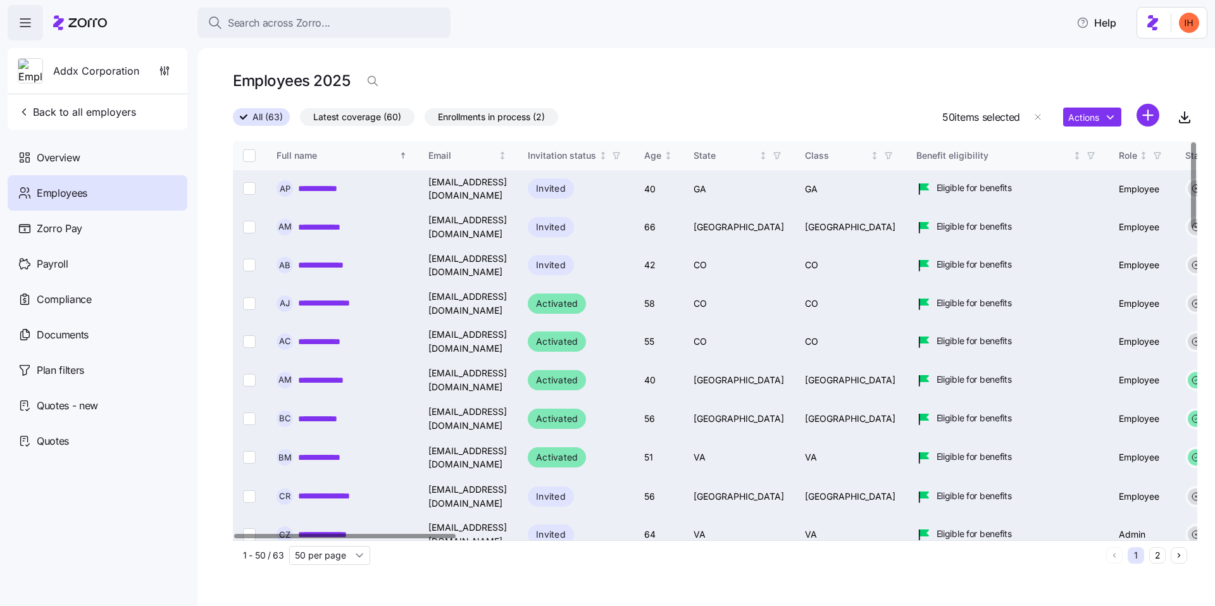
checkbox input "false"
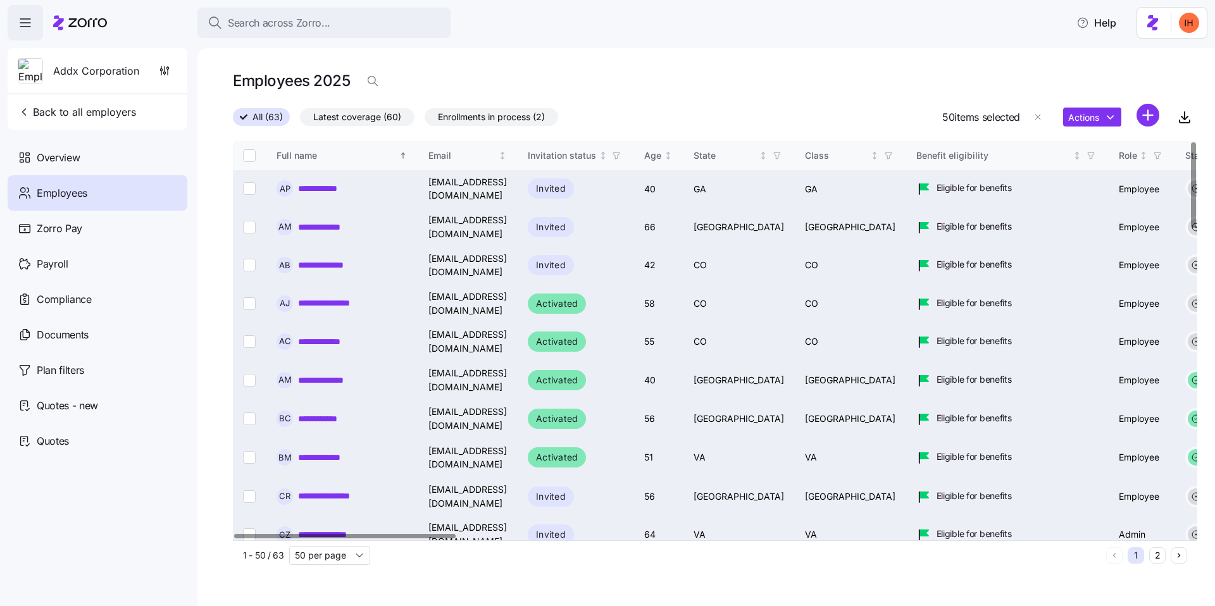
checkbox input "false"
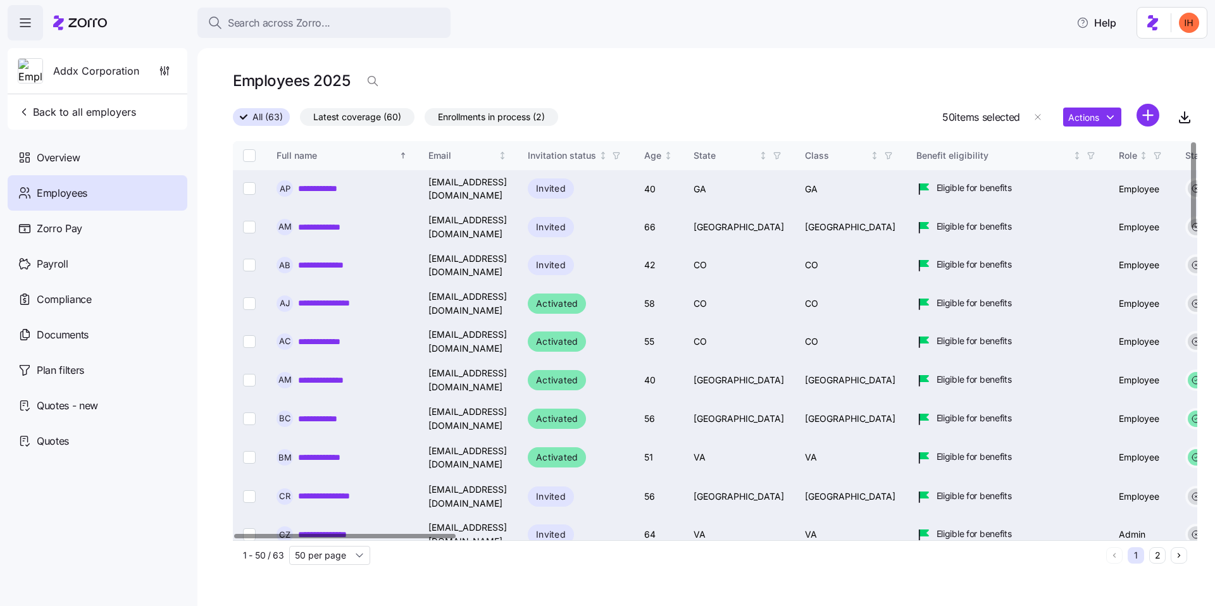
checkbox input "false"
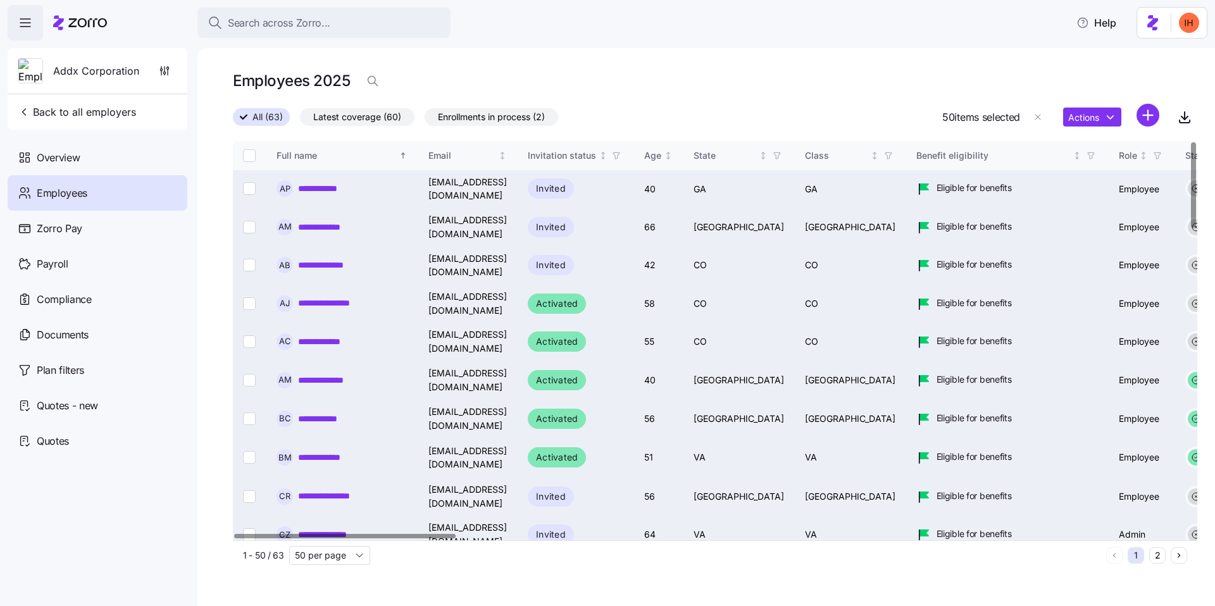
checkbox input "false"
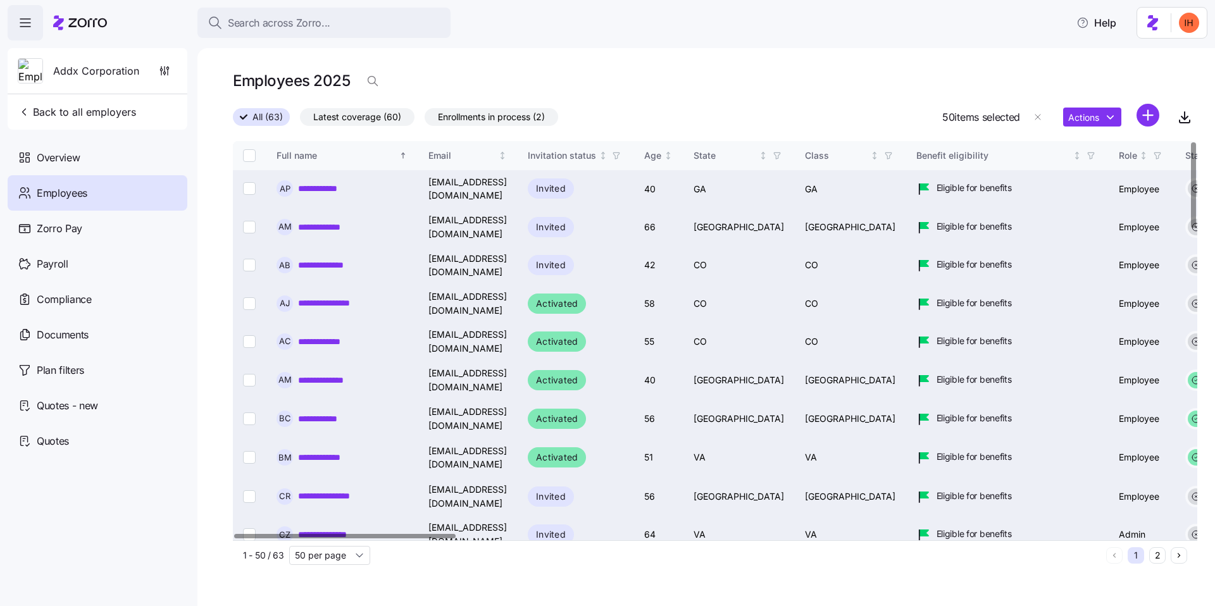
checkbox input "false"
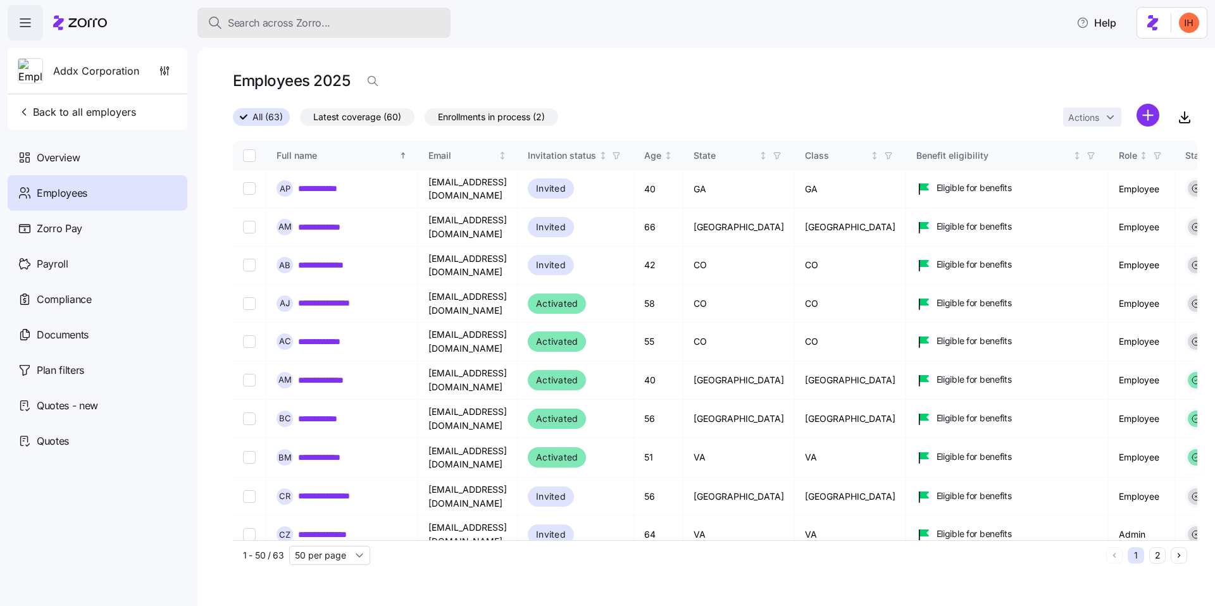
click at [259, 34] on button "Search across Zorro..." at bounding box center [323, 23] width 253 height 30
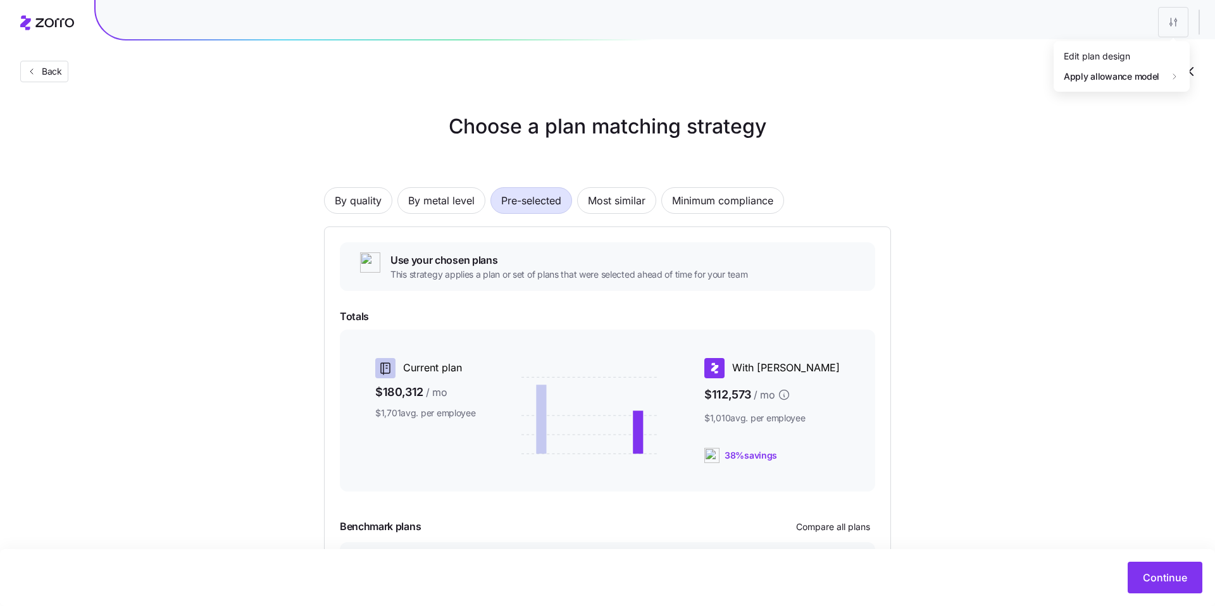
click at [1174, 22] on html "Back Choose a plan matching strategy By quality By metal level Pre-selected Mos…" at bounding box center [607, 359] width 1215 height 719
click at [1166, 19] on html "Back Choose a plan matching strategy By quality By metal level Pre-selected Mos…" at bounding box center [607, 359] width 1215 height 719
click at [1175, 22] on html "Back Choose a plan matching strategy By quality By metal level Pre-selected Mos…" at bounding box center [607, 359] width 1215 height 719
click at [1091, 186] on html "Back Choose a plan matching strategy By quality By metal level Pre-selected Mos…" at bounding box center [607, 359] width 1215 height 719
click at [1175, 16] on html "Back Choose a plan matching strategy By quality By metal level Pre-selected Mos…" at bounding box center [607, 359] width 1215 height 719
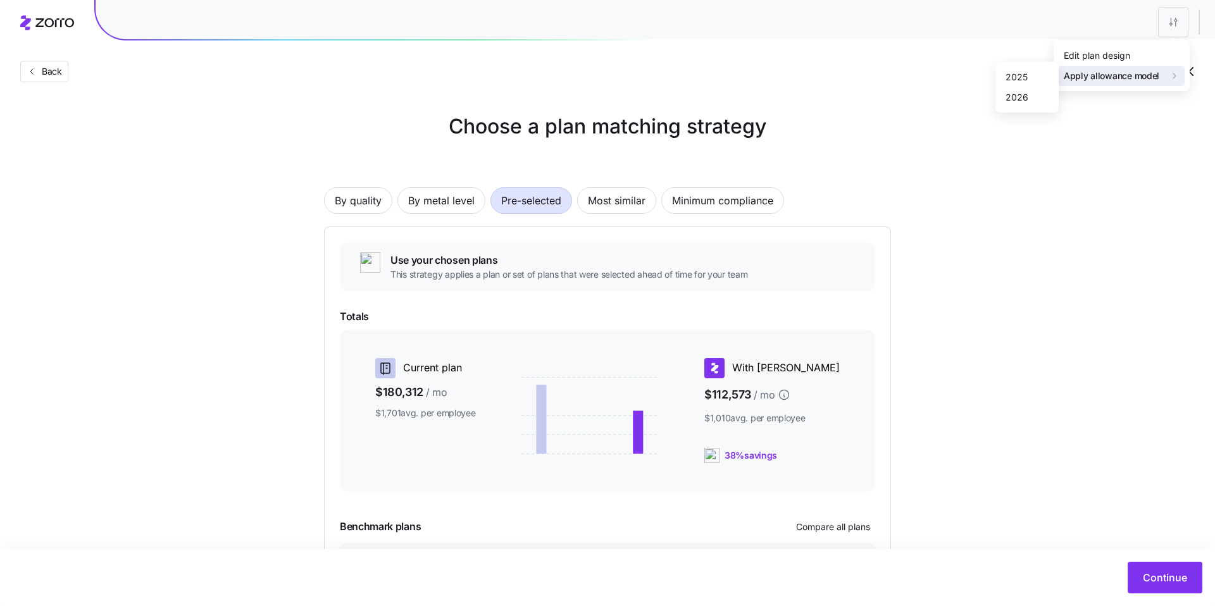
click at [997, 161] on html "Back Choose a plan matching strategy By quality By metal level Pre-selected Mos…" at bounding box center [607, 359] width 1215 height 719
click at [1164, 22] on html "Back Choose a plan matching strategy By quality By metal level Pre-selected Mos…" at bounding box center [607, 359] width 1215 height 719
click at [939, 121] on html "Back Choose a plan matching strategy By quality By metal level Pre-selected Mos…" at bounding box center [607, 359] width 1215 height 719
click at [1167, 17] on html "Back Choose a plan matching strategy By quality By metal level Pre-selected Mos…" at bounding box center [607, 359] width 1215 height 719
click at [856, 54] on html "Back Choose a plan matching strategy By quality By metal level Pre-selected Mos…" at bounding box center [607, 359] width 1215 height 719
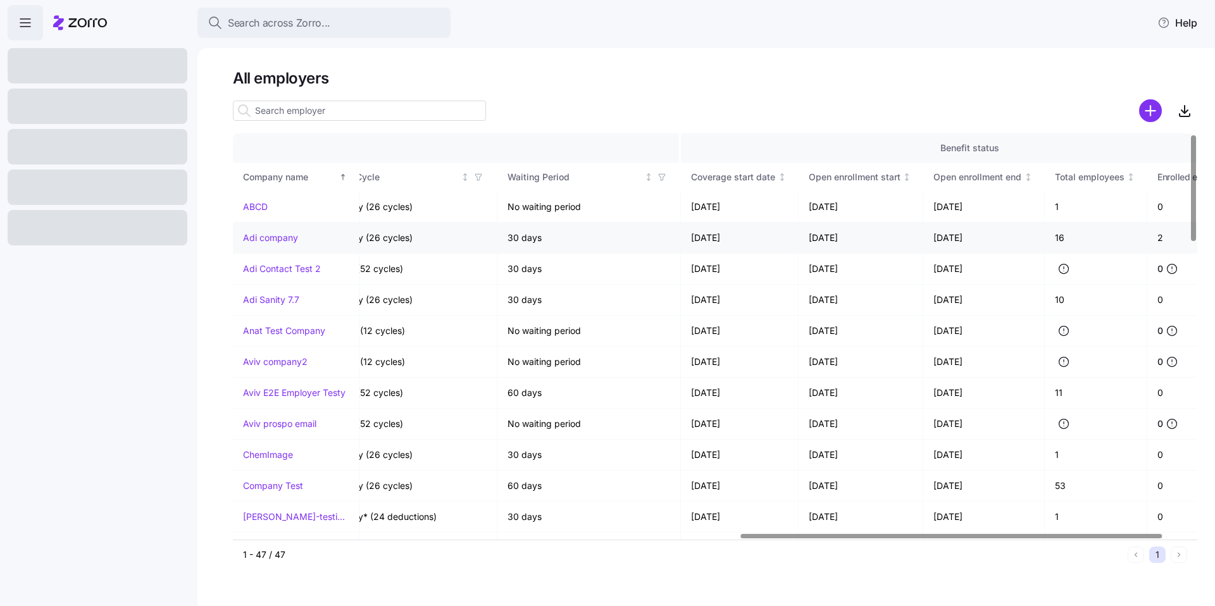
scroll to position [0, 1175]
